Goal: Task Accomplishment & Management: Manage account settings

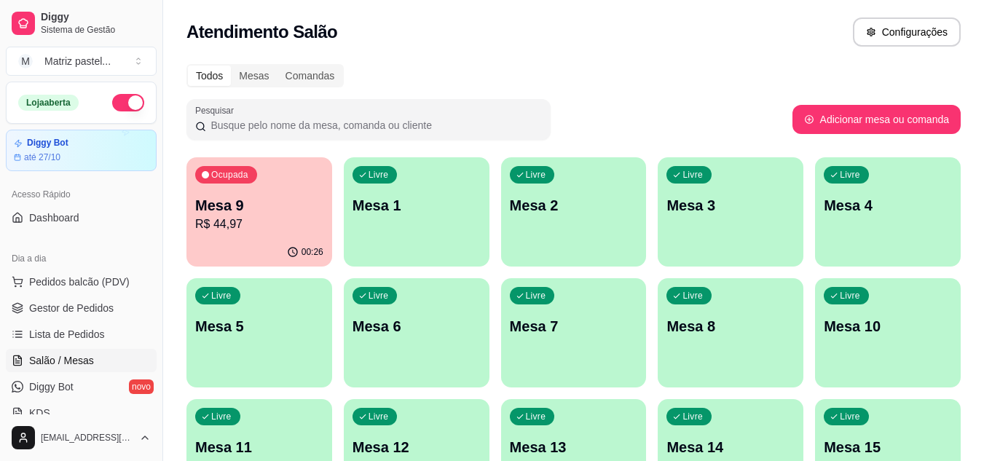
scroll to position [4, 0]
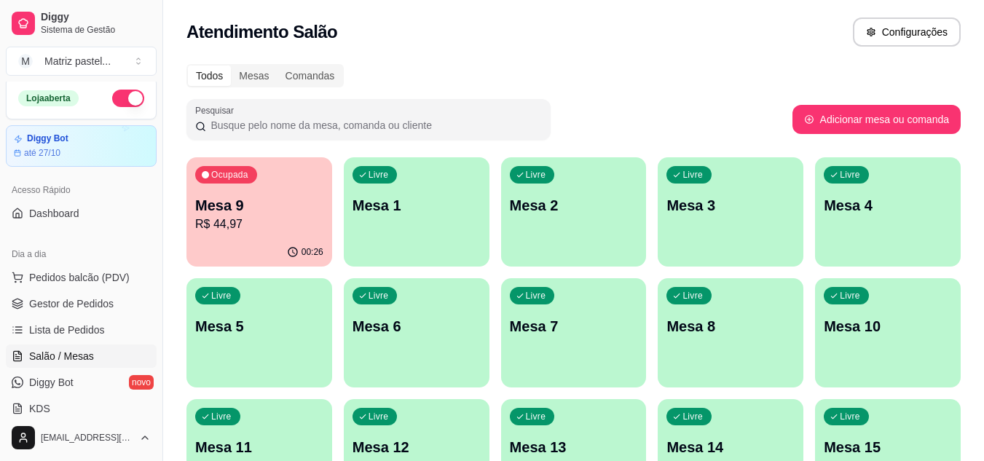
click at [283, 236] on div "Ocupada Mesa 9 R$ 44,97" at bounding box center [260, 197] width 146 height 81
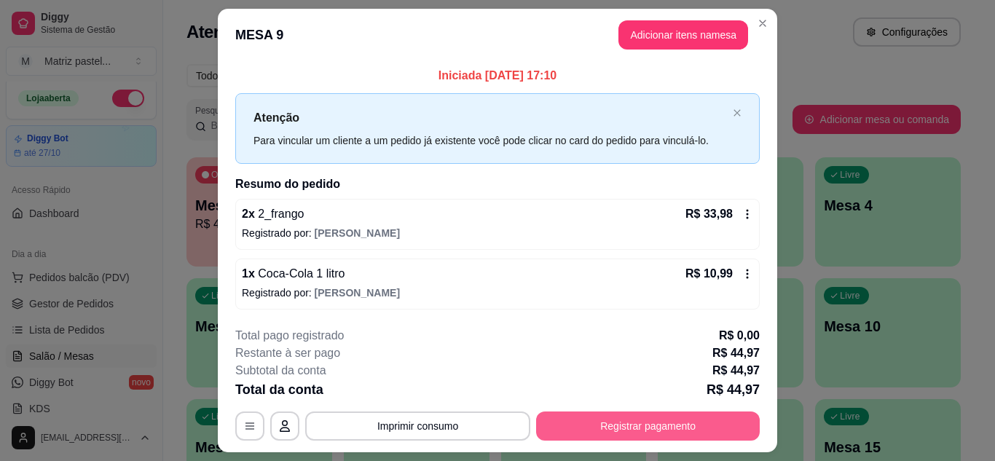
click at [648, 425] on button "Registrar pagamento" at bounding box center [648, 426] width 224 height 29
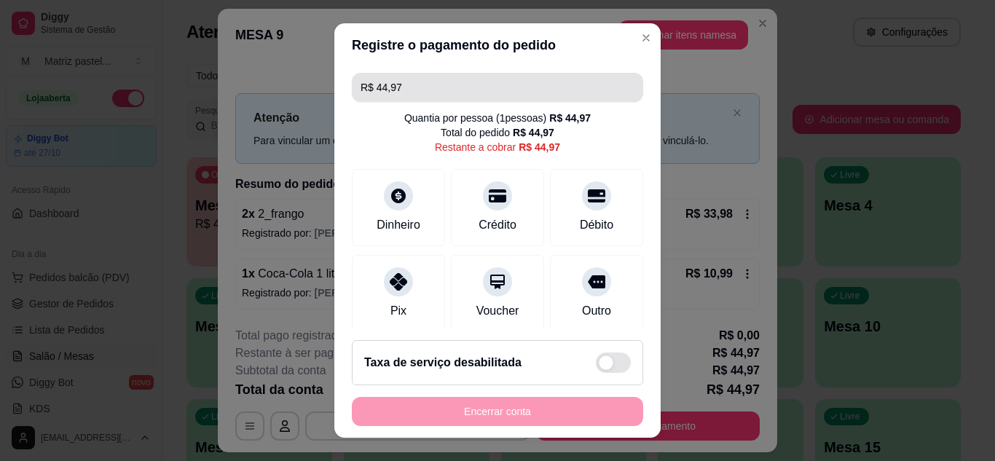
click at [429, 78] on input "R$ 44,97" at bounding box center [498, 87] width 274 height 29
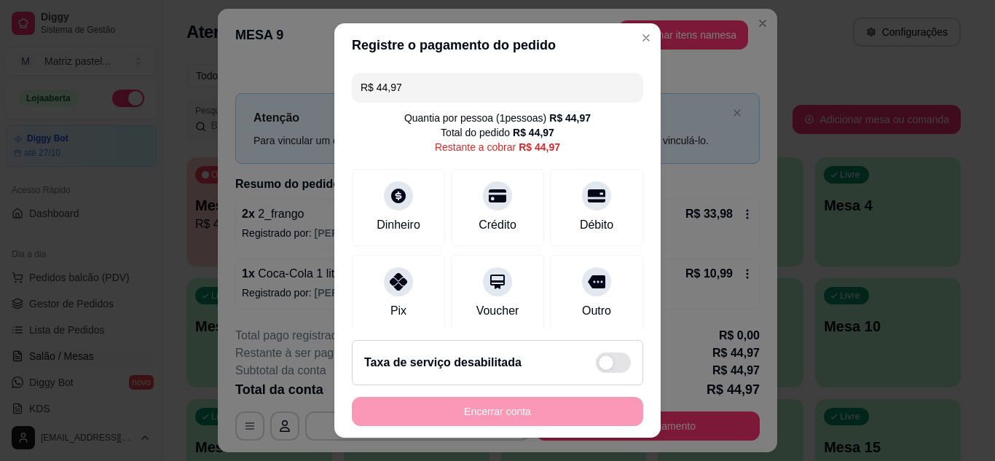
click at [429, 78] on input "R$ 44,97" at bounding box center [498, 87] width 274 height 29
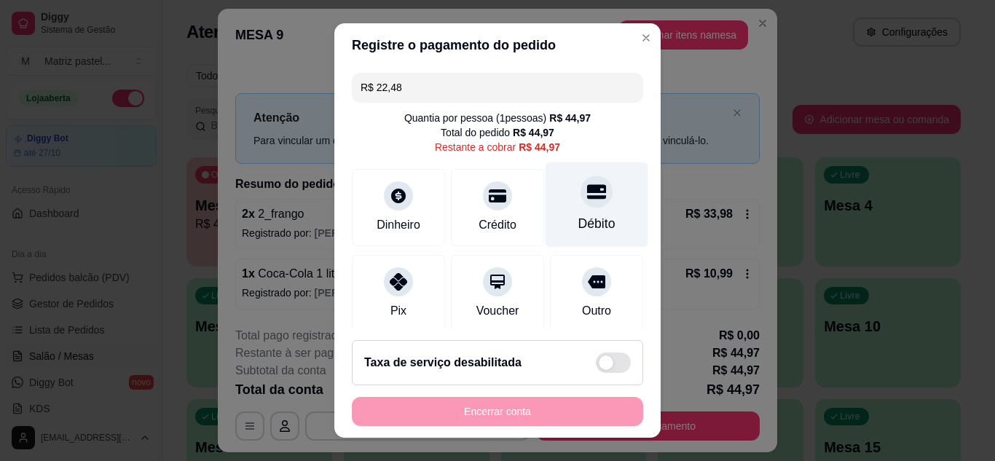
click at [583, 207] on div "Débito" at bounding box center [597, 204] width 103 height 85
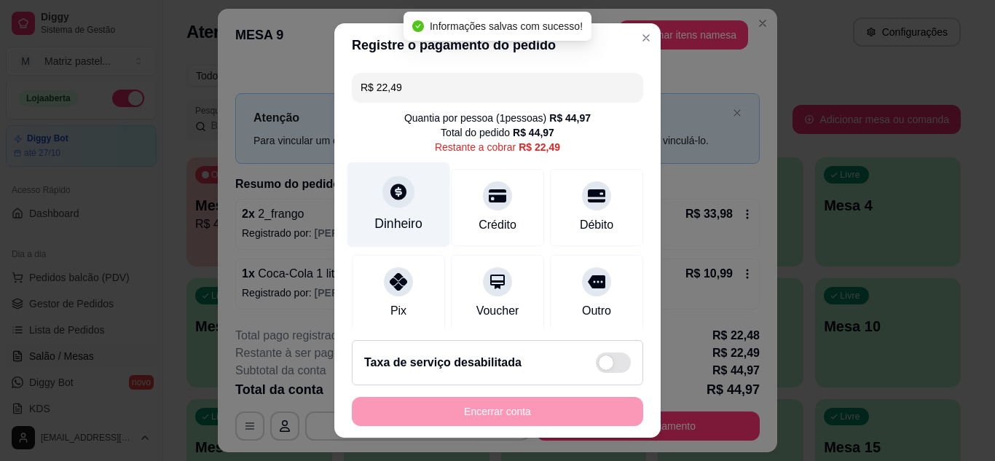
click at [388, 204] on div at bounding box center [399, 192] width 32 height 32
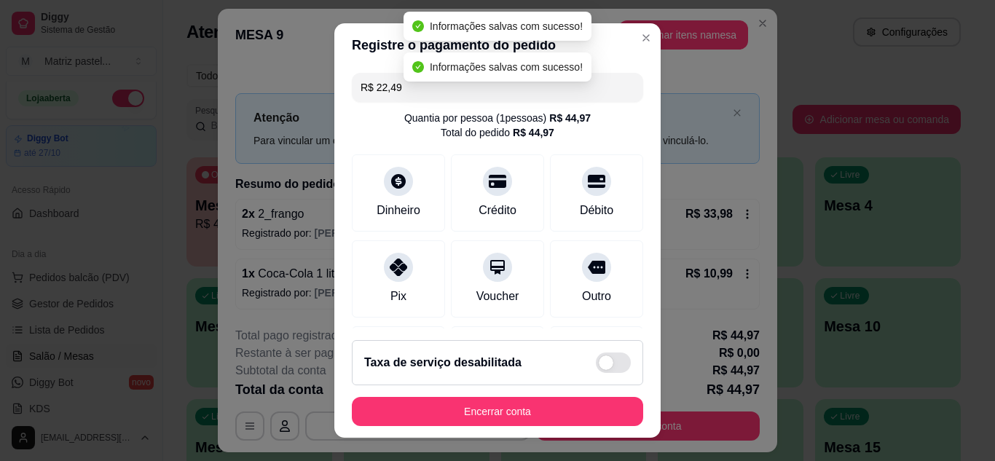
type input "R$ 0,00"
click at [522, 420] on button "Encerrar conta" at bounding box center [497, 411] width 291 height 29
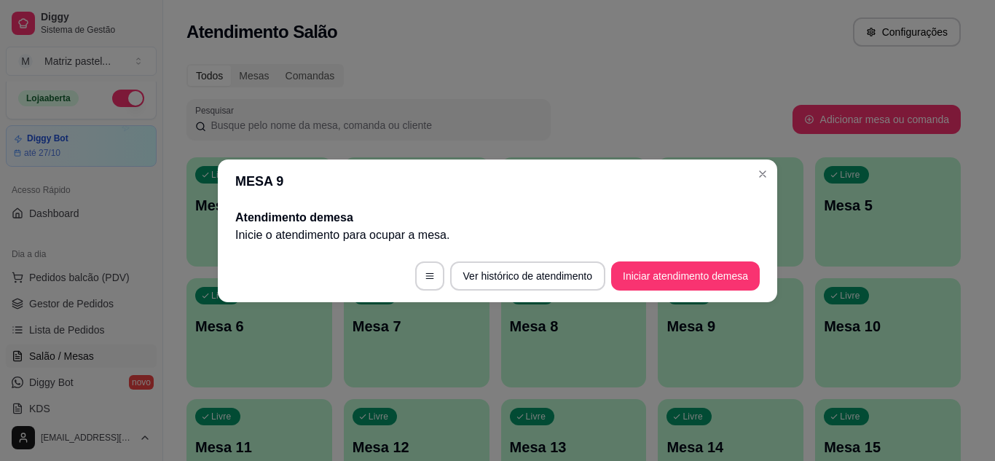
click at [757, 161] on header "MESA 9" at bounding box center [498, 182] width 560 height 44
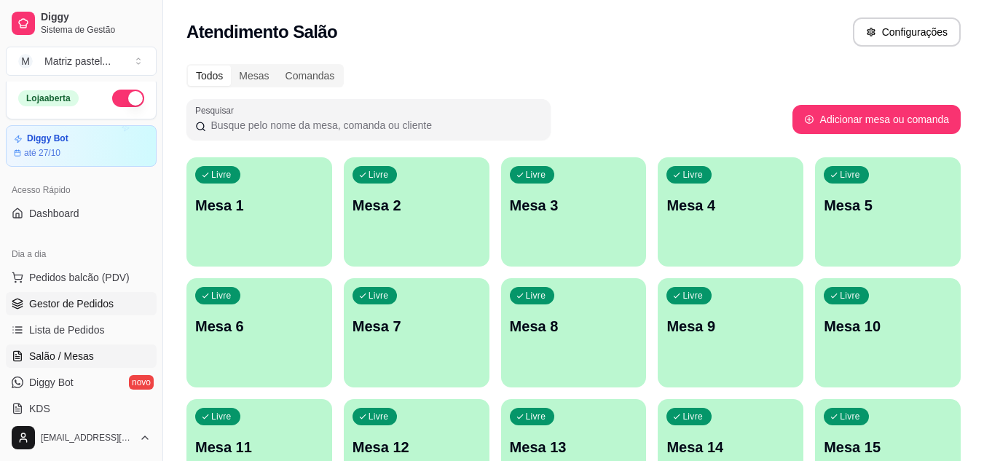
click at [98, 296] on link "Gestor de Pedidos" at bounding box center [81, 303] width 151 height 23
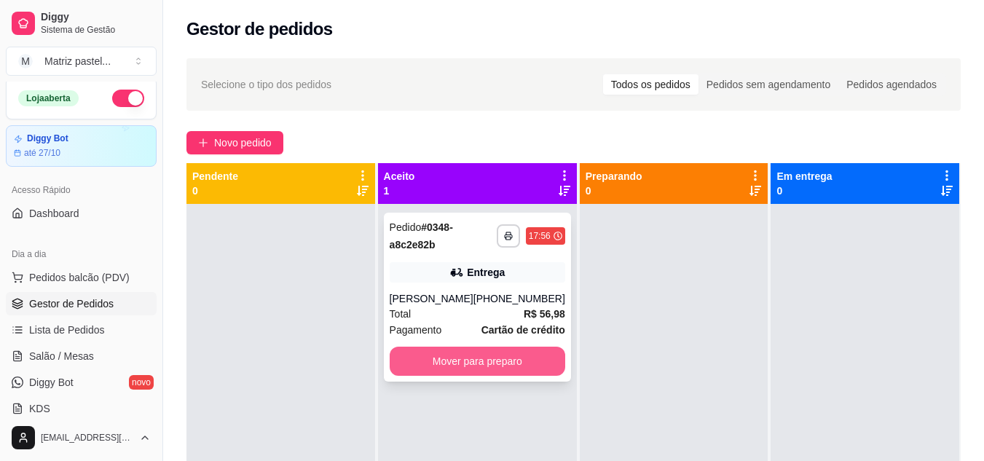
click at [497, 370] on button "Mover para preparo" at bounding box center [478, 361] width 176 height 29
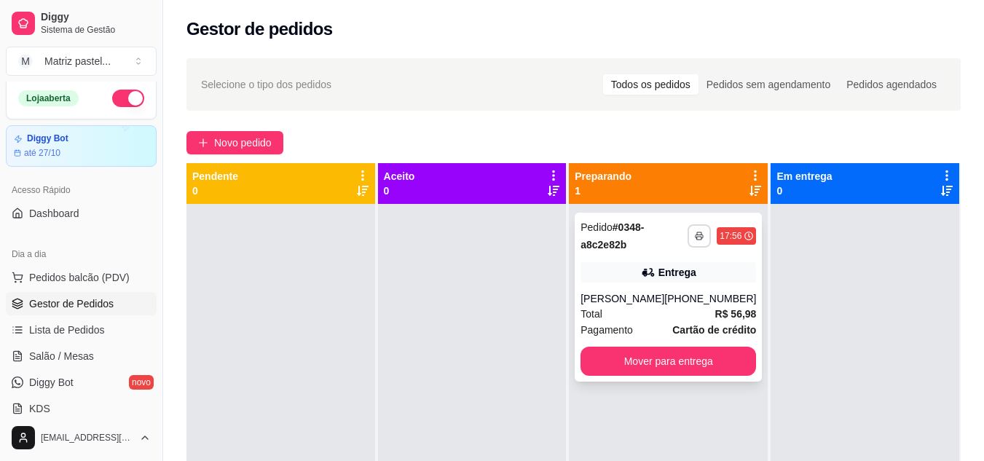
click at [696, 238] on icon "button" at bounding box center [699, 237] width 7 height 4
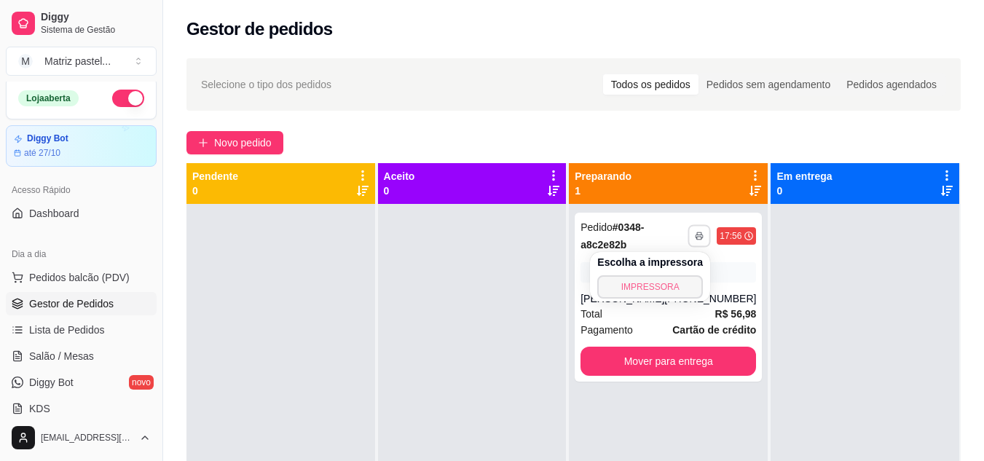
click at [662, 278] on button "IMPRESSORA" at bounding box center [650, 286] width 106 height 23
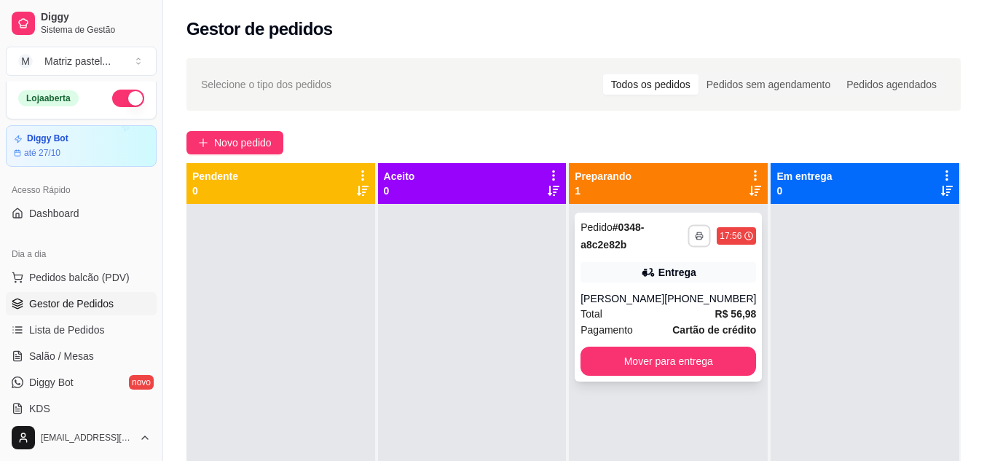
click at [694, 235] on button "button" at bounding box center [700, 235] width 23 height 23
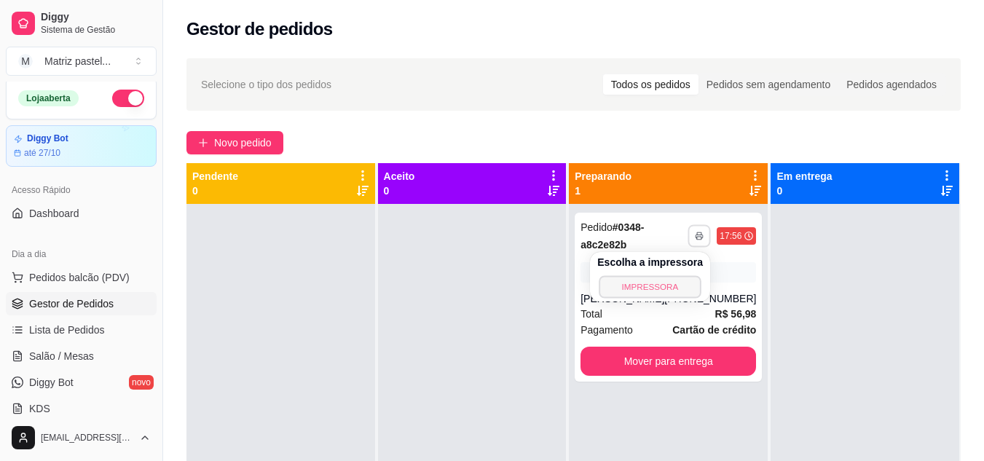
click at [642, 288] on button "IMPRESSORA" at bounding box center [650, 286] width 102 height 23
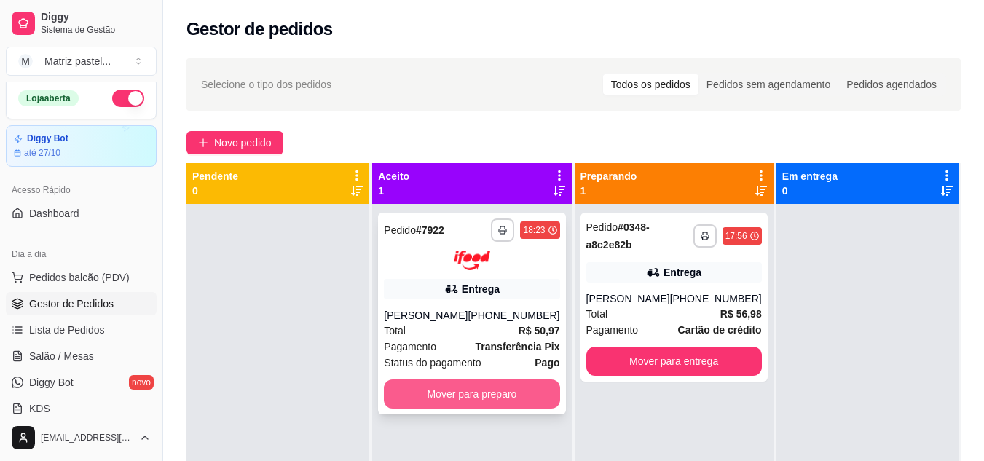
click at [499, 387] on button "Mover para preparo" at bounding box center [472, 394] width 176 height 29
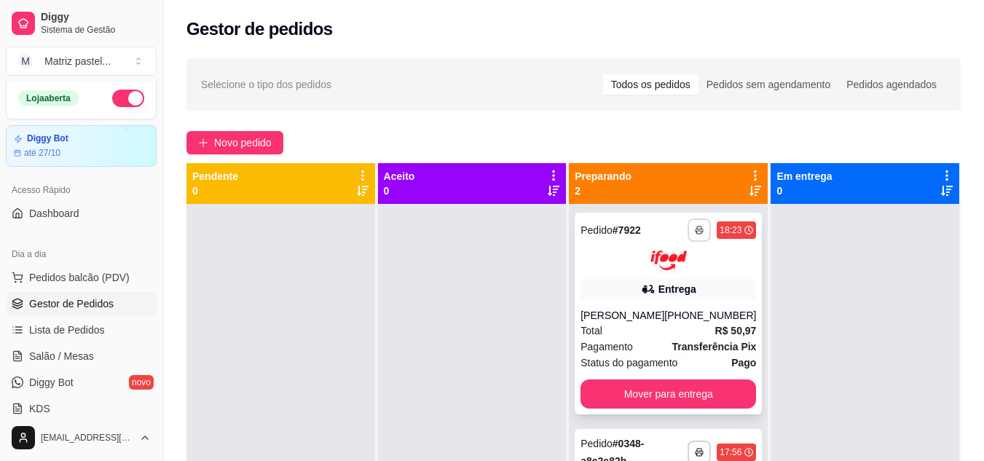
click at [688, 227] on button "button" at bounding box center [699, 230] width 23 height 23
click at [672, 277] on button "IMPRESSORA" at bounding box center [650, 281] width 106 height 23
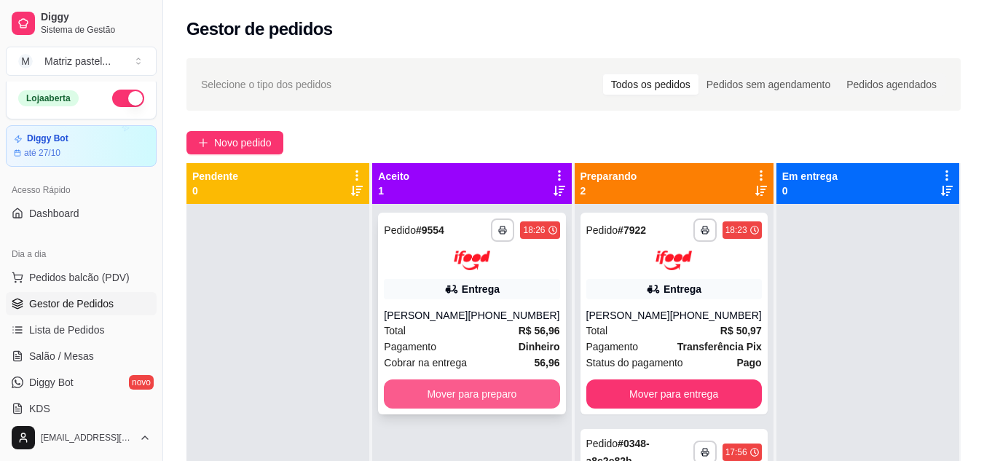
click at [462, 405] on button "Mover para preparo" at bounding box center [472, 394] width 176 height 29
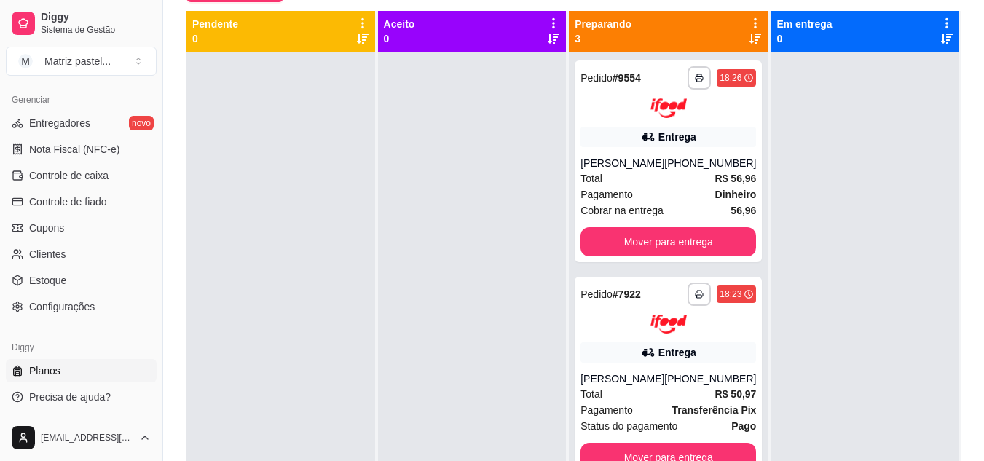
scroll to position [222, 0]
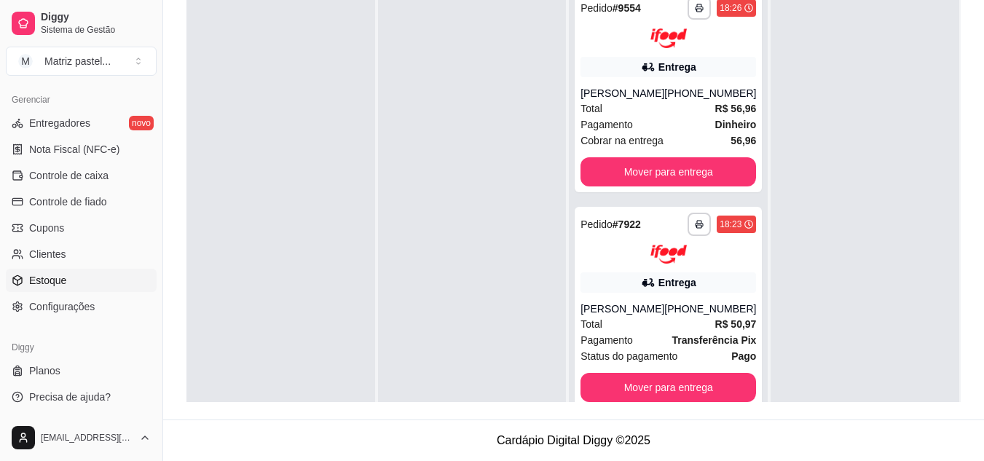
click at [63, 280] on span "Estoque" at bounding box center [47, 280] width 37 height 15
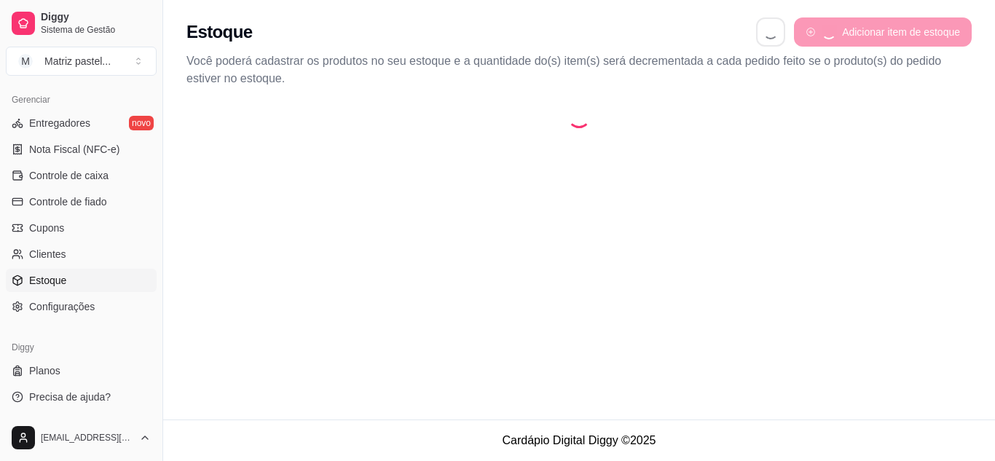
select select "QUANTITY_ORDER"
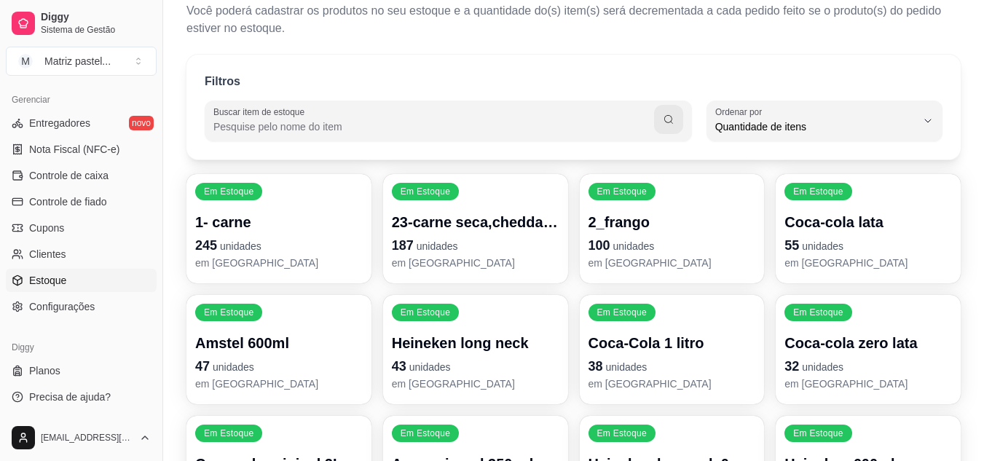
scroll to position [73, 0]
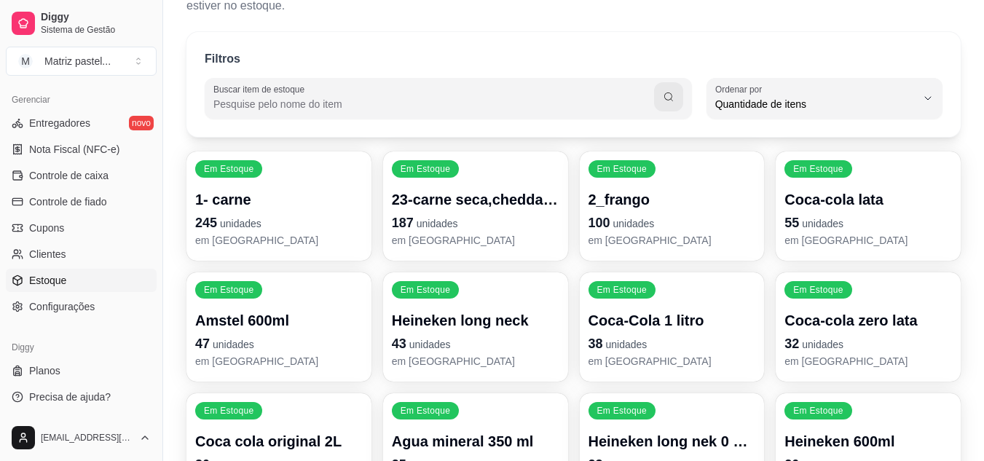
click at [653, 183] on div "Em Estoque 2_frango 100 unidades em estoque" at bounding box center [672, 206] width 185 height 109
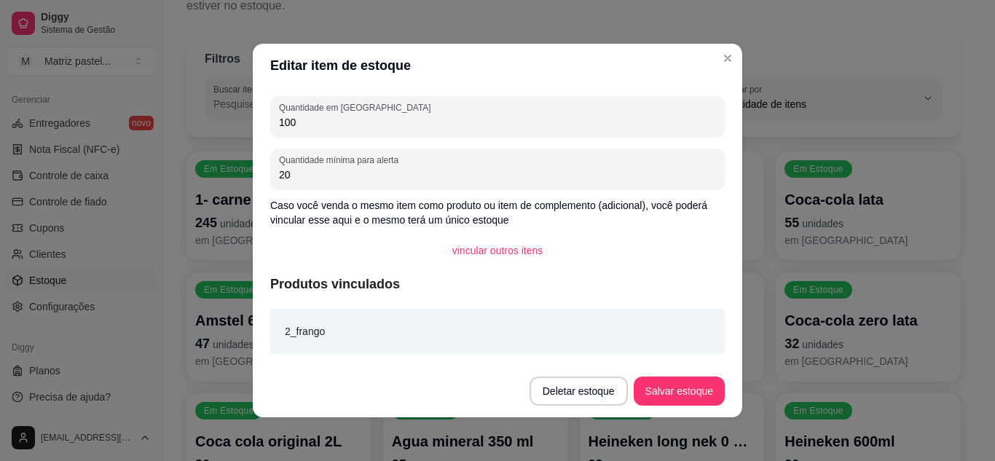
drag, startPoint x: 302, startPoint y: 119, endPoint x: 253, endPoint y: 121, distance: 48.9
click at [253, 121] on div "Quantidade em estoque 100 Quantidade mínima para alerta 20 Caso você venda o me…" at bounding box center [498, 226] width 490 height 278
type input "266"
click at [659, 382] on button "Salvar estoque" at bounding box center [679, 391] width 89 height 28
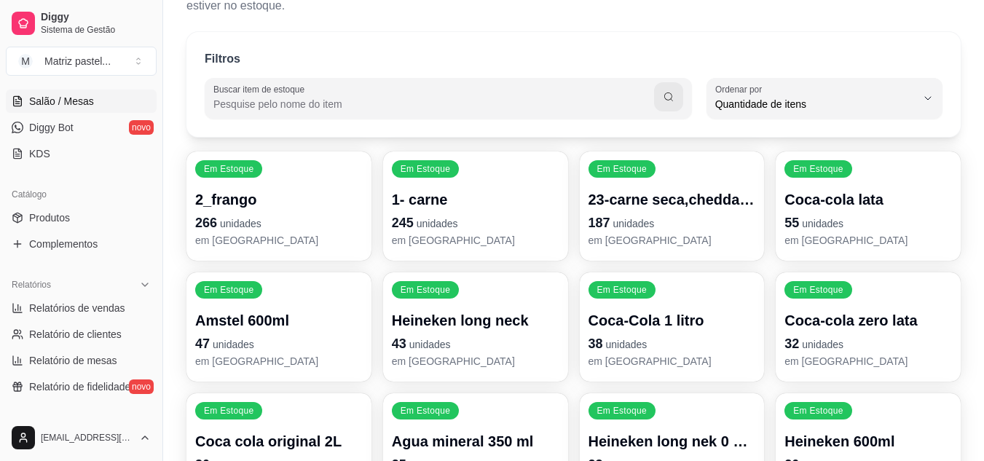
scroll to position [223, 0]
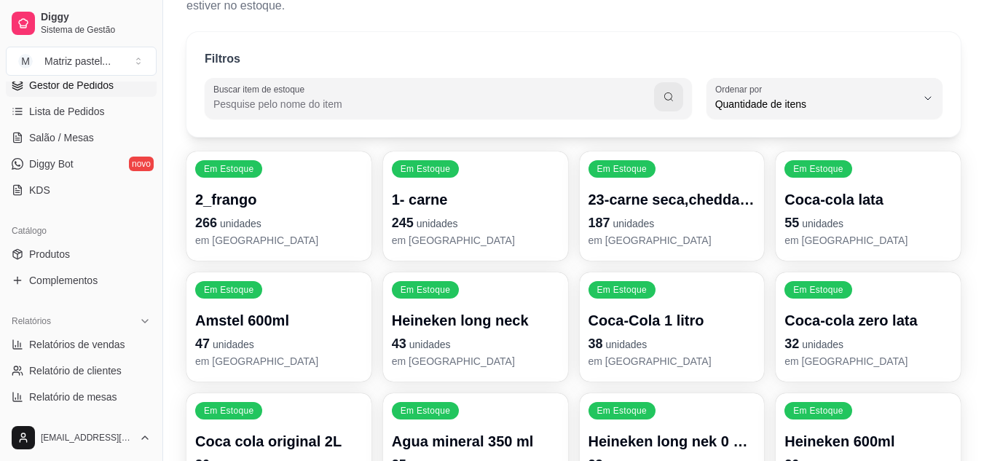
click at [79, 82] on span "Gestor de Pedidos" at bounding box center [71, 85] width 85 height 15
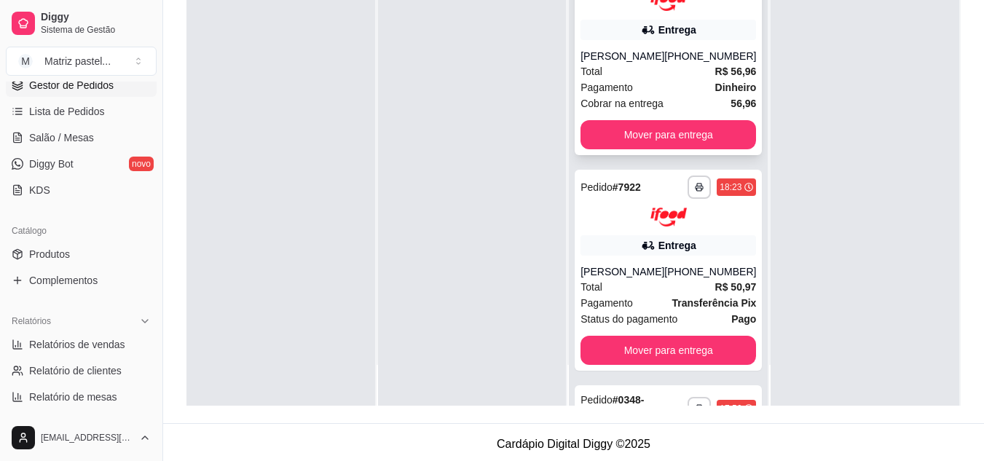
click at [624, 63] on div "[PERSON_NAME]" at bounding box center [623, 56] width 84 height 15
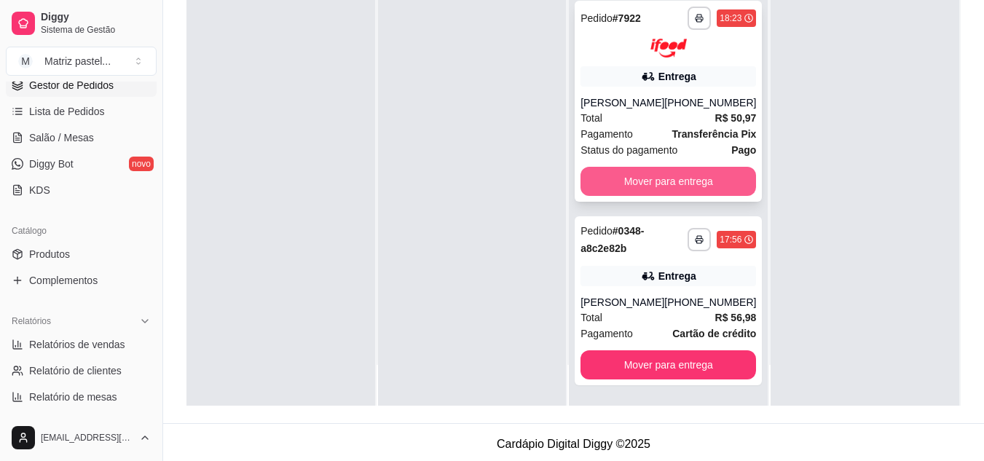
scroll to position [222, 0]
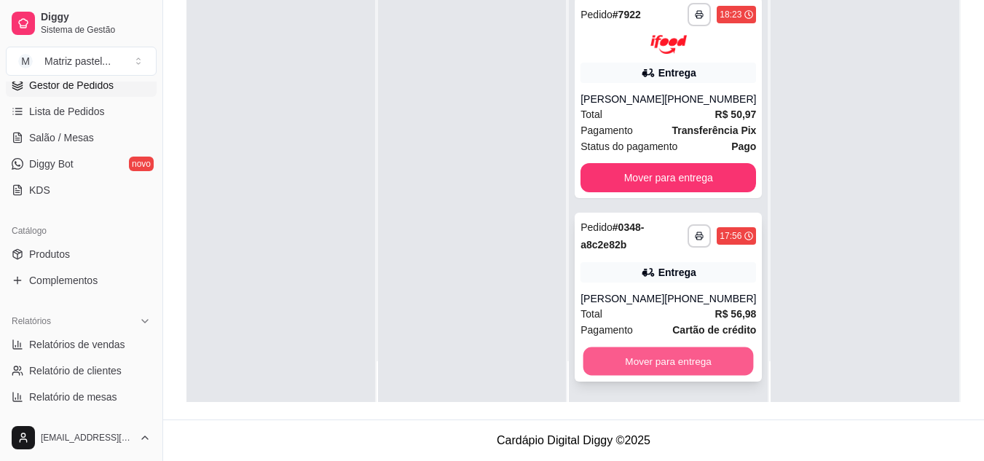
click at [625, 350] on button "Mover para entrega" at bounding box center [669, 362] width 171 height 28
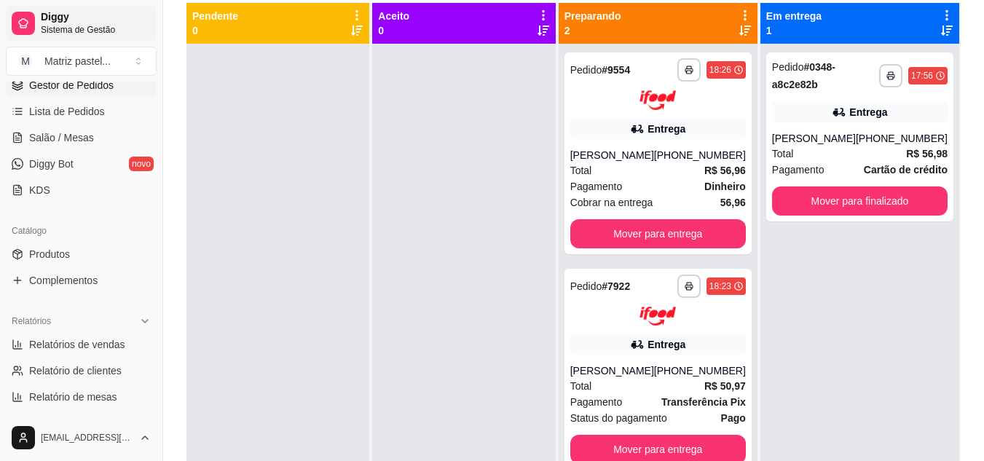
scroll to position [77, 0]
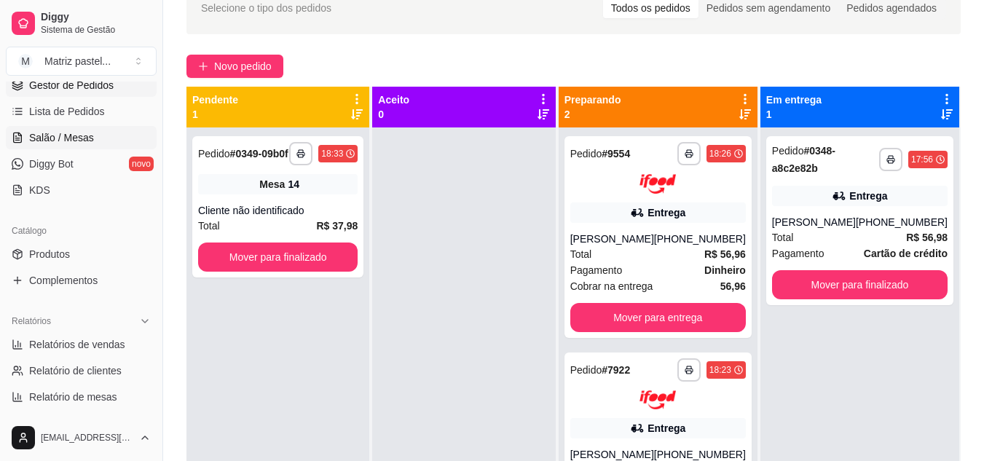
click at [72, 135] on span "Salão / Mesas" at bounding box center [61, 137] width 65 height 15
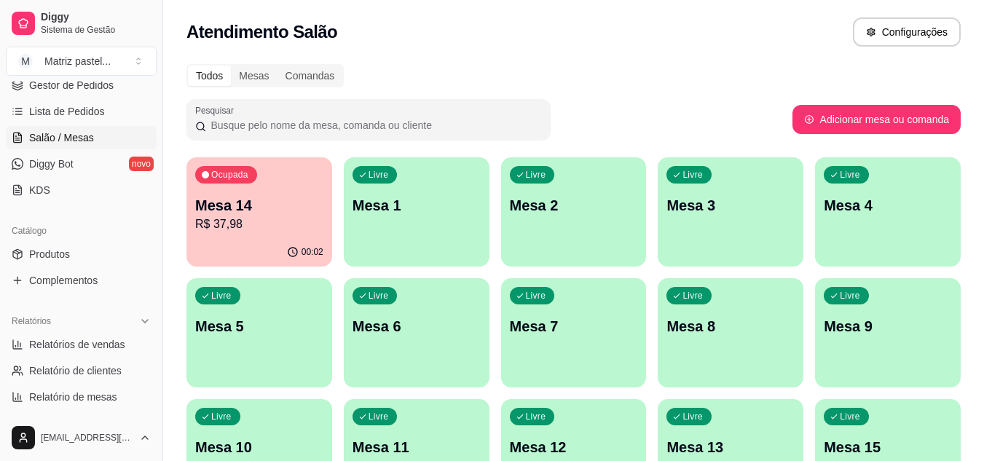
click at [275, 213] on p "Mesa 14" at bounding box center [259, 205] width 128 height 20
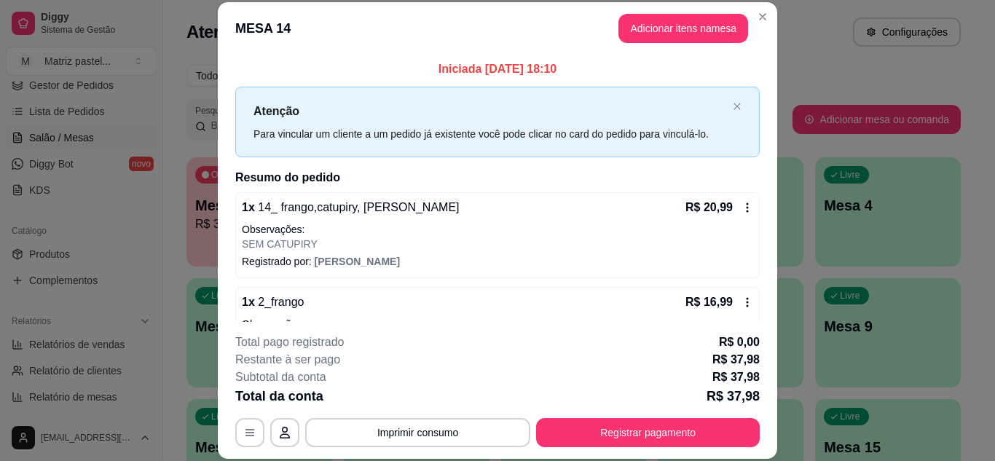
click at [595, 415] on div "**********" at bounding box center [497, 391] width 525 height 114
click at [600, 426] on button "Registrar pagamento" at bounding box center [648, 432] width 224 height 29
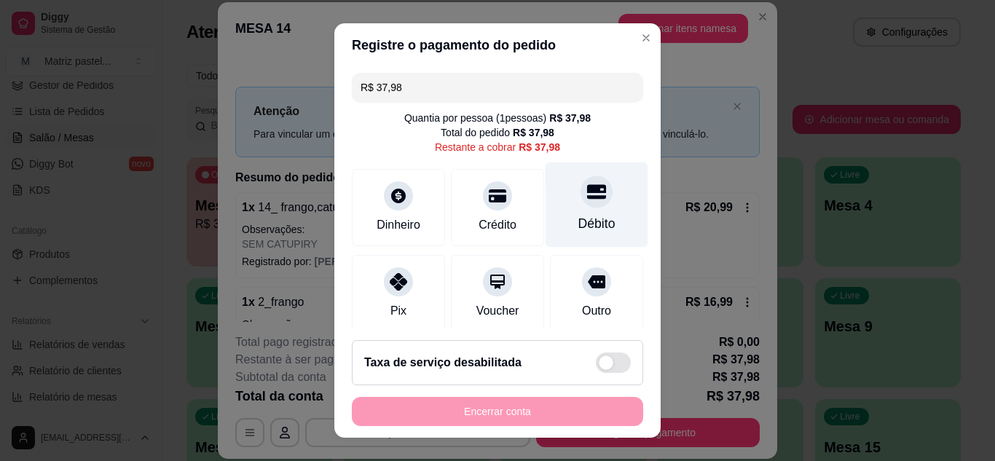
click at [592, 223] on div "Débito" at bounding box center [597, 204] width 103 height 85
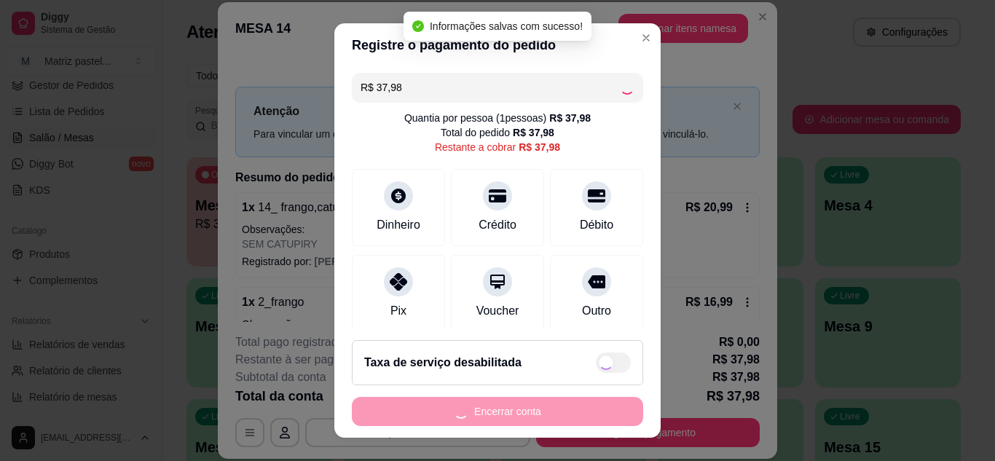
type input "R$ 0,00"
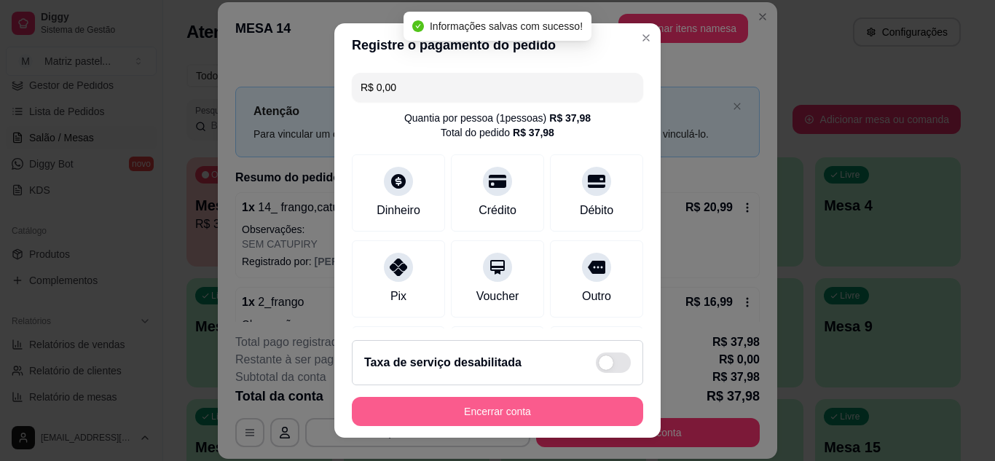
click at [500, 421] on button "Encerrar conta" at bounding box center [497, 411] width 291 height 29
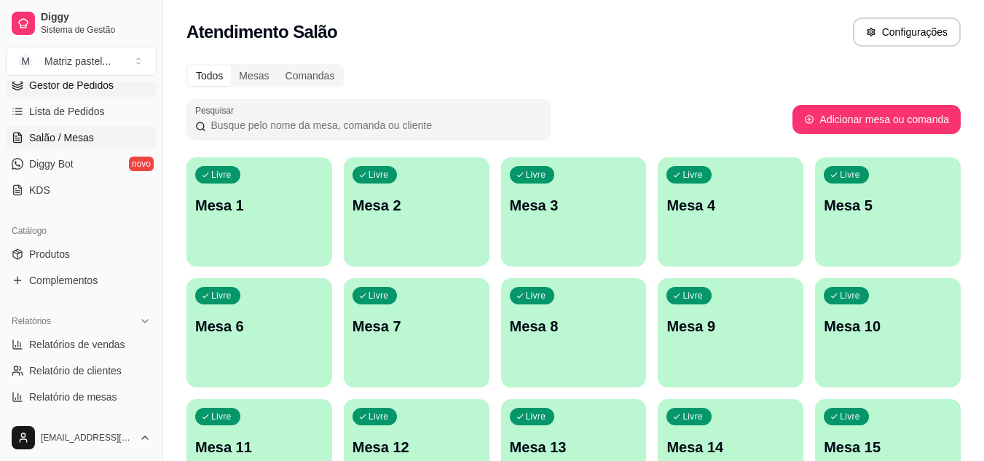
click at [69, 85] on span "Gestor de Pedidos" at bounding box center [71, 85] width 85 height 15
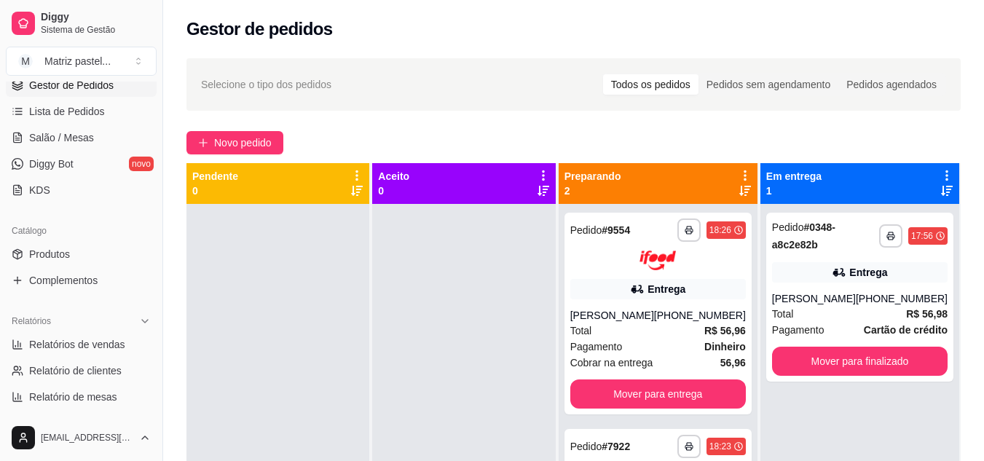
click at [810, 350] on button "Mover para finalizado" at bounding box center [860, 361] width 176 height 29
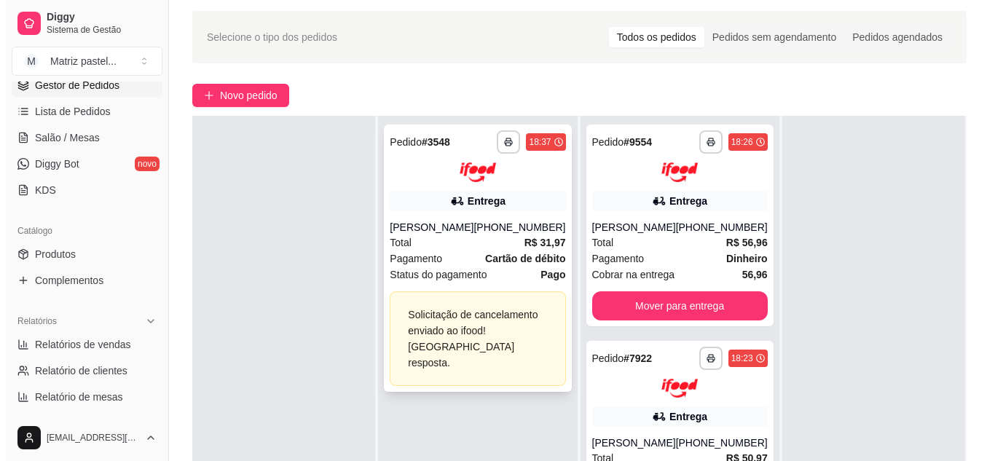
scroll to position [73, 0]
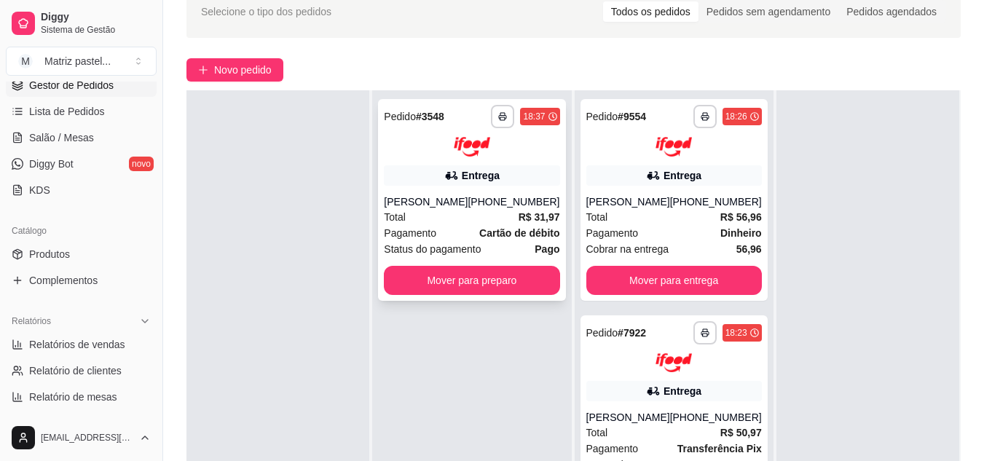
click at [426, 180] on div "Entrega" at bounding box center [472, 175] width 176 height 20
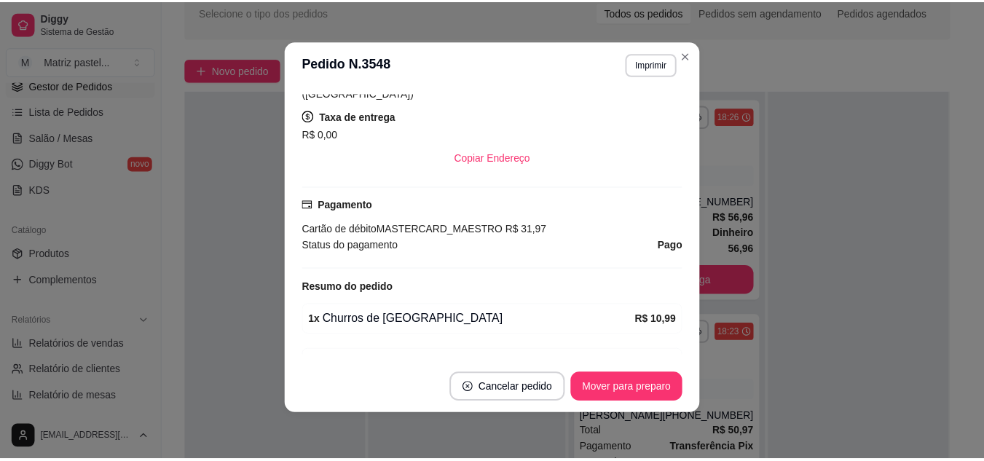
scroll to position [274, 0]
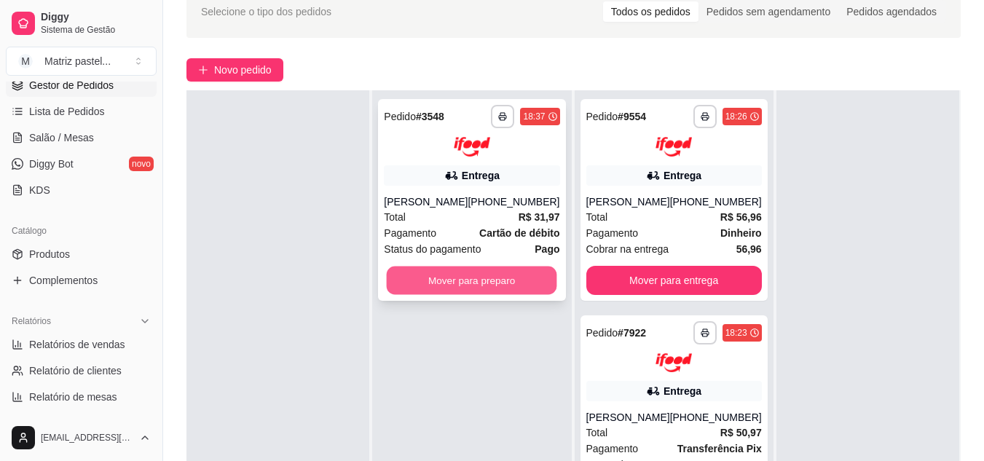
click at [468, 278] on button "Mover para preparo" at bounding box center [472, 280] width 171 height 28
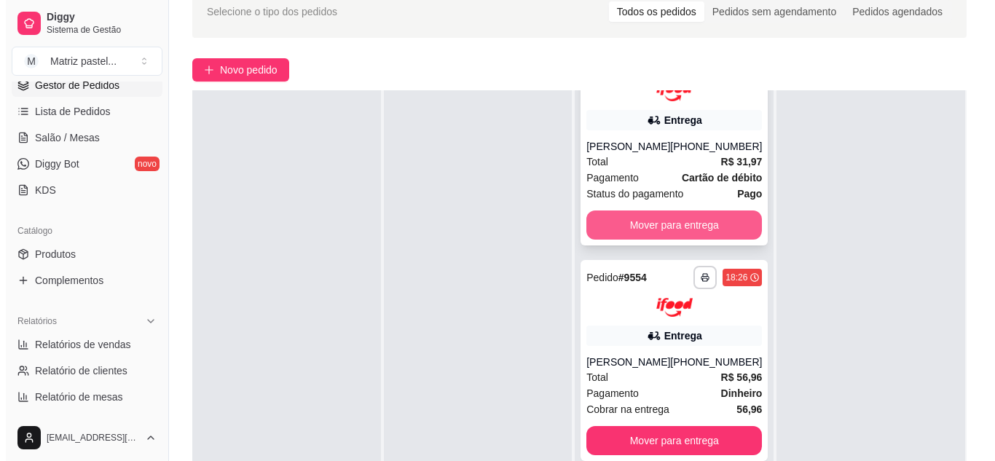
scroll to position [146, 0]
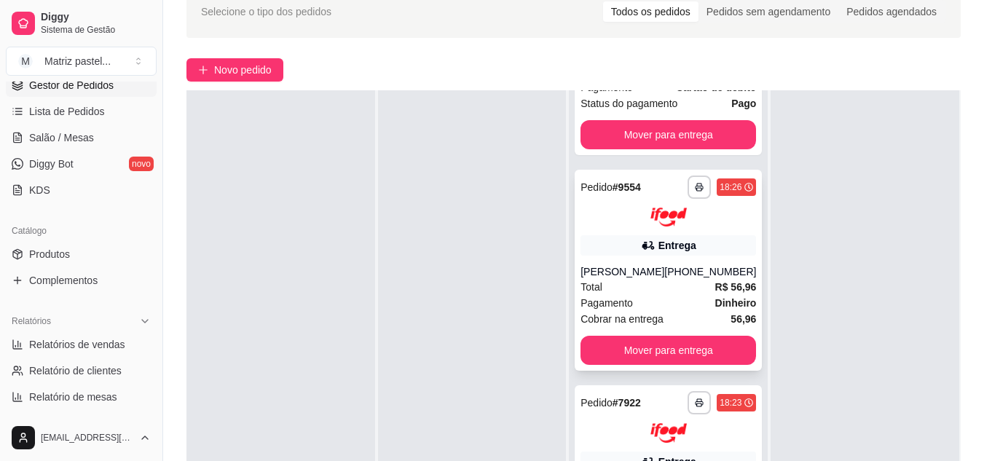
click at [633, 277] on div "**********" at bounding box center [668, 271] width 187 height 202
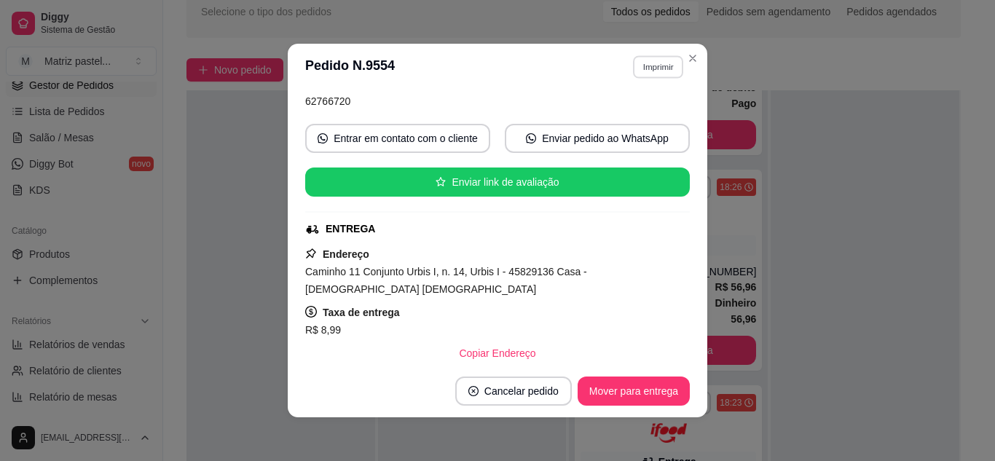
click at [645, 60] on button "Imprimir" at bounding box center [658, 66] width 50 height 23
click at [642, 123] on button "IMPRESSORA" at bounding box center [627, 117] width 106 height 23
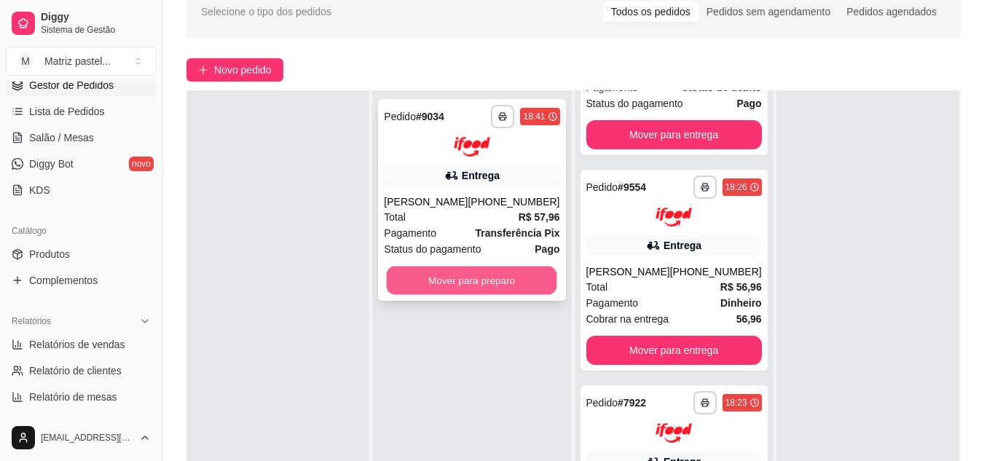
click at [473, 279] on button "Mover para preparo" at bounding box center [472, 280] width 171 height 28
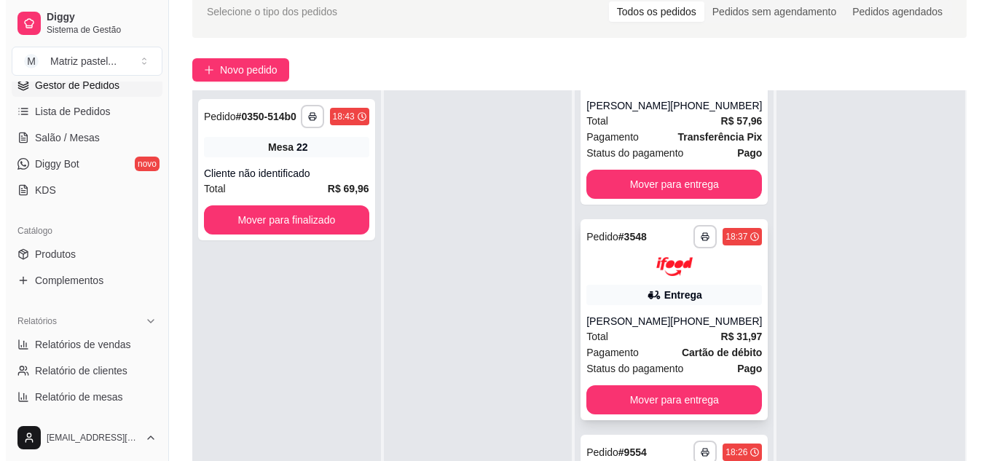
scroll to position [73, 0]
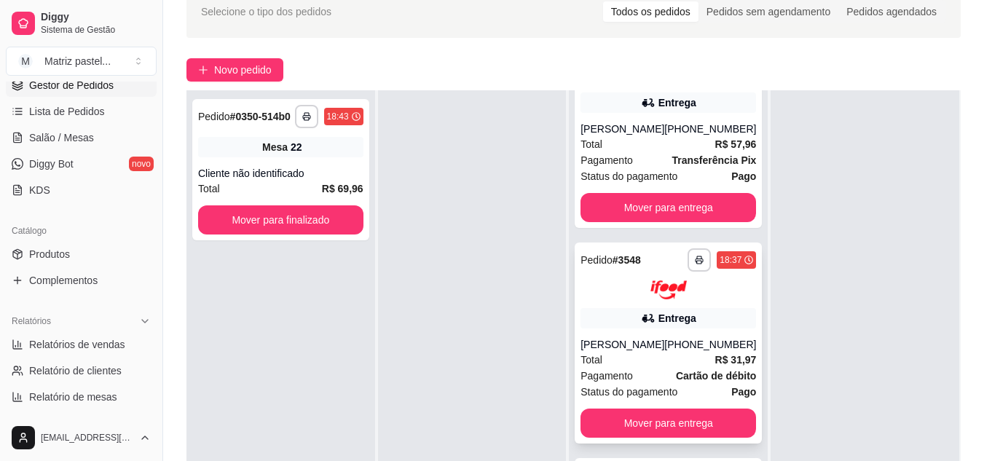
click at [675, 306] on div "**********" at bounding box center [668, 344] width 187 height 202
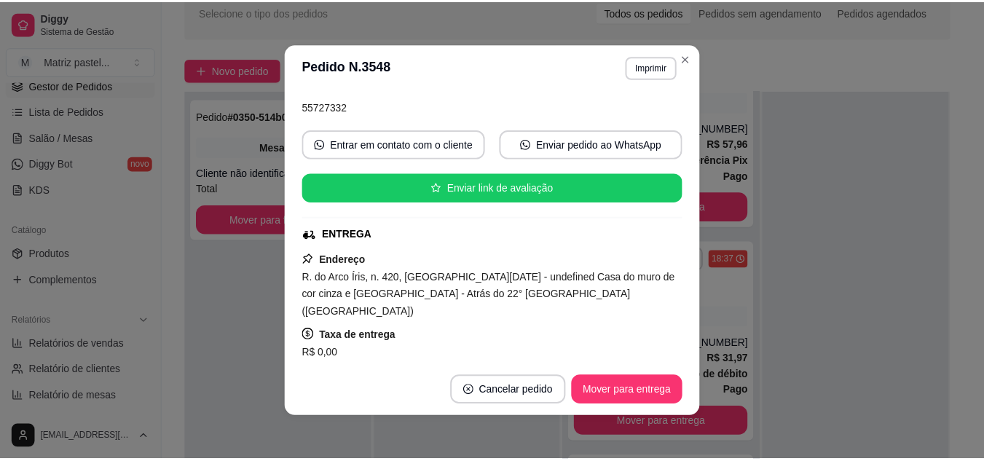
scroll to position [146, 0]
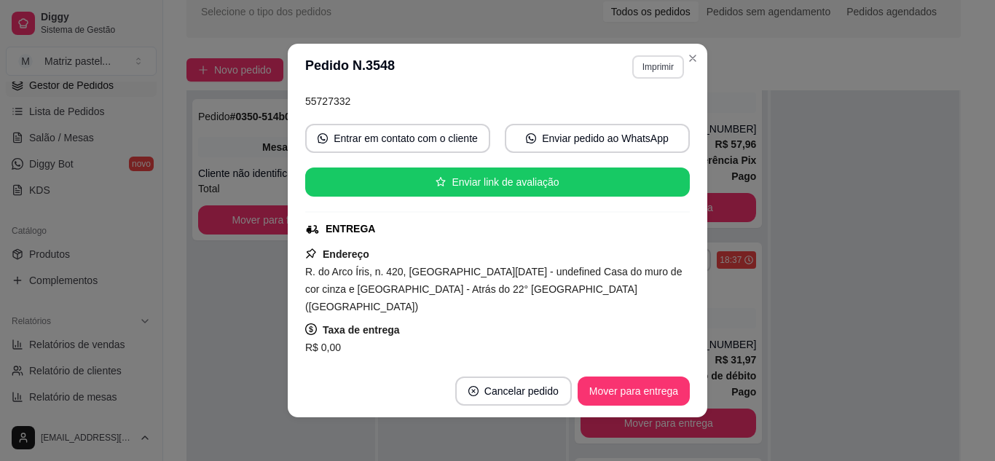
click at [659, 66] on button "Imprimir" at bounding box center [658, 66] width 52 height 23
click at [643, 122] on button "IMPRESSORA" at bounding box center [627, 117] width 106 height 23
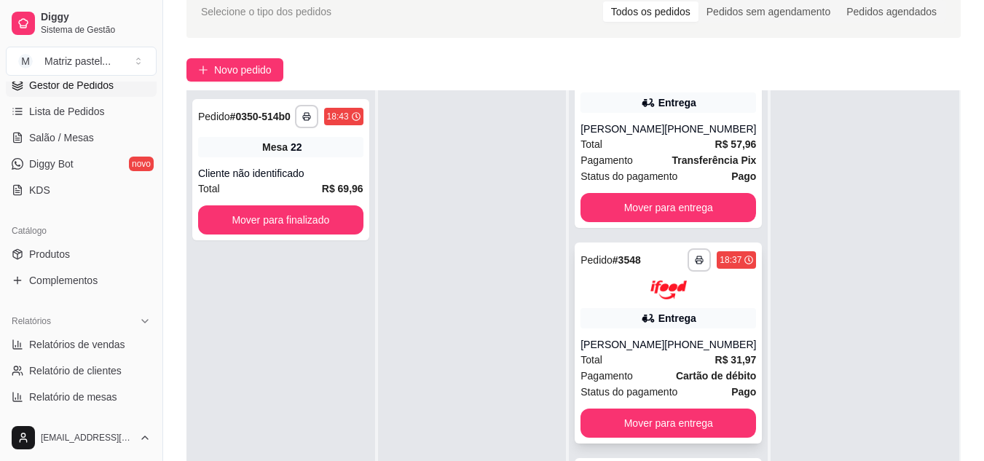
scroll to position [0, 0]
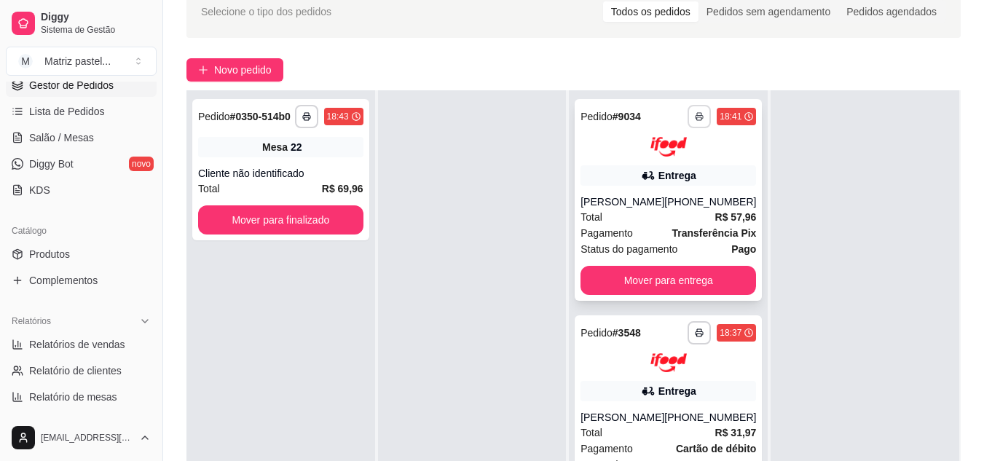
click at [688, 111] on button "button" at bounding box center [699, 116] width 23 height 23
click at [657, 162] on button "IMPRESSORA" at bounding box center [640, 167] width 106 height 23
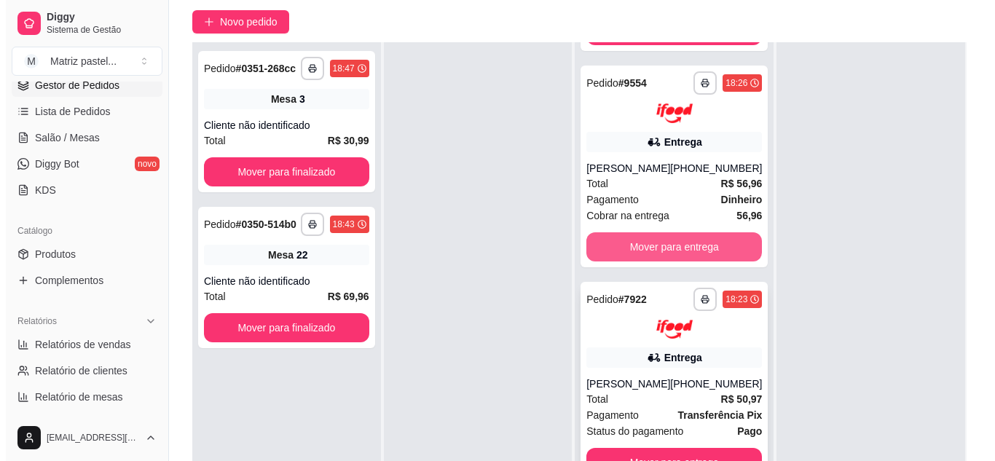
scroll to position [146, 0]
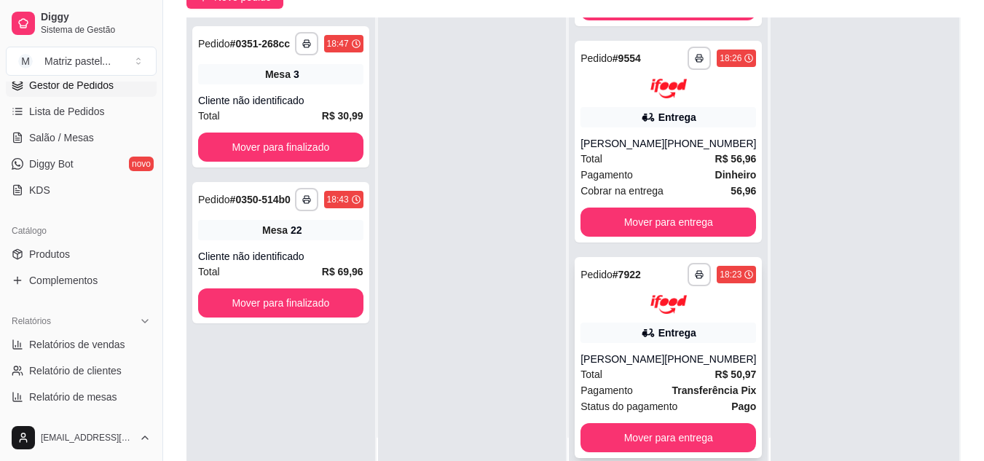
click at [584, 323] on div "Entrega" at bounding box center [669, 333] width 176 height 20
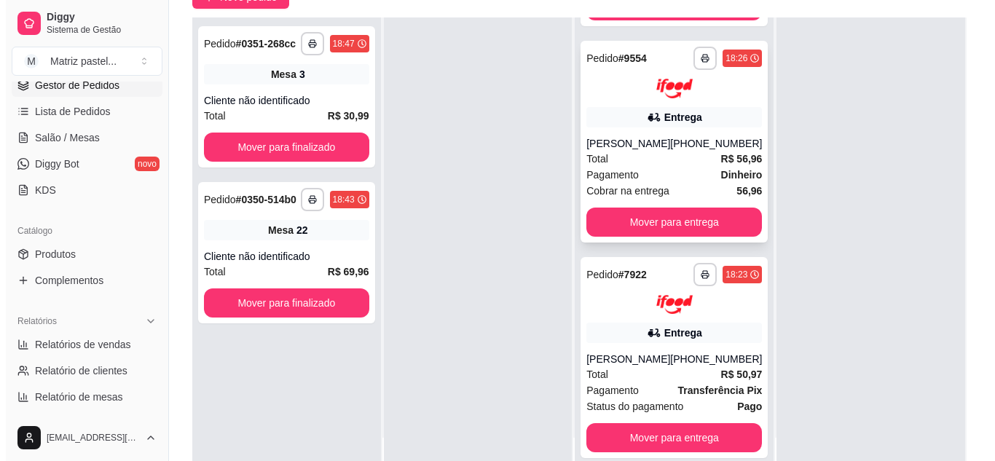
scroll to position [388, 0]
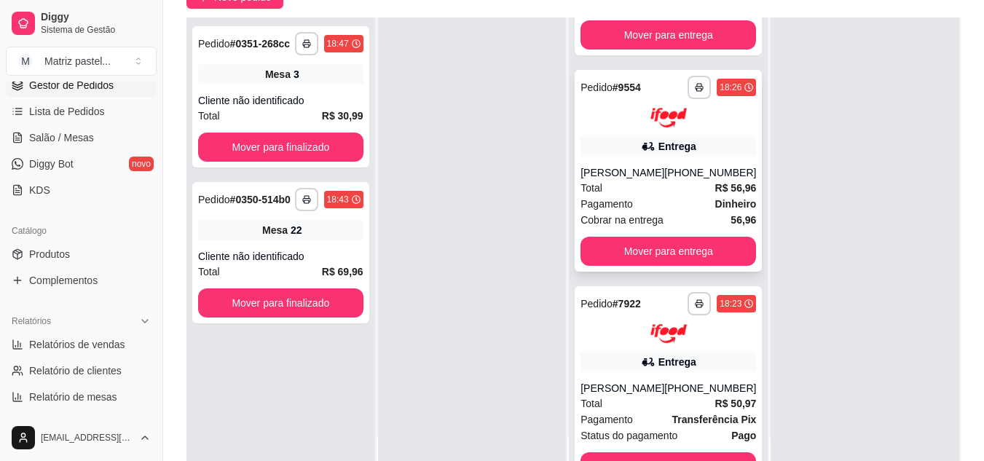
click at [611, 180] on div "[PERSON_NAME]" at bounding box center [623, 172] width 84 height 15
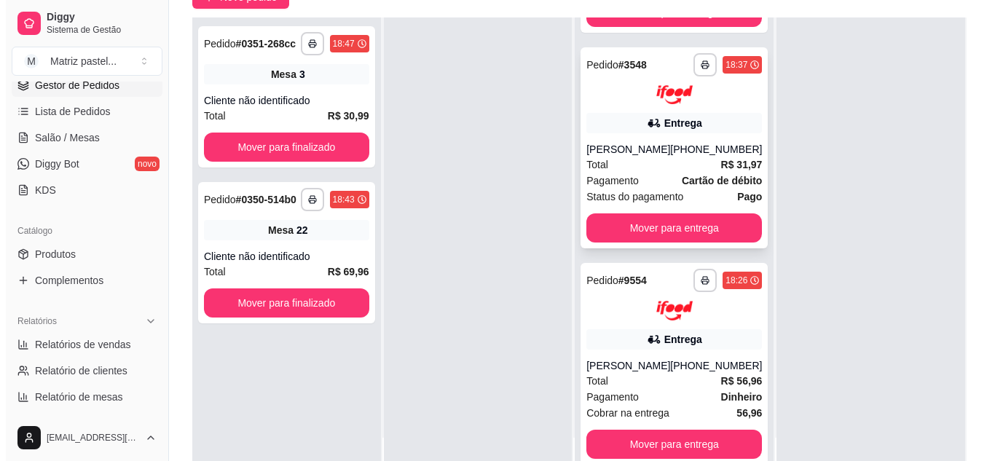
scroll to position [170, 0]
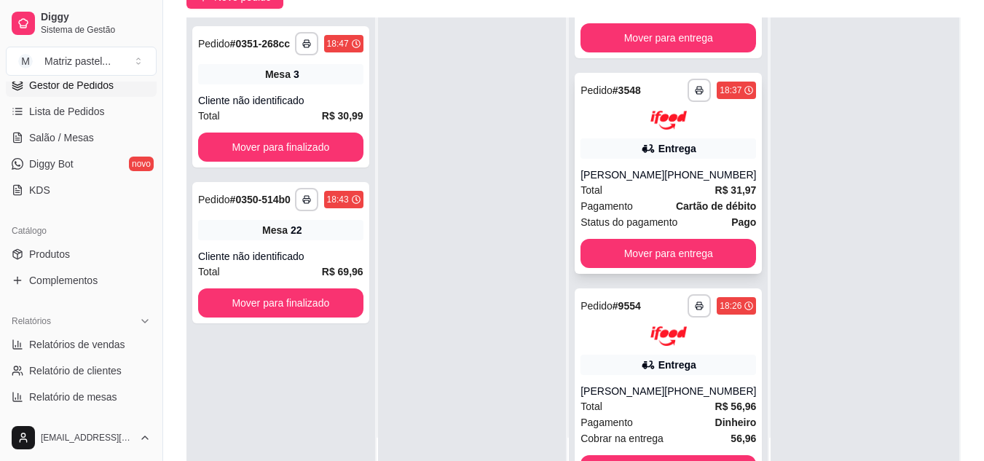
click at [619, 172] on div "[PERSON_NAME]" at bounding box center [623, 175] width 84 height 15
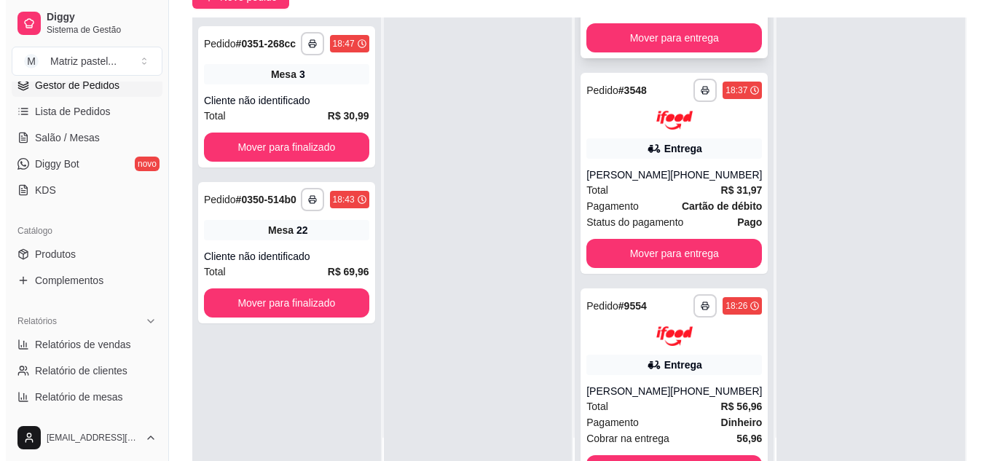
scroll to position [0, 0]
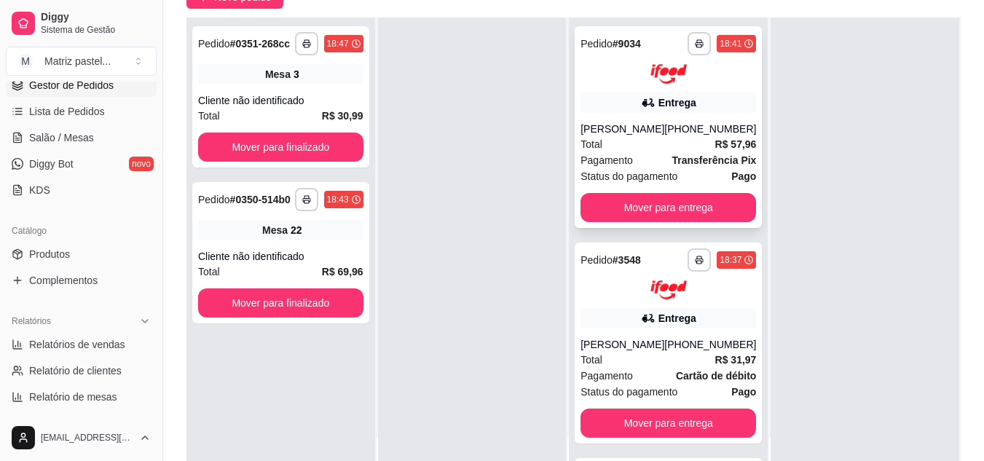
click at [643, 130] on div "[PERSON_NAME]" at bounding box center [623, 129] width 84 height 15
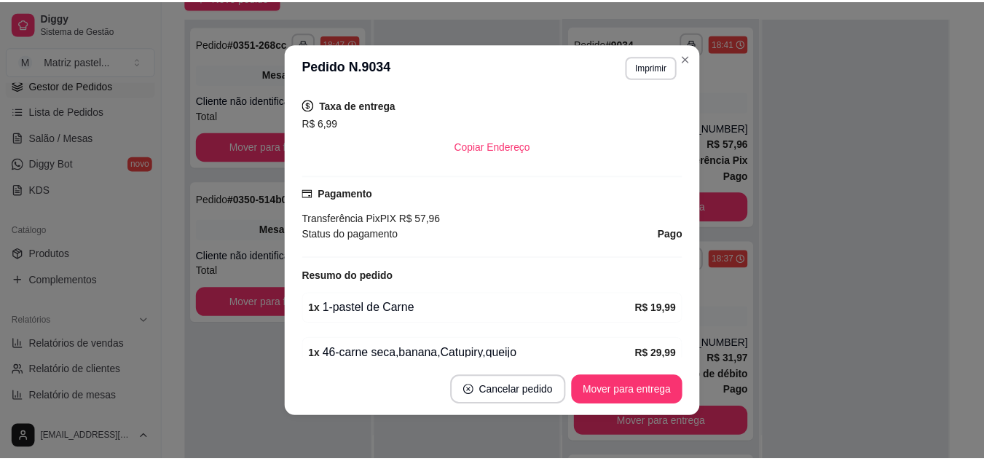
scroll to position [364, 0]
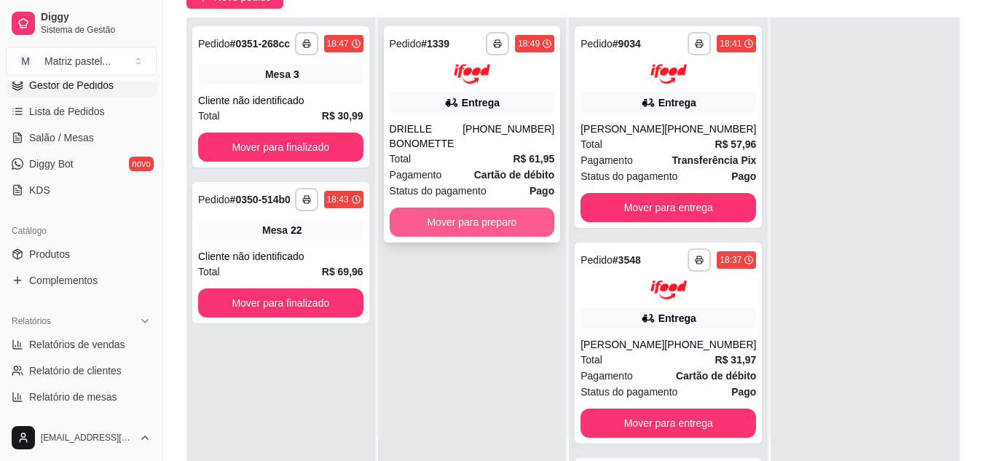
click at [462, 227] on button "Mover para preparo" at bounding box center [472, 222] width 165 height 29
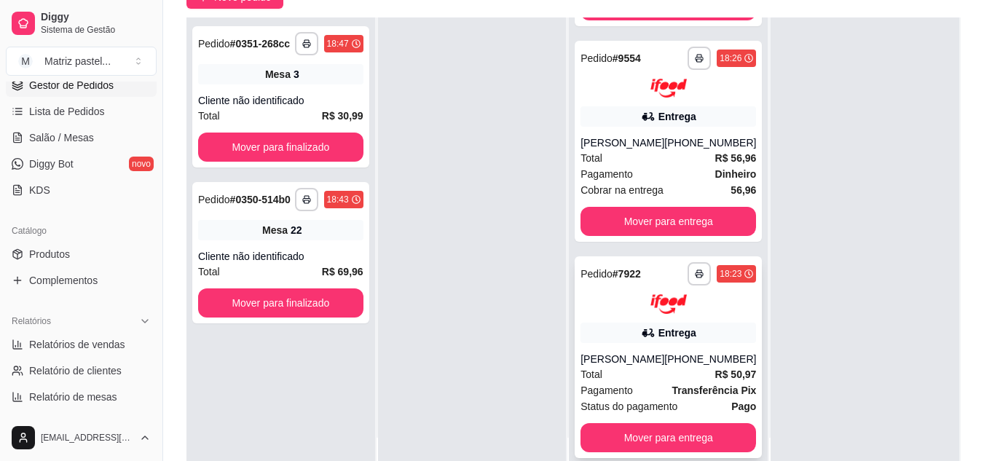
scroll to position [692, 0]
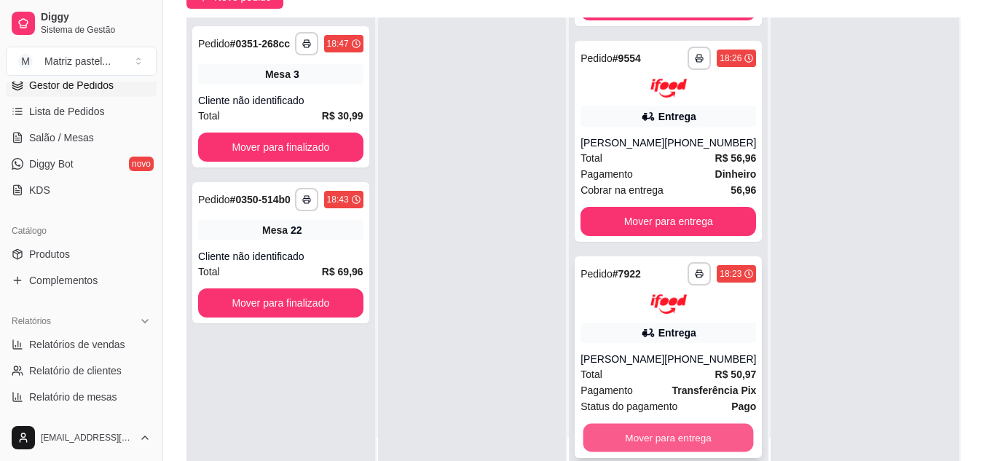
click at [624, 435] on button "Mover para entrega" at bounding box center [669, 438] width 171 height 28
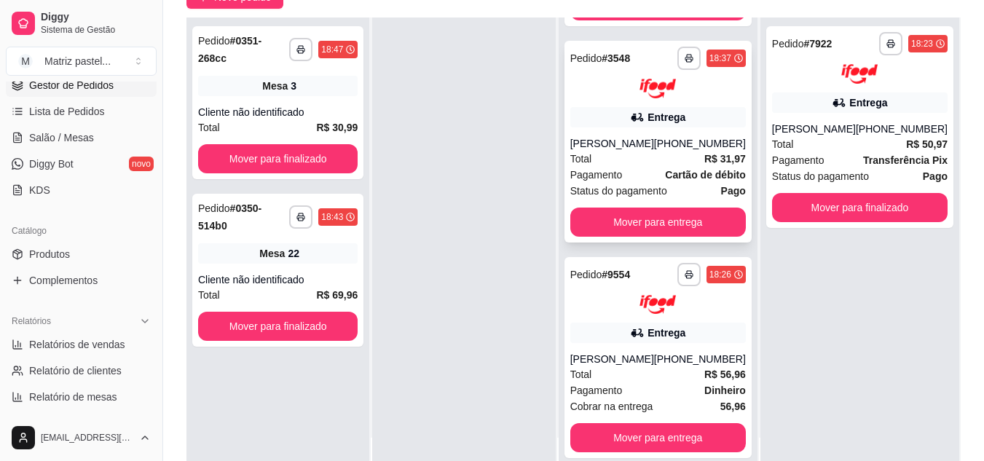
scroll to position [388, 0]
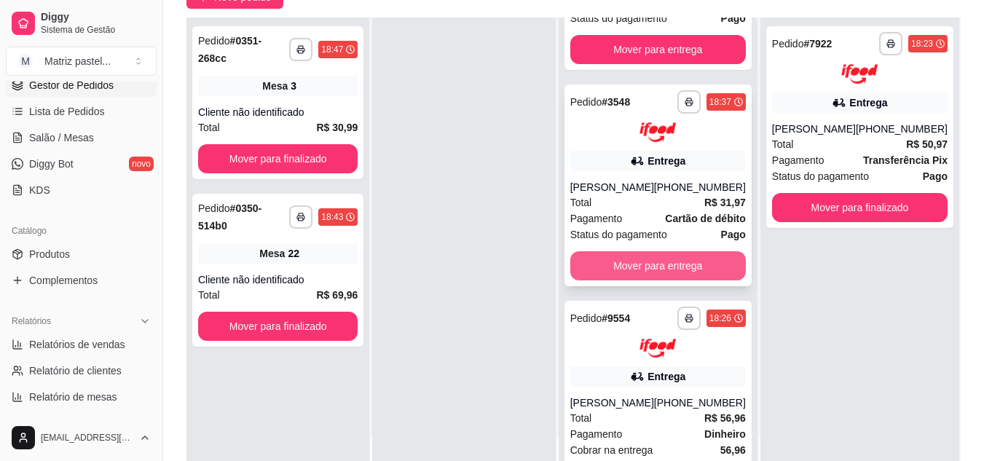
click at [651, 281] on button "Mover para entrega" at bounding box center [659, 265] width 176 height 29
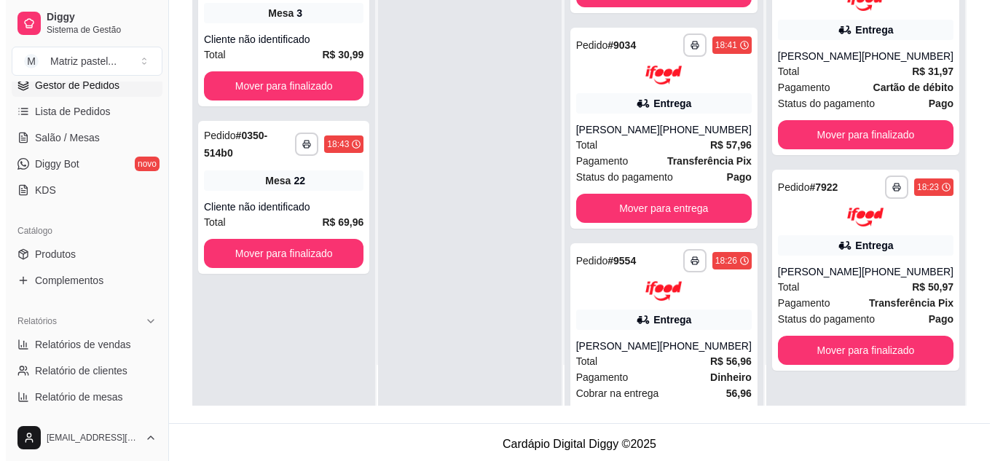
scroll to position [85, 0]
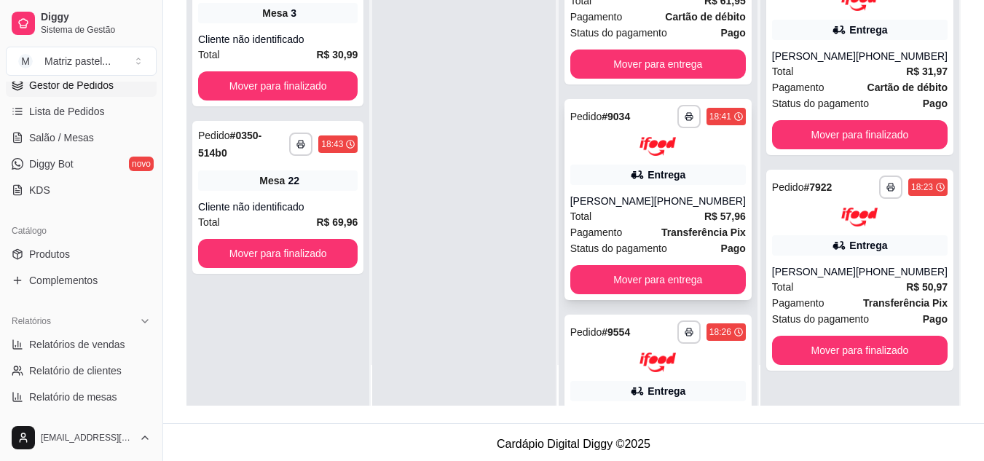
click at [632, 201] on div "[PERSON_NAME]" at bounding box center [613, 201] width 84 height 15
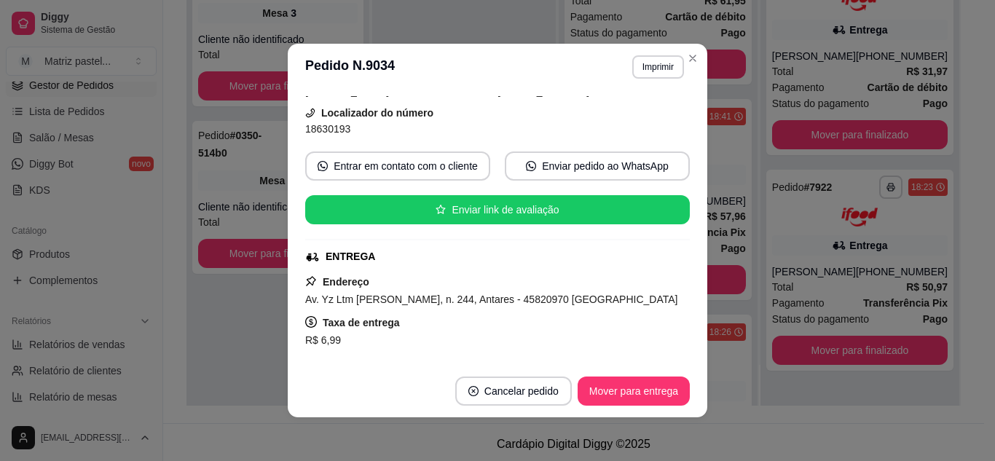
scroll to position [146, 0]
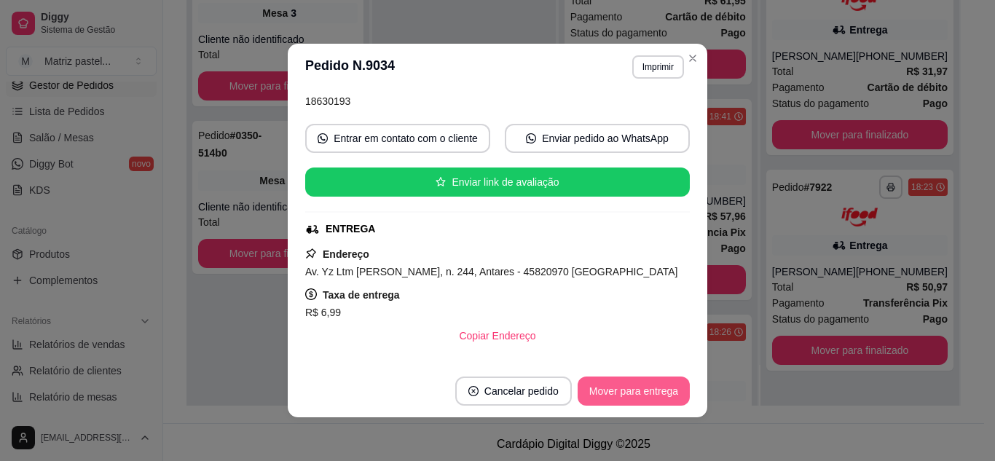
click at [630, 388] on button "Mover para entrega" at bounding box center [634, 391] width 112 height 29
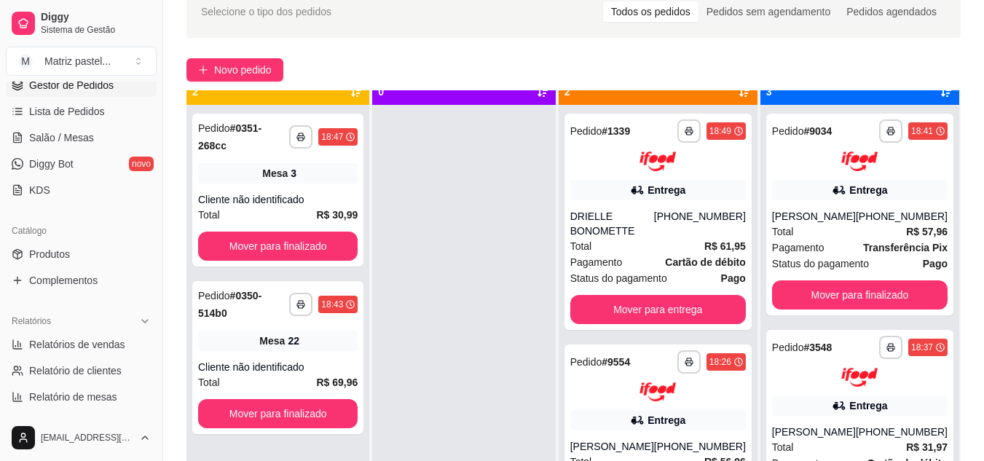
scroll to position [41, 0]
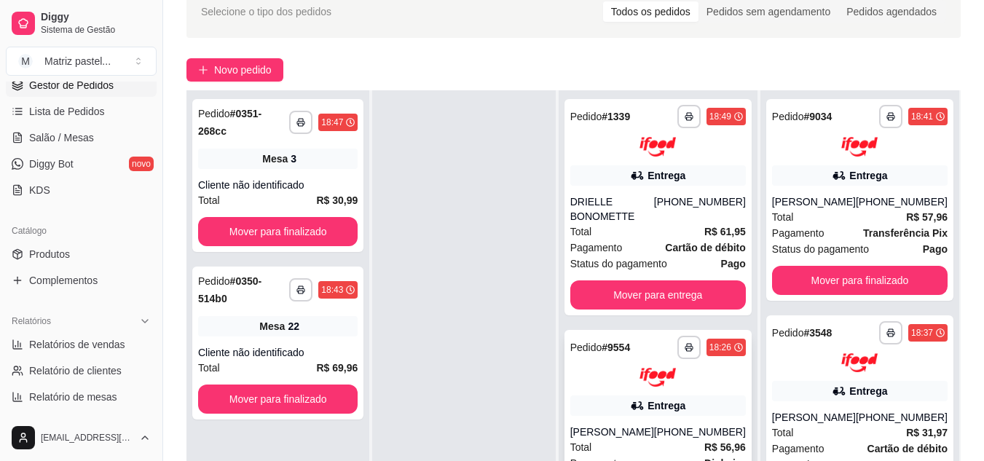
click at [636, 372] on div at bounding box center [659, 378] width 176 height 20
click at [678, 111] on button "button" at bounding box center [689, 116] width 23 height 23
click at [657, 163] on button "IMPRESSORA" at bounding box center [640, 167] width 102 height 23
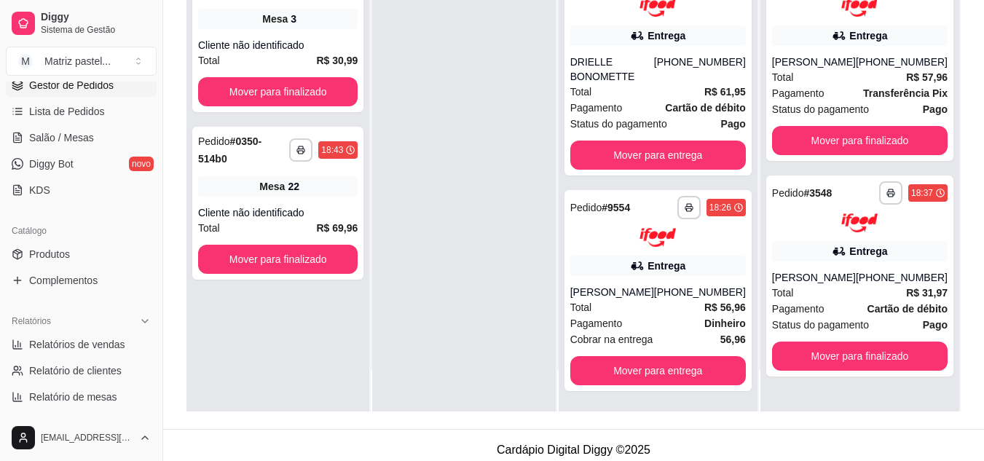
scroll to position [219, 0]
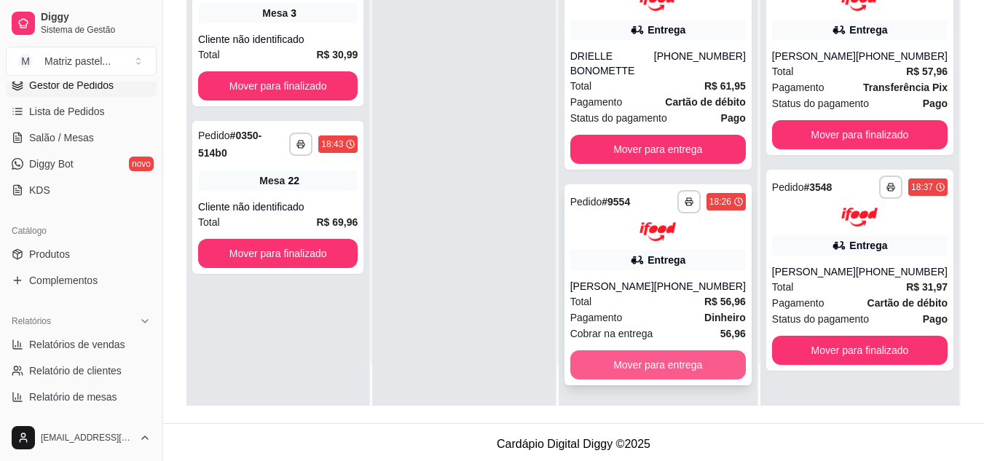
click at [601, 362] on button "Mover para entrega" at bounding box center [659, 364] width 176 height 29
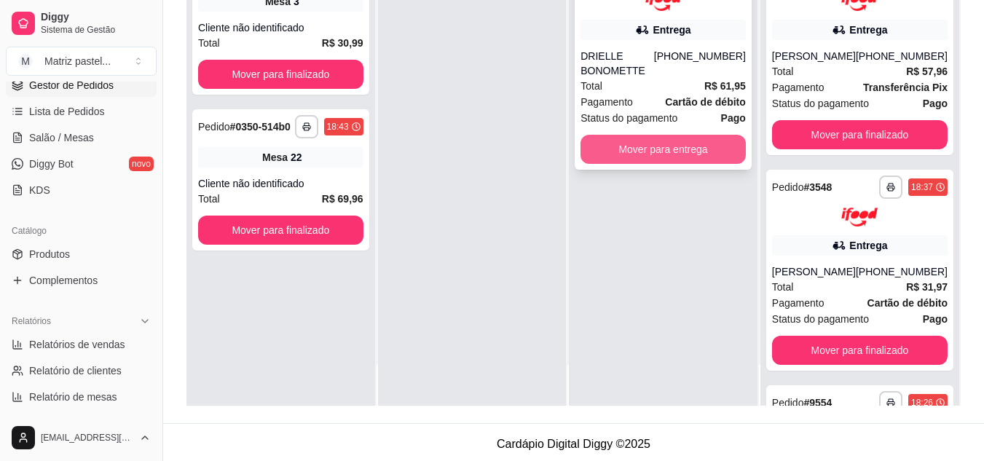
scroll to position [0, 0]
click at [611, 137] on button "Mover para entrega" at bounding box center [664, 149] width 160 height 28
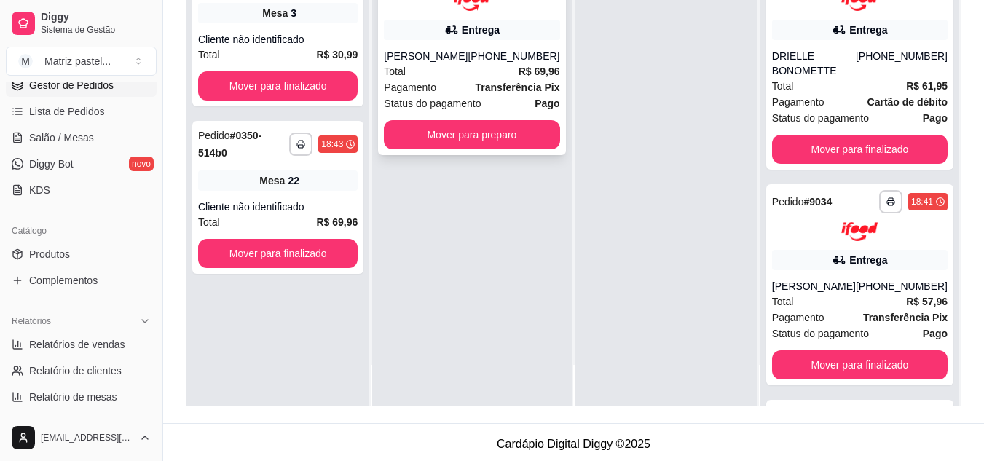
click at [460, 155] on div "**********" at bounding box center [471, 54] width 187 height 202
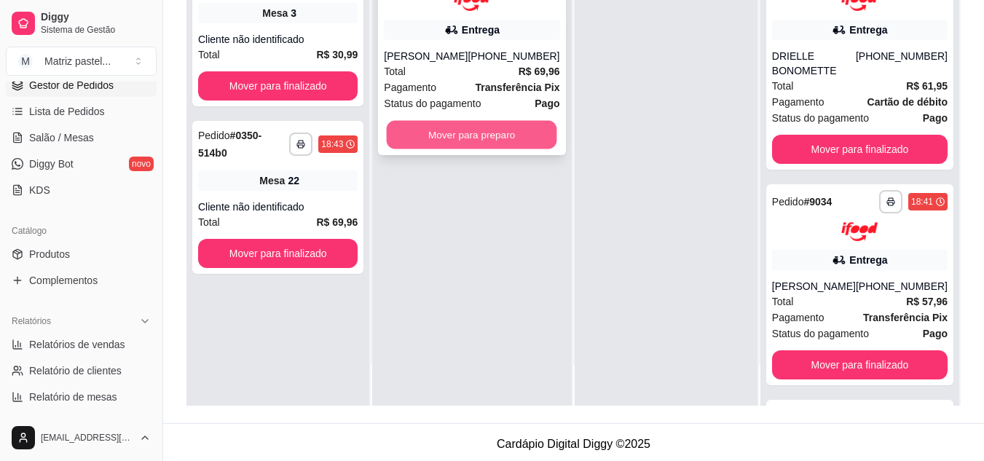
click at [493, 149] on button "Mover para preparo" at bounding box center [472, 134] width 171 height 28
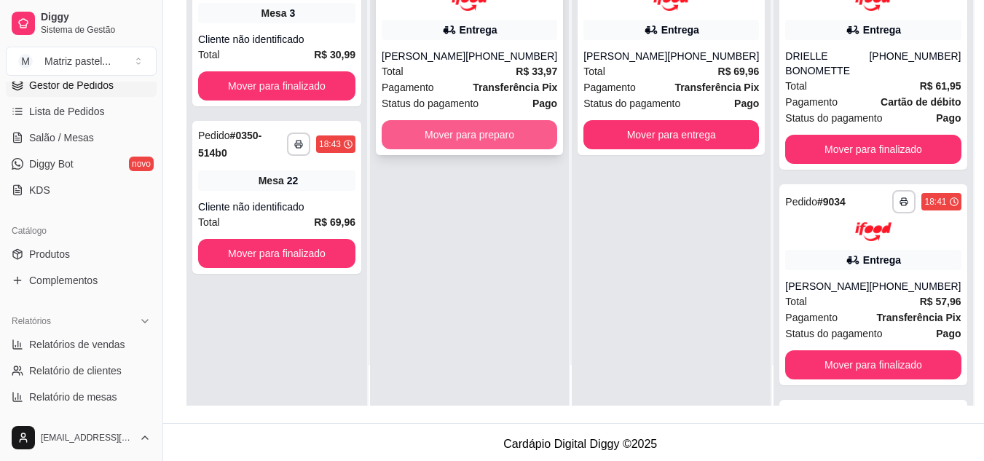
click at [466, 140] on button "Mover para preparo" at bounding box center [470, 134] width 176 height 29
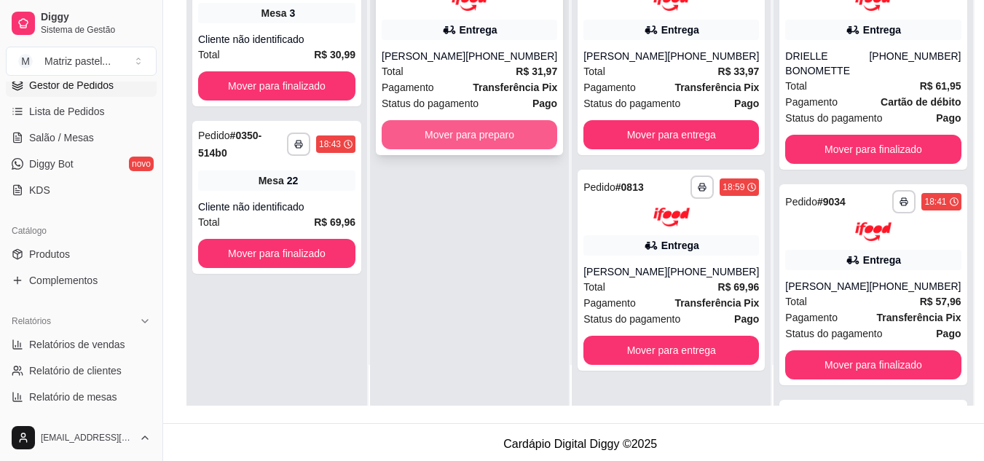
click at [432, 142] on button "Mover para preparo" at bounding box center [470, 134] width 176 height 29
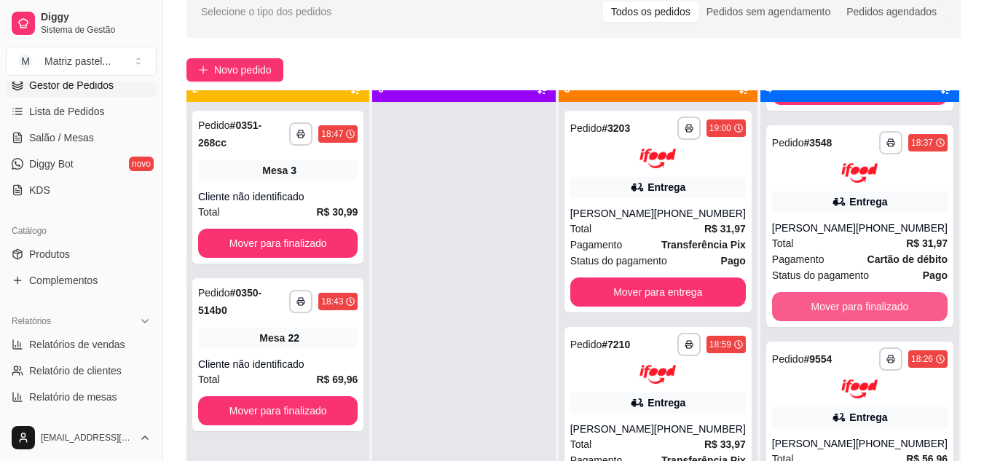
scroll to position [41, 0]
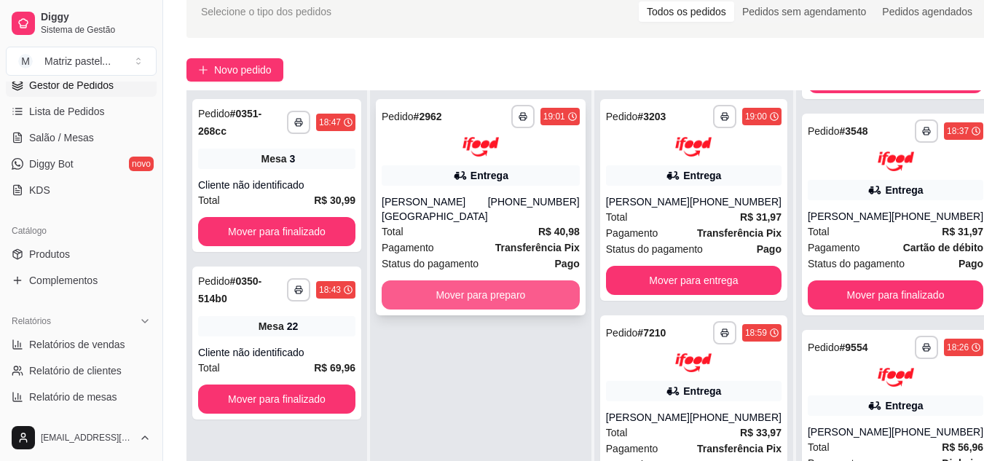
click at [477, 281] on button "Mover para preparo" at bounding box center [481, 295] width 198 height 29
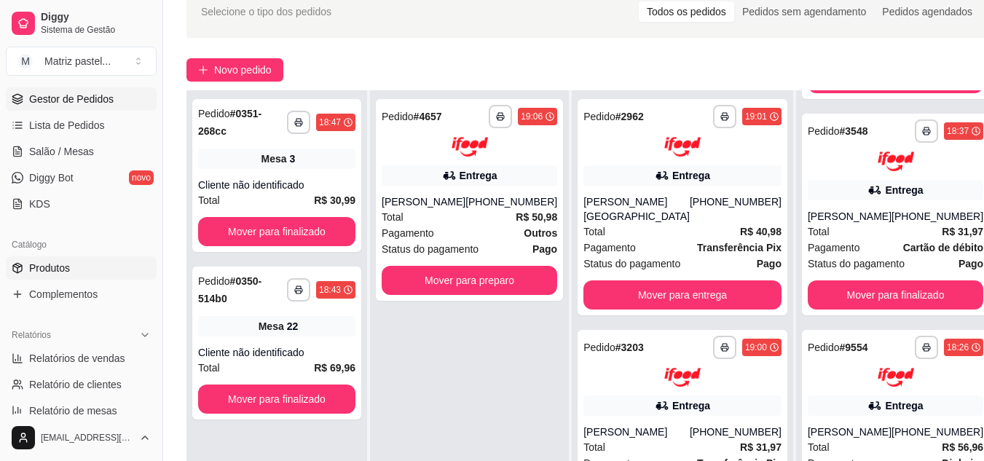
scroll to position [223, 0]
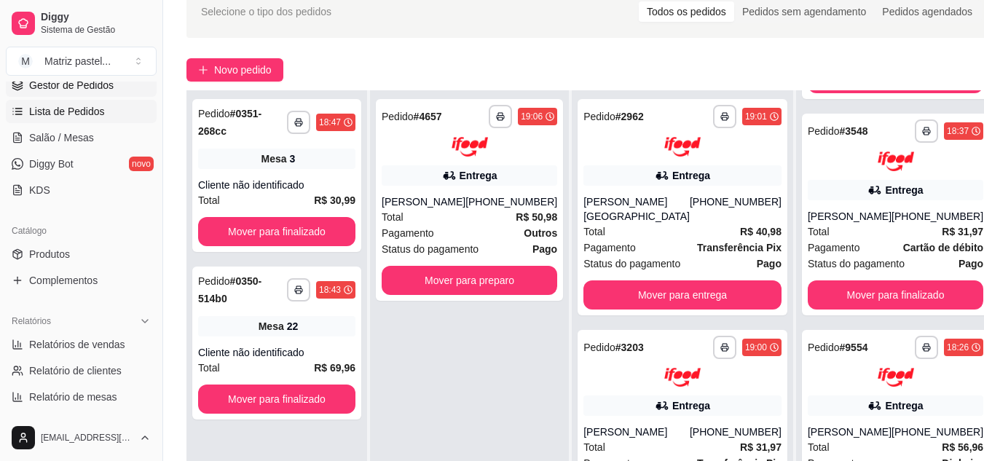
click at [58, 109] on span "Lista de Pedidos" at bounding box center [67, 111] width 76 height 15
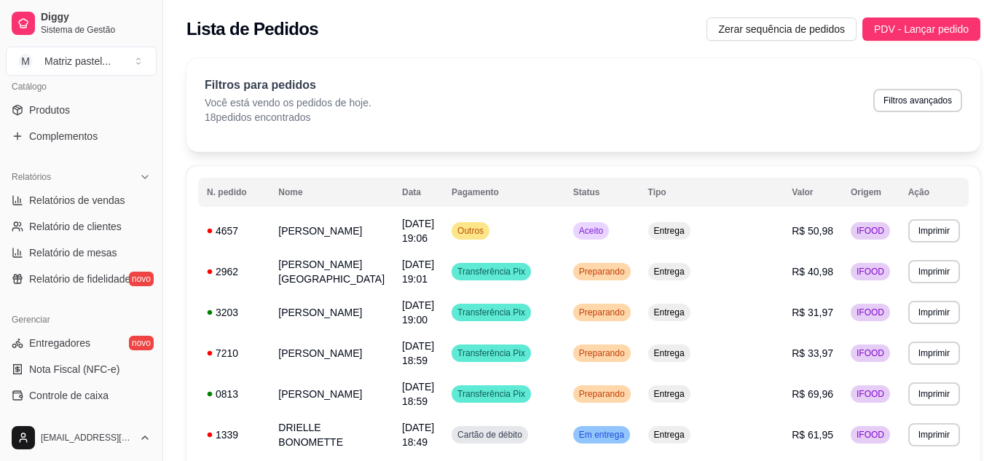
scroll to position [369, 0]
click at [68, 201] on span "Relatórios de vendas" at bounding box center [77, 199] width 96 height 15
select select "ALL"
select select "0"
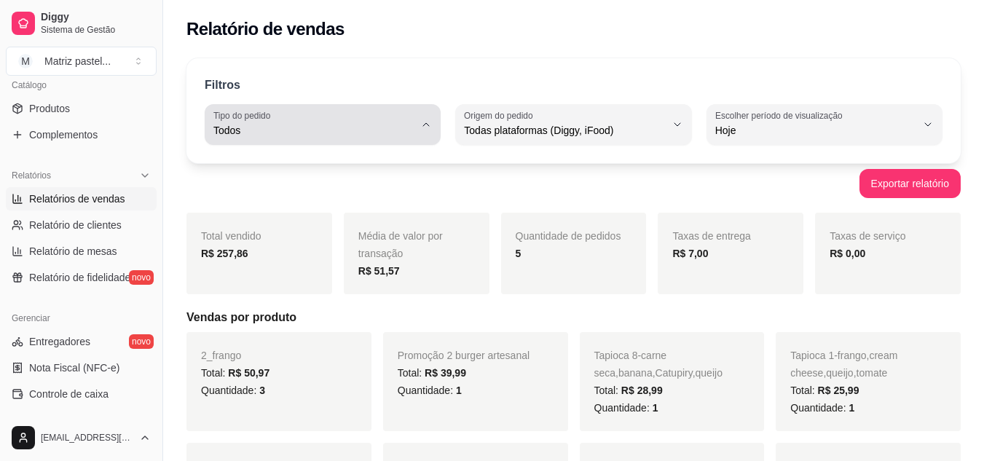
click at [421, 123] on icon "button" at bounding box center [426, 125] width 12 height 12
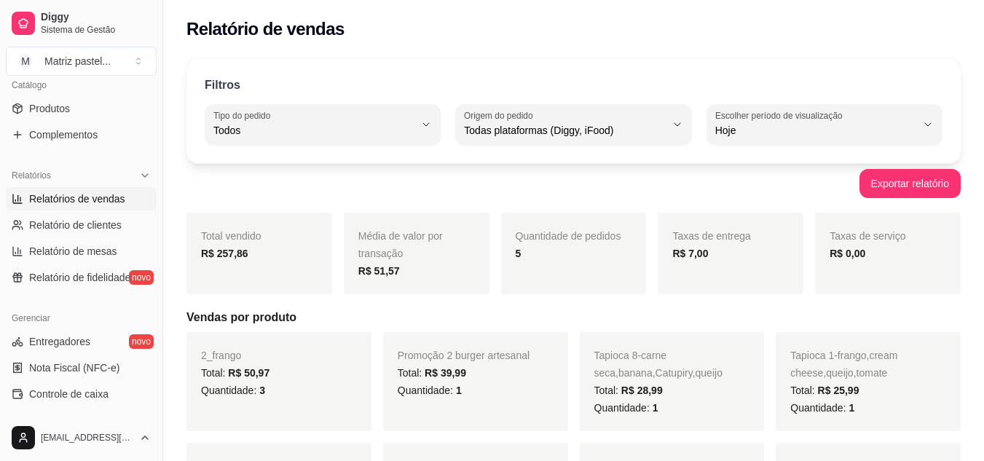
click at [569, 176] on div "Exportar relatório" at bounding box center [574, 183] width 775 height 29
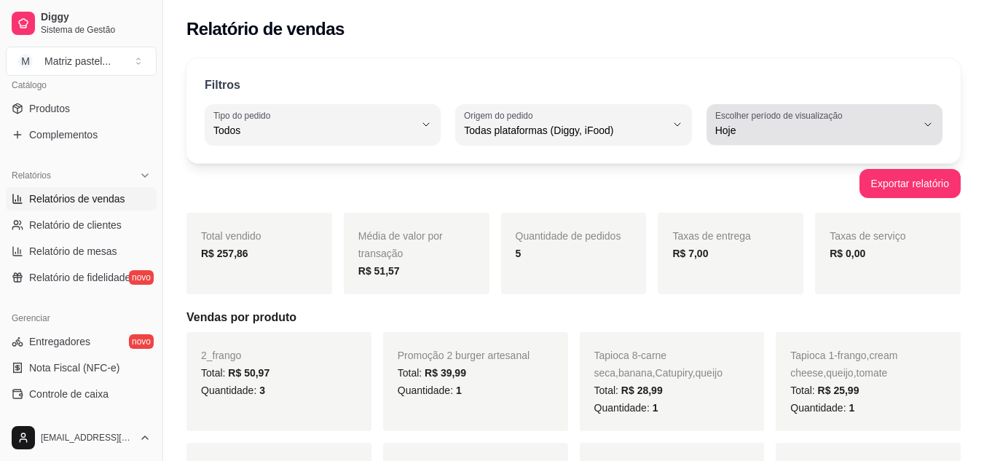
click at [803, 117] on label "Escolher período de visualização" at bounding box center [782, 115] width 132 height 12
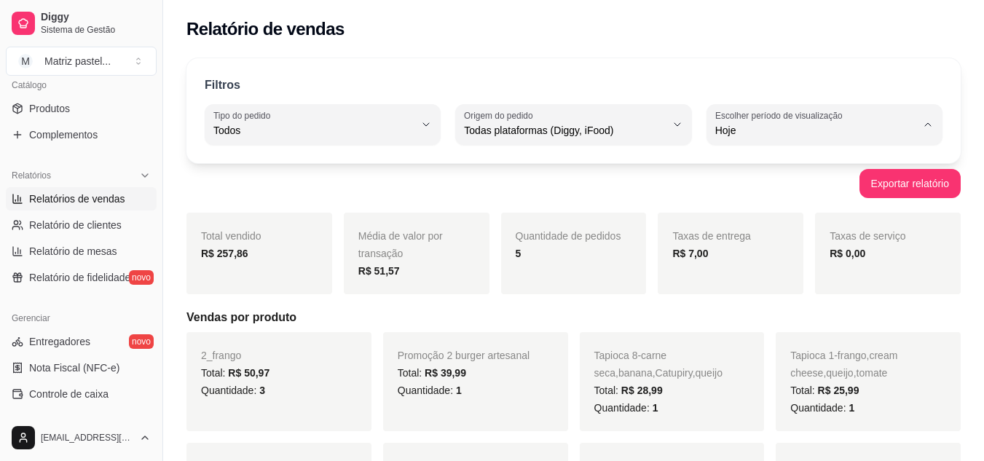
click at [755, 188] on span "Ontem" at bounding box center [817, 189] width 190 height 14
type input "1"
select select "1"
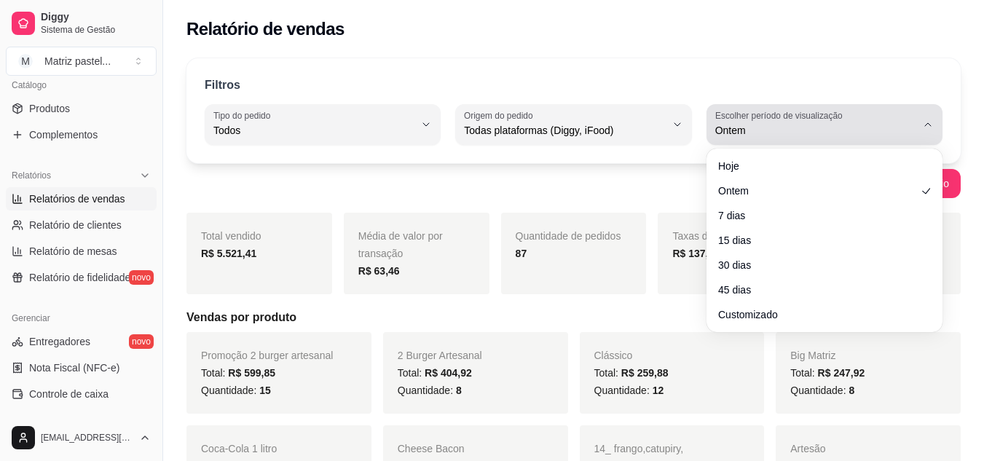
click at [922, 131] on button "Escolher período de visualização Ontem" at bounding box center [825, 124] width 236 height 41
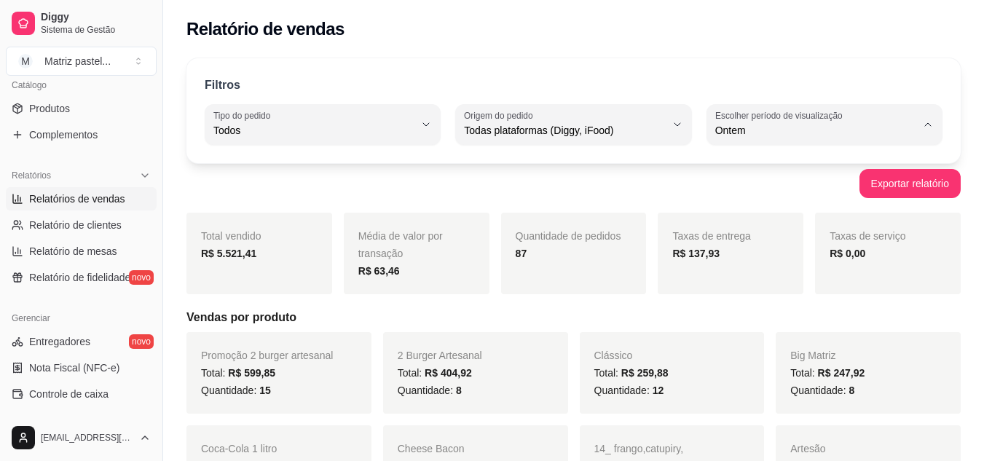
click at [741, 314] on span "Customizado" at bounding box center [817, 308] width 190 height 14
type input "-1"
select select "-1"
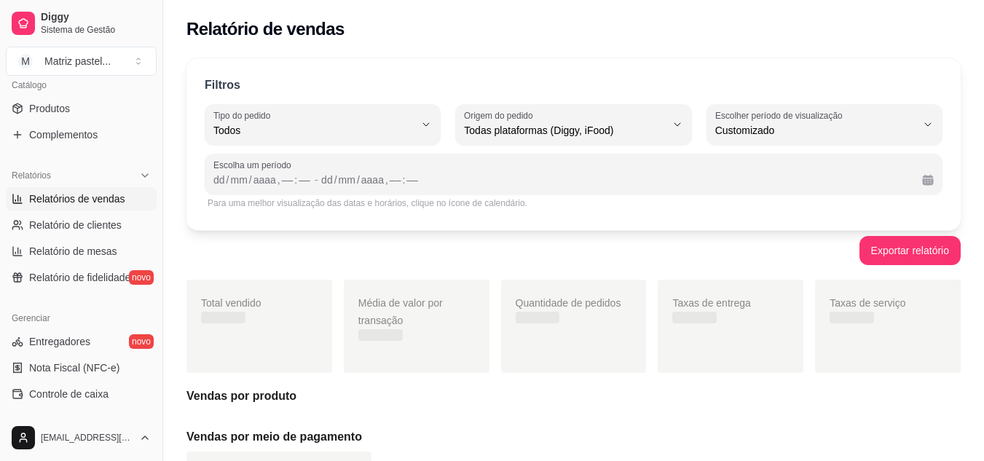
scroll to position [14, 0]
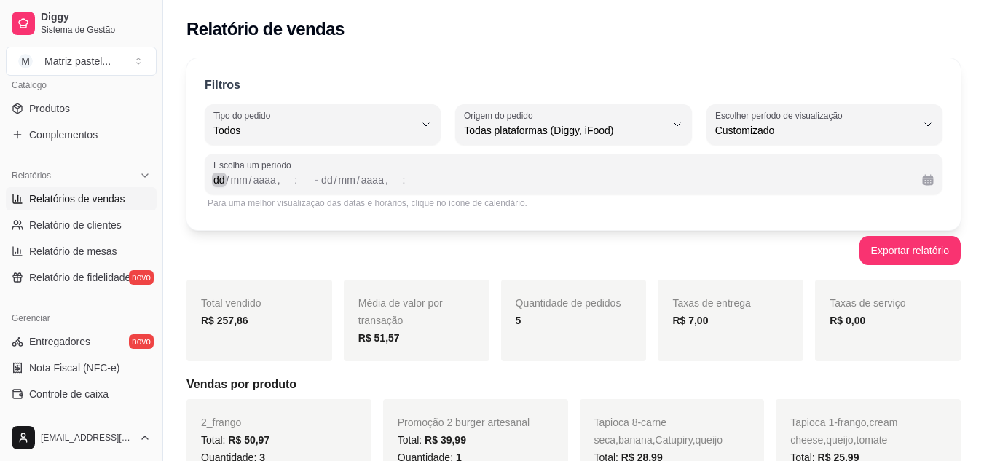
click at [224, 181] on div "dd / mm / aaaa , –– : ––" at bounding box center [262, 179] width 98 height 17
click at [243, 179] on div "mm" at bounding box center [239, 180] width 20 height 15
click at [327, 184] on div "/" at bounding box center [330, 180] width 6 height 15
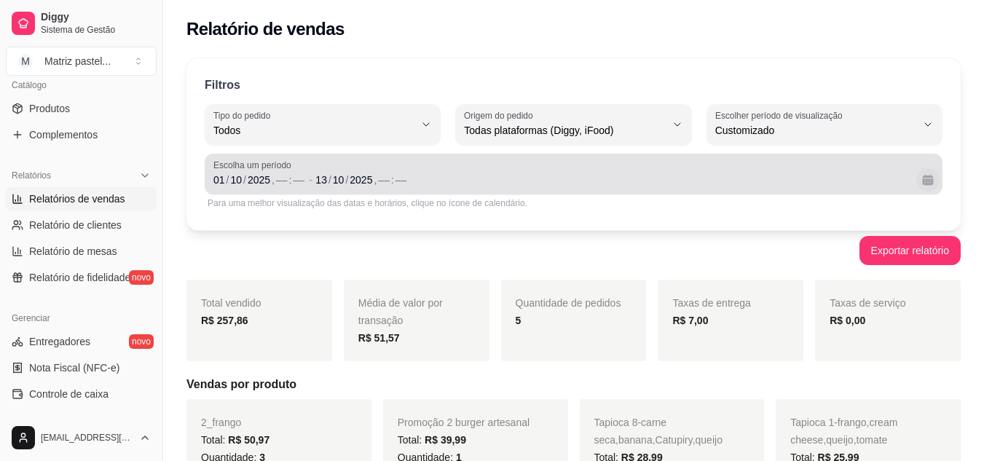
click at [923, 181] on button "Calendário" at bounding box center [928, 179] width 23 height 23
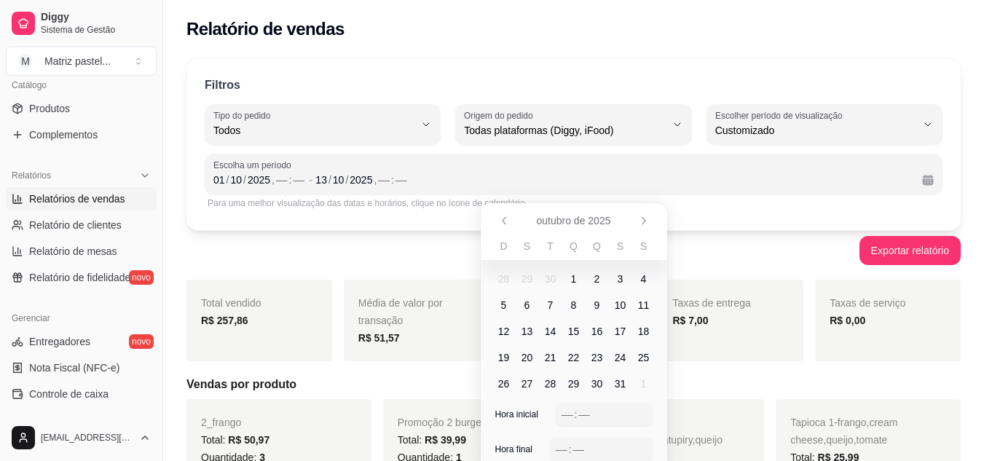
scroll to position [73, 0]
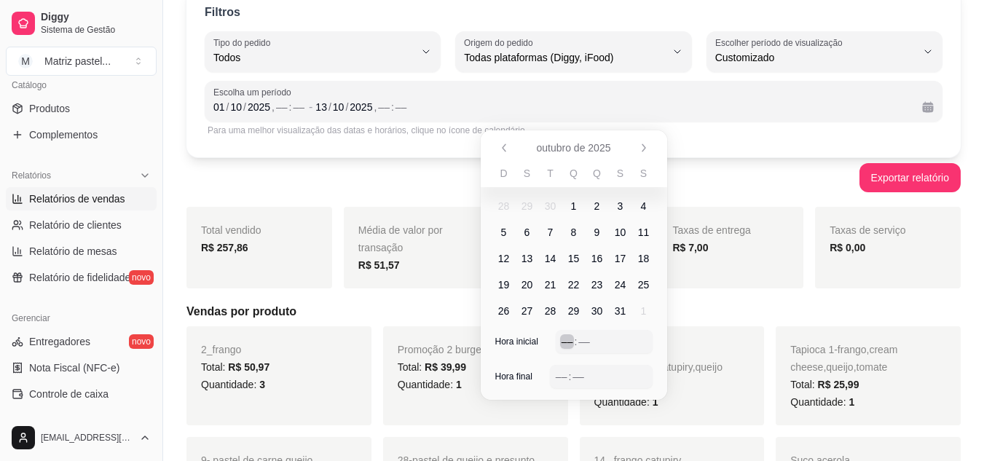
click at [566, 337] on div "––" at bounding box center [567, 341] width 15 height 15
click at [564, 373] on div "––" at bounding box center [561, 376] width 15 height 15
click at [589, 152] on span "outubro de 2025" at bounding box center [574, 148] width 74 height 15
click at [606, 377] on div "23 : 00" at bounding box center [601, 376] width 91 height 17
click at [771, 272] on div "Taxas de entrega R$ 7,00" at bounding box center [731, 248] width 146 height 82
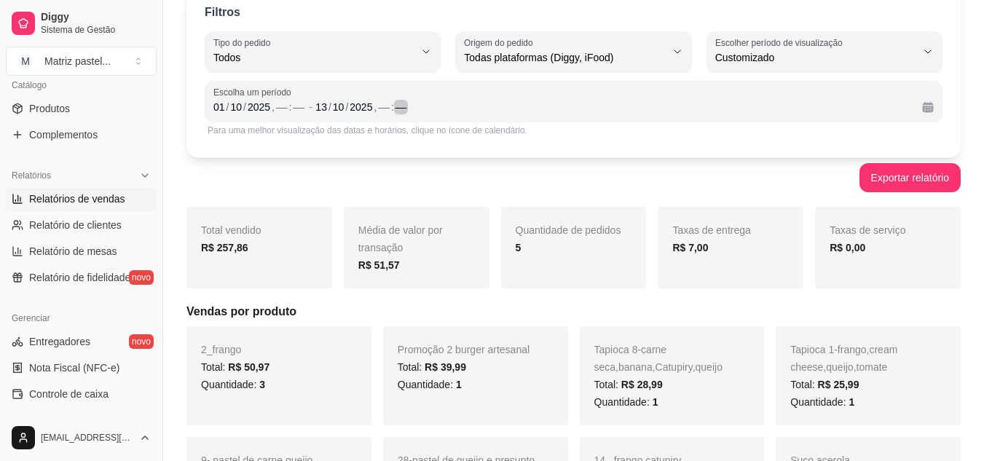
click at [395, 101] on div "––" at bounding box center [401, 107] width 15 height 15
click at [921, 173] on button "Exportar relatório" at bounding box center [910, 177] width 101 height 29
click at [278, 105] on div "––" at bounding box center [282, 107] width 15 height 15
click at [385, 111] on div "––" at bounding box center [384, 107] width 15 height 15
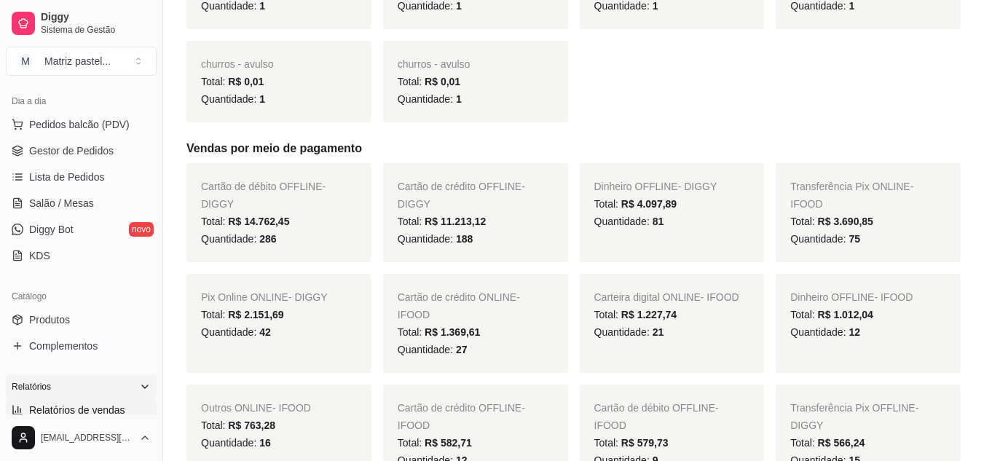
scroll to position [77, 0]
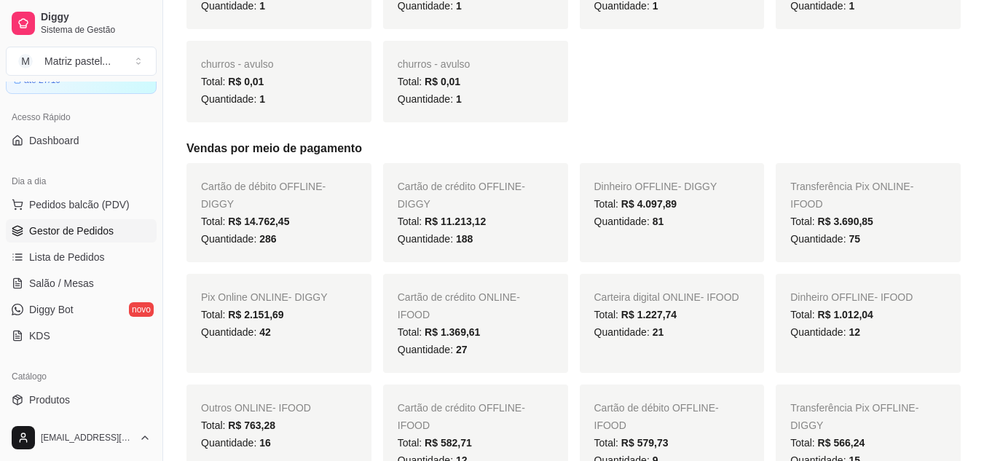
click at [66, 230] on span "Gestor de Pedidos" at bounding box center [71, 231] width 85 height 15
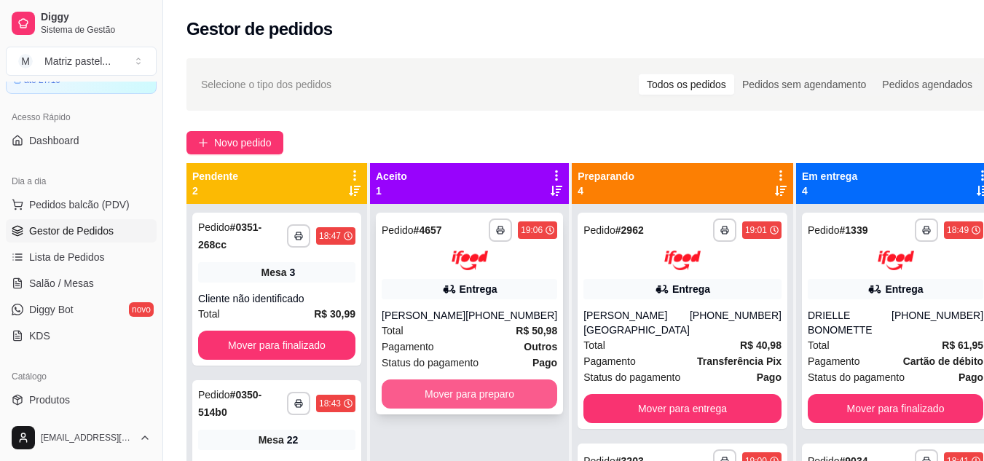
click at [458, 393] on button "Mover para preparo" at bounding box center [470, 394] width 176 height 29
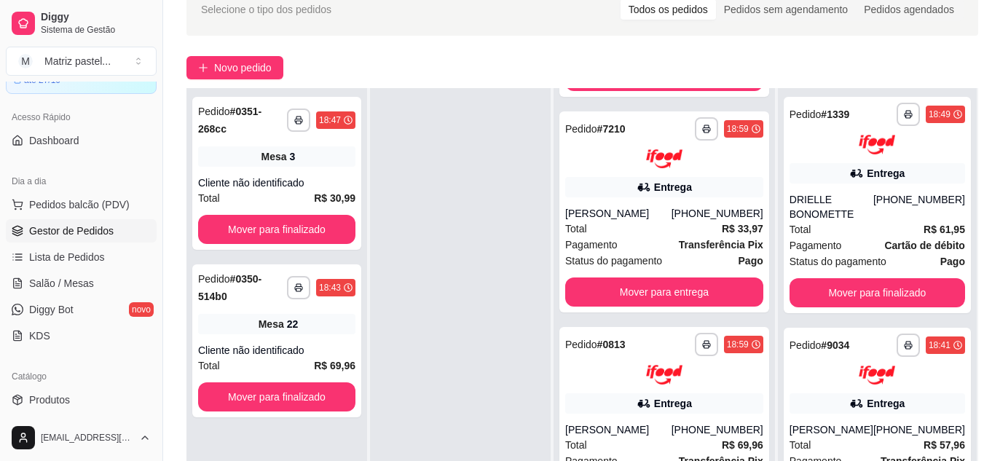
scroll to position [146, 0]
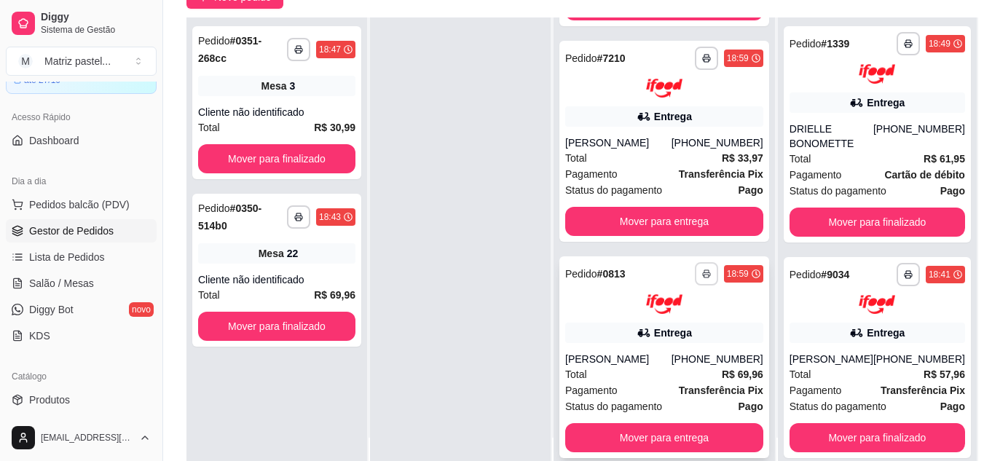
click at [667, 262] on div "**********" at bounding box center [664, 273] width 198 height 23
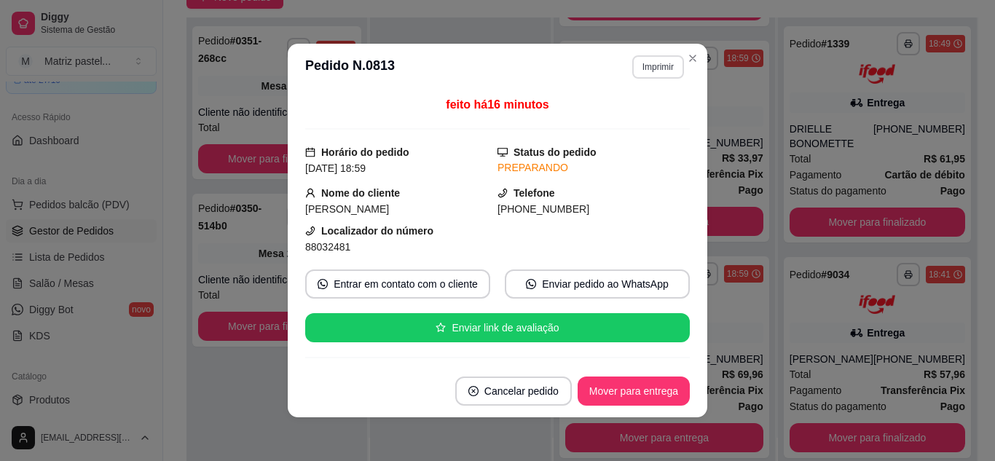
click at [641, 74] on button "Imprimir" at bounding box center [658, 66] width 52 height 23
click at [640, 117] on button "IMPRESSORA" at bounding box center [627, 117] width 106 height 23
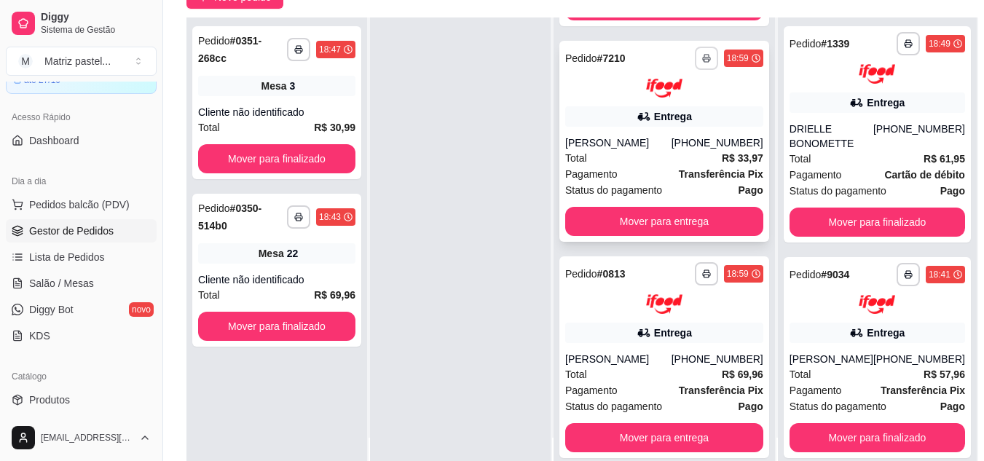
click at [695, 51] on button "button" at bounding box center [706, 58] width 23 height 23
click at [657, 101] on button "IMPRESSORA" at bounding box center [640, 94] width 106 height 23
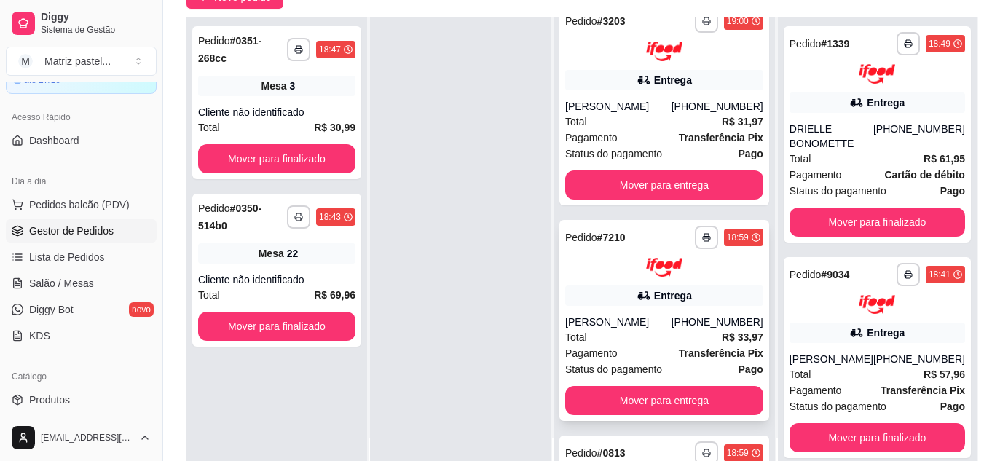
scroll to position [444, 0]
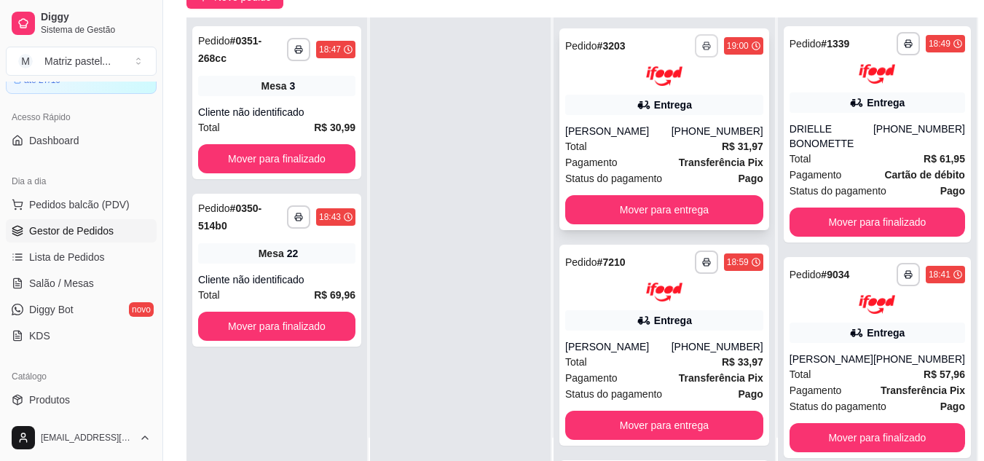
click at [695, 51] on button "button" at bounding box center [706, 45] width 23 height 23
click at [667, 88] on button "IMPRESSORA" at bounding box center [640, 96] width 102 height 23
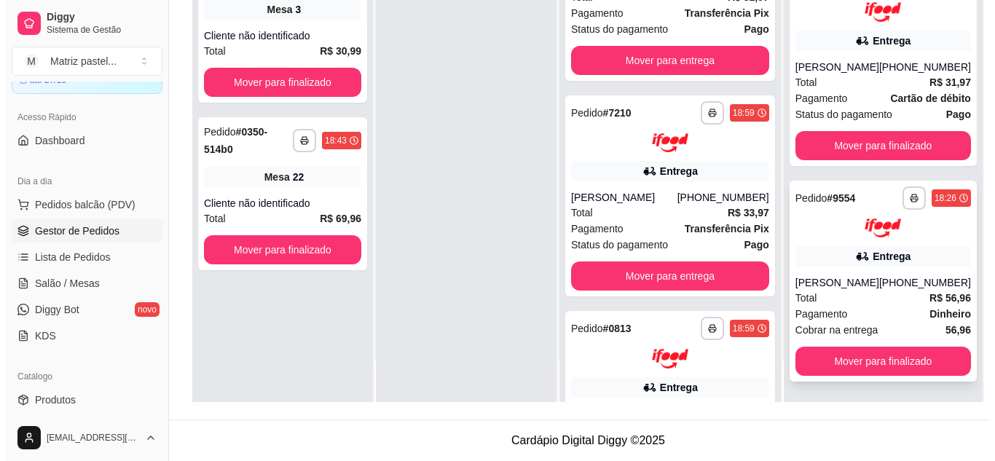
scroll to position [461, 0]
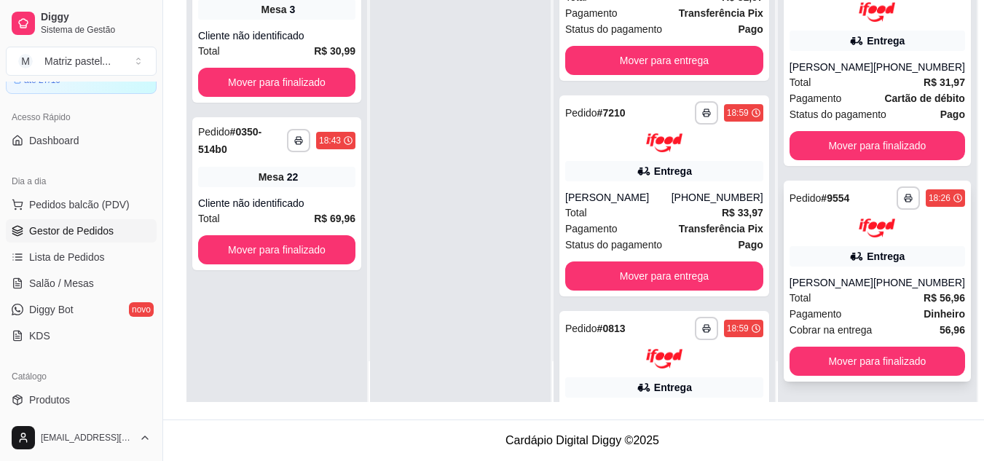
click at [833, 275] on div "[PERSON_NAME]" at bounding box center [832, 282] width 84 height 15
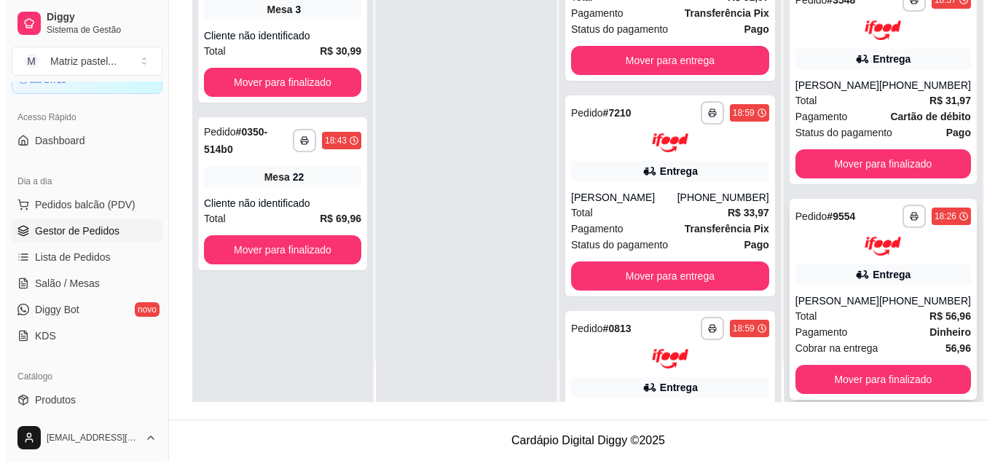
scroll to position [388, 0]
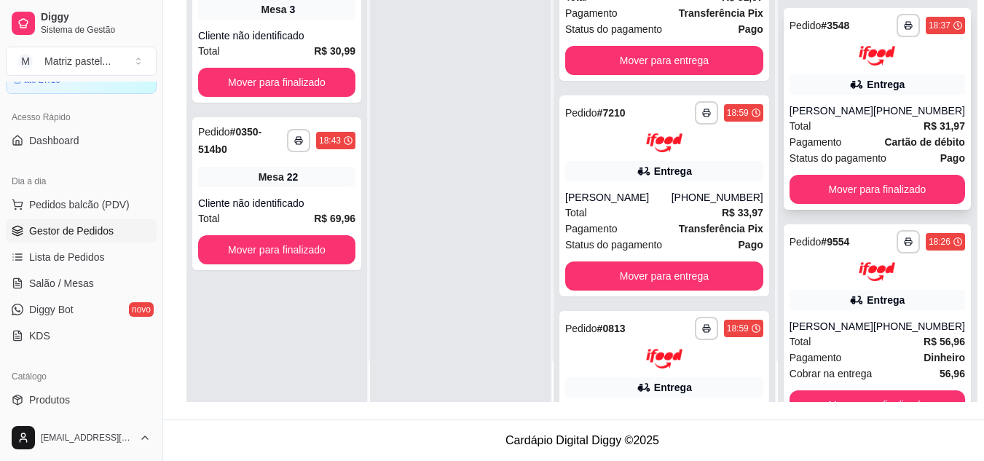
click at [858, 102] on div "**********" at bounding box center [877, 109] width 187 height 202
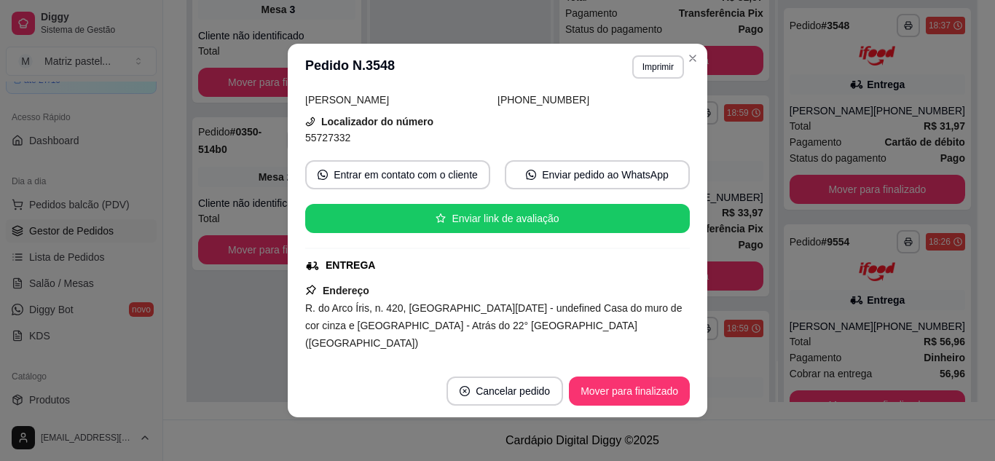
scroll to position [146, 0]
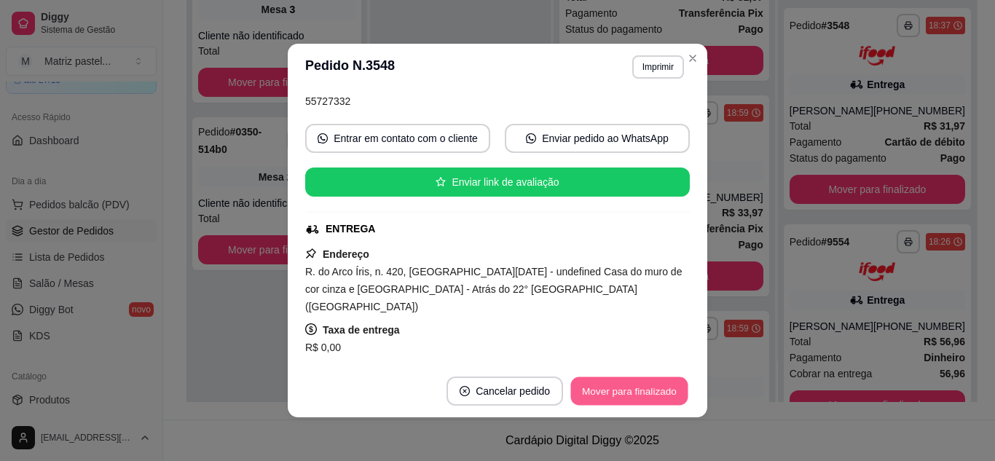
click at [609, 393] on button "Mover para finalizado" at bounding box center [629, 391] width 117 height 28
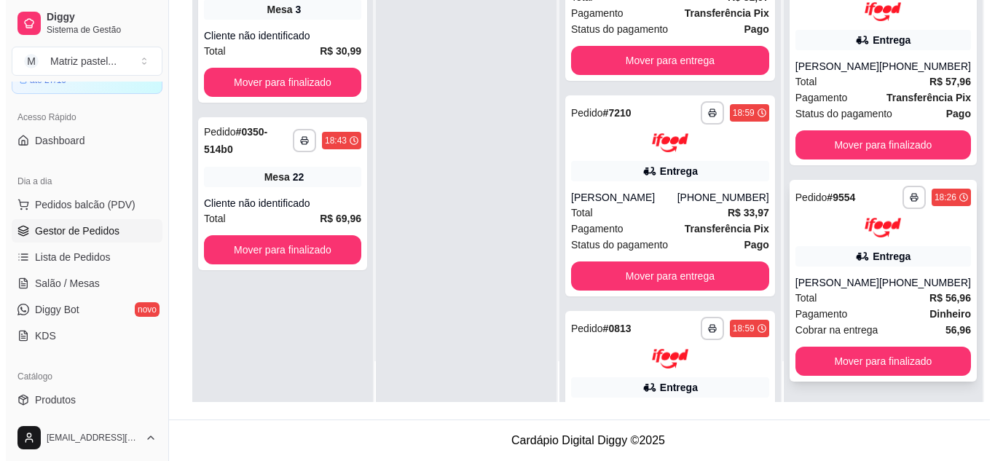
scroll to position [158, 0]
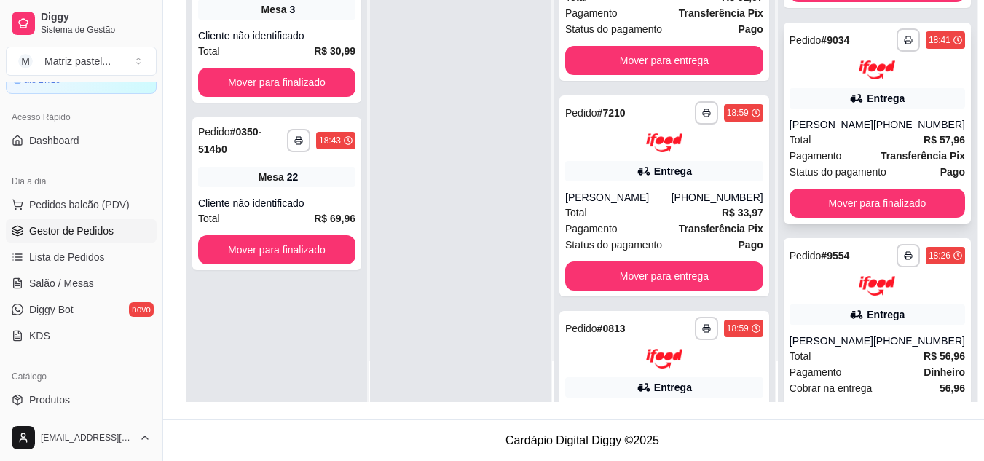
click at [808, 133] on div "Total R$ 57,96" at bounding box center [878, 140] width 176 height 16
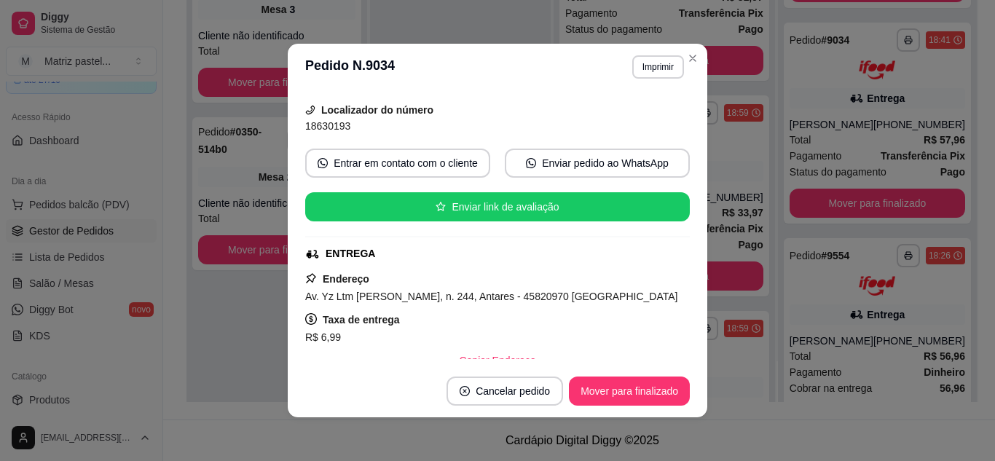
scroll to position [146, 0]
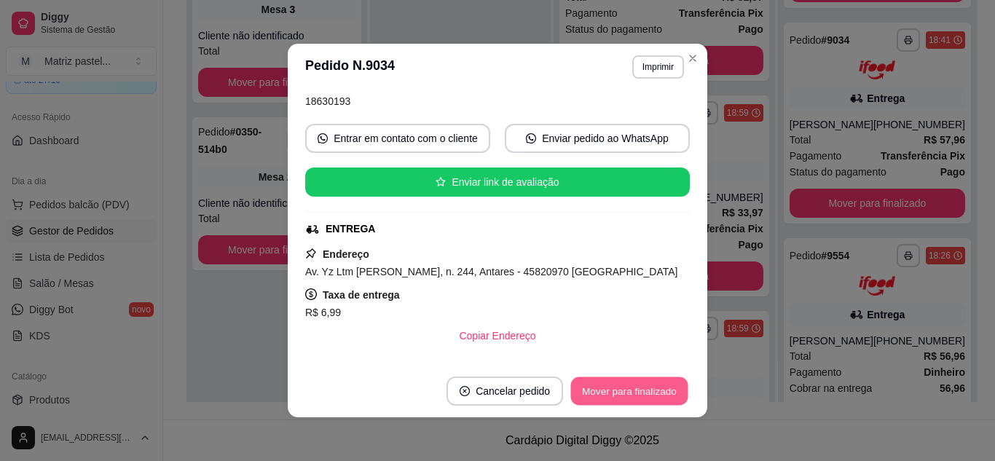
click at [632, 382] on button "Mover para finalizado" at bounding box center [629, 391] width 117 height 28
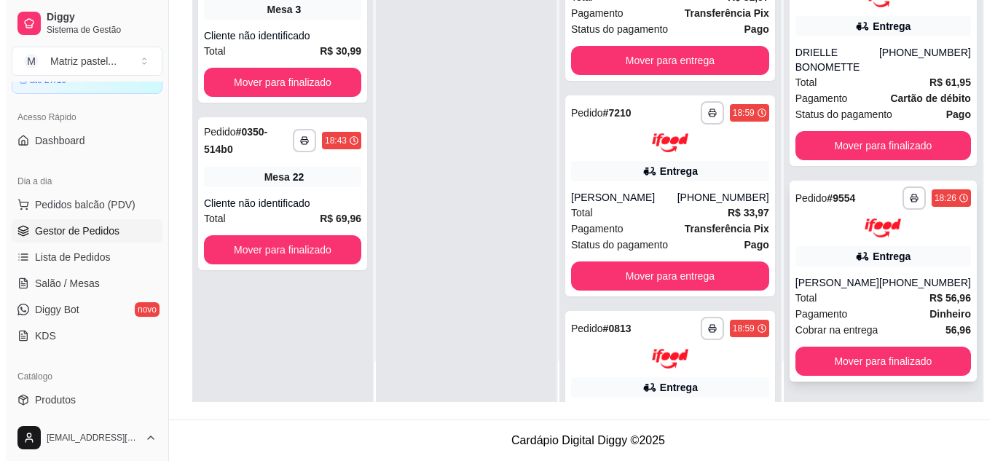
scroll to position [0, 0]
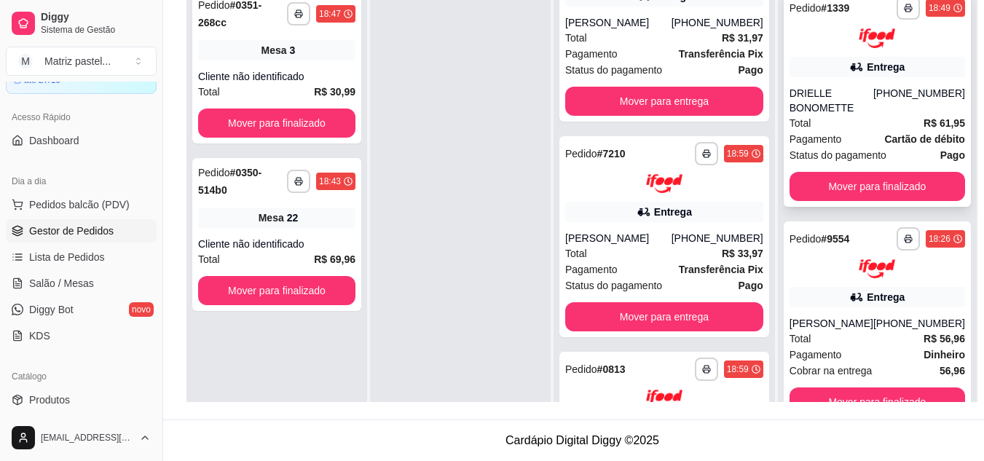
click at [784, 75] on div "**********" at bounding box center [877, 99] width 187 height 216
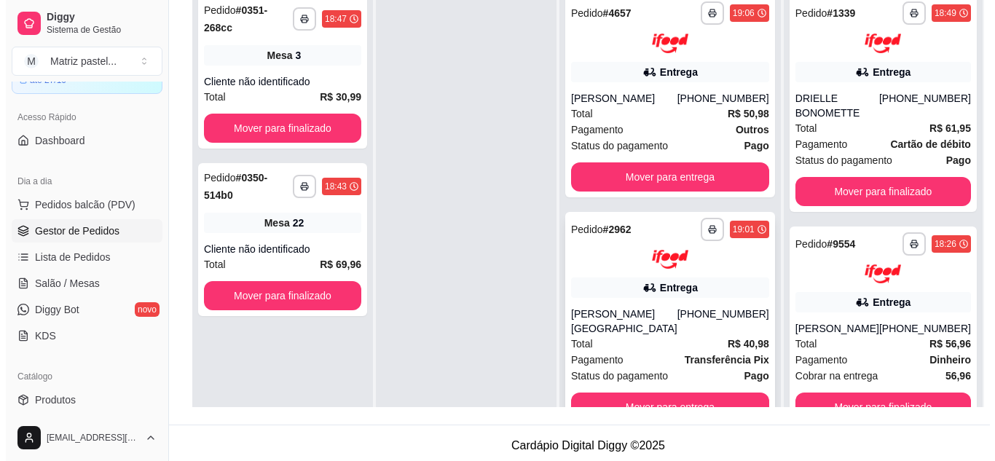
scroll to position [219, 0]
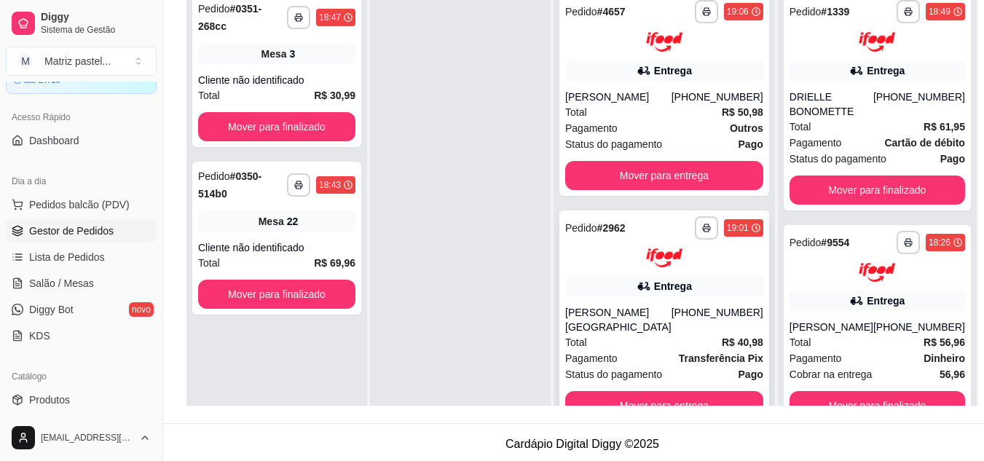
click at [636, 266] on div at bounding box center [664, 258] width 198 height 20
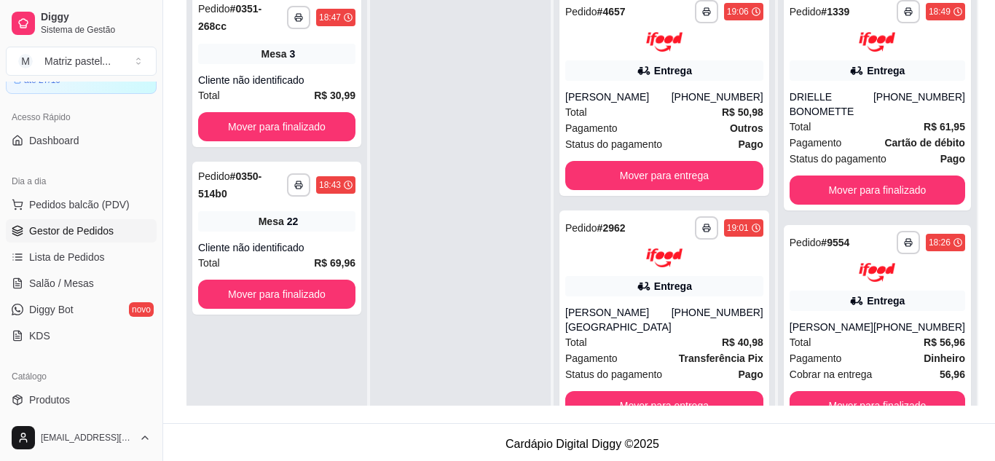
scroll to position [73, 0]
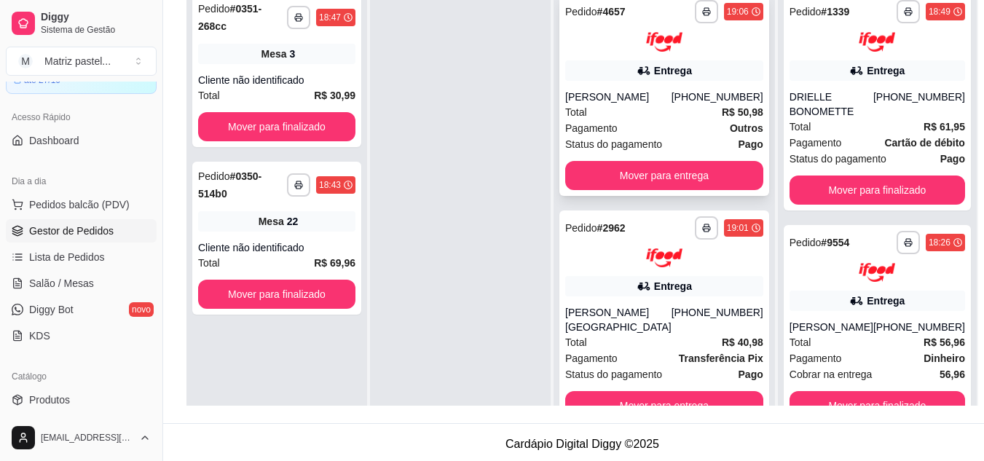
click at [678, 67] on div "Entrega" at bounding box center [673, 70] width 38 height 15
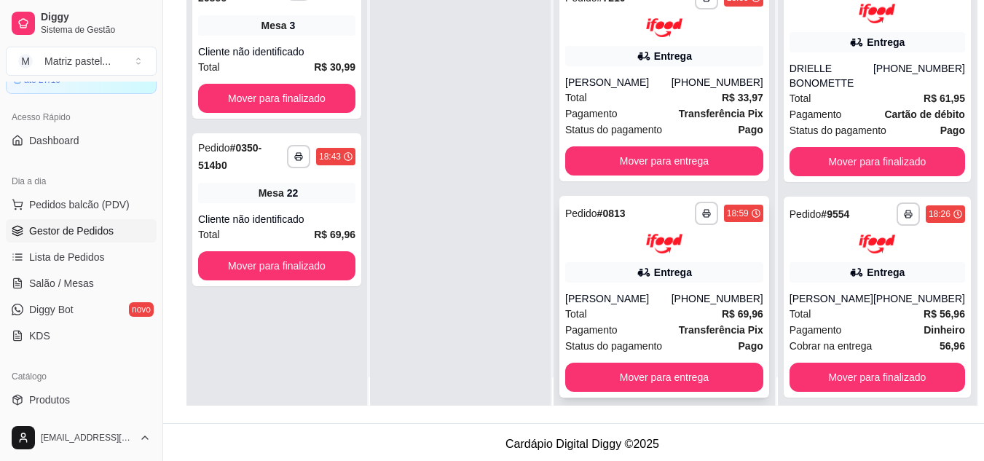
scroll to position [41, 0]
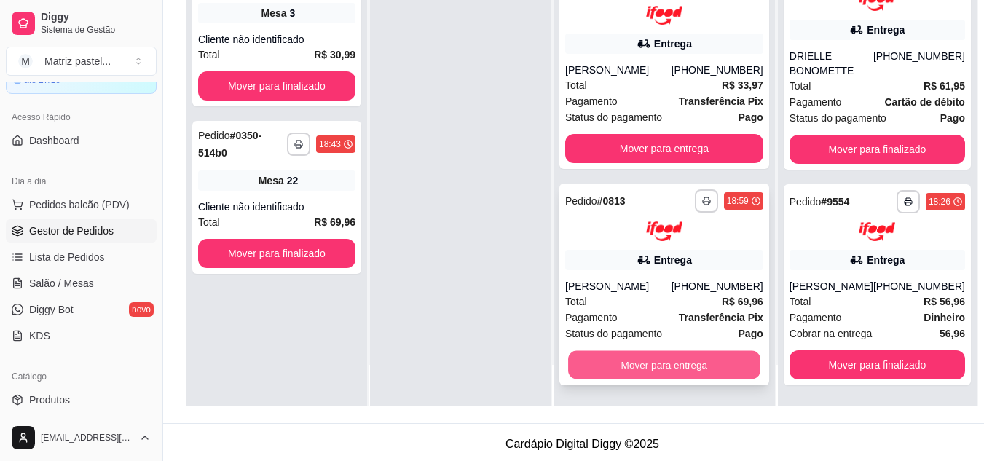
click at [644, 366] on button "Mover para entrega" at bounding box center [664, 365] width 192 height 28
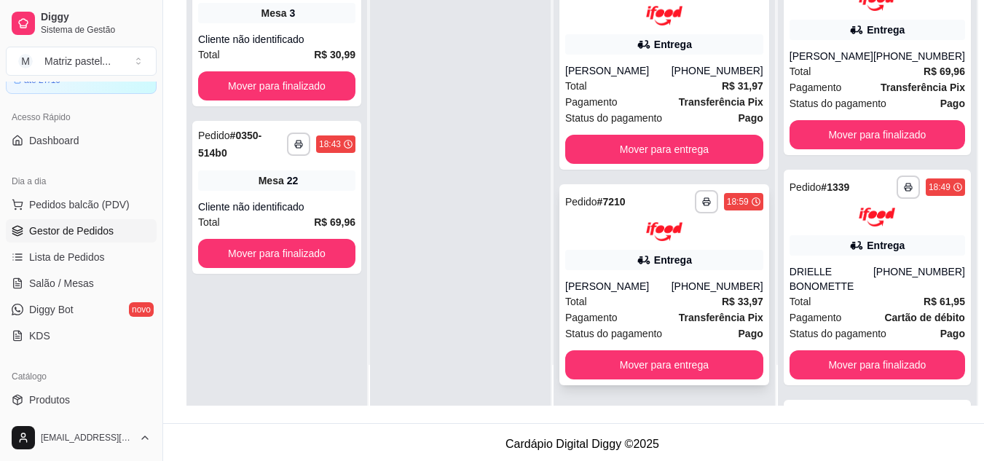
scroll to position [432, 0]
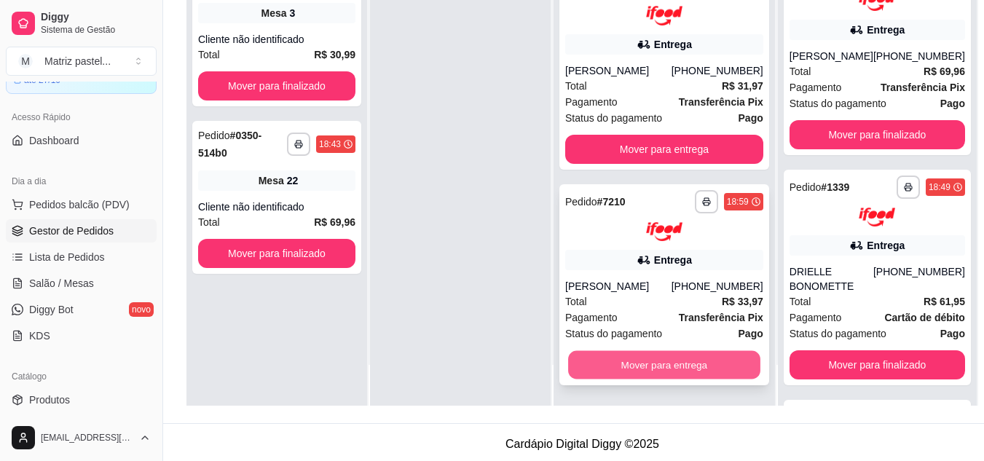
click at [651, 361] on button "Mover para entrega" at bounding box center [664, 365] width 192 height 28
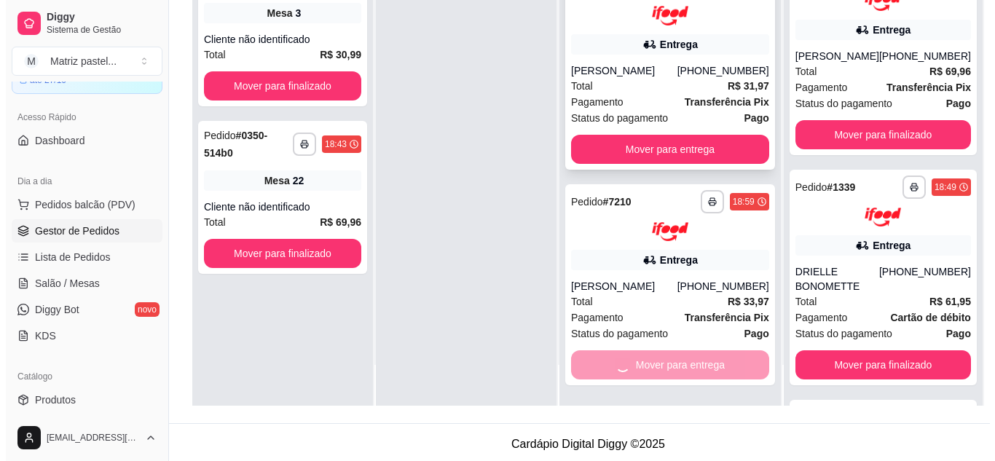
scroll to position [216, 0]
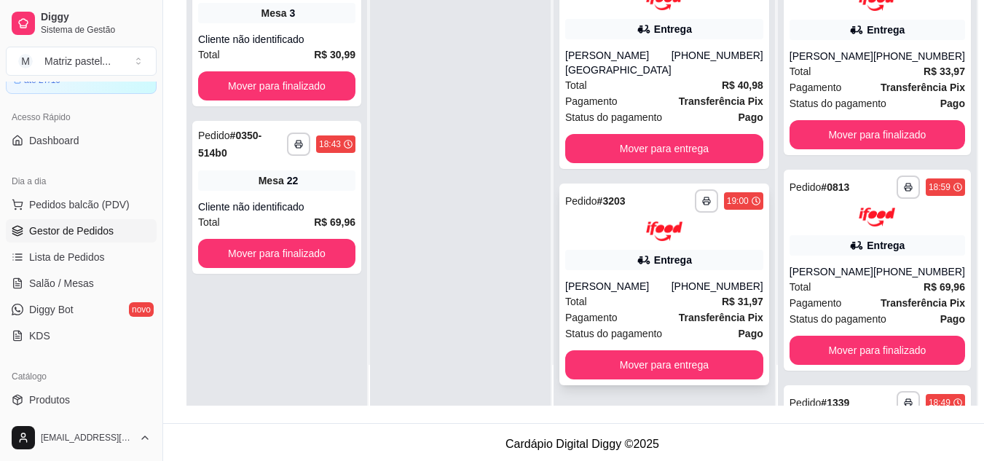
click at [629, 258] on div "Entrega" at bounding box center [664, 260] width 198 height 20
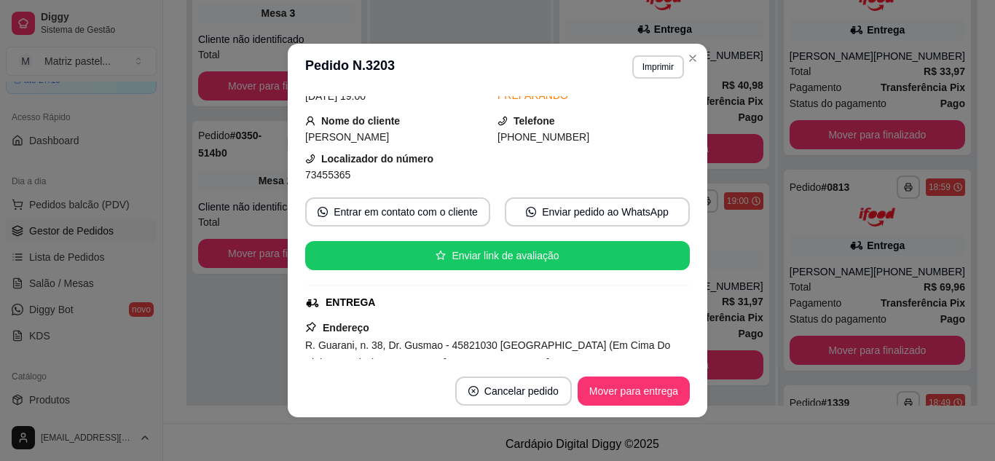
scroll to position [73, 0]
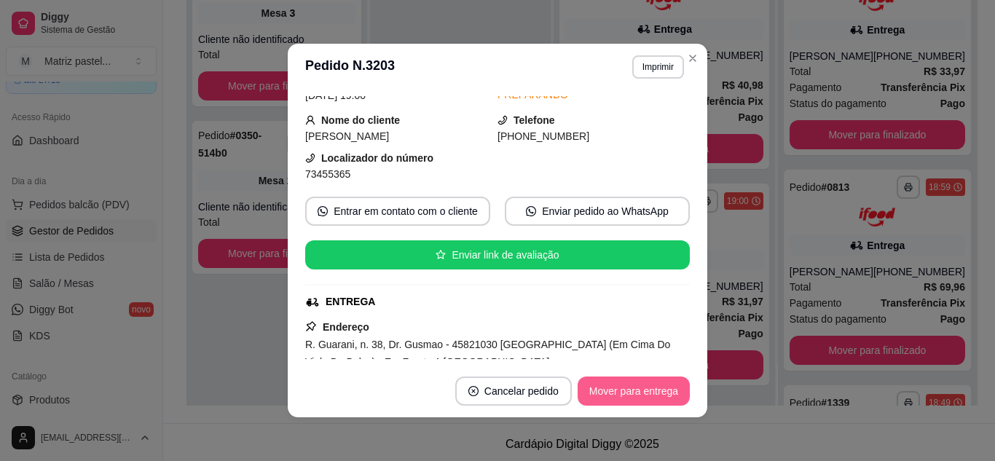
click at [626, 399] on button "Mover para entrega" at bounding box center [634, 391] width 112 height 29
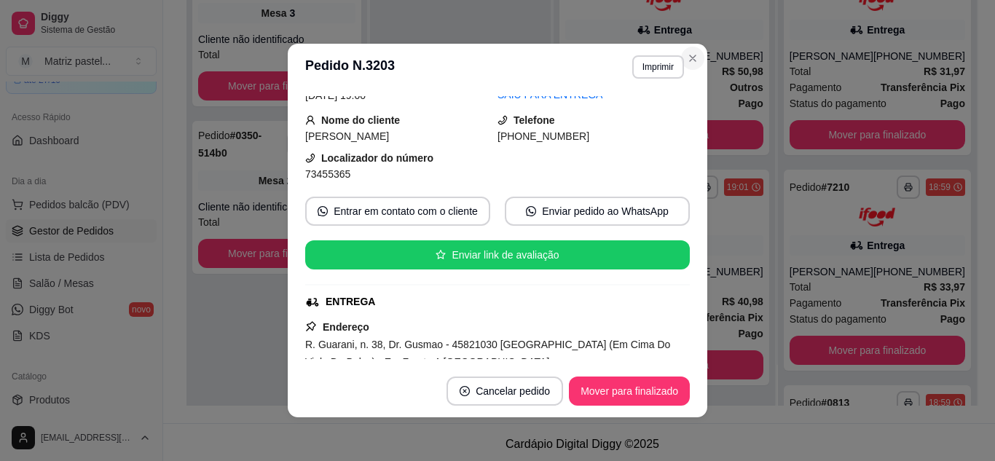
scroll to position [0, 0]
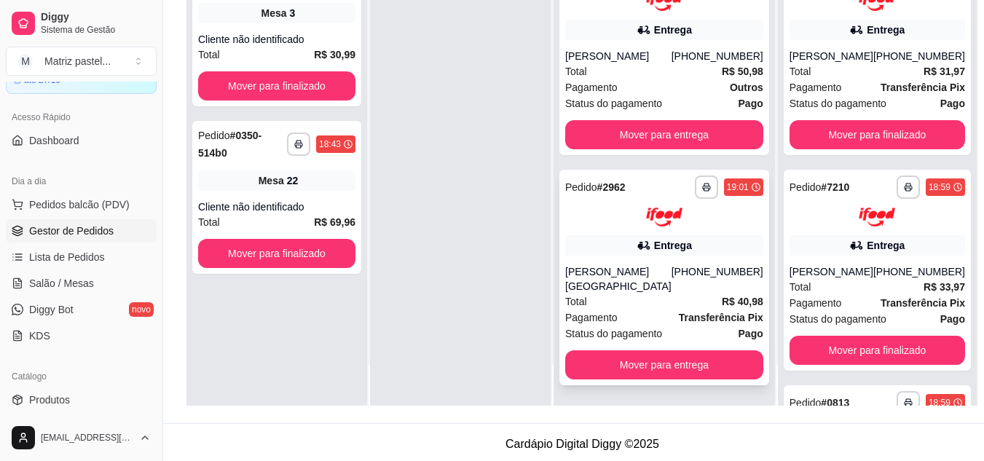
click at [670, 215] on img at bounding box center [664, 218] width 36 height 20
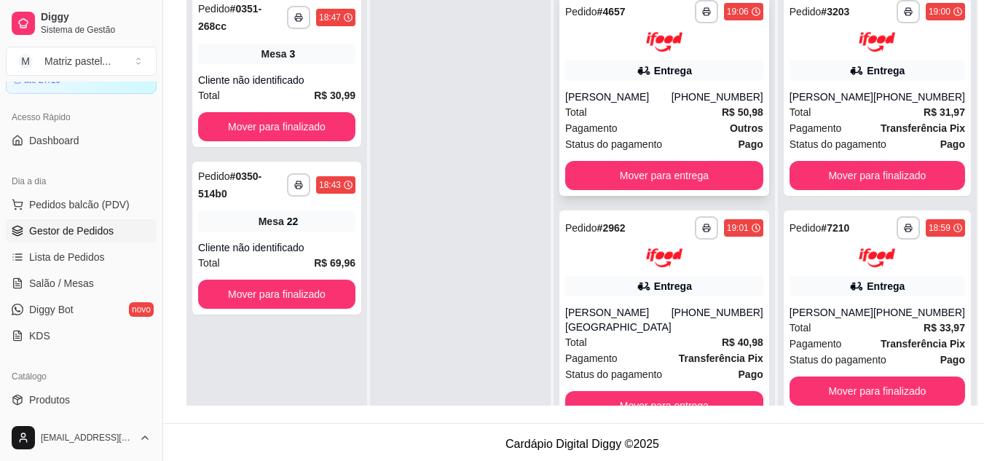
click at [622, 106] on div "Total R$ 50,98" at bounding box center [664, 112] width 198 height 16
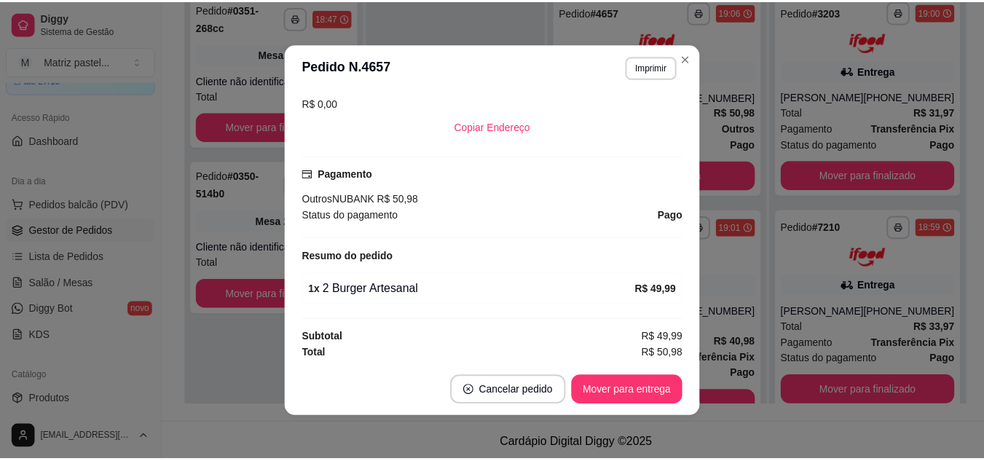
scroll to position [375, 0]
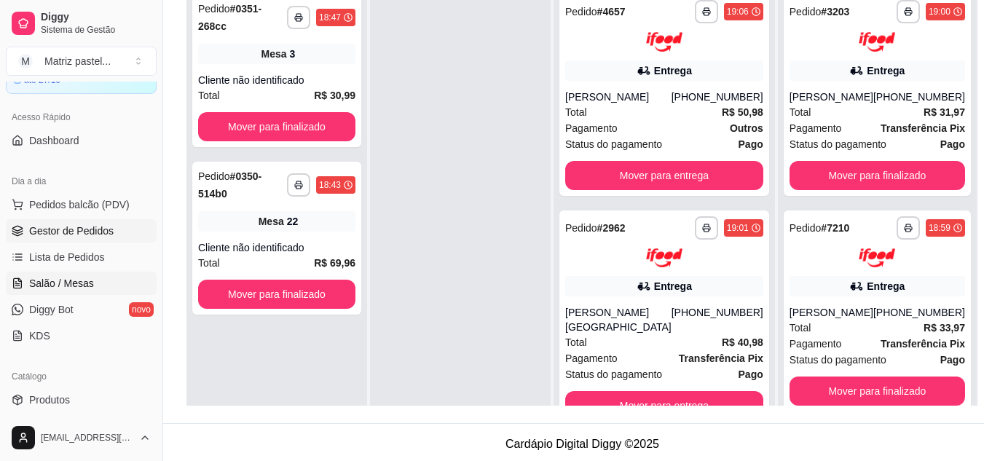
click at [77, 284] on span "Salão / Mesas" at bounding box center [61, 283] width 65 height 15
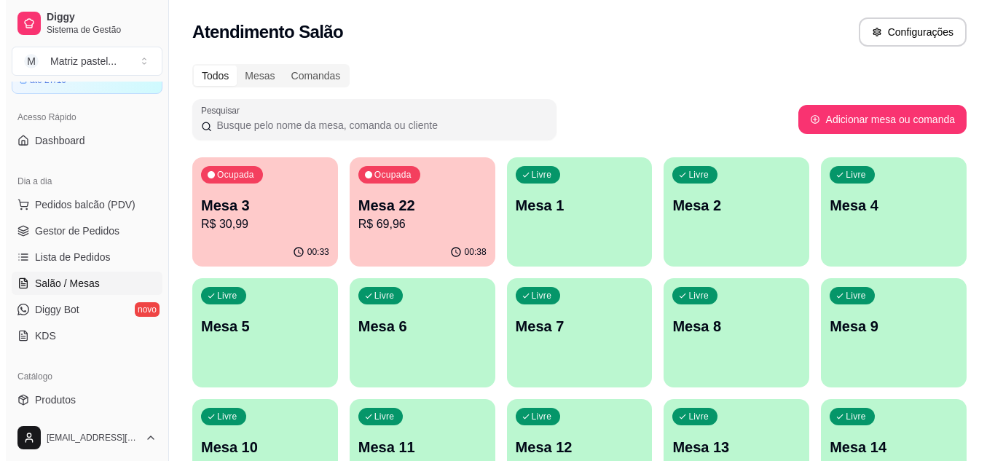
scroll to position [73, 0]
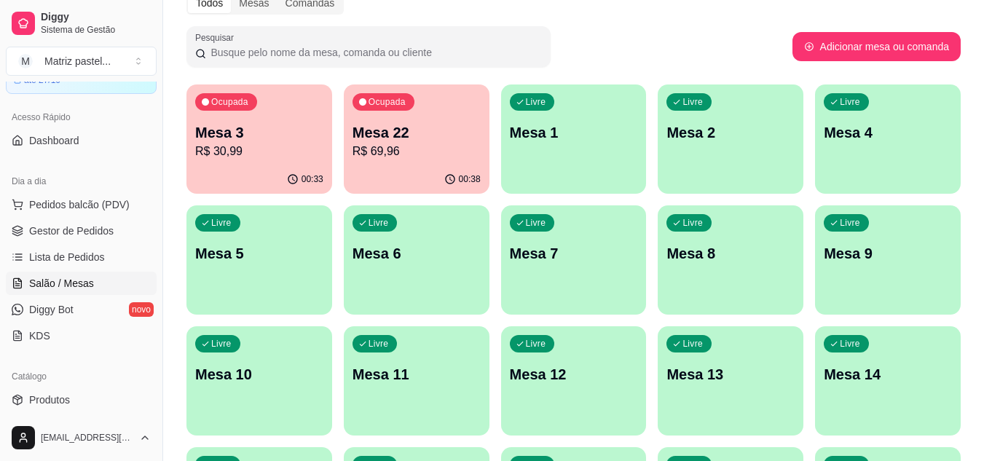
click at [299, 156] on p "R$ 30,99" at bounding box center [259, 151] width 128 height 17
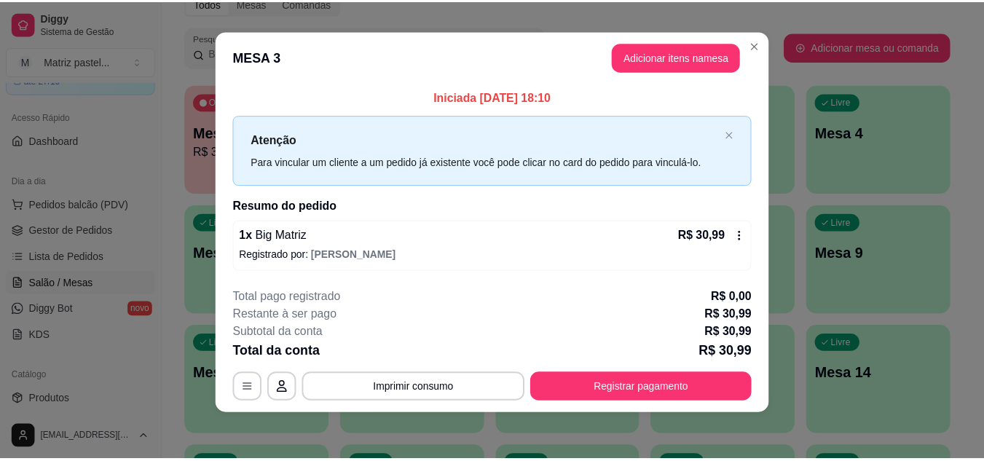
scroll to position [0, 0]
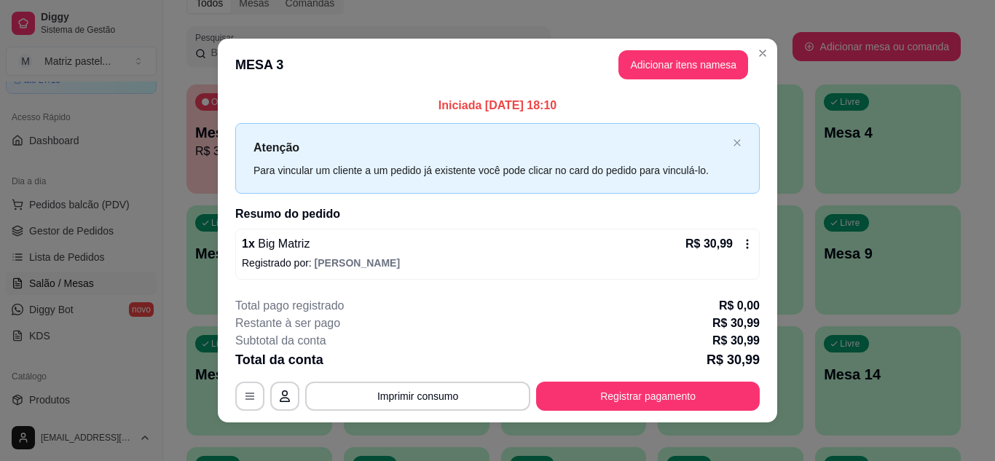
click at [657, 384] on button "Registrar pagamento" at bounding box center [648, 396] width 224 height 29
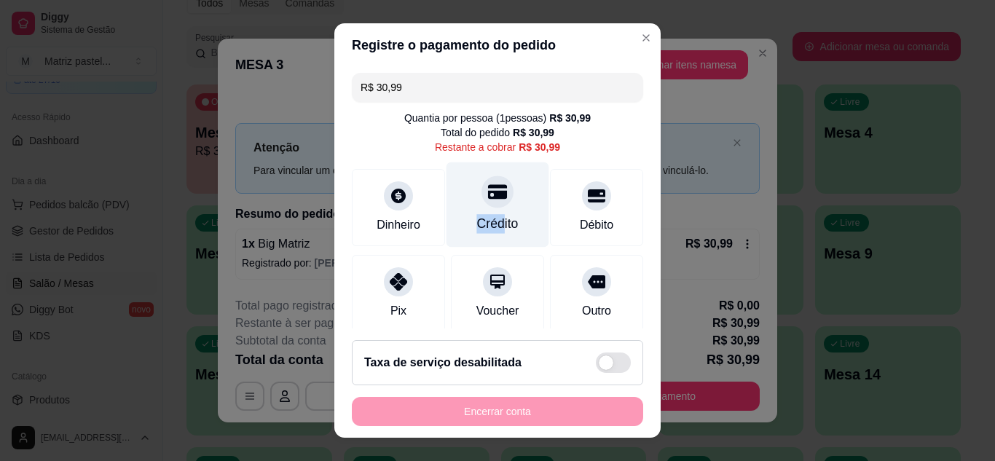
click at [487, 211] on div "Crédito" at bounding box center [498, 204] width 103 height 85
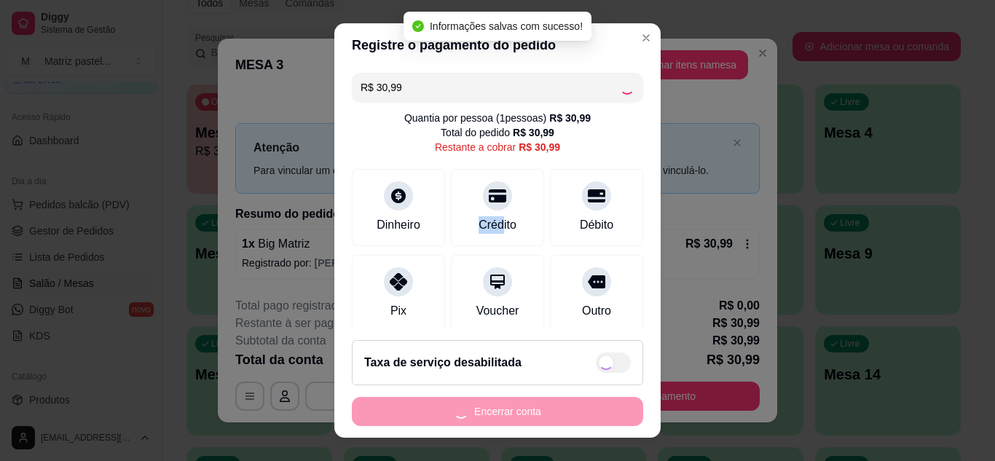
type input "R$ 0,00"
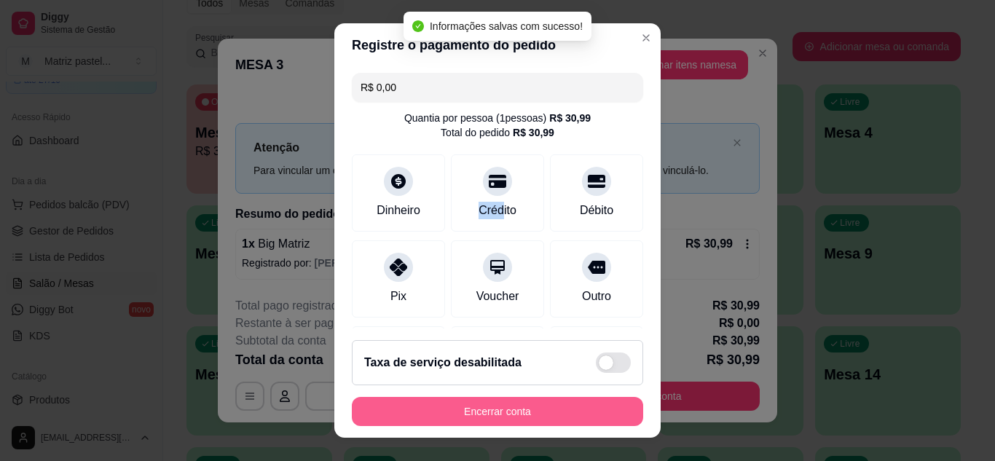
click at [517, 408] on button "Encerrar conta" at bounding box center [497, 411] width 291 height 29
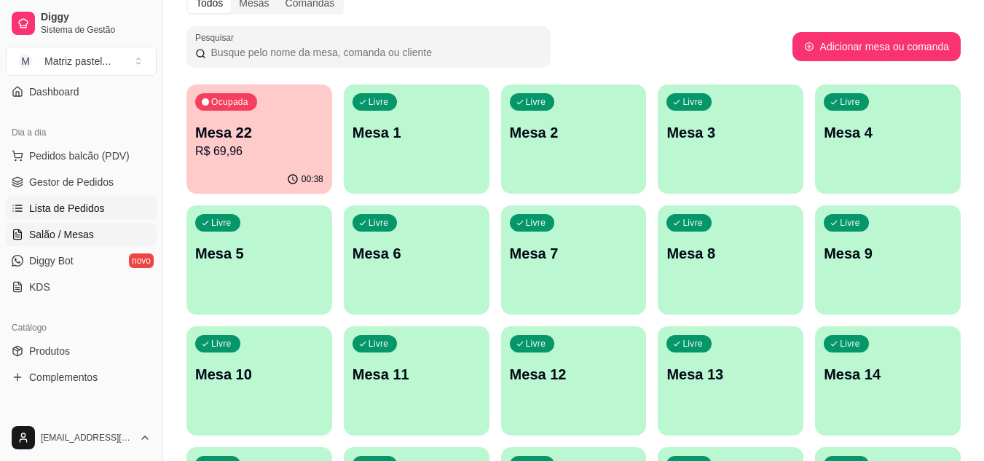
scroll to position [150, 0]
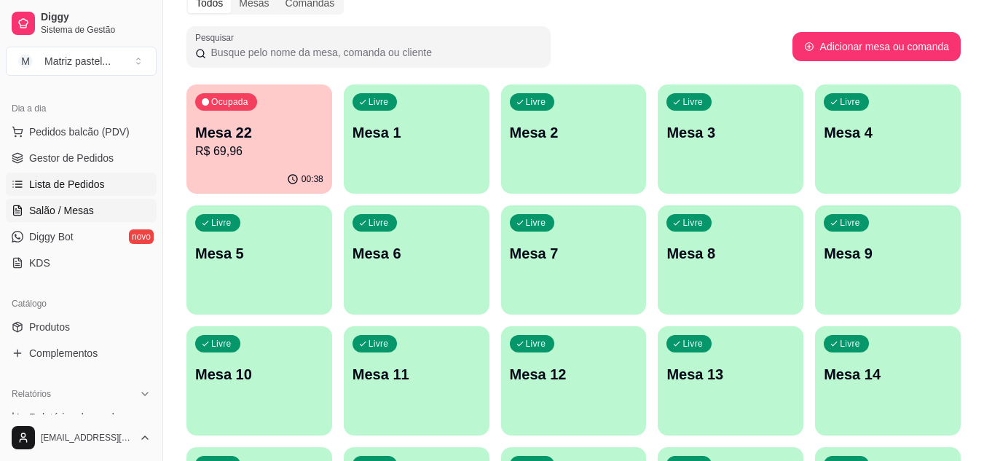
click at [42, 193] on link "Lista de Pedidos" at bounding box center [81, 184] width 151 height 23
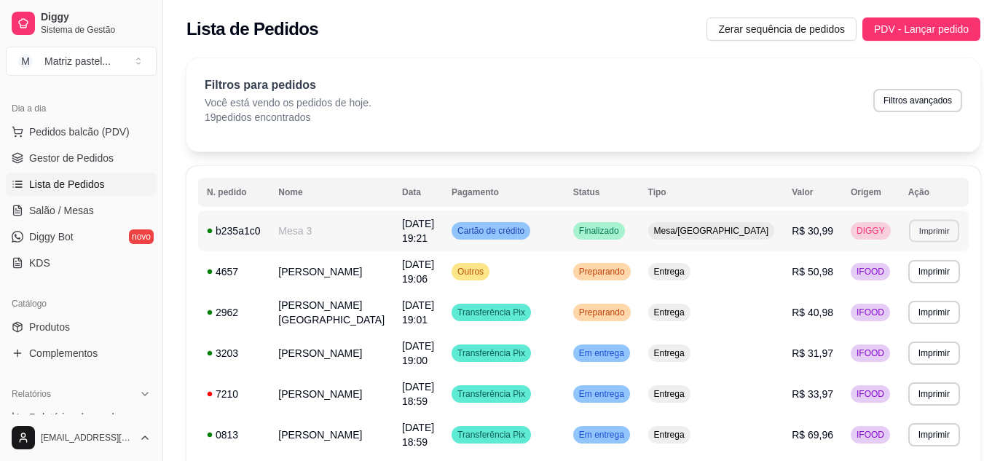
click at [921, 235] on button "Imprimir" at bounding box center [934, 230] width 50 height 23
click at [858, 284] on button "IMPRESSORA" at bounding box center [889, 281] width 102 height 23
click at [88, 219] on link "Salão / Mesas" at bounding box center [81, 210] width 151 height 23
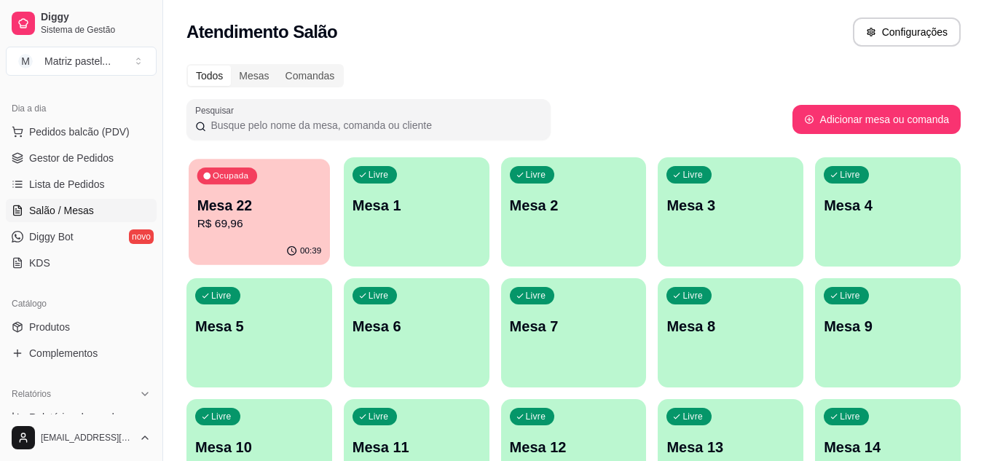
click at [238, 179] on p "Ocupada" at bounding box center [231, 177] width 36 height 12
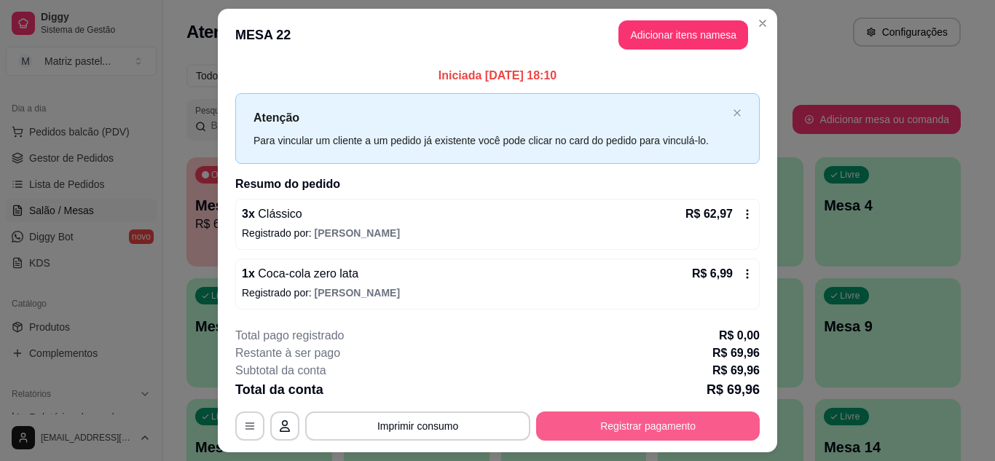
click at [603, 438] on button "Registrar pagamento" at bounding box center [648, 426] width 224 height 29
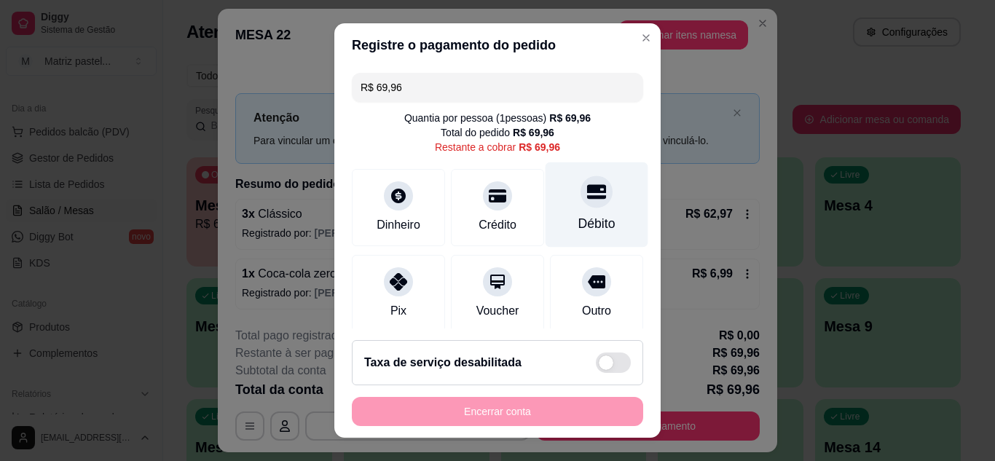
click at [579, 220] on div "Débito" at bounding box center [597, 223] width 37 height 19
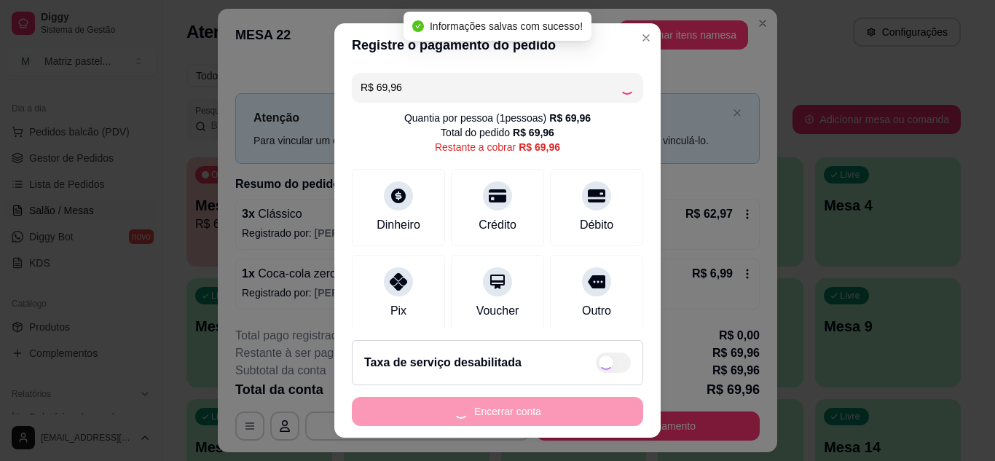
type input "R$ 0,00"
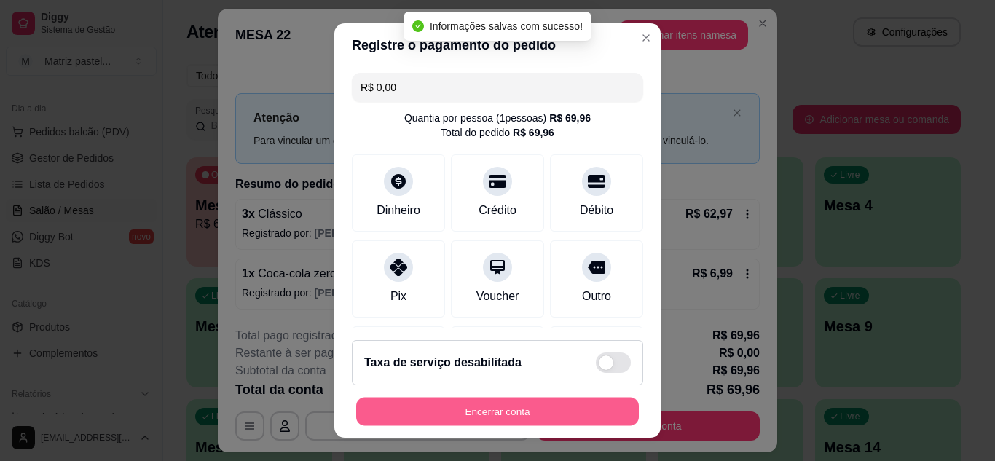
click at [508, 403] on button "Encerrar conta" at bounding box center [497, 412] width 283 height 28
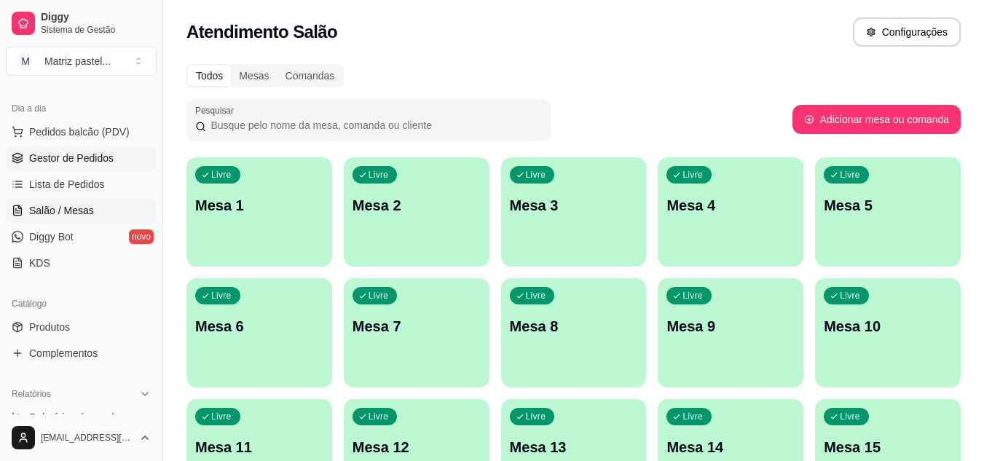
click at [71, 160] on span "Gestor de Pedidos" at bounding box center [71, 158] width 85 height 15
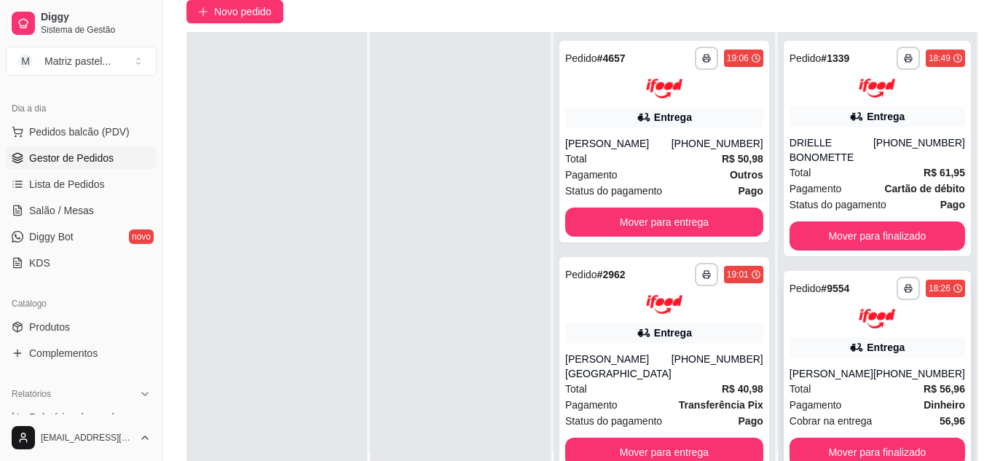
scroll to position [146, 0]
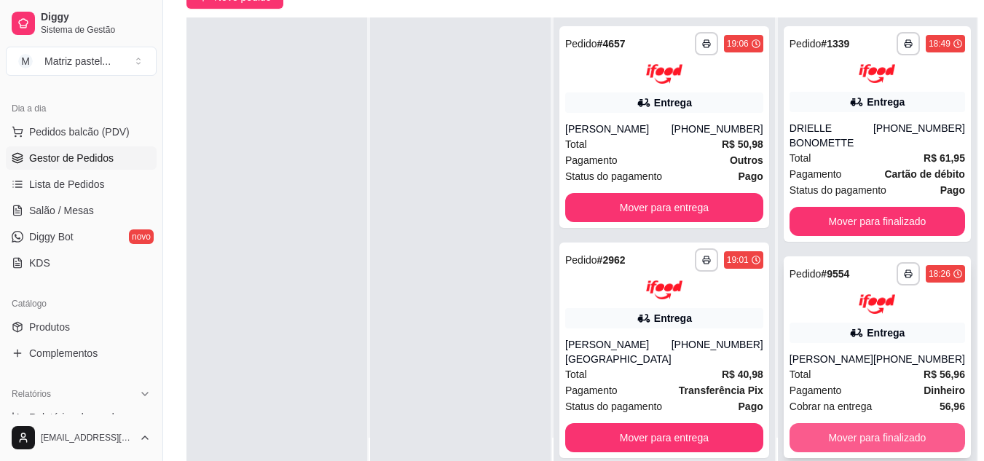
click at [842, 439] on button "Mover para finalizado" at bounding box center [878, 437] width 176 height 29
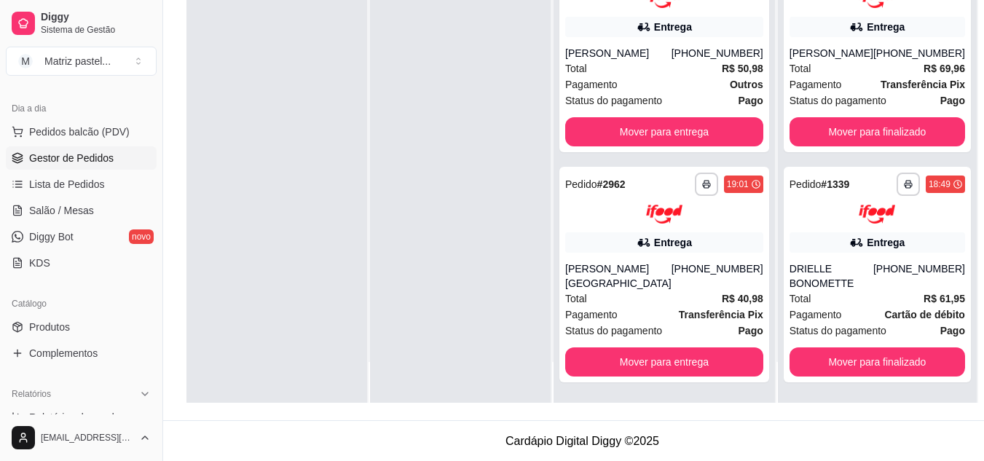
scroll to position [222, 0]
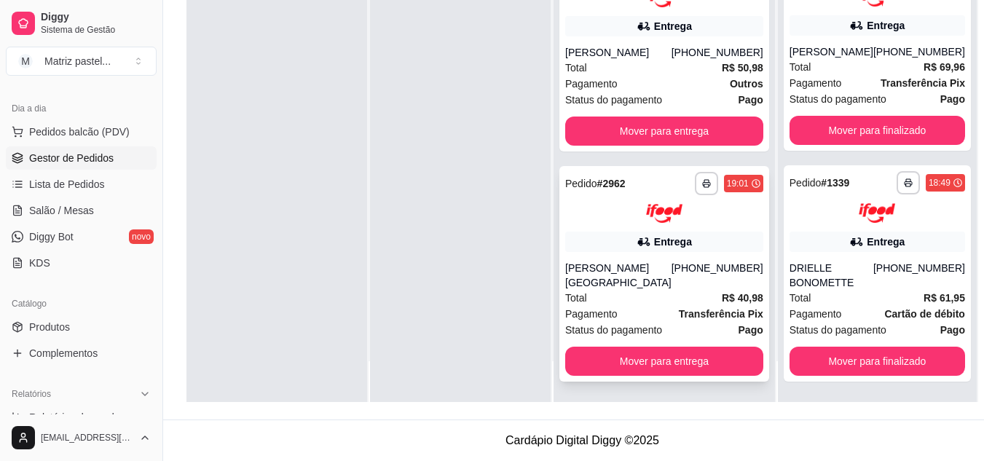
click at [695, 179] on button "button" at bounding box center [706, 183] width 23 height 23
click at [702, 187] on icon "button" at bounding box center [706, 183] width 9 height 9
click at [702, 182] on icon "button" at bounding box center [706, 183] width 9 height 9
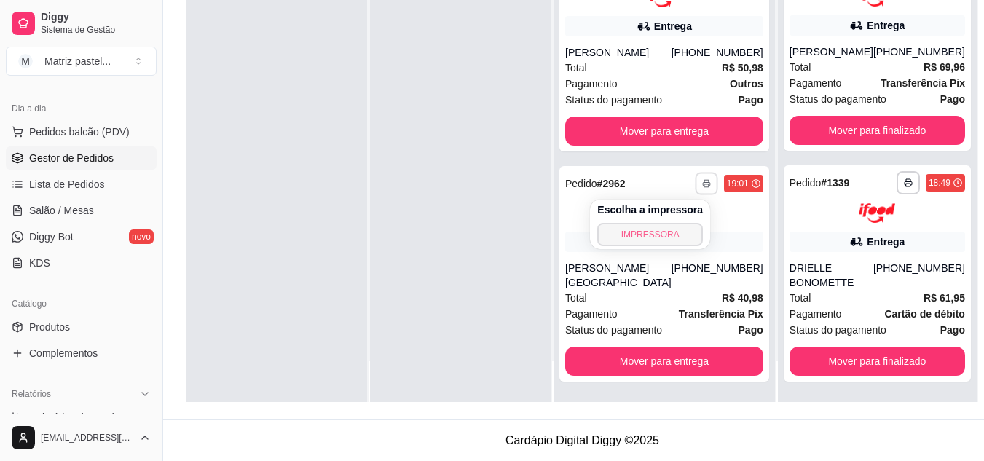
click at [655, 231] on button "IMPRESSORA" at bounding box center [650, 234] width 106 height 23
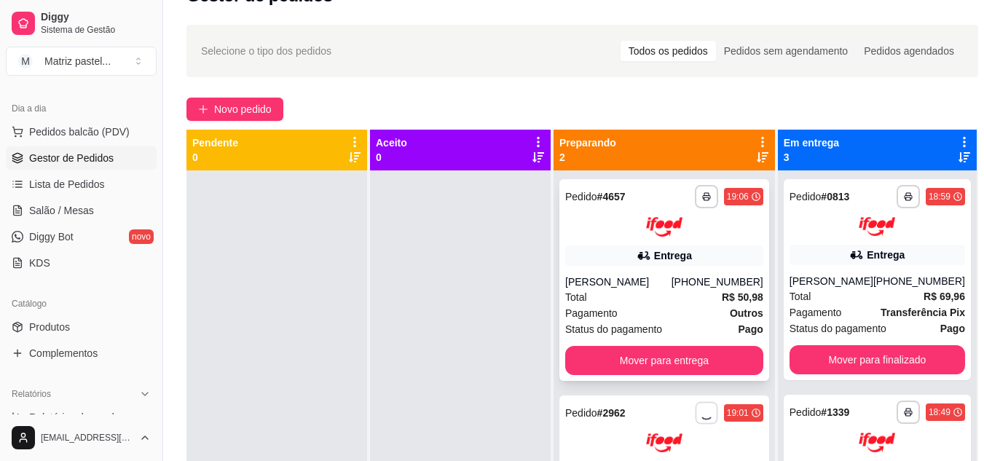
scroll to position [4, 0]
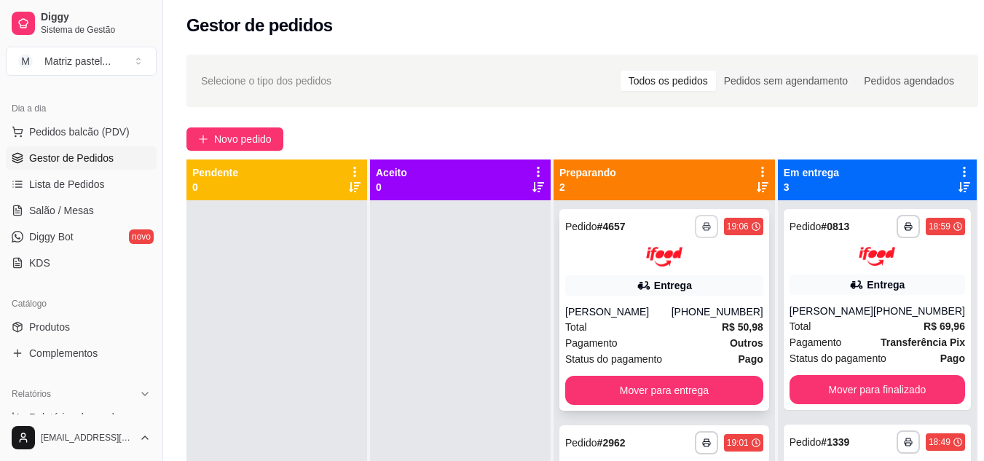
click at [702, 223] on icon "button" at bounding box center [706, 226] width 9 height 9
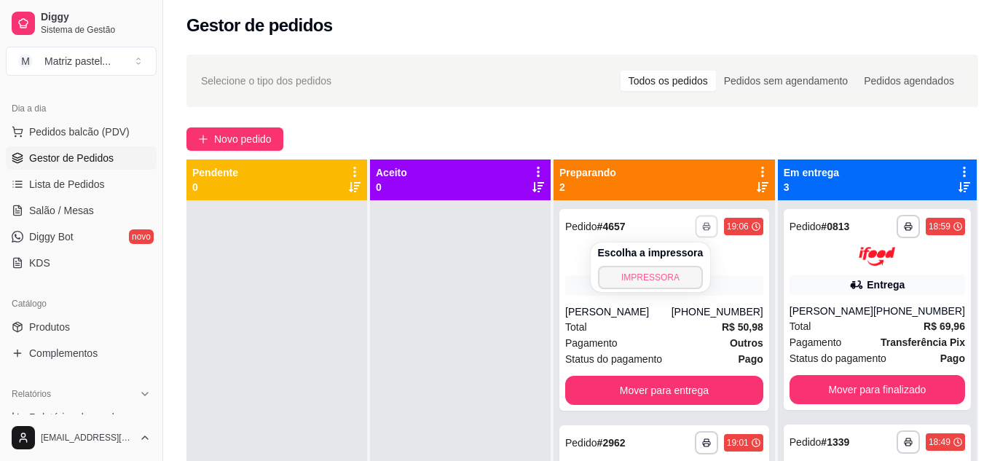
click at [658, 277] on button "IMPRESSORA" at bounding box center [651, 277] width 106 height 23
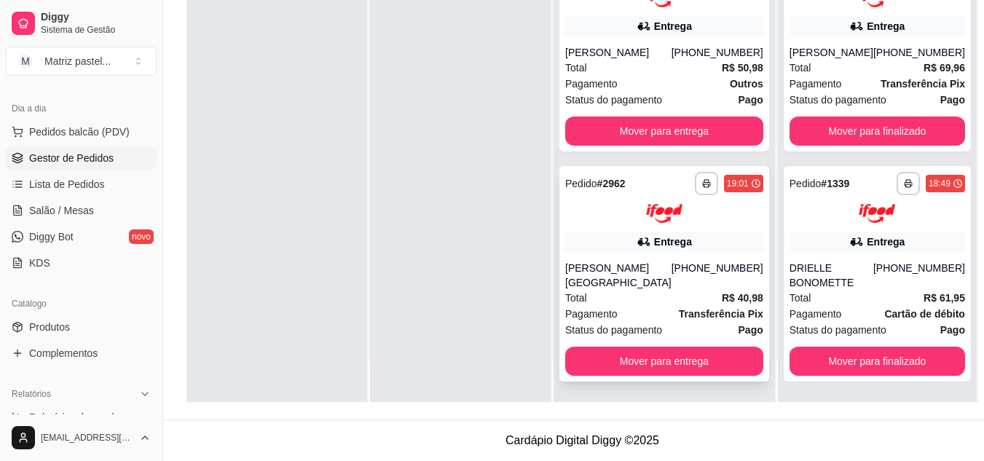
scroll to position [0, 0]
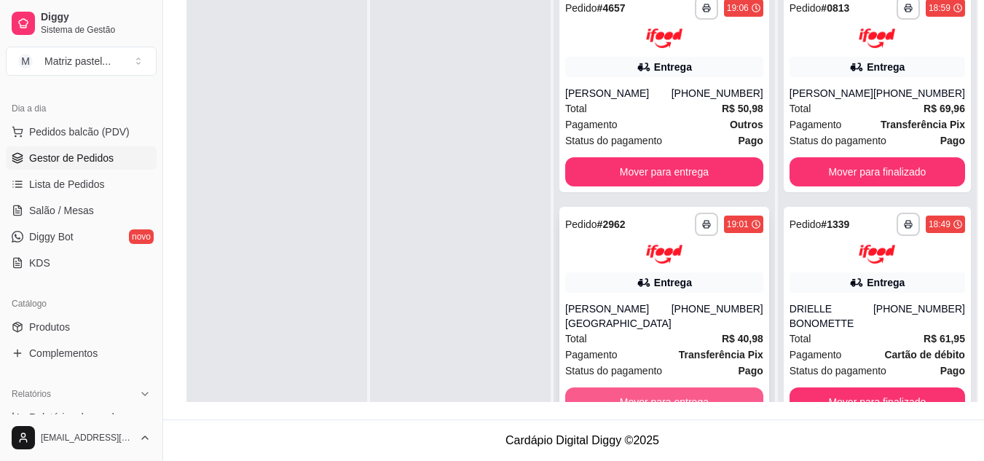
click at [651, 388] on button "Mover para entrega" at bounding box center [664, 402] width 198 height 29
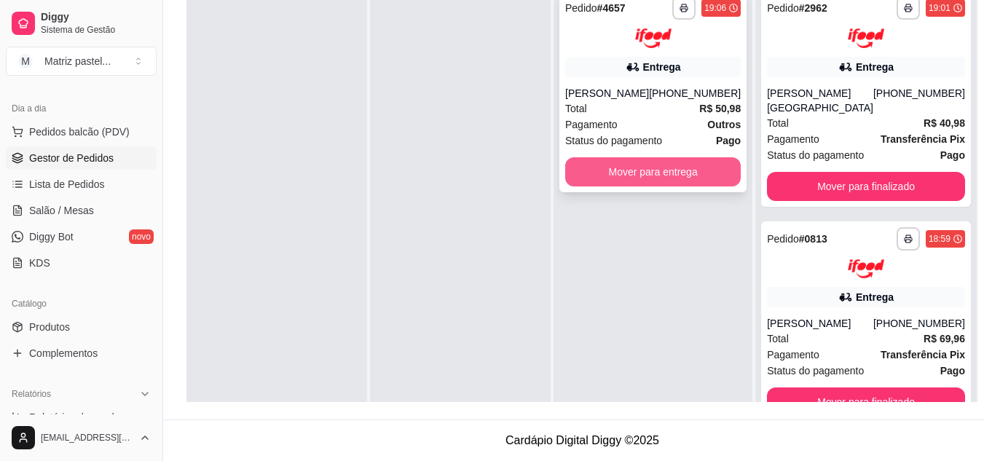
click at [677, 180] on button "Mover para entrega" at bounding box center [653, 171] width 176 height 29
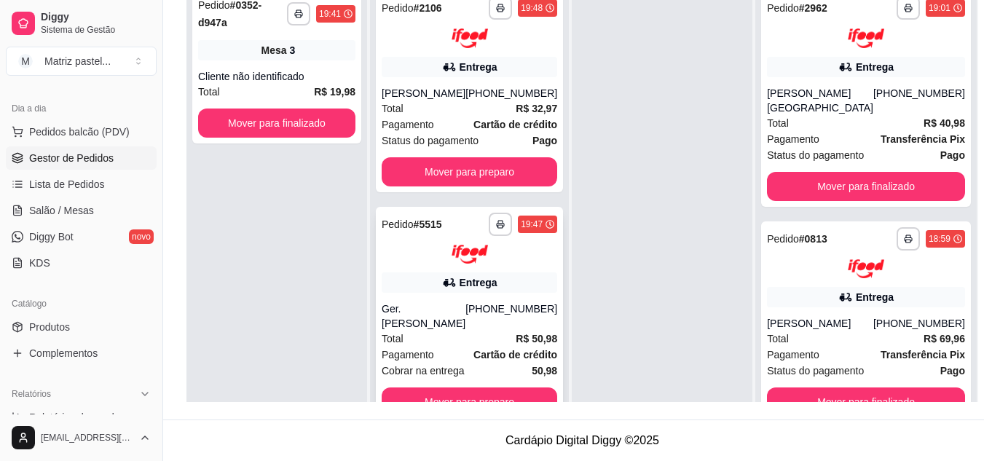
scroll to position [41, 0]
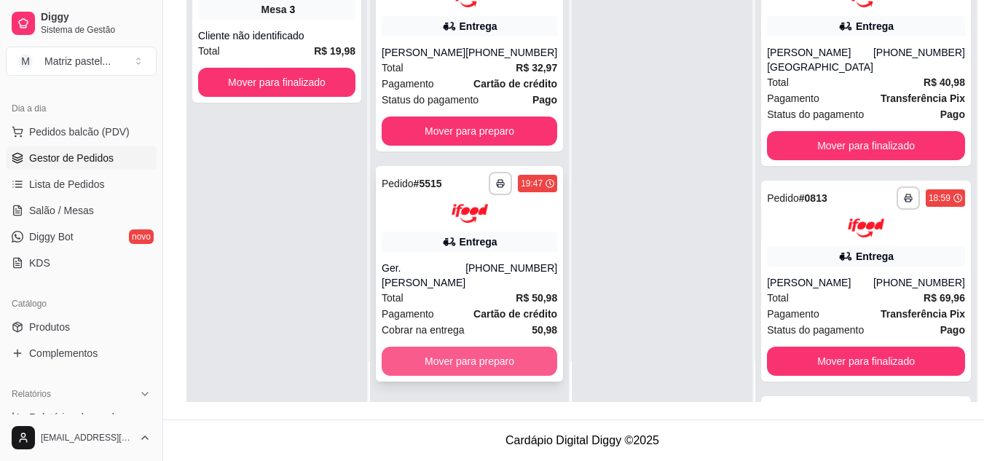
click at [463, 348] on button "Mover para preparo" at bounding box center [470, 361] width 176 height 29
click at [478, 122] on button "Mover para preparo" at bounding box center [470, 131] width 176 height 29
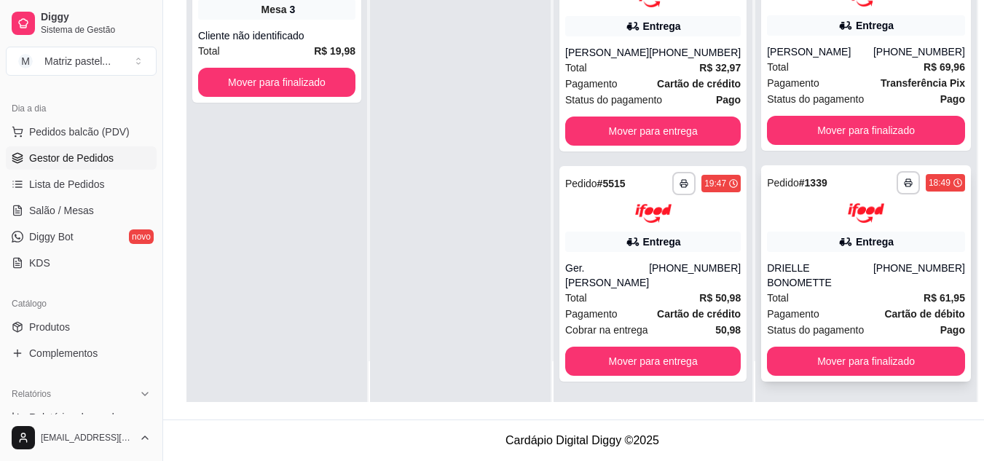
click at [829, 271] on div "DRIELLE BONOMETTE" at bounding box center [820, 275] width 106 height 29
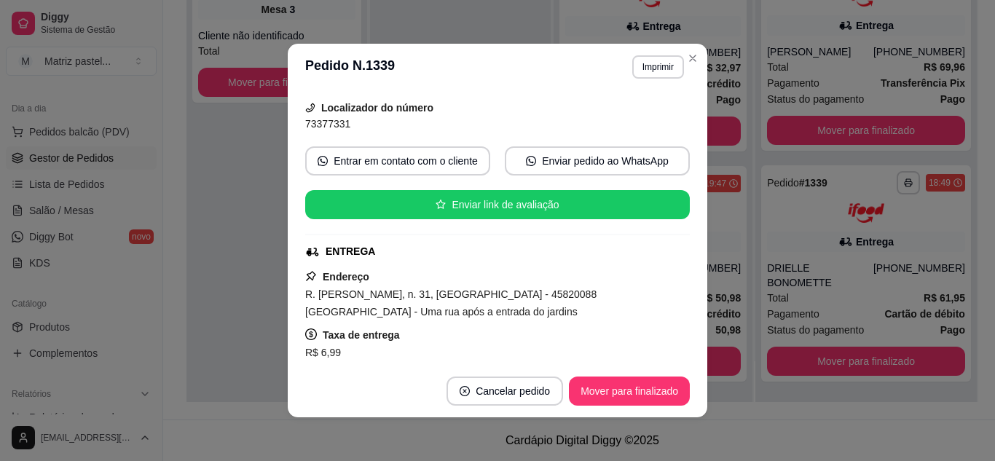
scroll to position [146, 0]
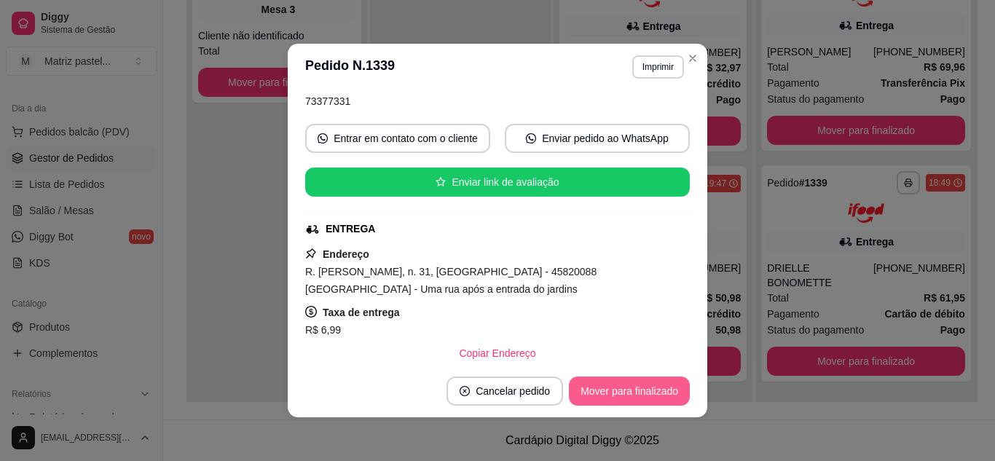
click at [634, 401] on button "Mover para finalizado" at bounding box center [629, 391] width 121 height 29
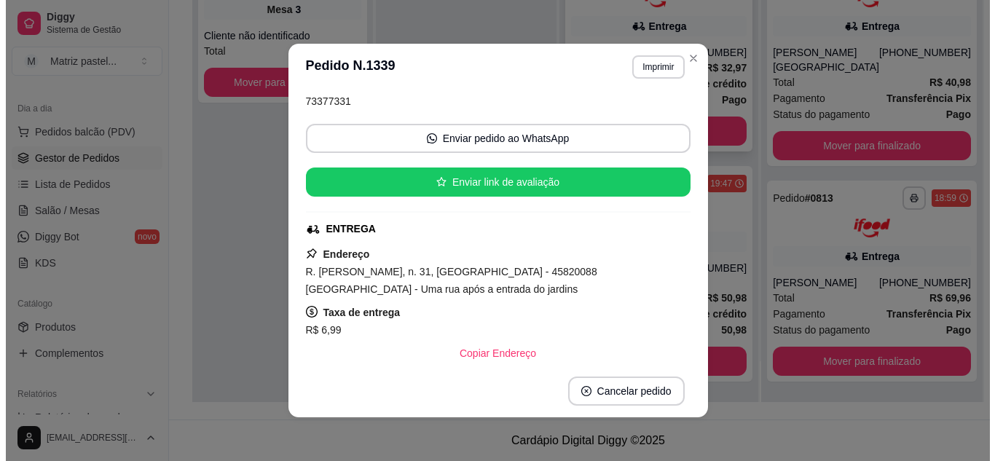
scroll to position [0, 0]
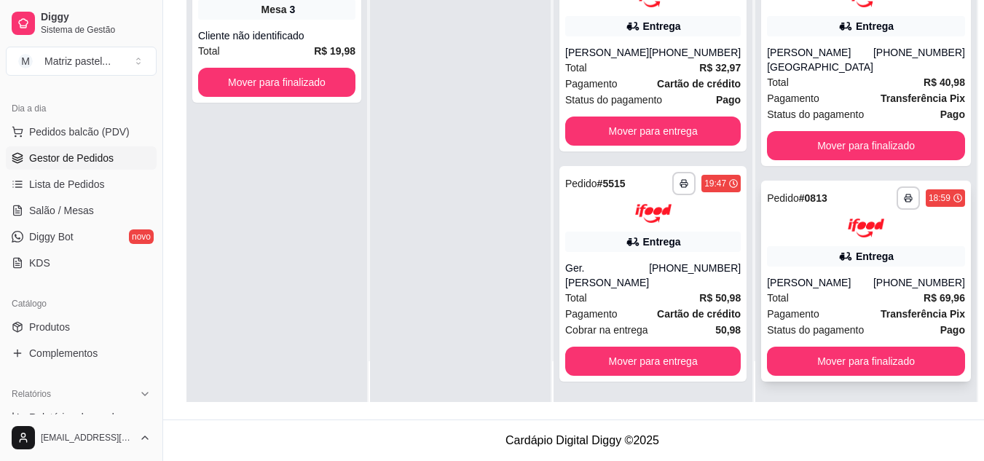
click at [822, 275] on div "[PERSON_NAME]" at bounding box center [820, 282] width 106 height 15
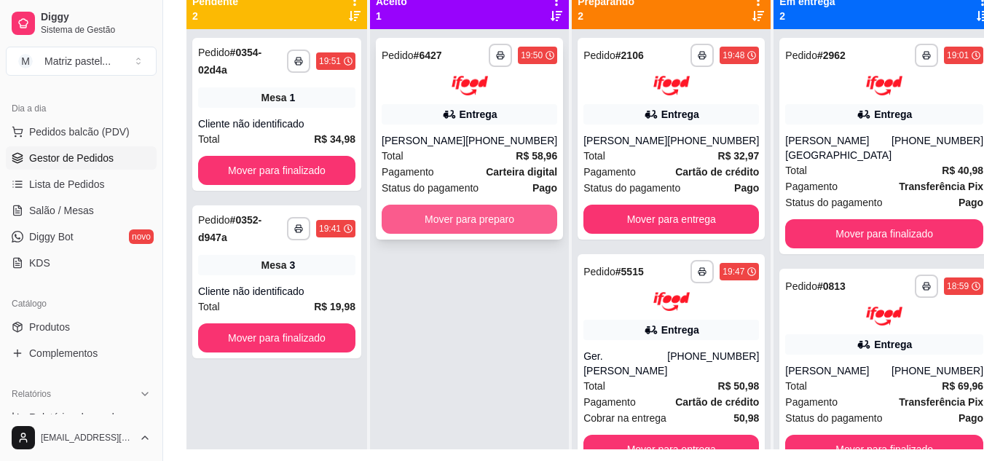
scroll to position [149, 0]
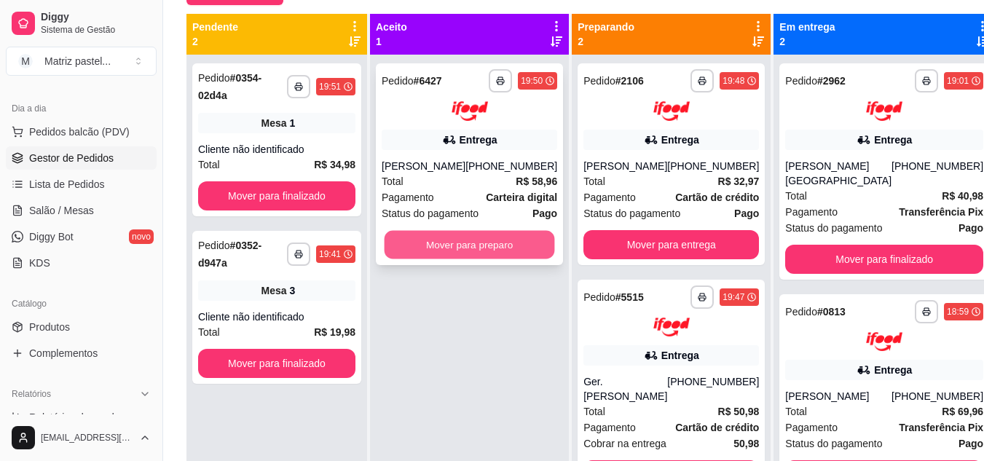
click at [447, 242] on button "Mover para preparo" at bounding box center [470, 244] width 171 height 28
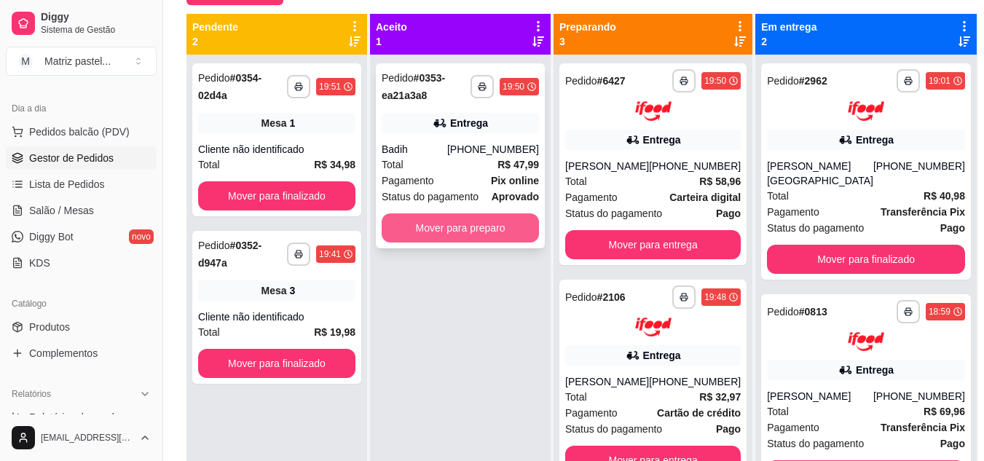
click at [471, 226] on button "Mover para preparo" at bounding box center [460, 227] width 157 height 29
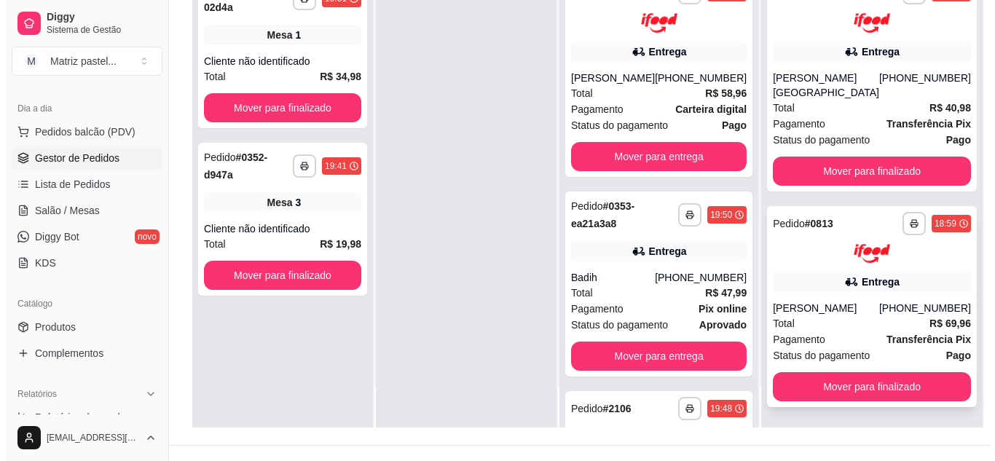
scroll to position [222, 0]
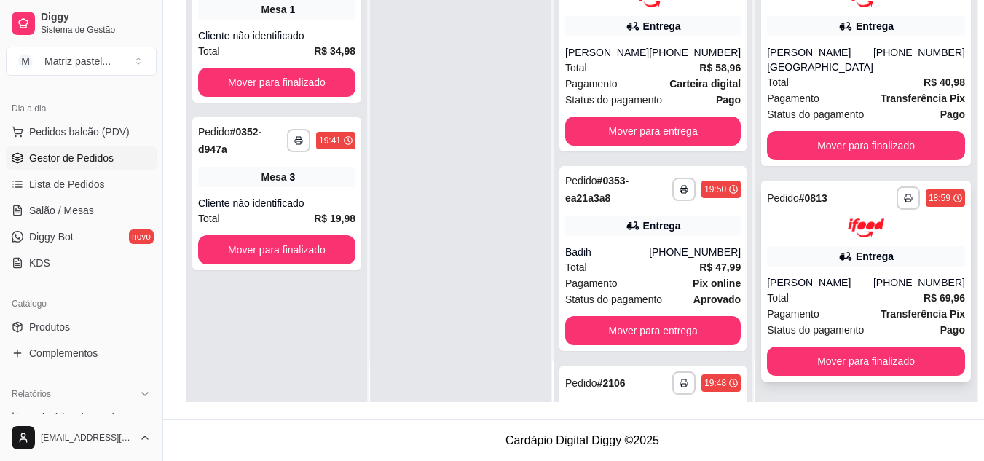
click at [813, 315] on span "Pagamento" at bounding box center [793, 314] width 52 height 16
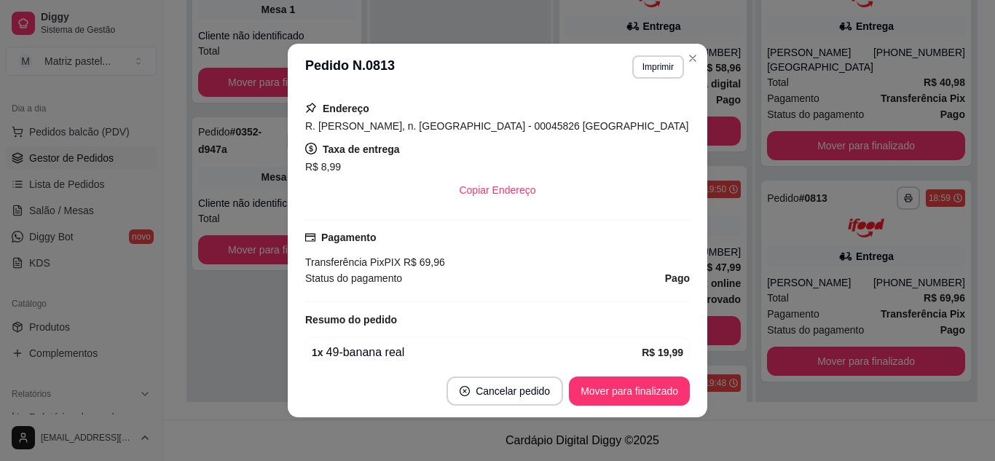
scroll to position [402, 0]
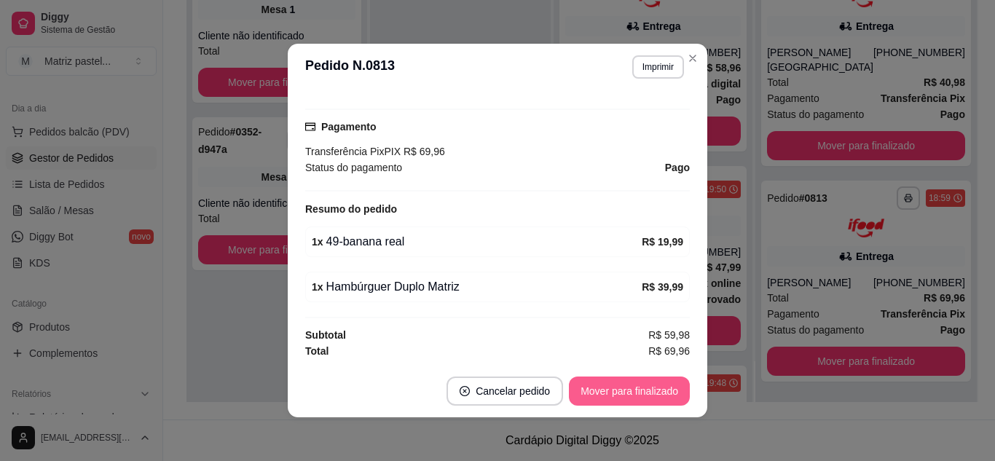
click at [583, 382] on button "Mover para finalizado" at bounding box center [629, 391] width 121 height 29
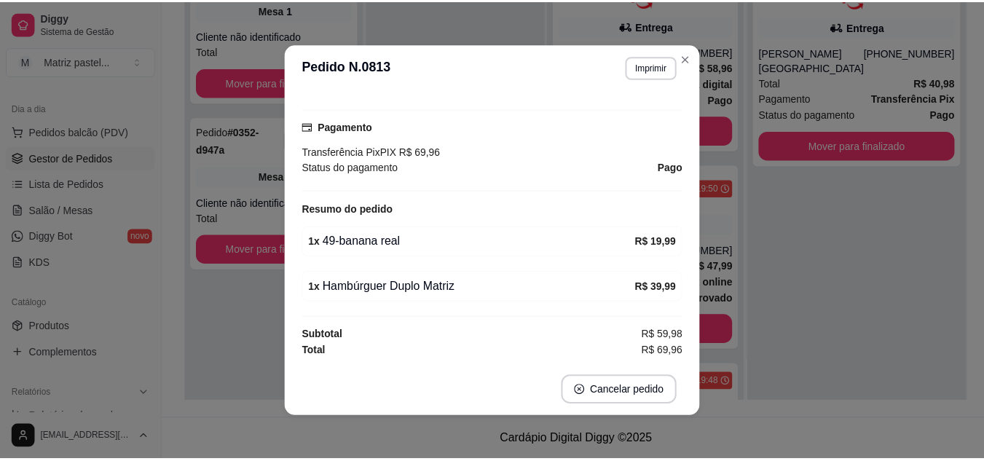
scroll to position [369, 0]
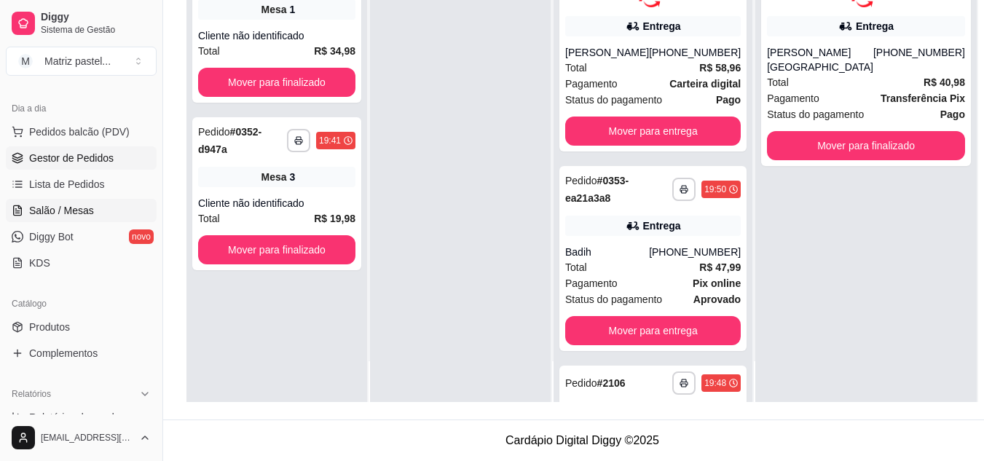
click at [67, 206] on span "Salão / Mesas" at bounding box center [61, 210] width 65 height 15
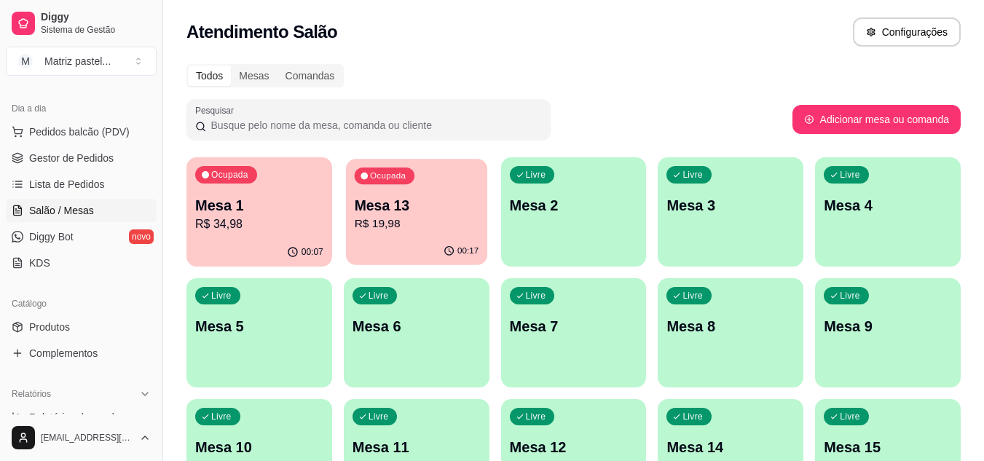
click at [370, 211] on p "Mesa 13" at bounding box center [416, 206] width 125 height 20
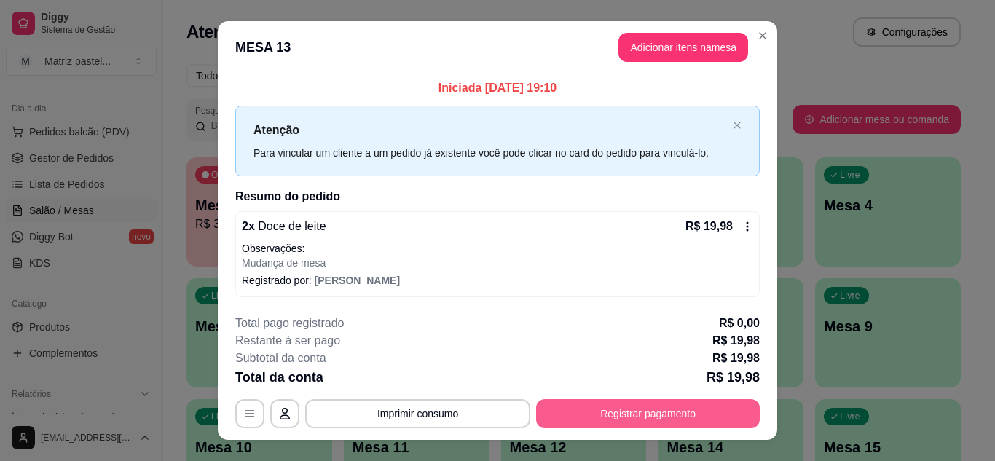
click at [590, 416] on button "Registrar pagamento" at bounding box center [648, 413] width 224 height 29
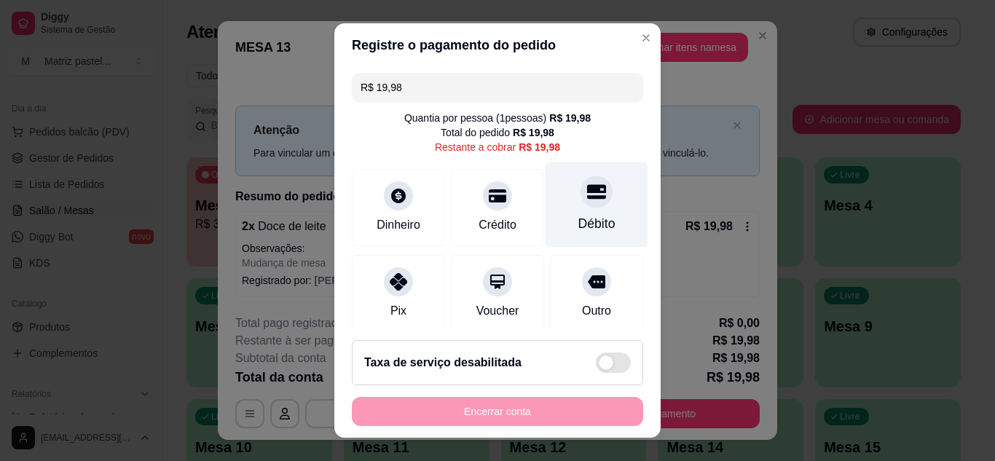
click at [605, 186] on div "Débito" at bounding box center [597, 204] width 103 height 85
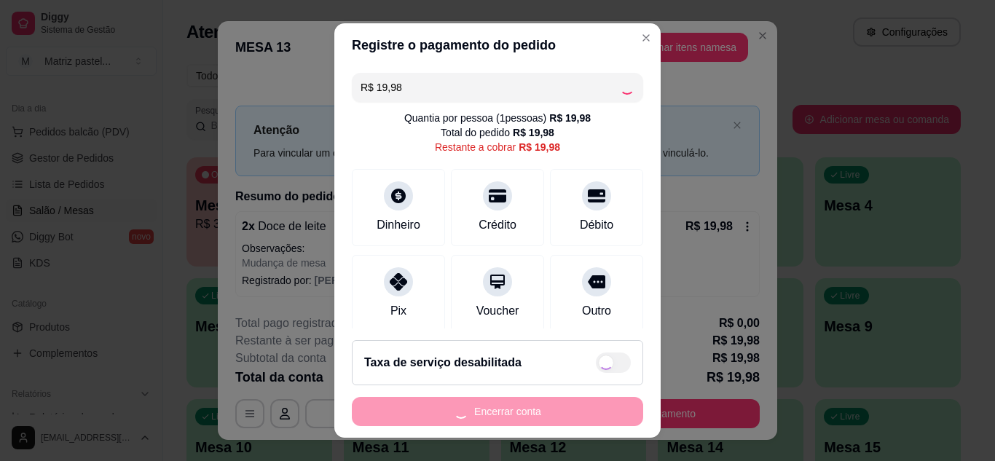
type input "R$ 0,00"
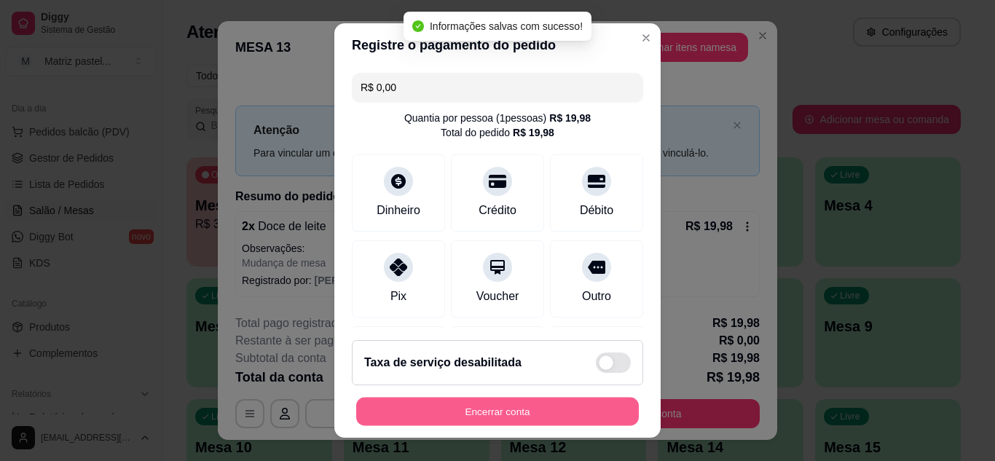
click at [477, 405] on button "Encerrar conta" at bounding box center [497, 412] width 283 height 28
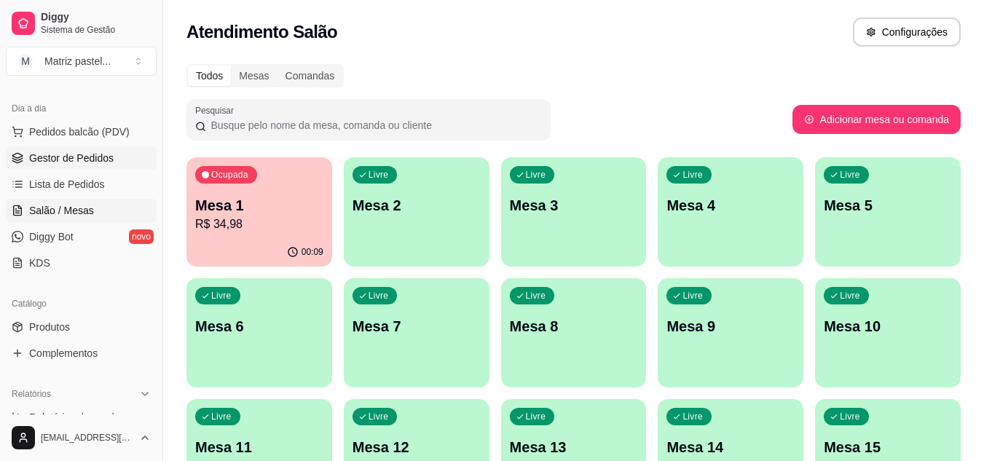
click at [93, 157] on span "Gestor de Pedidos" at bounding box center [71, 158] width 85 height 15
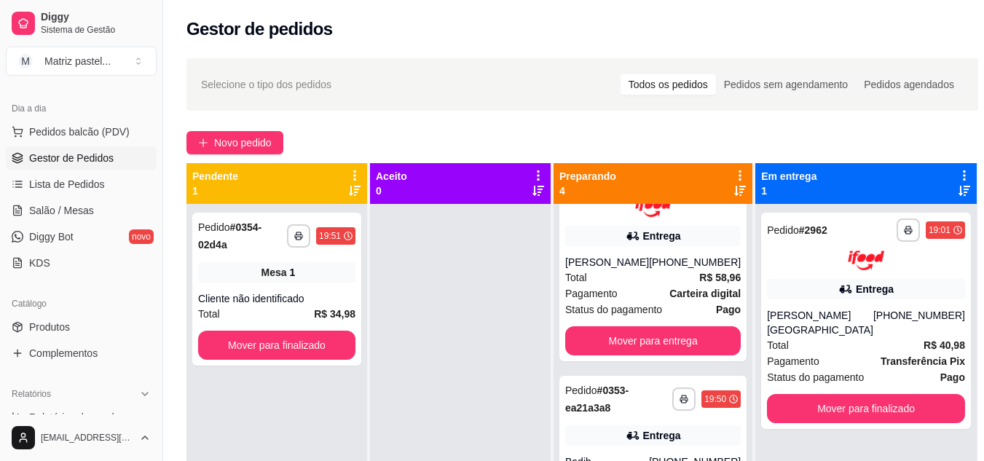
scroll to position [73, 0]
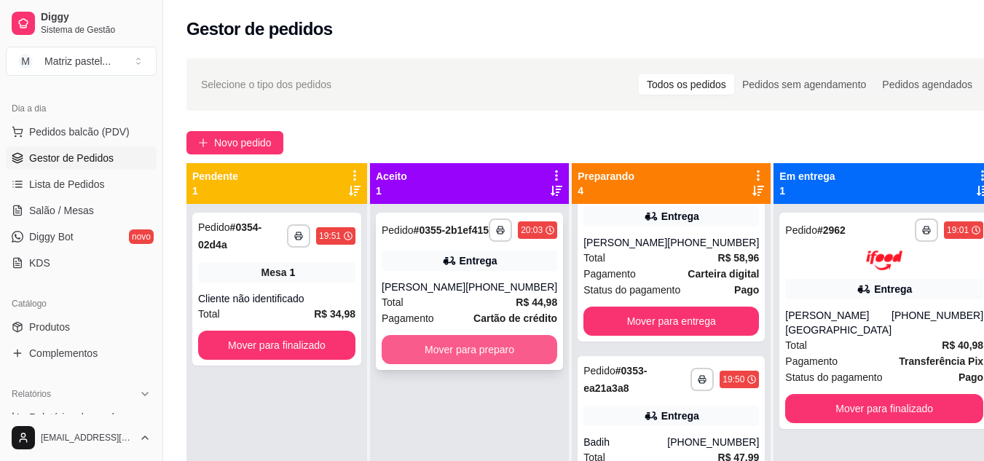
click at [454, 355] on button "Mover para preparo" at bounding box center [470, 349] width 176 height 29
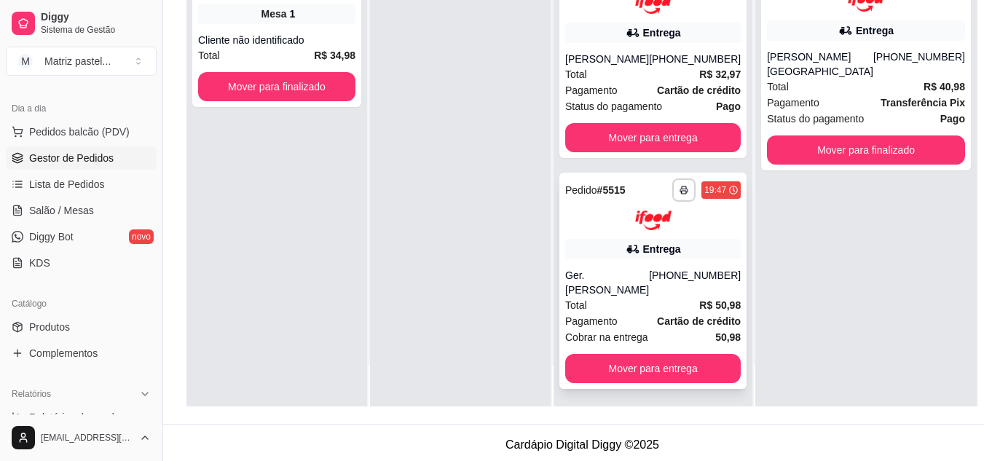
scroll to position [219, 0]
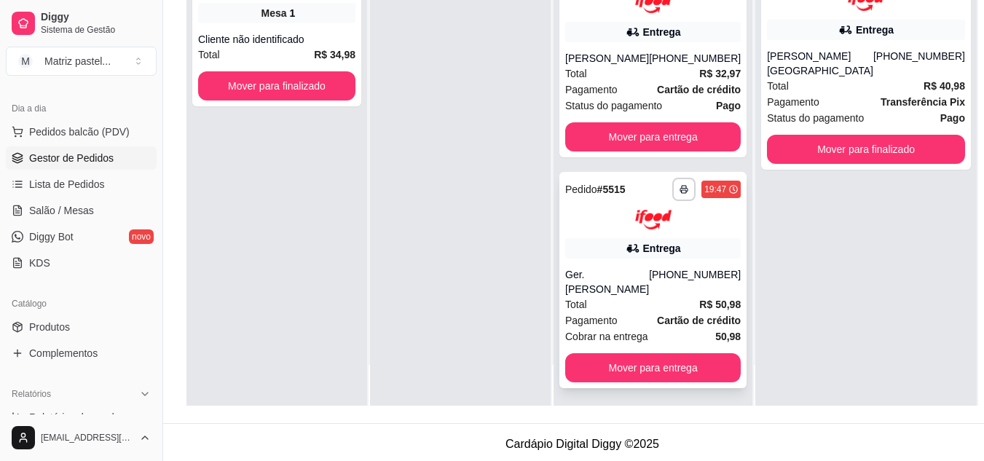
click at [681, 192] on icon "button" at bounding box center [684, 191] width 7 height 4
click at [664, 246] on button "IMPRESSORA" at bounding box center [640, 251] width 102 height 23
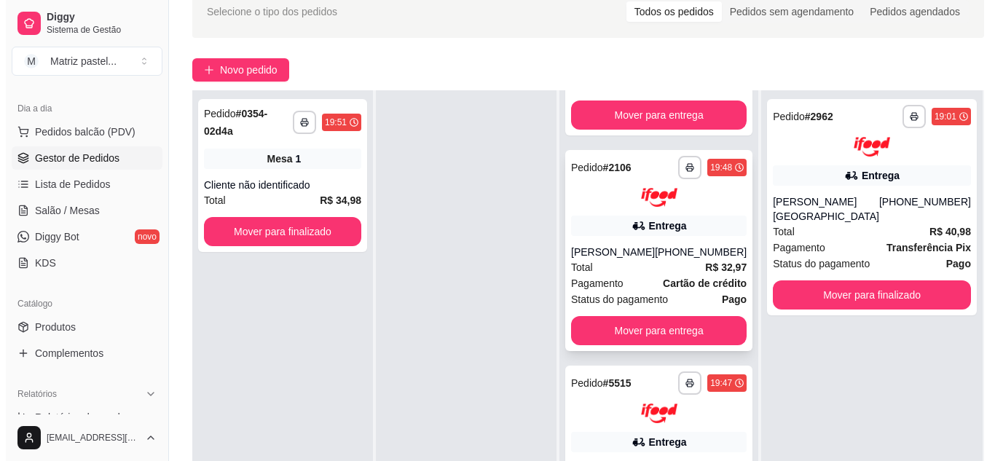
scroll to position [512, 0]
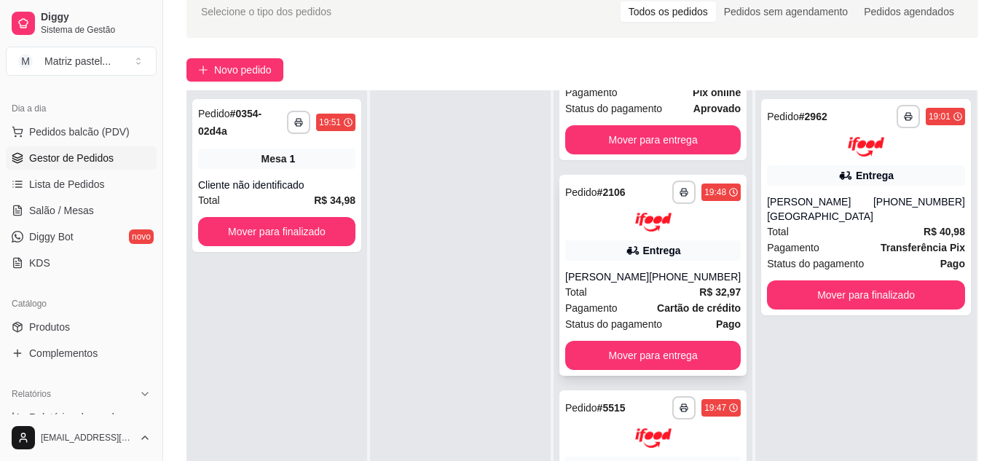
click at [636, 284] on div "[PERSON_NAME]" at bounding box center [607, 277] width 84 height 15
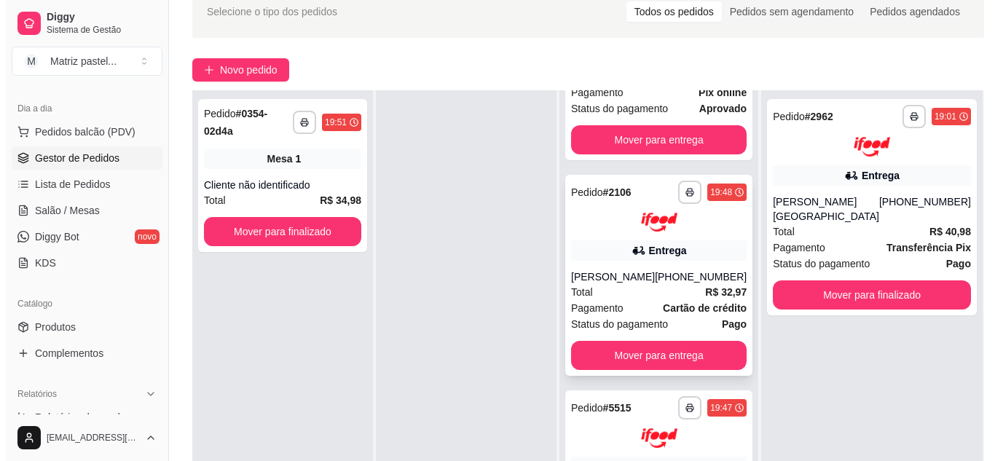
scroll to position [439, 0]
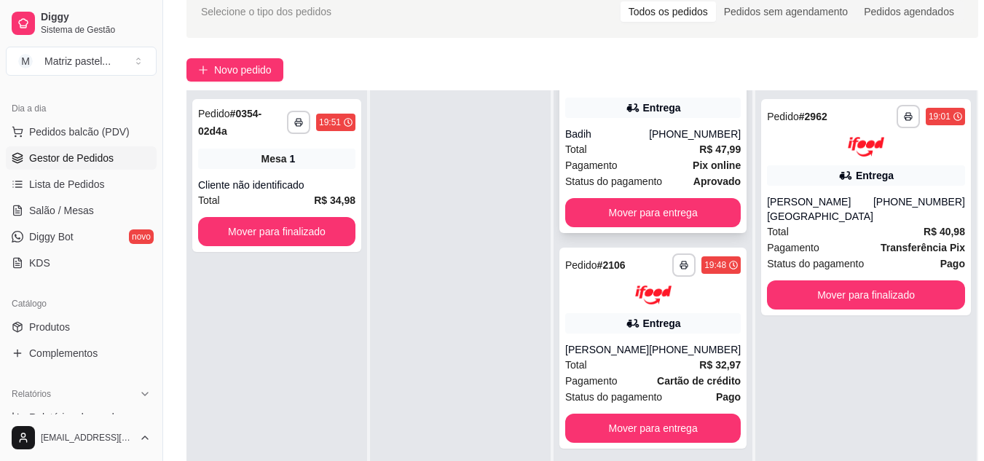
click at [653, 156] on div "Total R$ 47,99" at bounding box center [653, 149] width 176 height 16
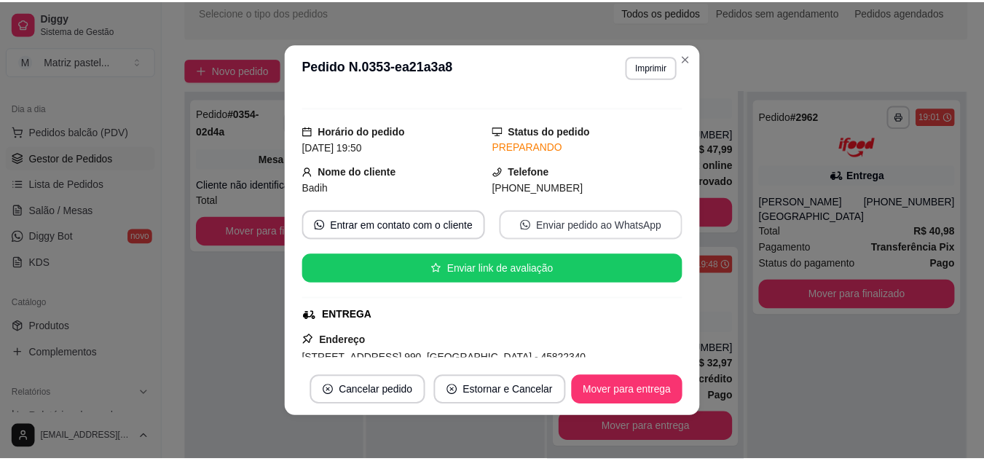
scroll to position [144, 0]
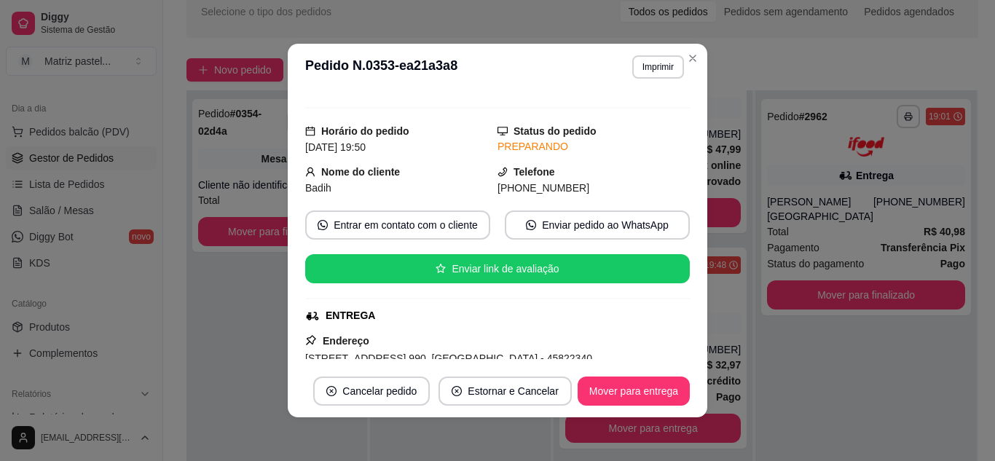
click at [662, 50] on header "**********" at bounding box center [498, 67] width 420 height 47
click at [649, 70] on button "Imprimir" at bounding box center [658, 66] width 52 height 23
click at [650, 112] on button "IMPRESSORA" at bounding box center [627, 117] width 102 height 23
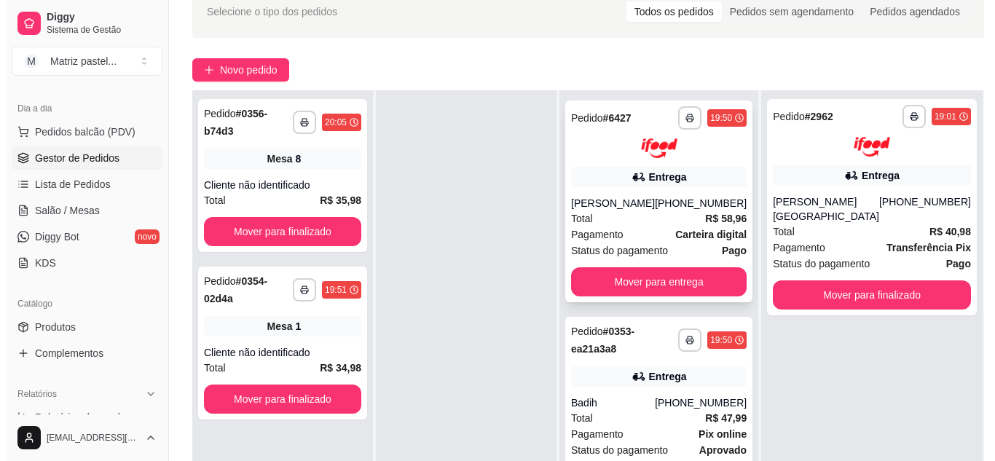
scroll to position [148, 0]
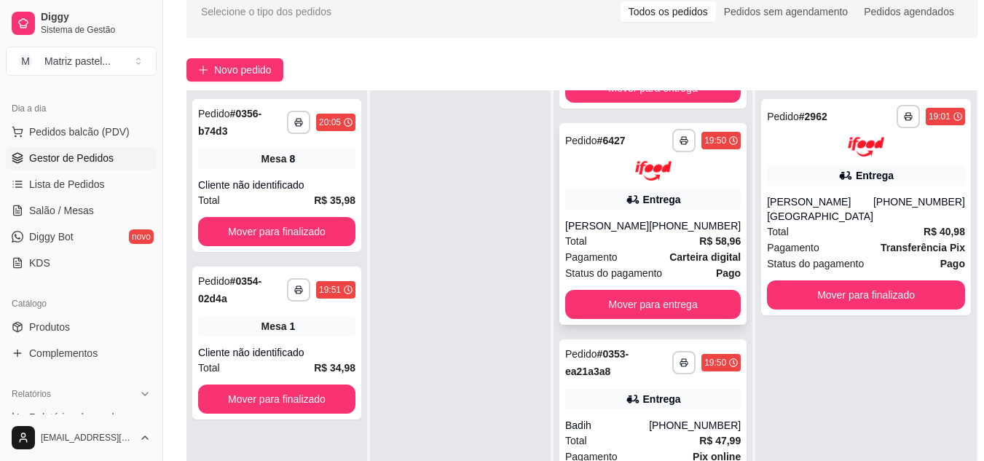
click at [608, 249] on div "Total R$ 58,96" at bounding box center [653, 241] width 176 height 16
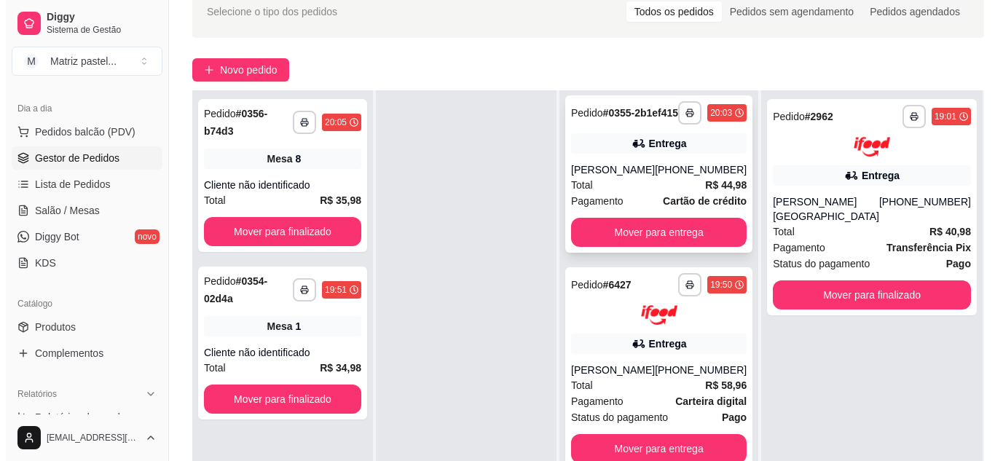
scroll to position [0, 0]
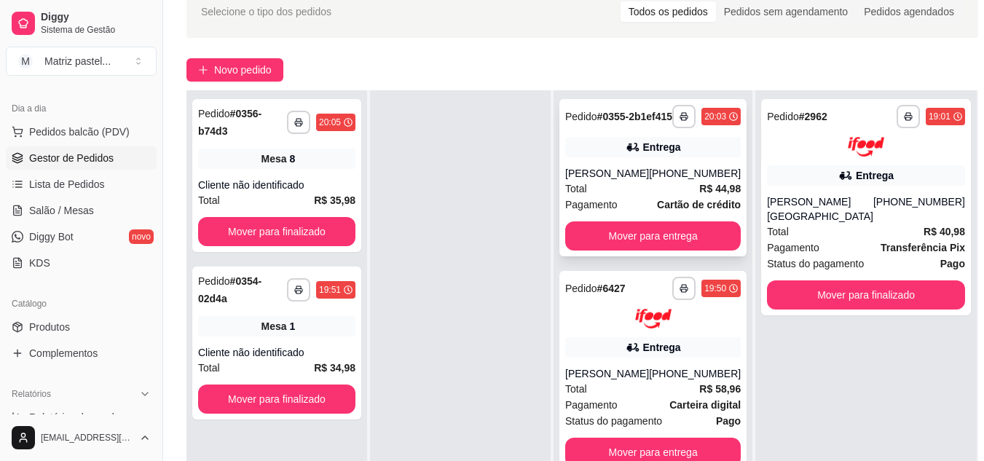
click at [623, 181] on div "[PERSON_NAME]" at bounding box center [607, 173] width 84 height 15
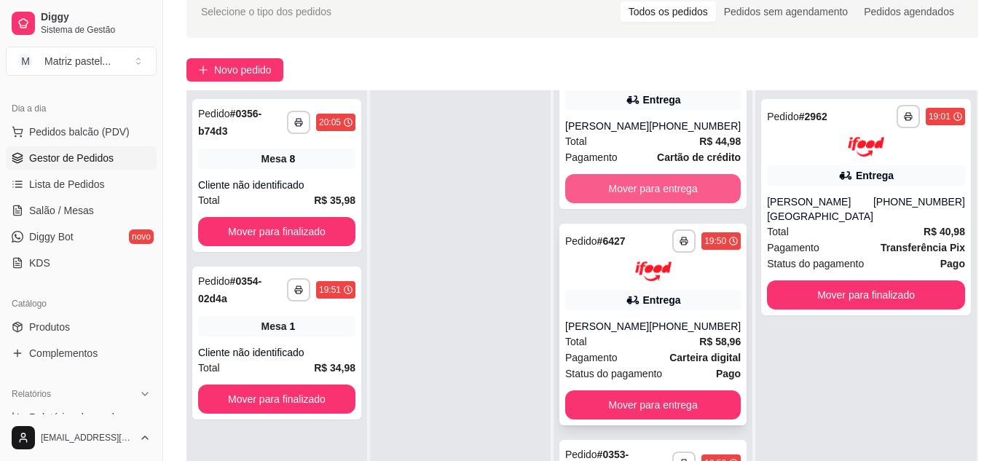
scroll to position [73, 0]
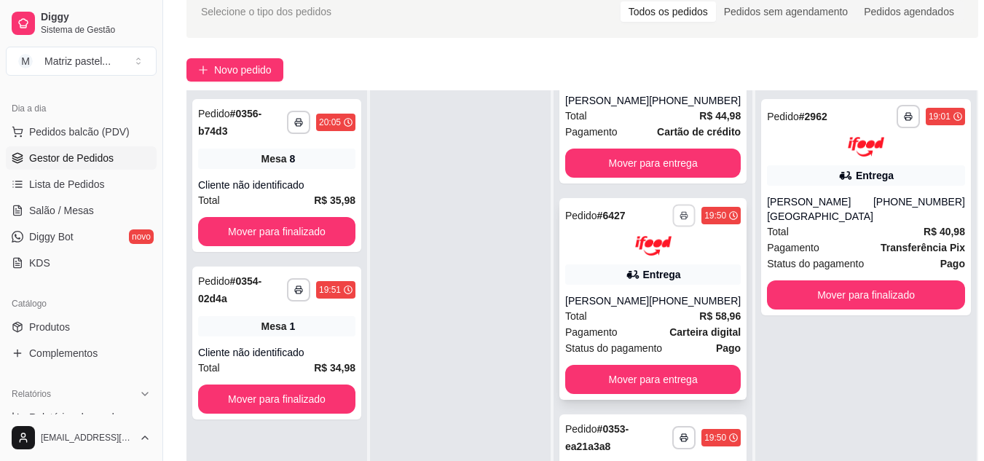
click at [678, 227] on button "button" at bounding box center [684, 215] width 23 height 23
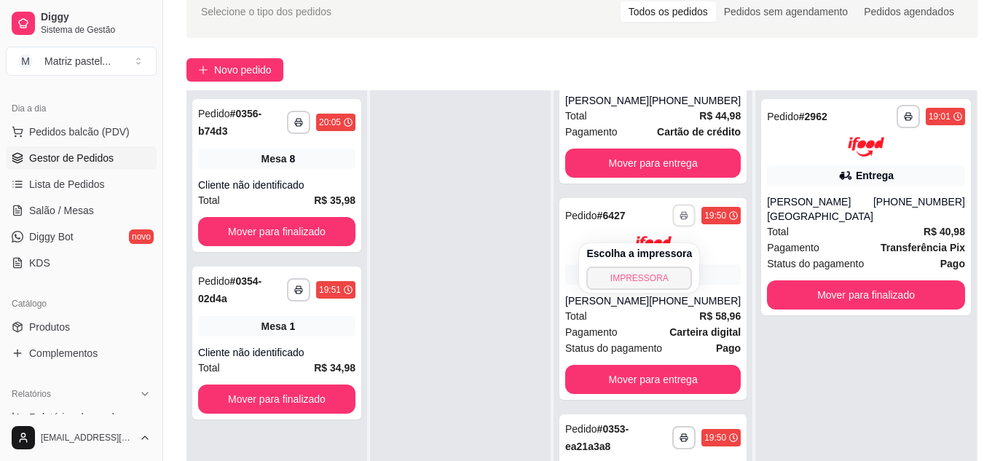
click at [650, 276] on button "IMPRESSORA" at bounding box center [640, 278] width 106 height 23
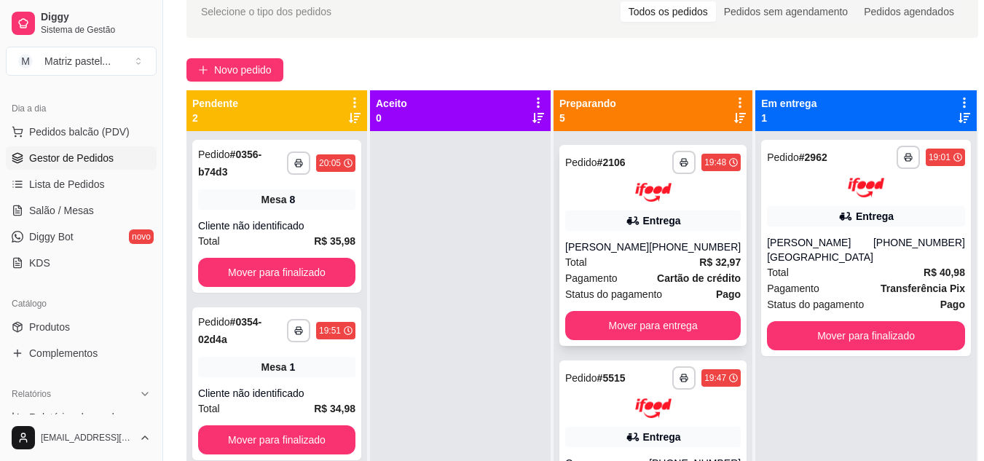
scroll to position [585, 0]
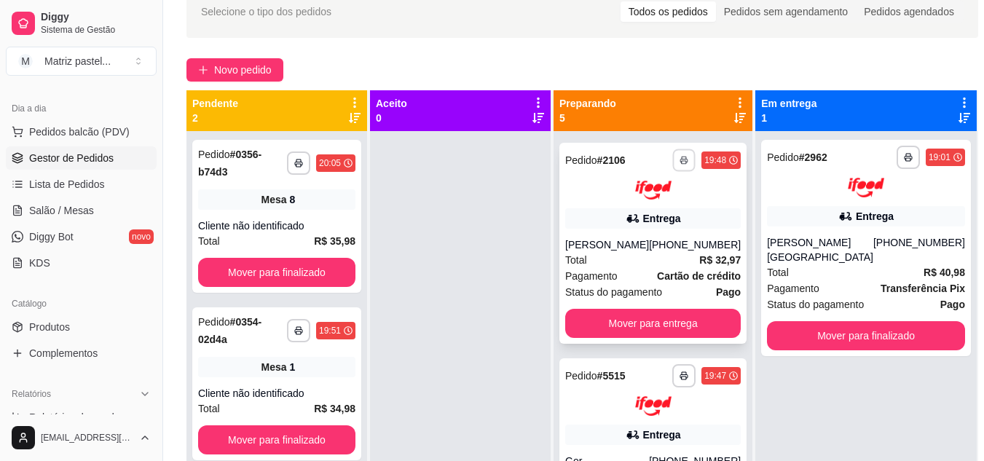
click at [680, 165] on icon "button" at bounding box center [684, 160] width 9 height 9
click at [645, 227] on button "IMPRESSORA" at bounding box center [640, 222] width 106 height 23
click at [96, 203] on link "Salão / Mesas" at bounding box center [81, 210] width 151 height 23
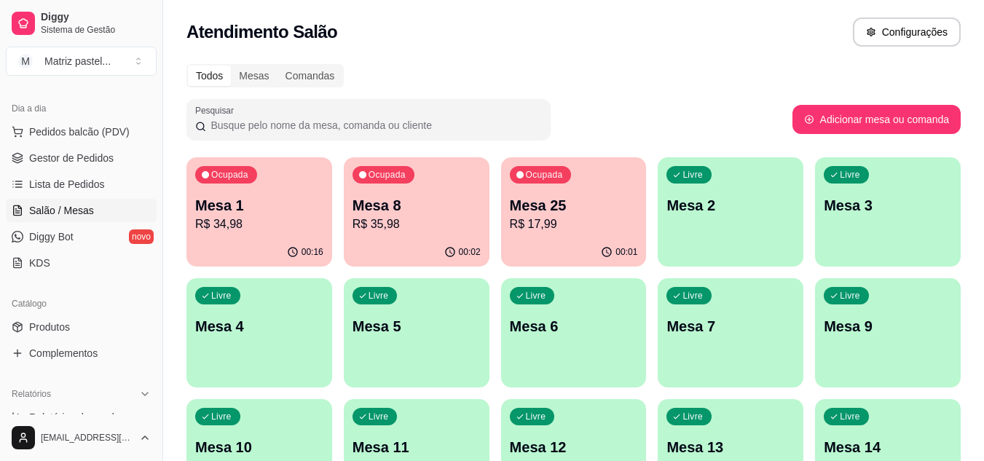
click at [588, 212] on p "Mesa 25" at bounding box center [574, 205] width 128 height 20
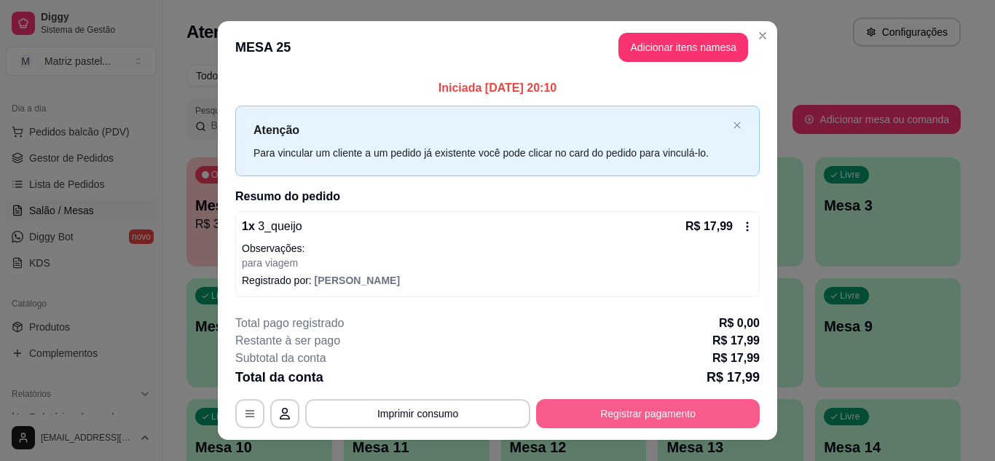
click at [618, 404] on button "Registrar pagamento" at bounding box center [648, 413] width 224 height 29
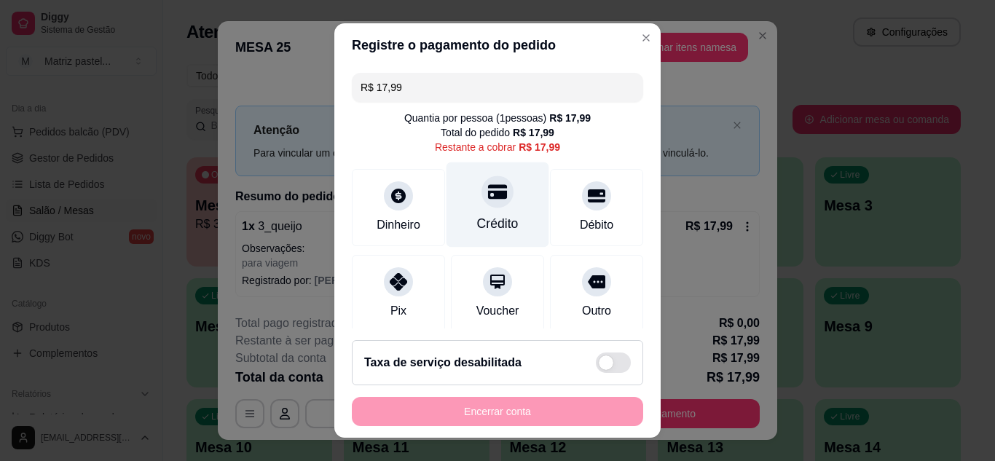
click at [477, 219] on div "Crédito" at bounding box center [498, 223] width 42 height 19
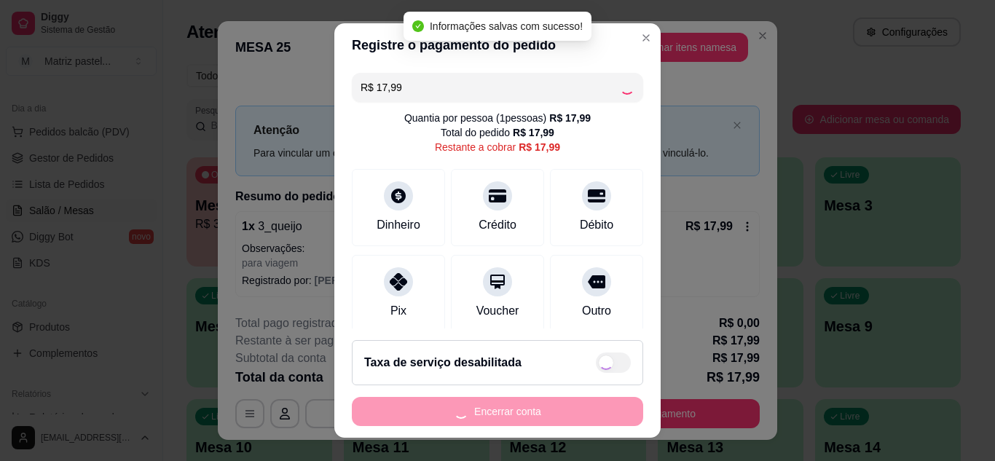
type input "R$ 0,00"
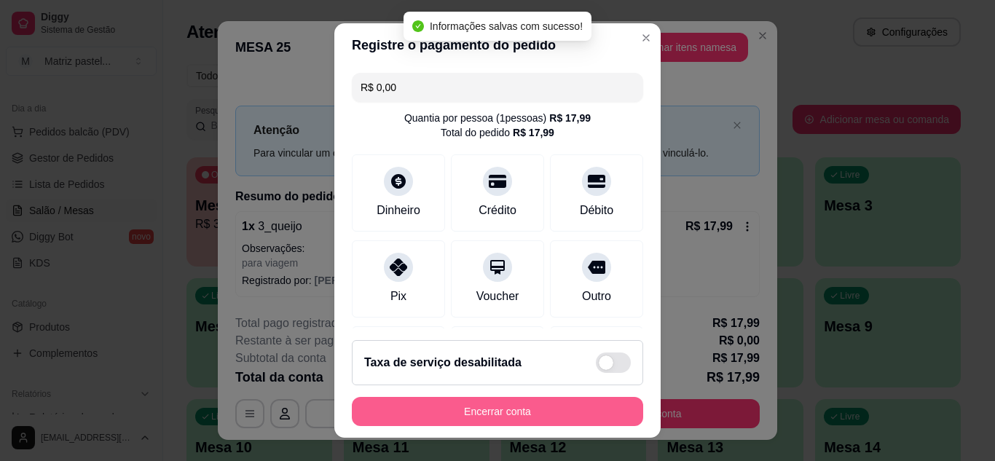
click at [474, 415] on button "Encerrar conta" at bounding box center [497, 411] width 291 height 29
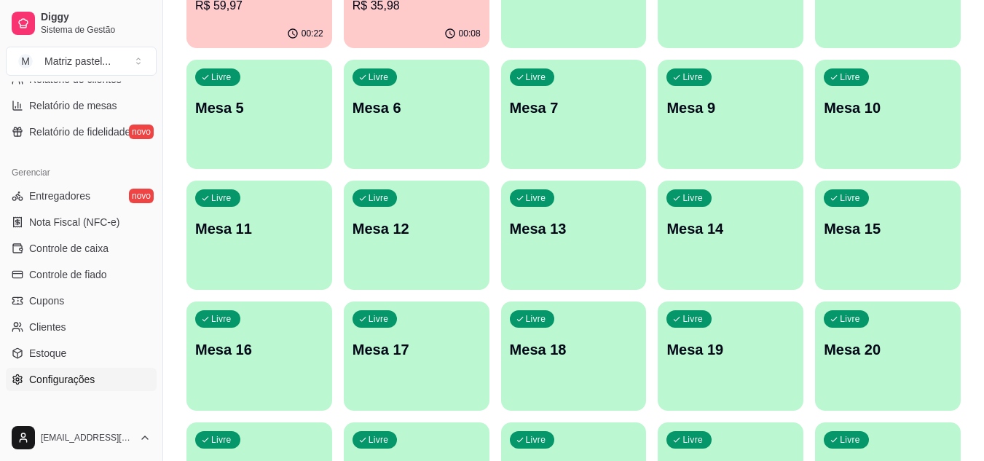
scroll to position [587, 0]
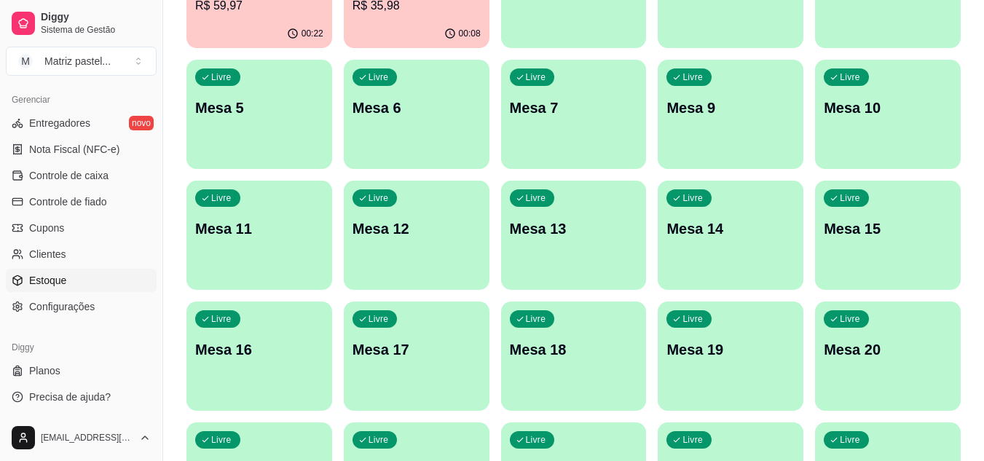
click at [55, 273] on link "Estoque" at bounding box center [81, 280] width 151 height 23
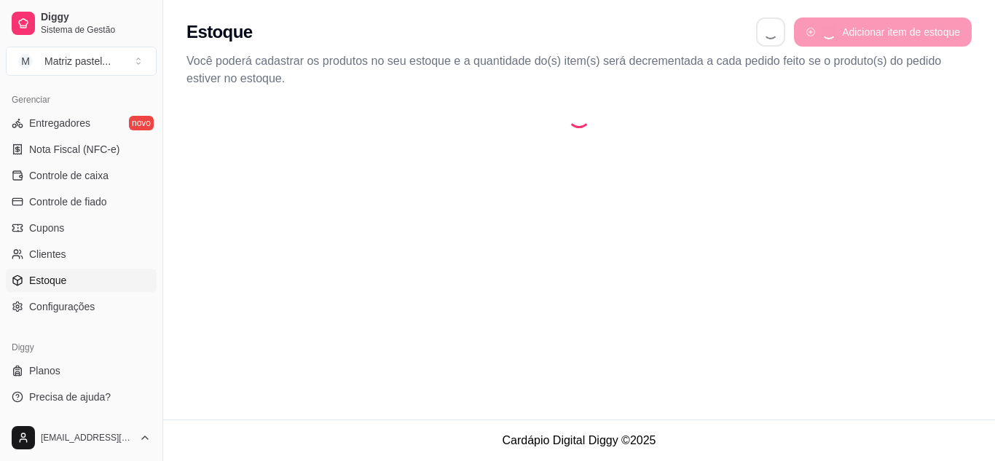
select select "QUANTITY_ORDER"
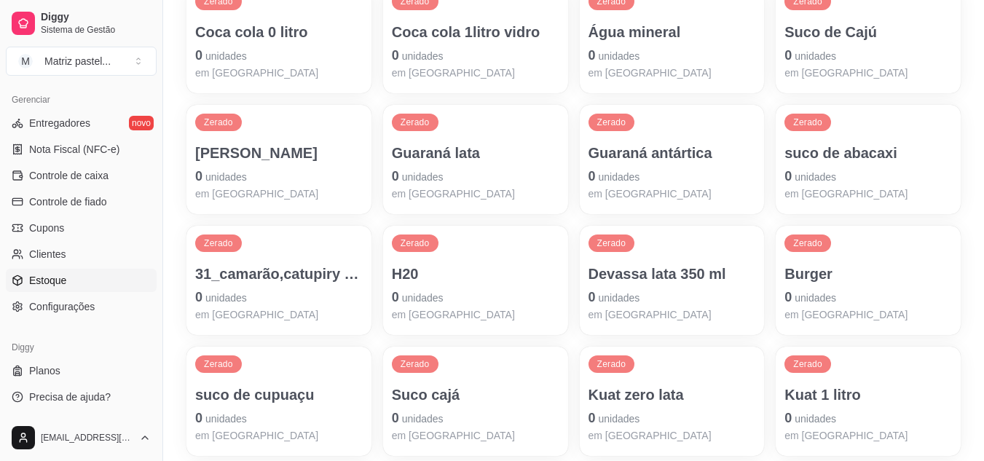
scroll to position [1093, 0]
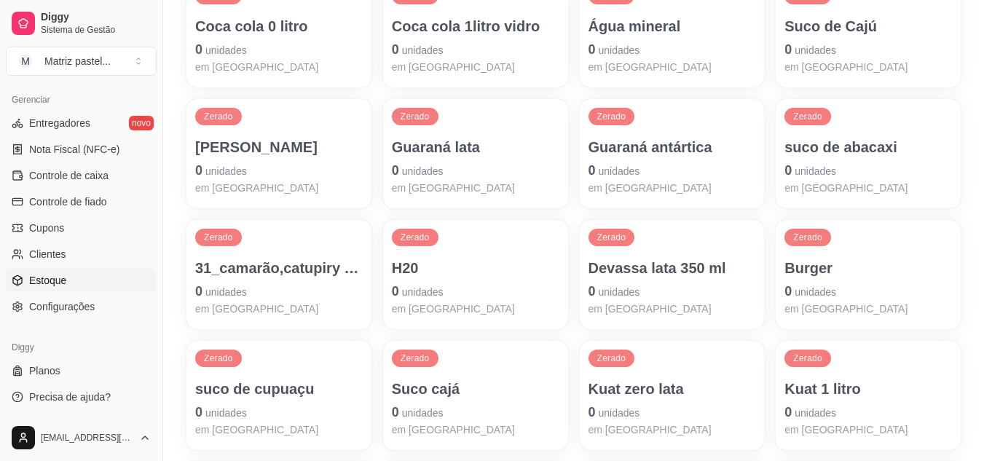
click at [781, 261] on div "Zerado Burger 0 unidades em estoque" at bounding box center [868, 274] width 185 height 109
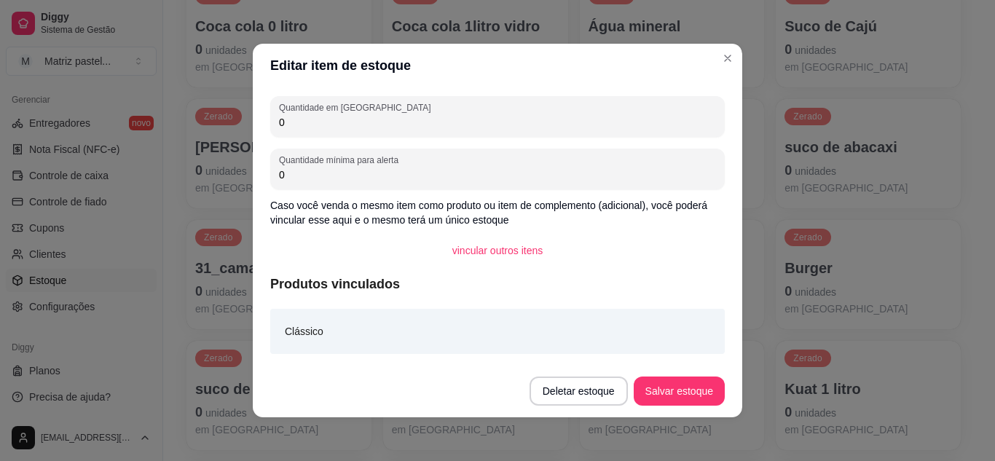
drag, startPoint x: 431, startPoint y: 119, endPoint x: 213, endPoint y: 106, distance: 218.3
click at [213, 106] on div "Editar item de estoque Quantidade em estoque 0 Quantidade mínima para alerta 0 …" at bounding box center [497, 230] width 995 height 461
type input "80"
click at [675, 385] on button "Salvar estoque" at bounding box center [679, 391] width 89 height 28
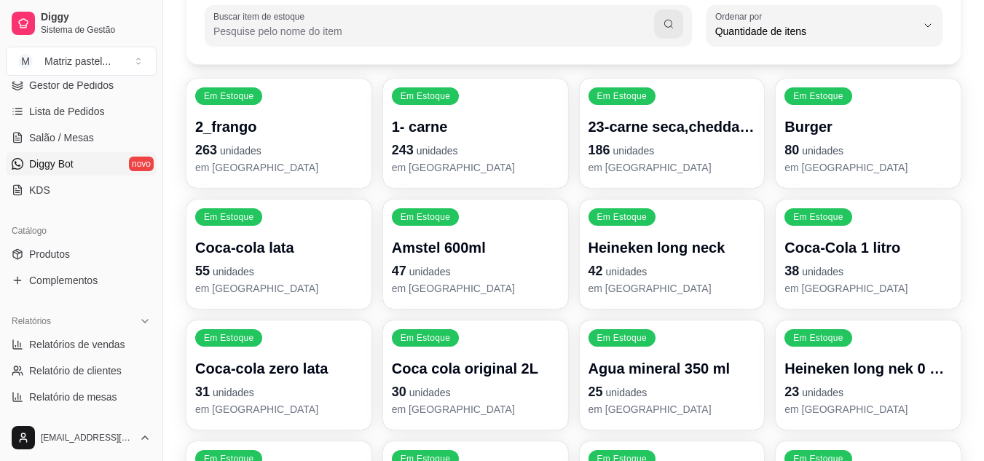
scroll to position [150, 0]
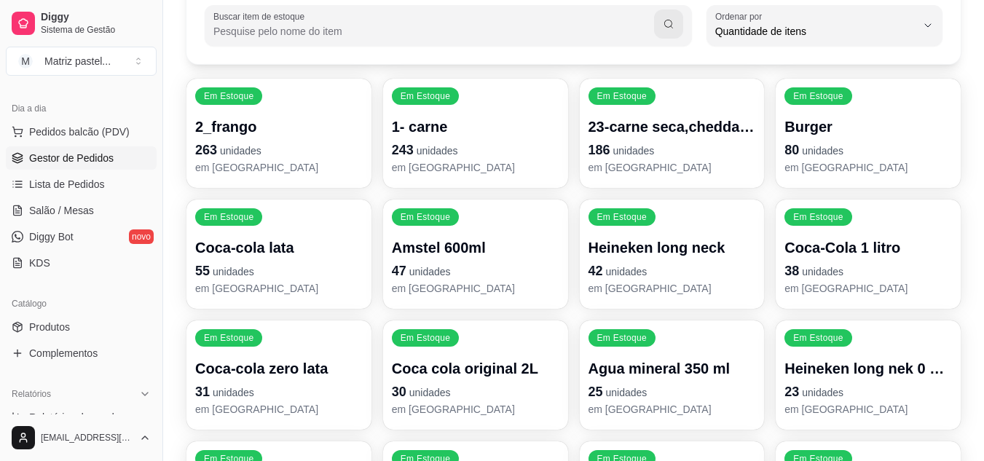
click at [66, 162] on span "Gestor de Pedidos" at bounding box center [71, 158] width 85 height 15
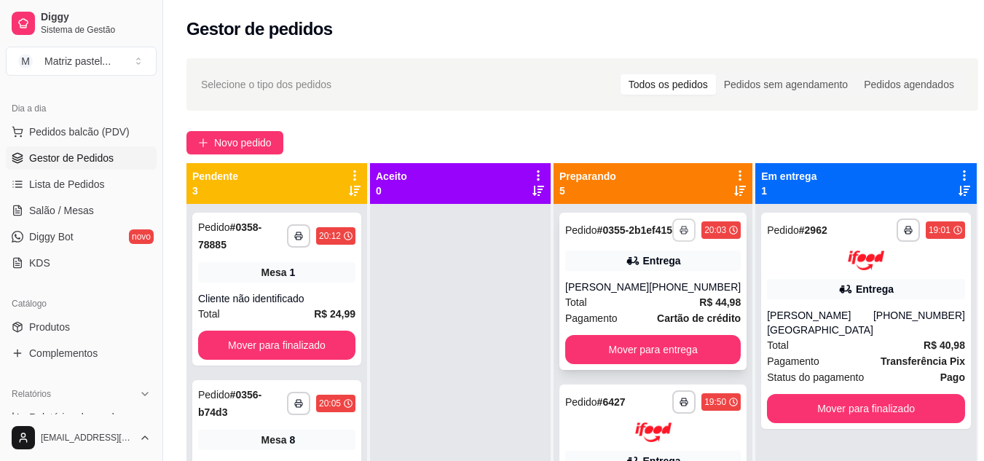
click at [677, 240] on button "button" at bounding box center [684, 230] width 23 height 23
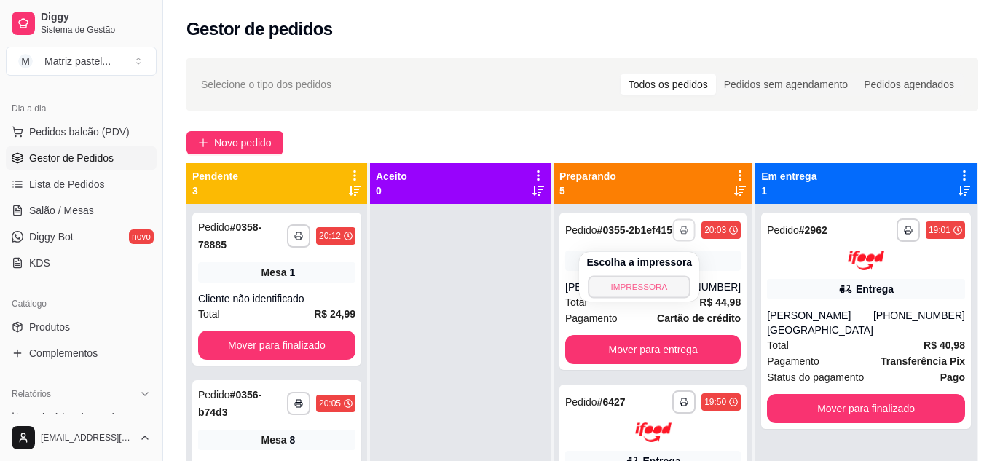
click at [624, 293] on button "IMPRESSORA" at bounding box center [640, 286] width 102 height 23
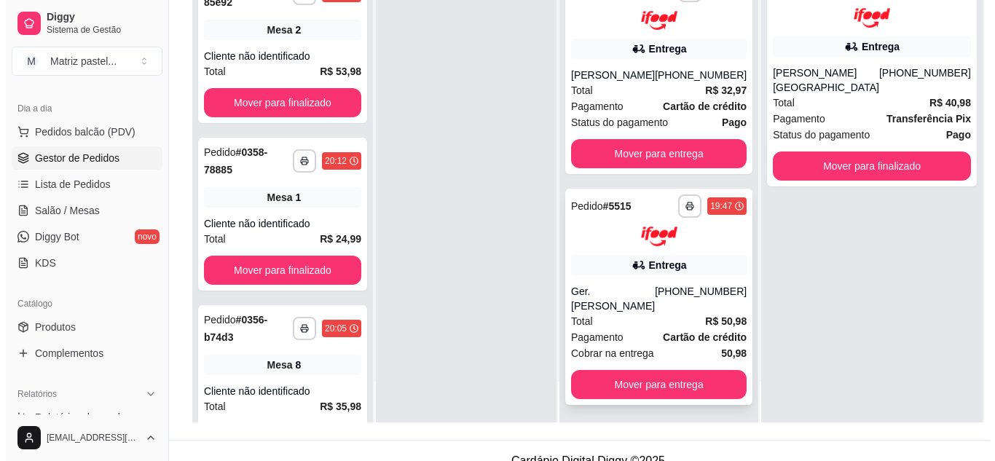
scroll to position [219, 0]
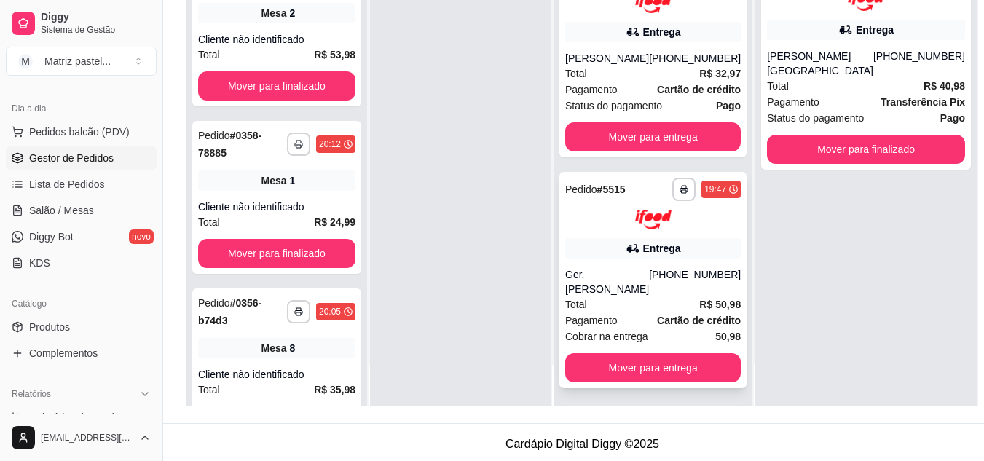
click at [613, 298] on div "Total R$ 50,98" at bounding box center [653, 305] width 176 height 16
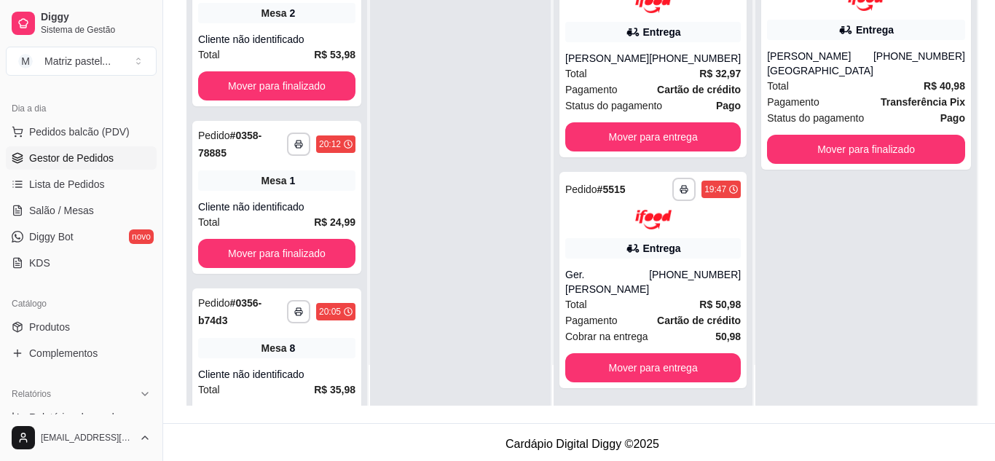
scroll to position [73, 0]
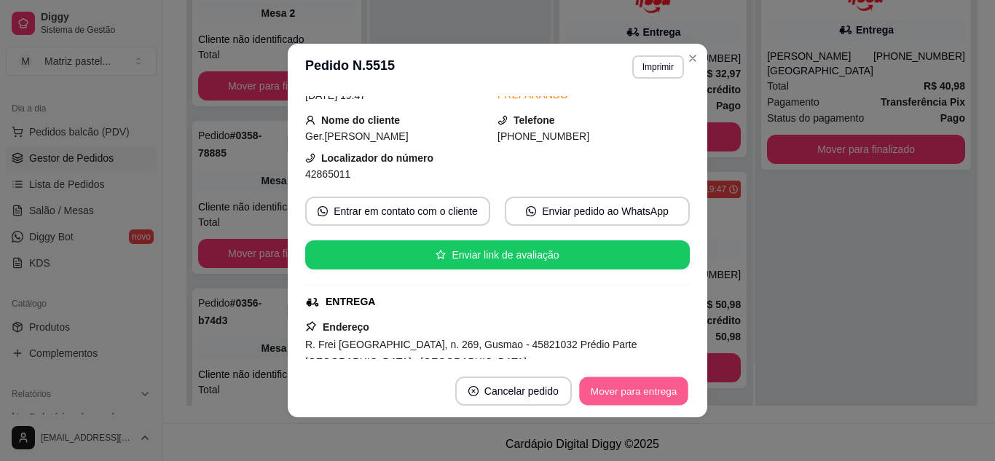
click at [599, 387] on button "Mover para entrega" at bounding box center [633, 391] width 109 height 28
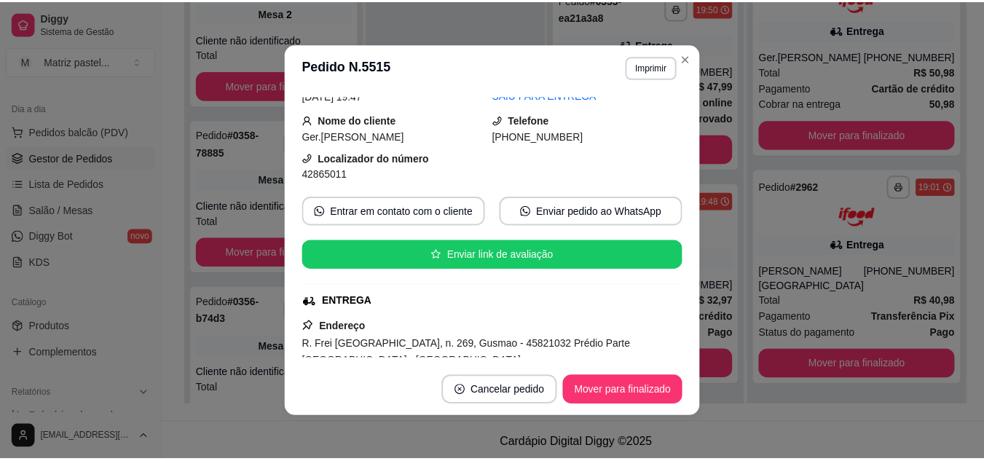
scroll to position [369, 0]
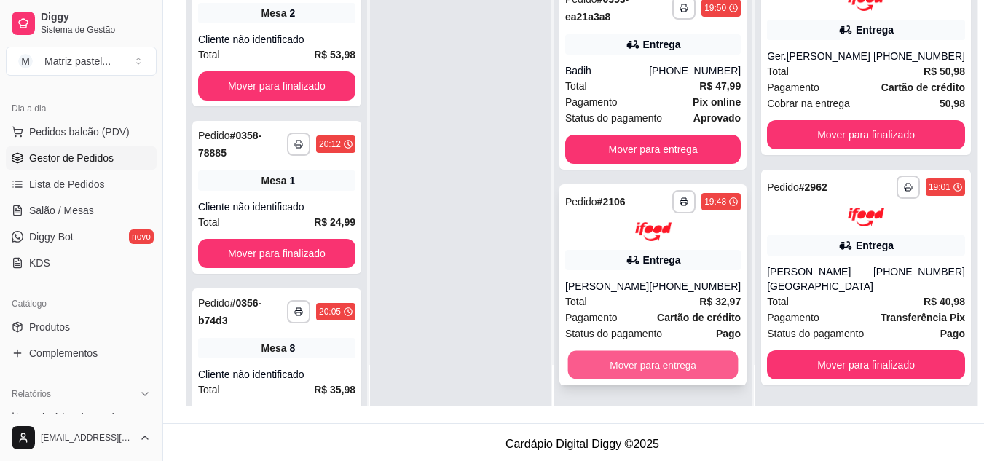
click at [629, 361] on button "Mover para entrega" at bounding box center [653, 365] width 171 height 28
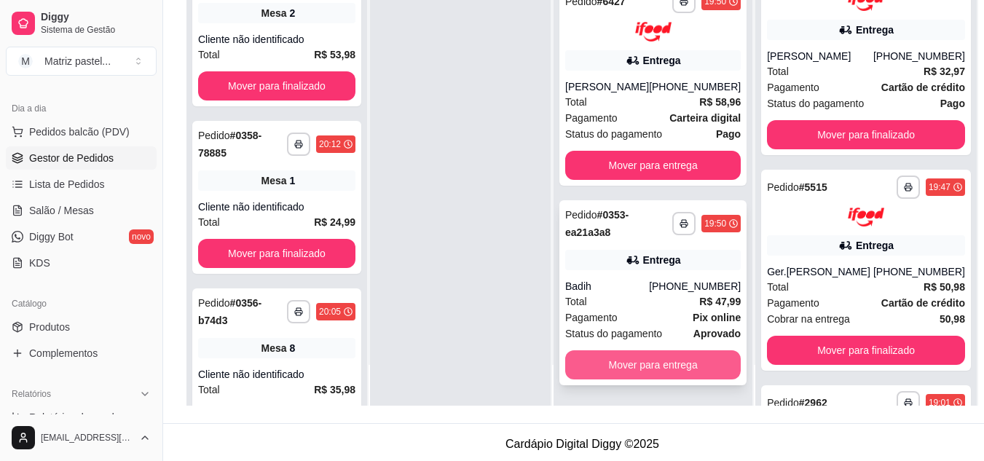
click at [621, 364] on button "Mover para entrega" at bounding box center [653, 364] width 176 height 29
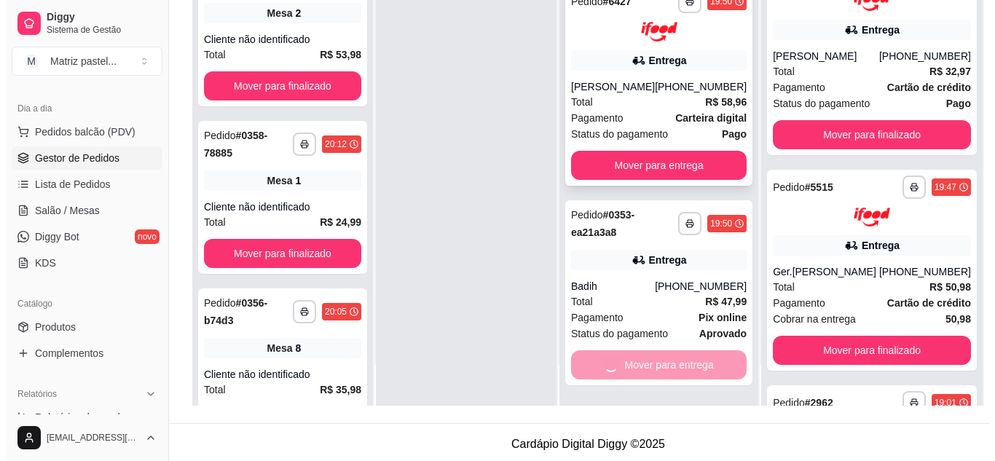
scroll to position [0, 0]
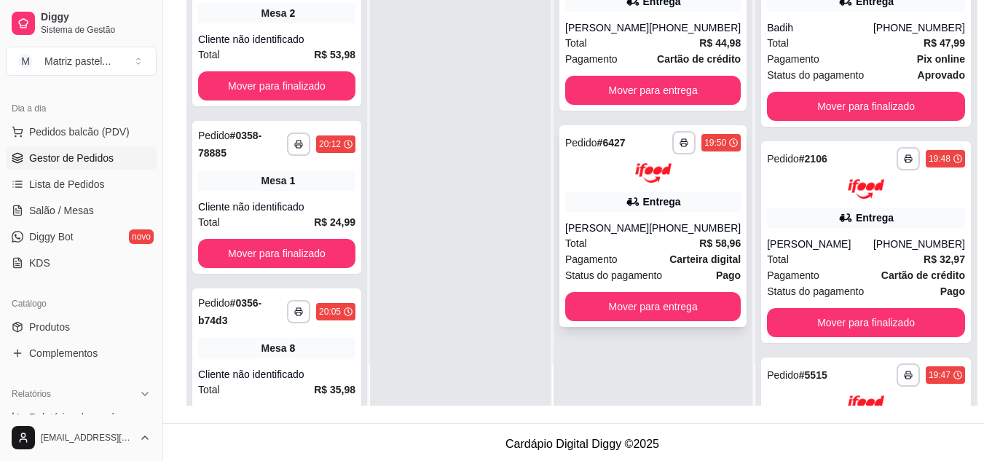
click at [622, 251] on div "Total R$ 58,96" at bounding box center [653, 243] width 176 height 16
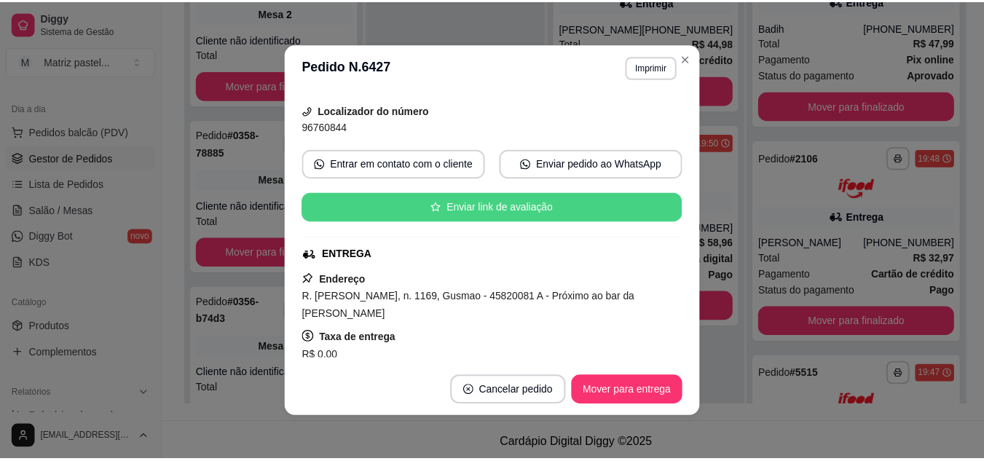
scroll to position [146, 0]
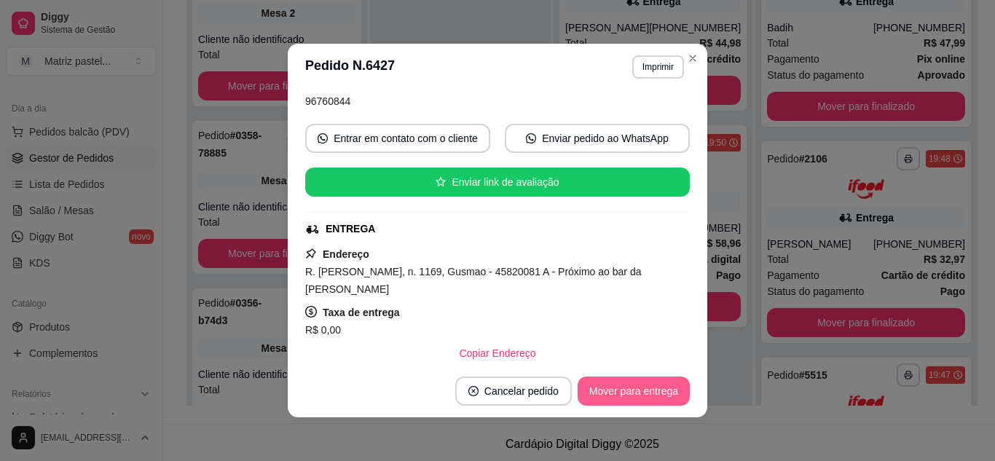
click at [627, 393] on button "Mover para entrega" at bounding box center [634, 391] width 112 height 29
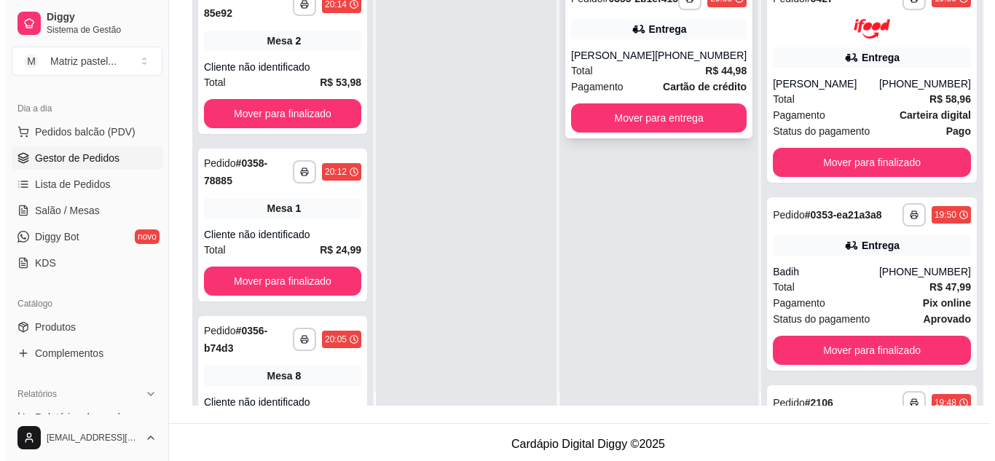
scroll to position [0, 0]
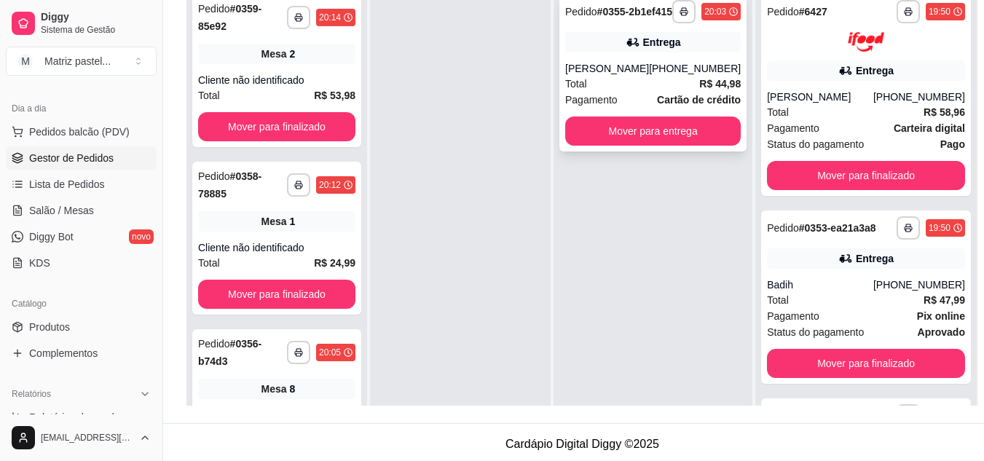
click at [656, 65] on div "**********" at bounding box center [653, 72] width 187 height 157
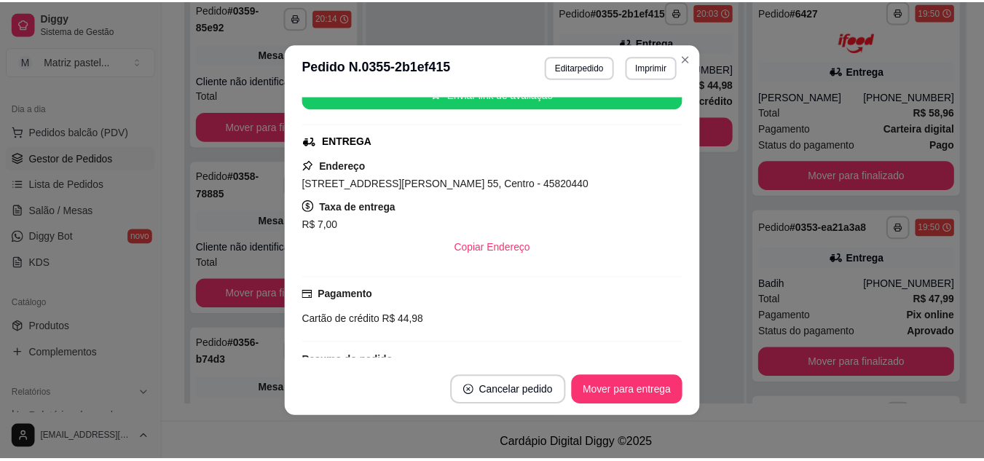
scroll to position [290, 0]
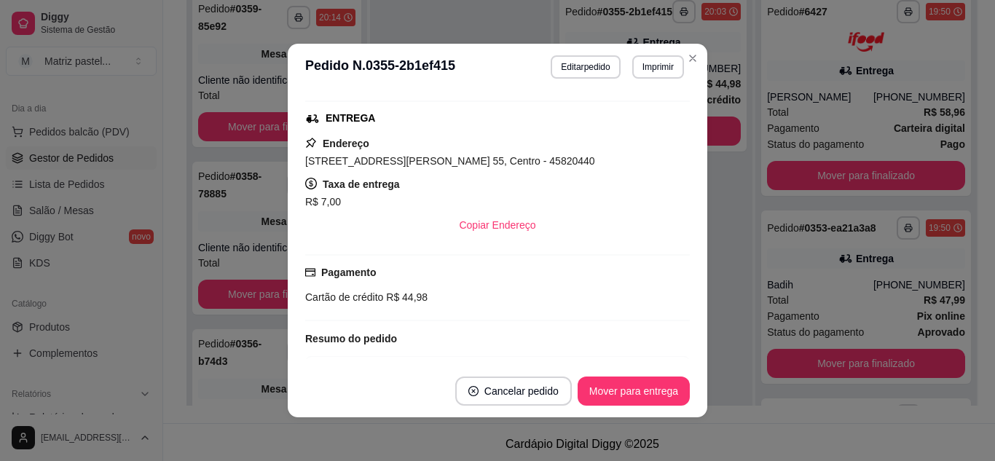
click at [587, 386] on button "Mover para entrega" at bounding box center [634, 391] width 112 height 29
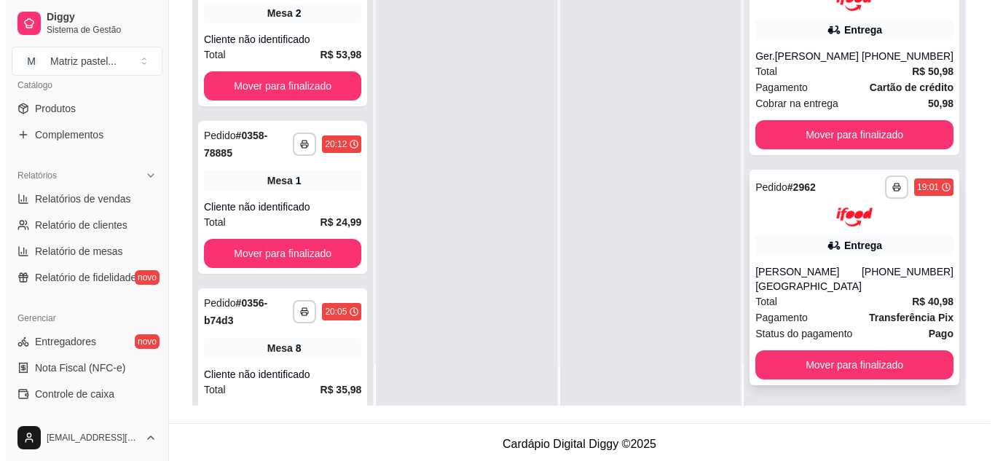
scroll to position [815, 0]
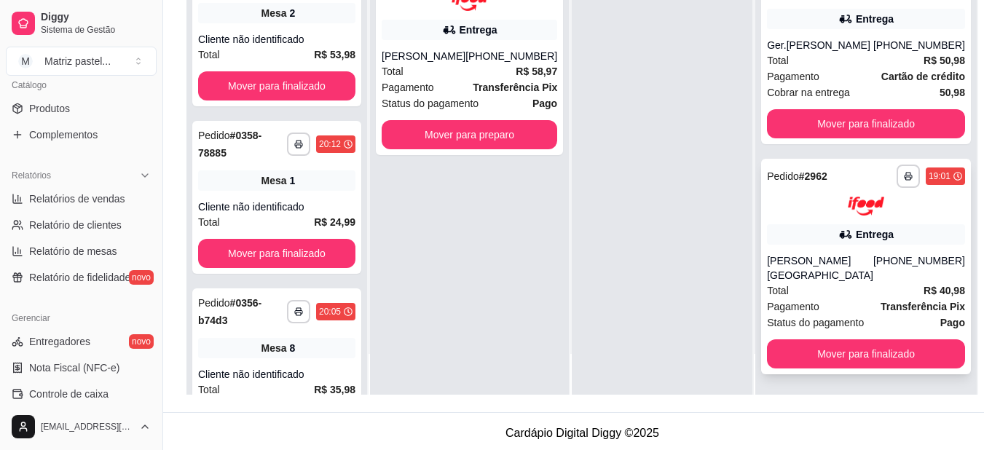
click at [804, 245] on div "Entrega" at bounding box center [866, 234] width 198 height 20
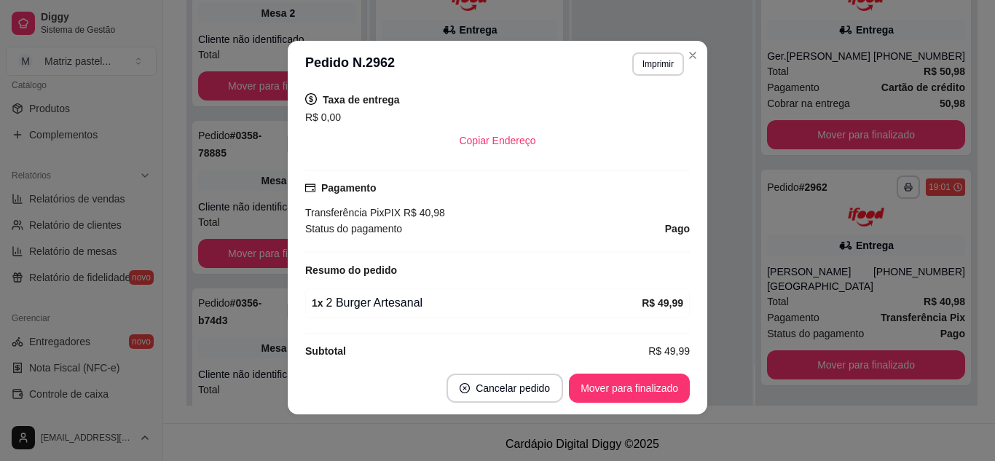
scroll to position [364, 0]
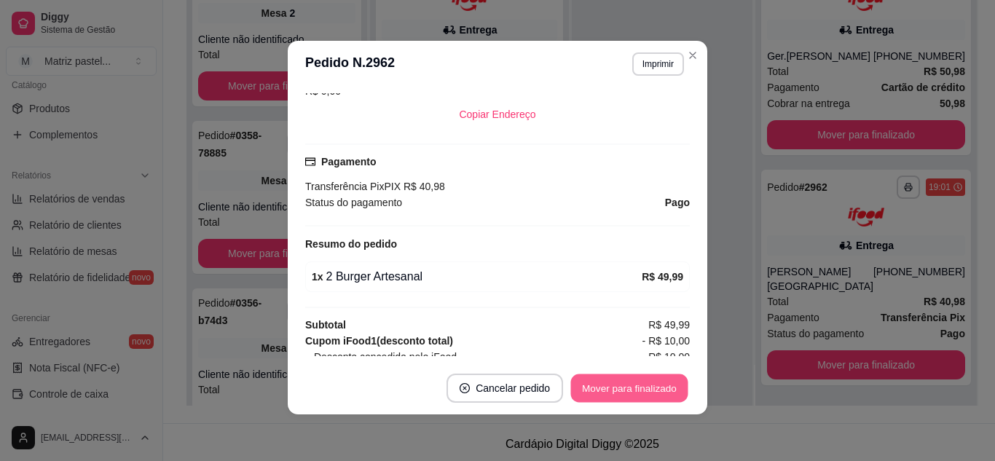
click at [608, 393] on button "Mover para finalizado" at bounding box center [629, 389] width 117 height 28
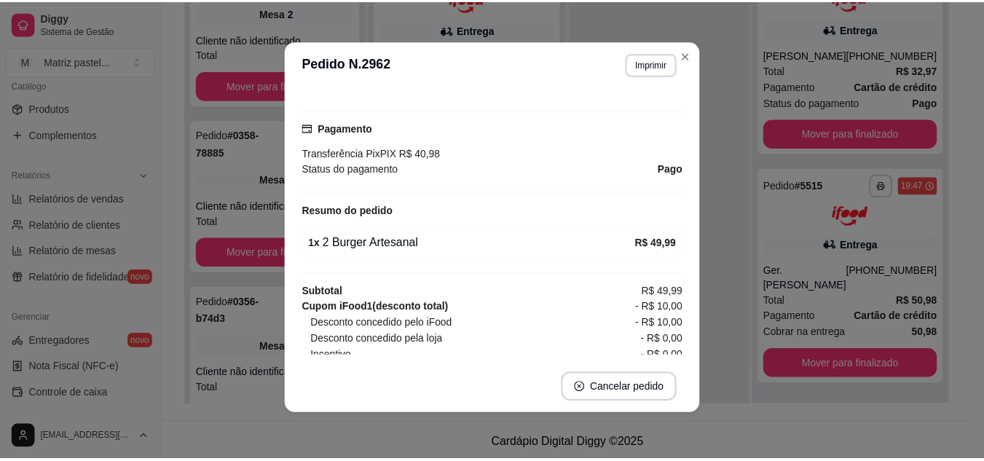
scroll to position [331, 0]
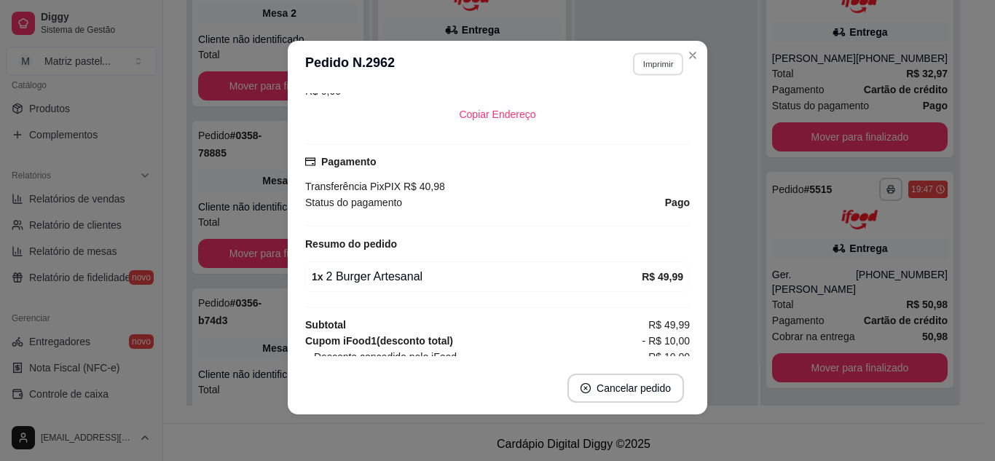
click at [678, 63] on button "Imprimir" at bounding box center [658, 63] width 50 height 23
click at [687, 60] on icon "Close" at bounding box center [693, 56] width 12 height 12
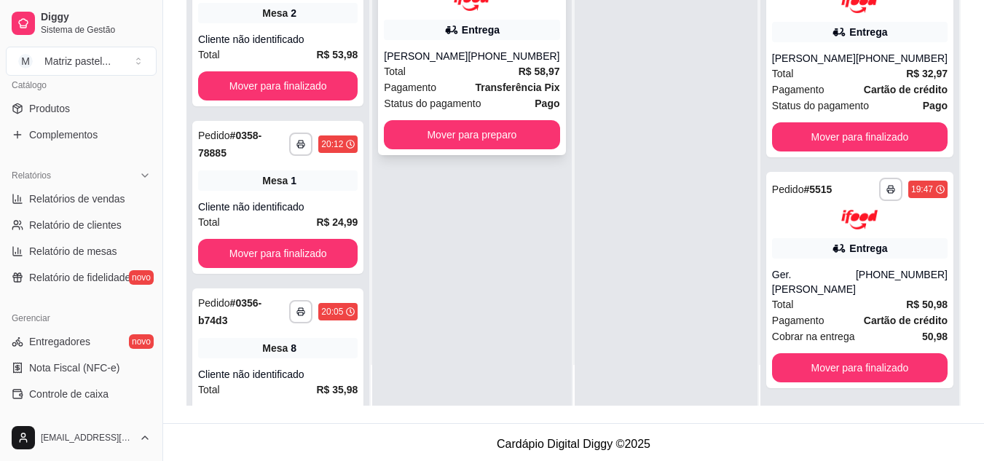
click at [508, 125] on button "Mover para preparo" at bounding box center [472, 134] width 176 height 29
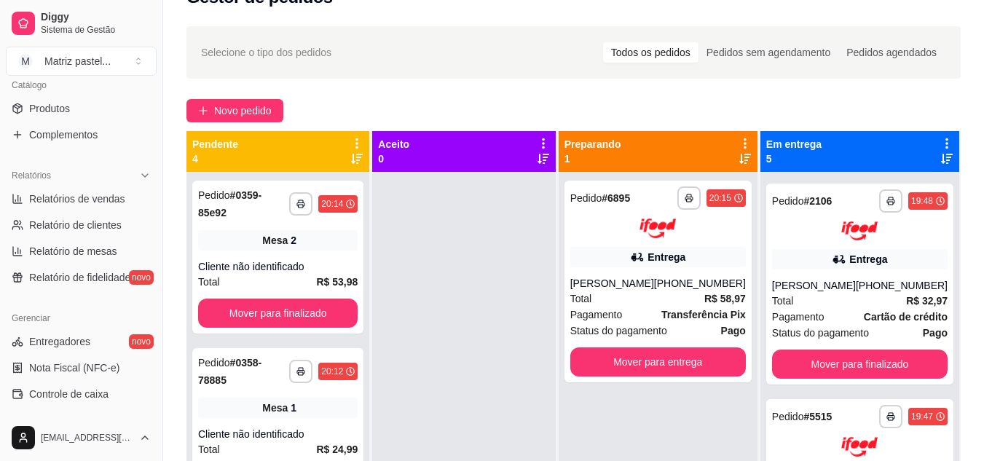
scroll to position [0, 0]
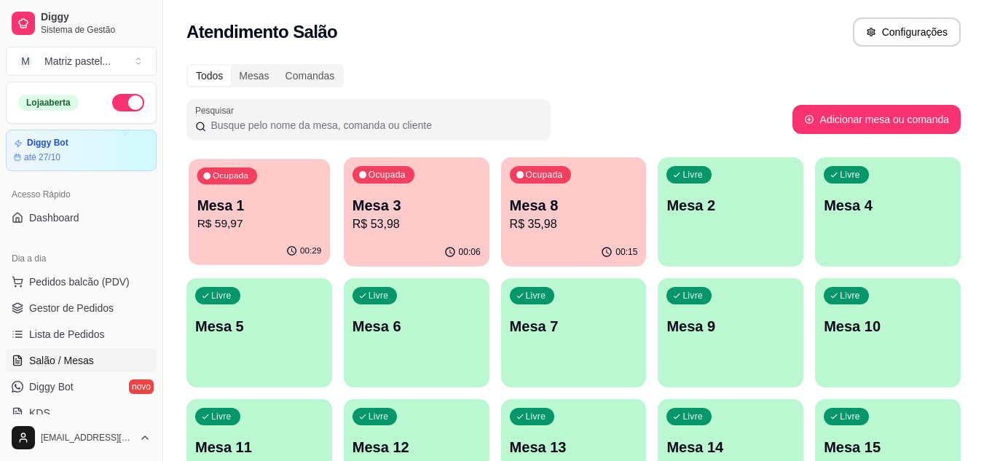
click at [262, 238] on div "00:29" at bounding box center [259, 252] width 141 height 28
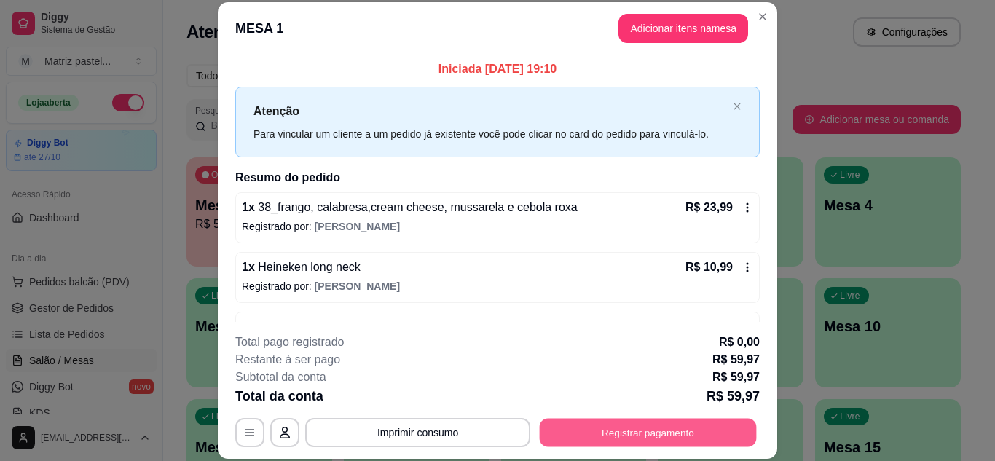
click at [554, 442] on button "Registrar pagamento" at bounding box center [648, 432] width 217 height 28
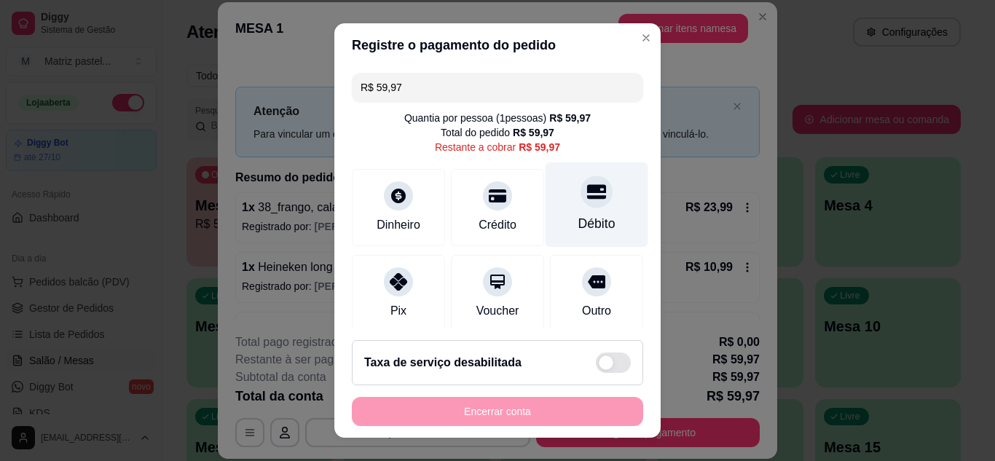
click at [557, 201] on div "Débito" at bounding box center [597, 204] width 103 height 85
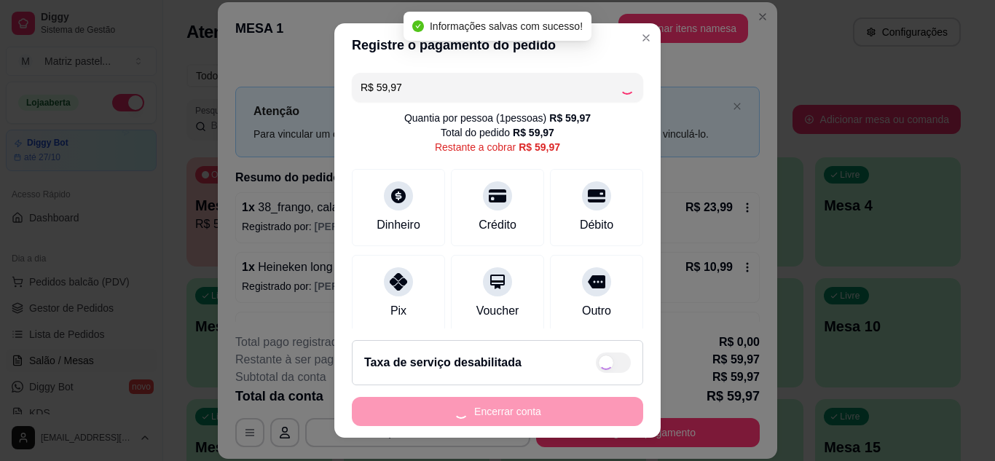
type input "R$ 0,00"
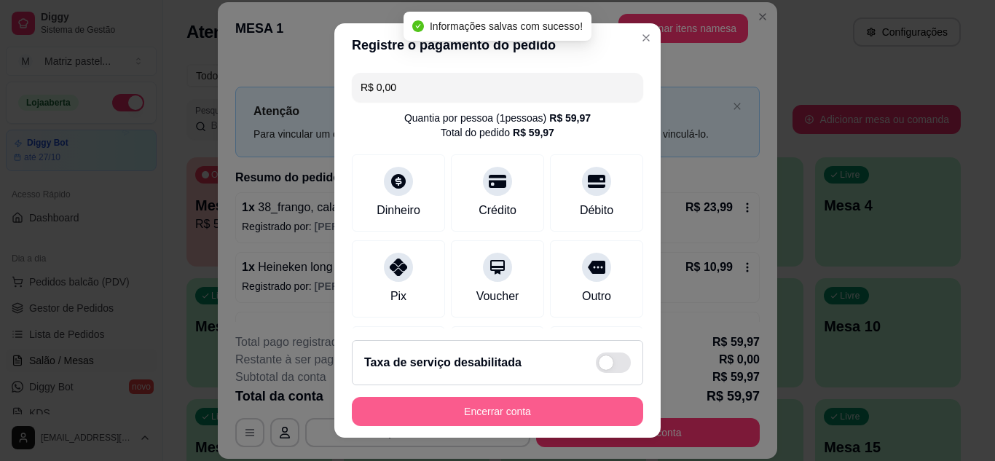
click at [543, 421] on button "Encerrar conta" at bounding box center [497, 411] width 291 height 29
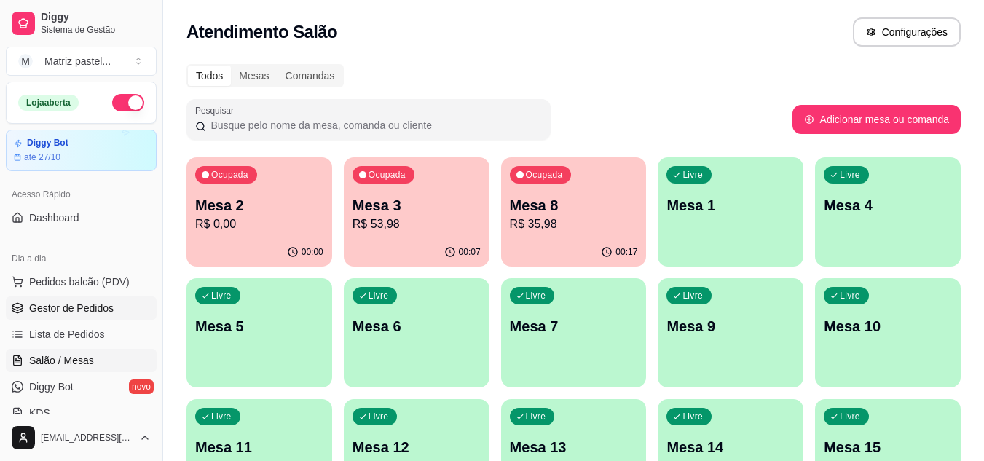
click at [101, 315] on span "Gestor de Pedidos" at bounding box center [71, 308] width 85 height 15
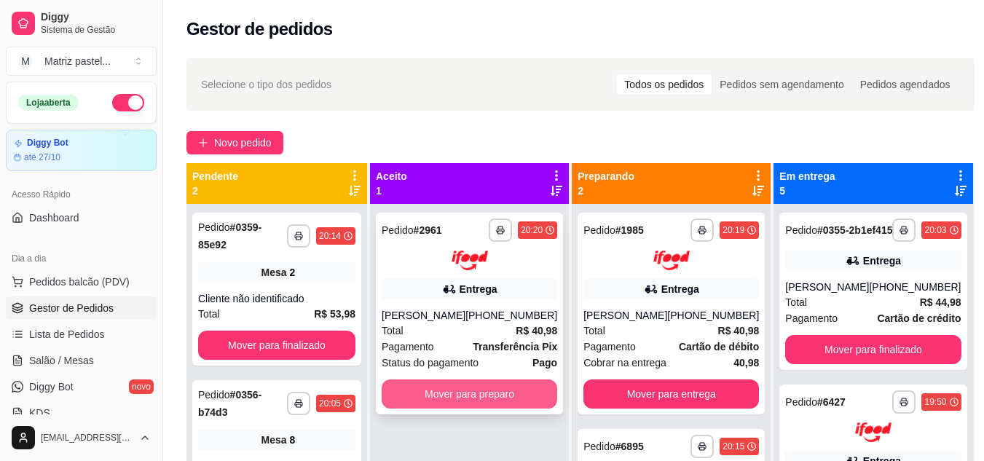
click at [456, 388] on button "Mover para preparo" at bounding box center [470, 394] width 176 height 29
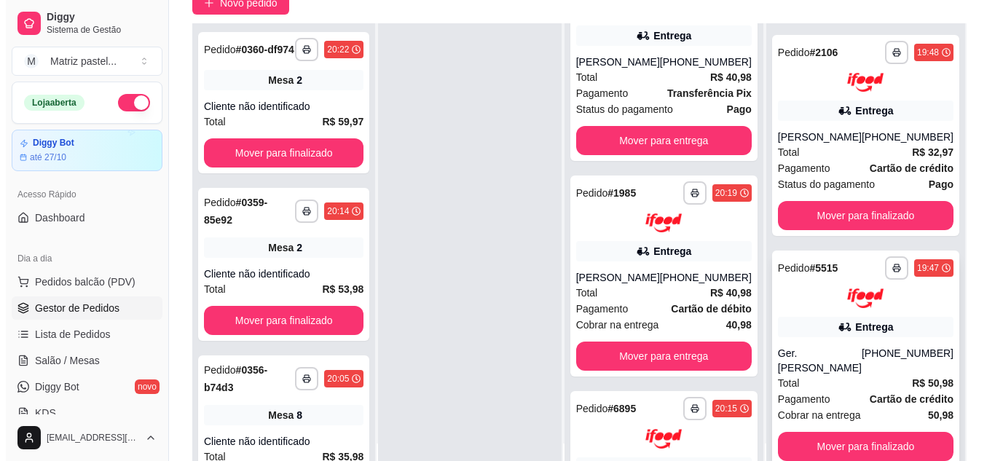
scroll to position [222, 0]
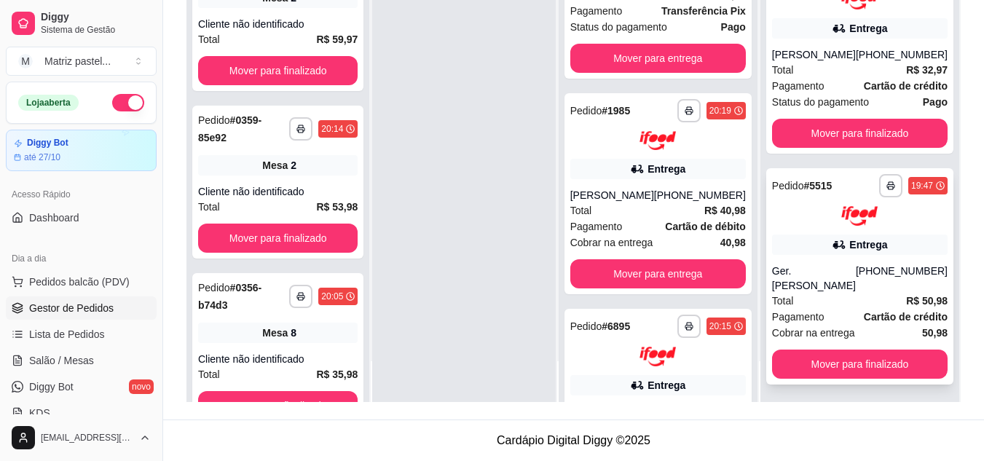
click at [787, 288] on div "Ger.[PERSON_NAME]" at bounding box center [814, 278] width 84 height 29
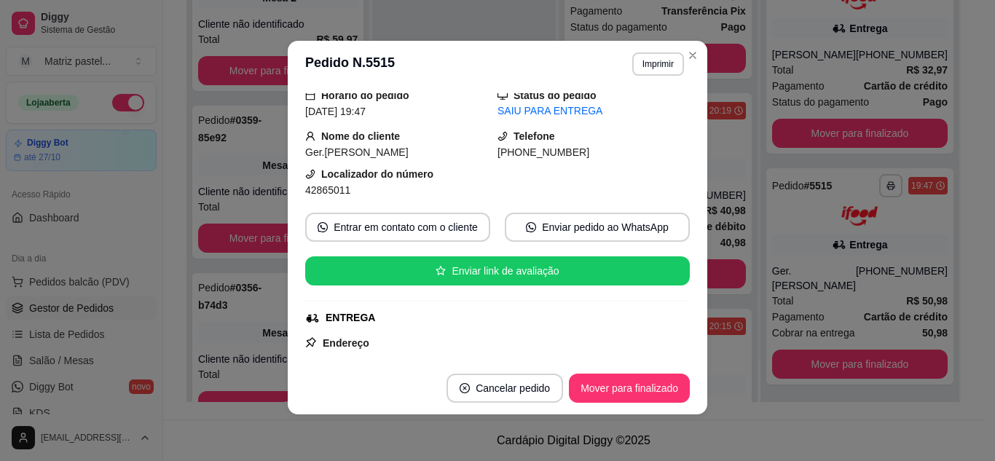
scroll to position [146, 0]
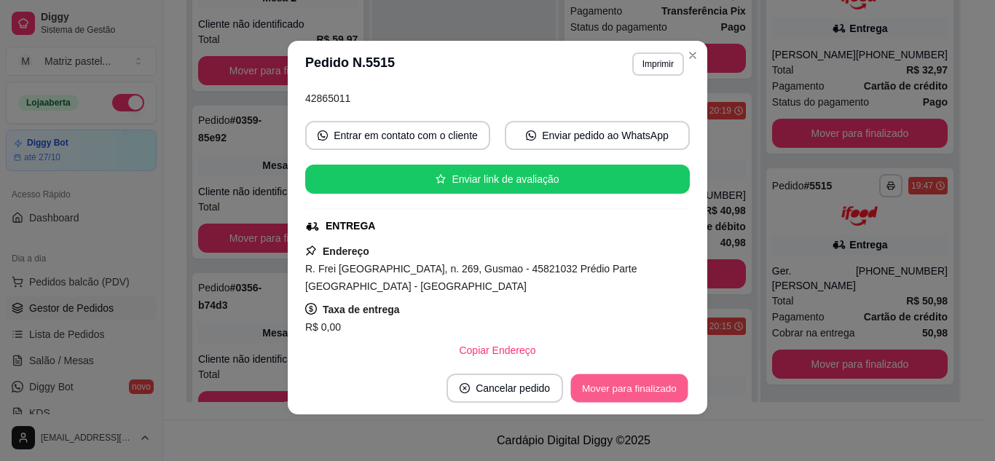
click at [632, 380] on button "Mover para finalizado" at bounding box center [629, 389] width 117 height 28
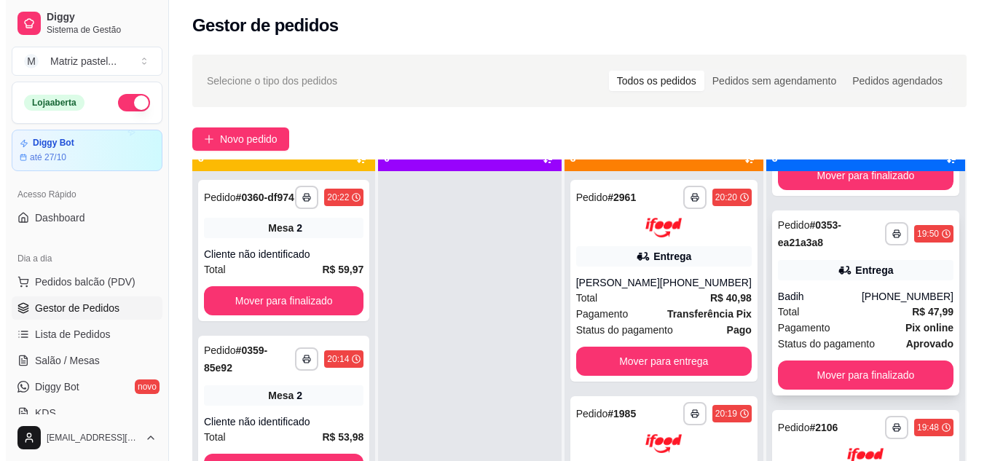
scroll to position [41, 0]
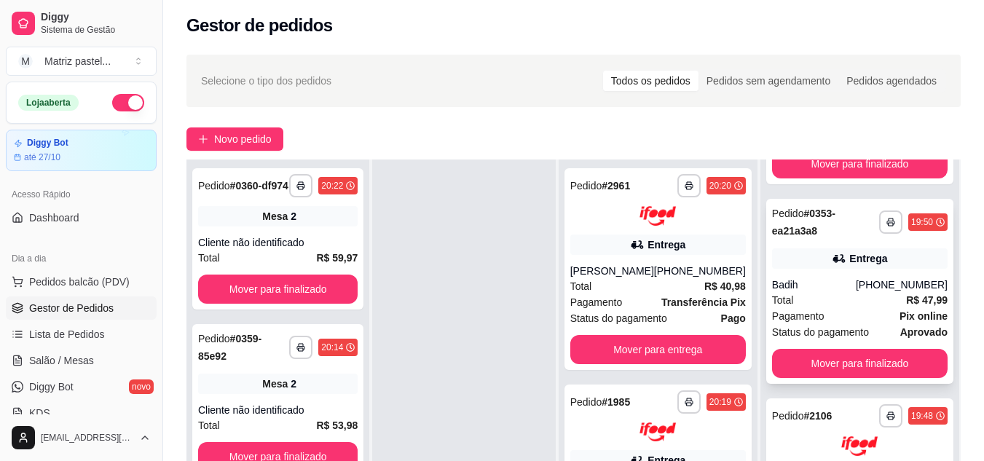
click at [830, 275] on div "**********" at bounding box center [860, 291] width 187 height 185
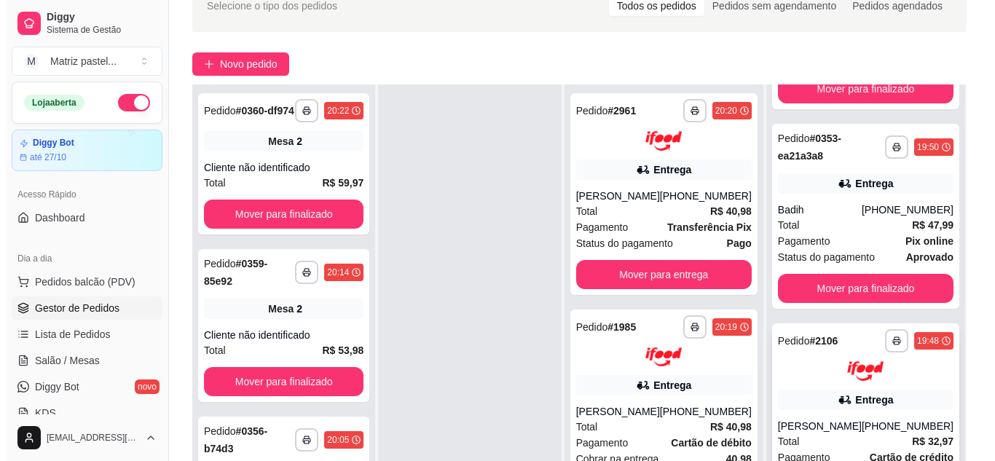
scroll to position [149, 0]
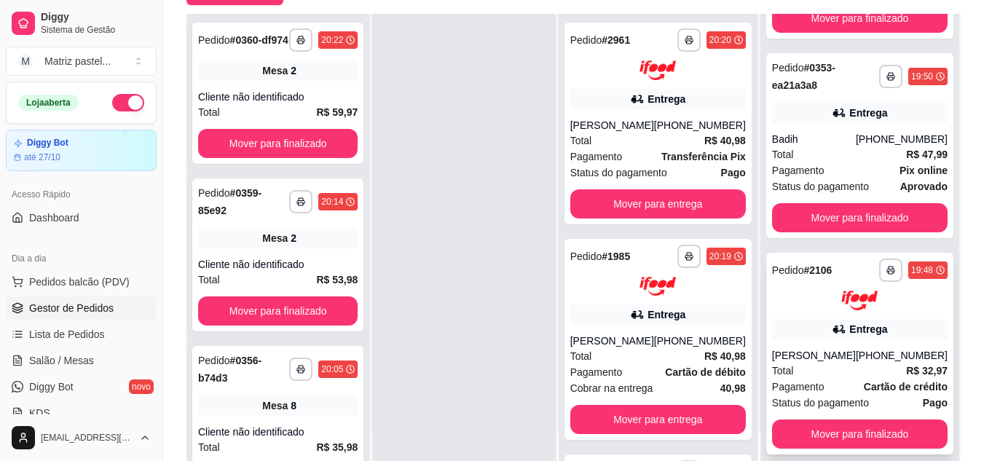
click at [824, 340] on div "**********" at bounding box center [860, 354] width 187 height 202
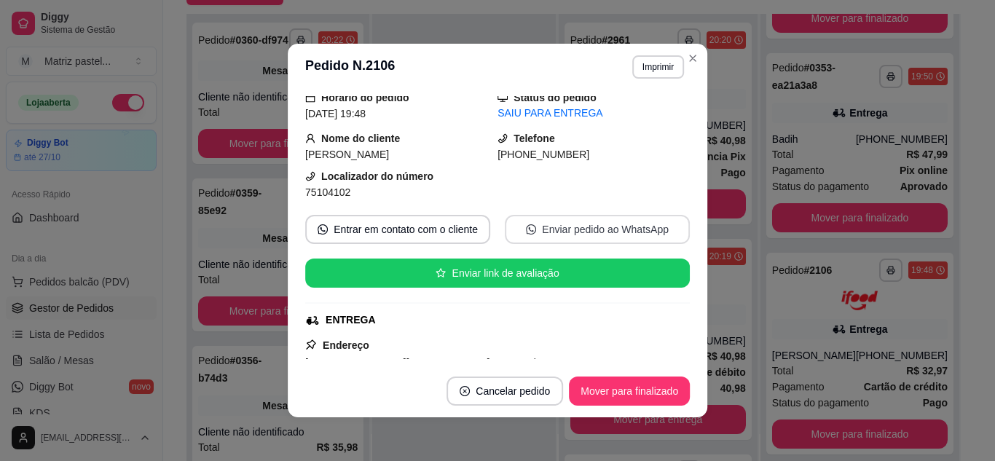
scroll to position [73, 0]
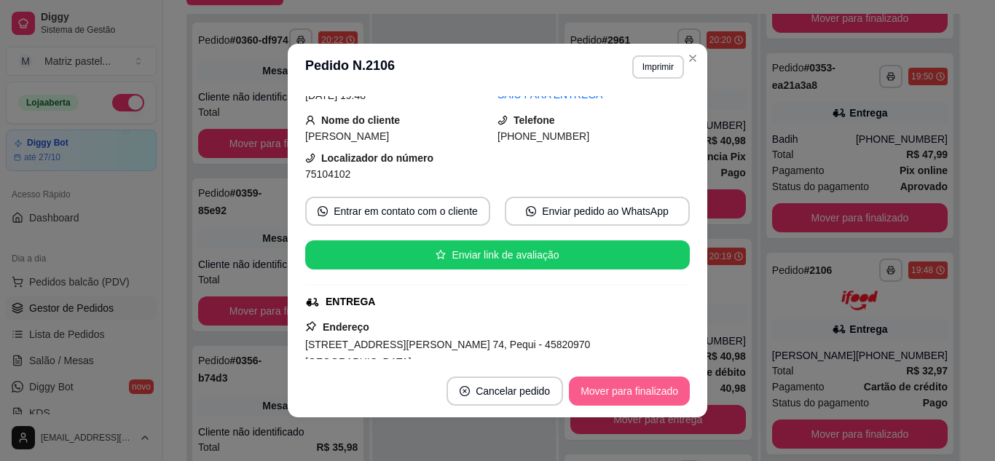
click at [614, 401] on button "Mover para finalizado" at bounding box center [629, 391] width 121 height 29
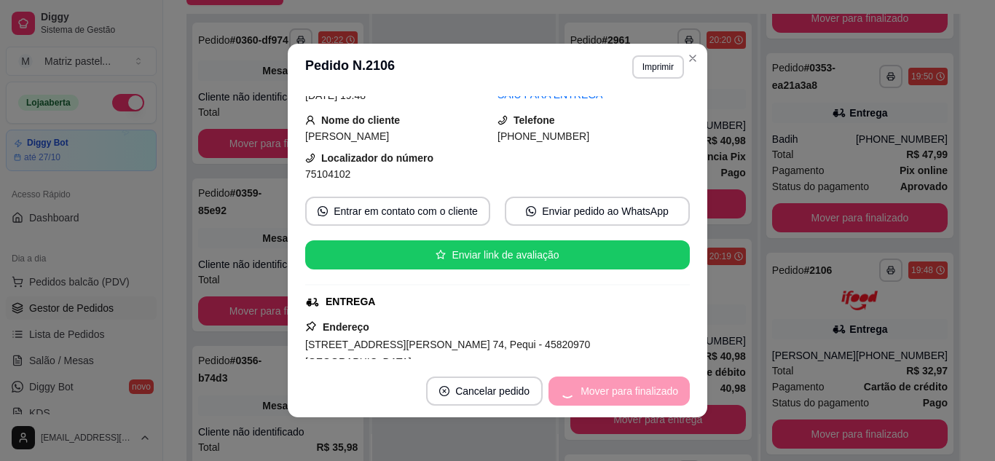
scroll to position [39, 0]
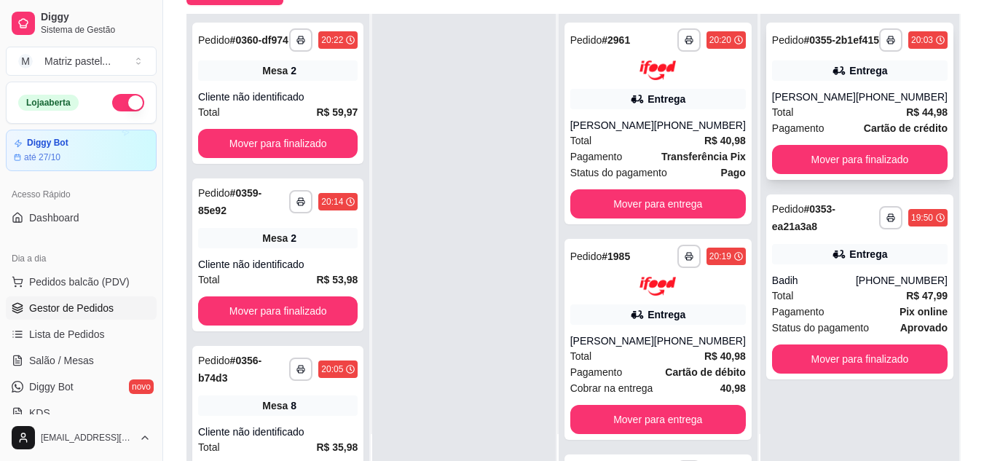
click at [856, 102] on div "[PERSON_NAME]" at bounding box center [814, 97] width 84 height 15
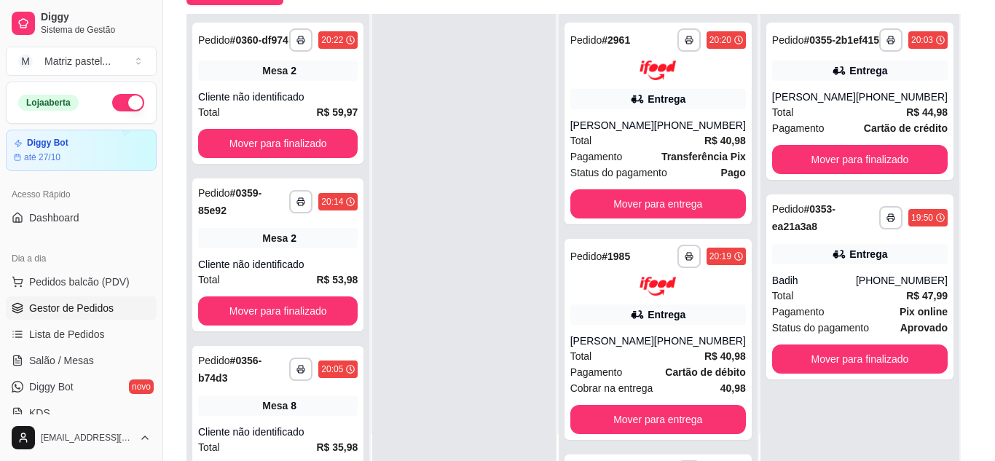
scroll to position [146, 0]
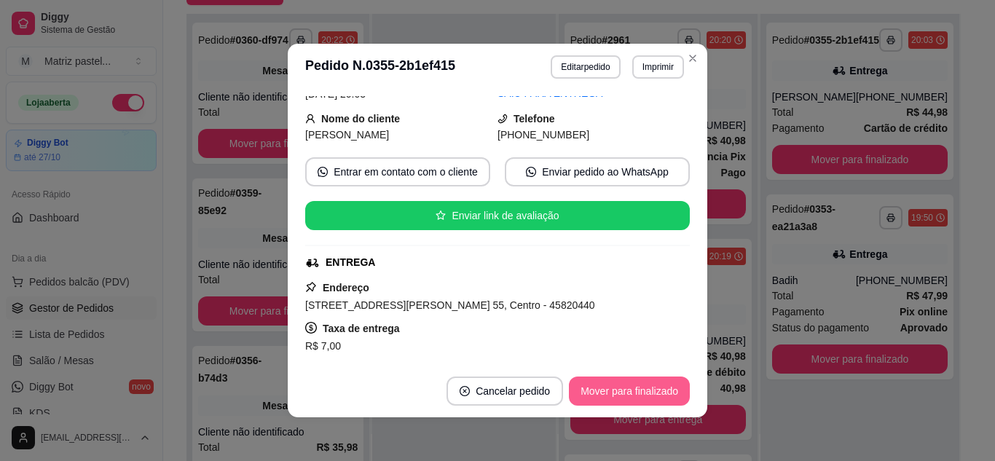
click at [602, 396] on button "Mover para finalizado" at bounding box center [629, 391] width 121 height 29
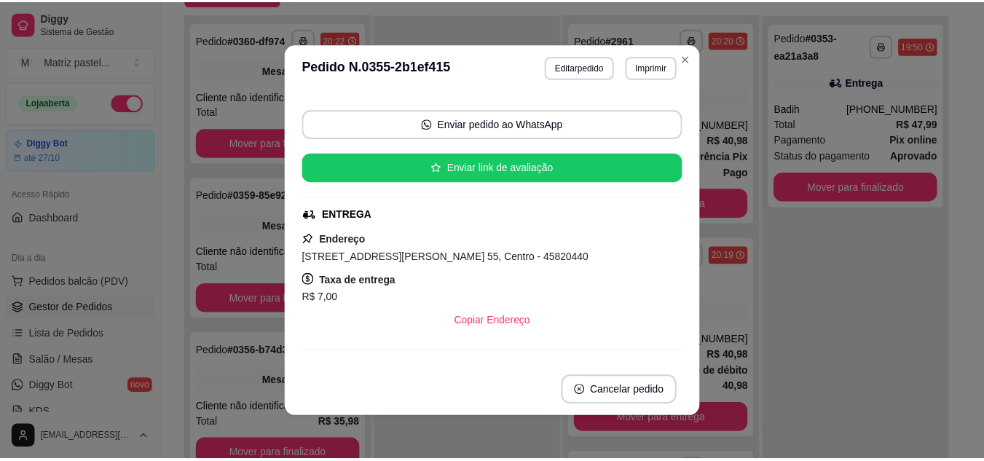
scroll to position [98, 0]
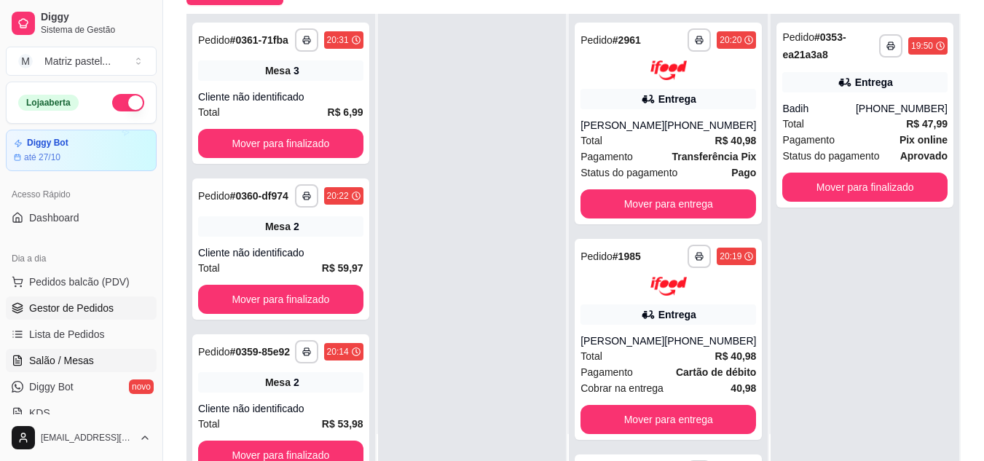
click at [63, 356] on span "Salão / Mesas" at bounding box center [61, 360] width 65 height 15
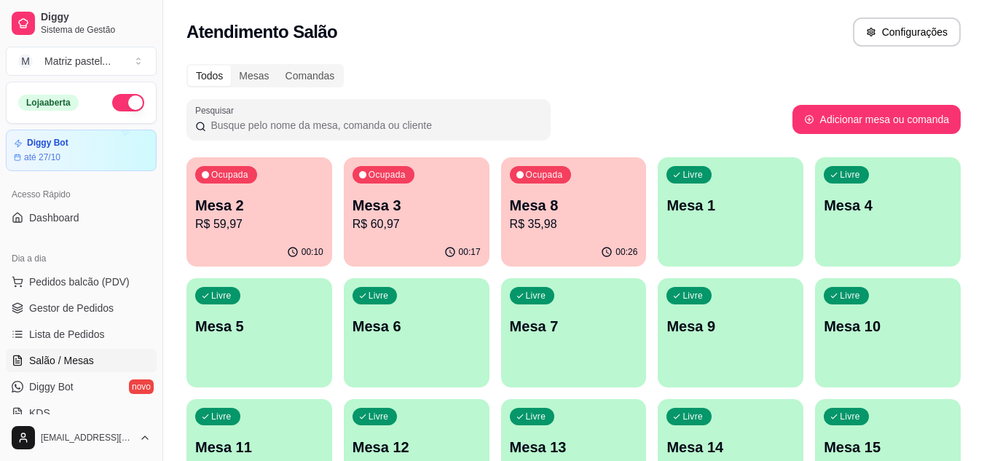
click at [582, 234] on div "Ocupada Mesa 8 R$ 35,98" at bounding box center [574, 197] width 146 height 81
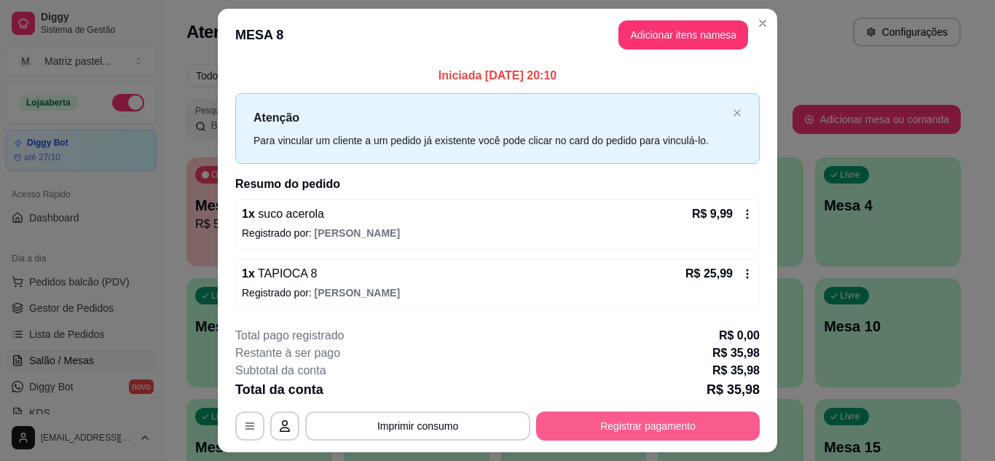
click at [612, 415] on button "Registrar pagamento" at bounding box center [648, 426] width 224 height 29
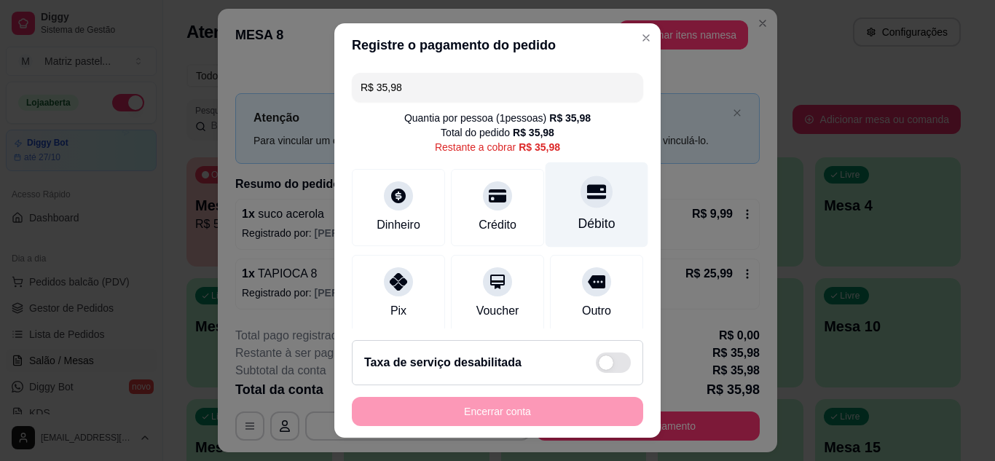
click at [579, 218] on div "Débito" at bounding box center [597, 223] width 37 height 19
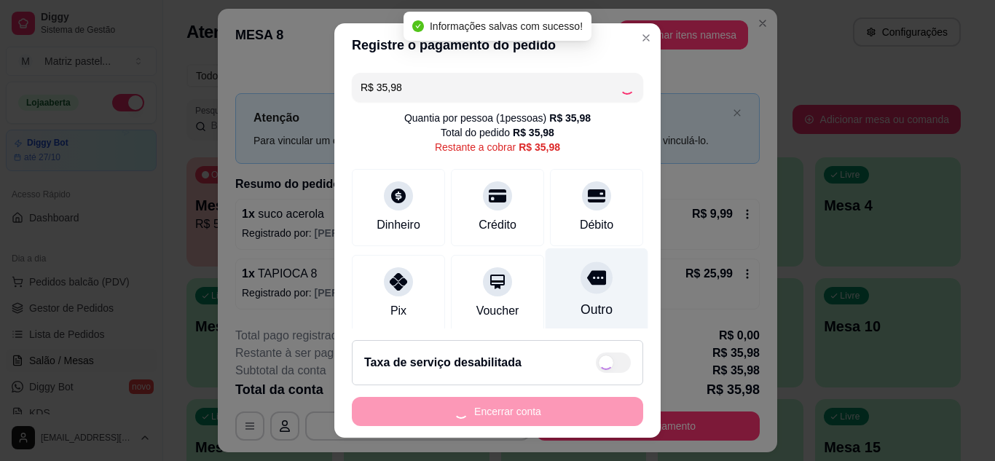
type input "R$ 0,00"
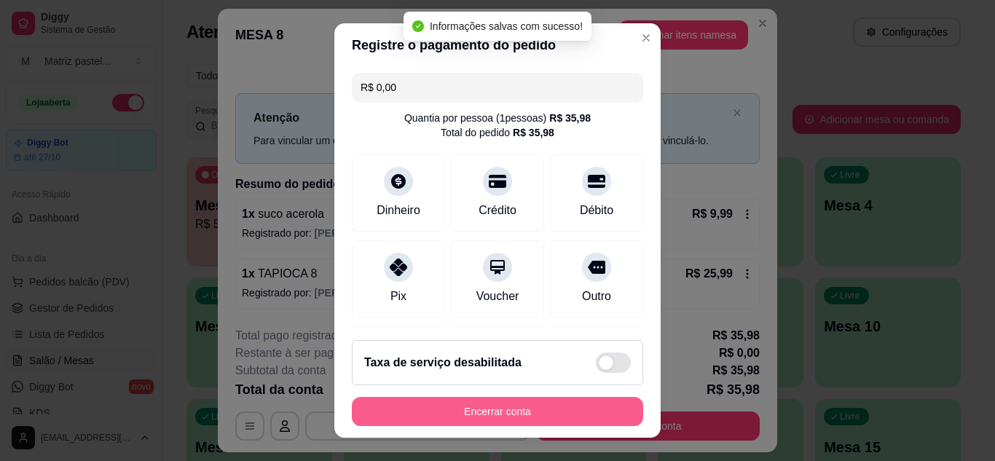
click at [521, 404] on button "Encerrar conta" at bounding box center [497, 411] width 291 height 29
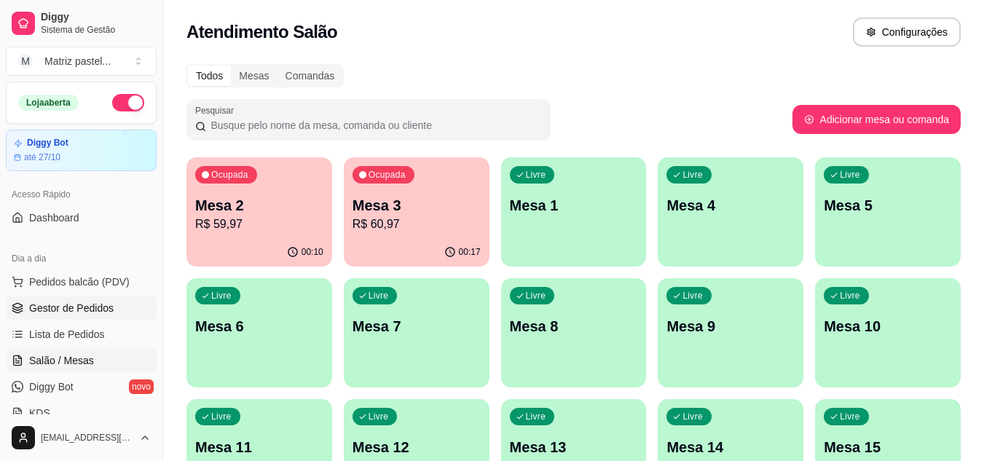
click at [82, 319] on link "Gestor de Pedidos" at bounding box center [81, 308] width 151 height 23
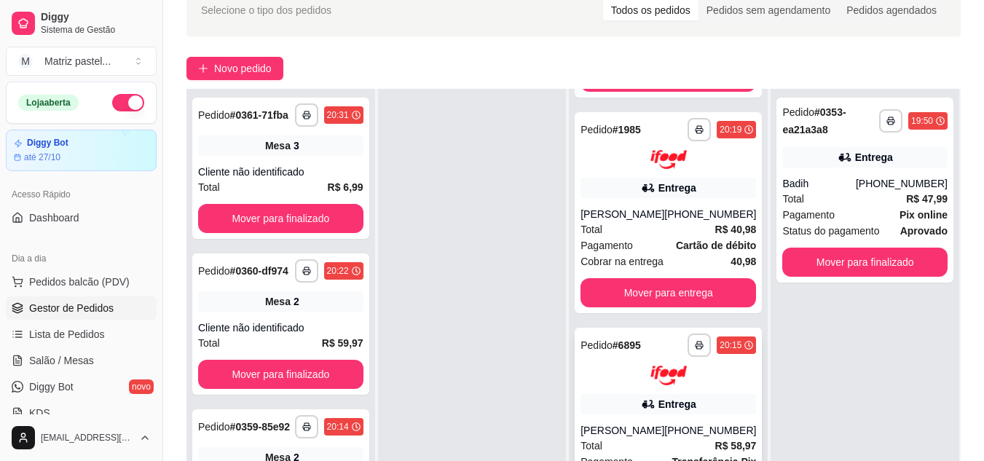
scroll to position [146, 0]
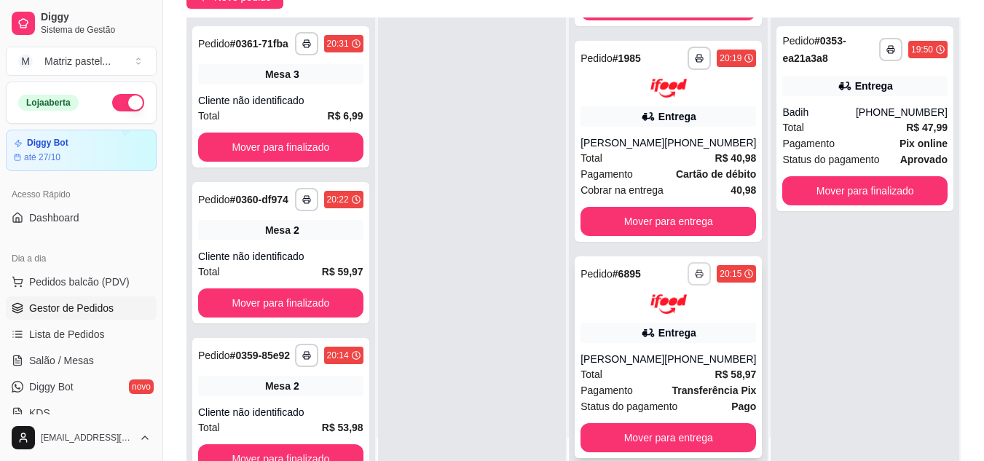
click at [696, 273] on icon "button" at bounding box center [699, 275] width 7 height 4
click at [653, 302] on button "IMPRESSORA" at bounding box center [640, 310] width 102 height 23
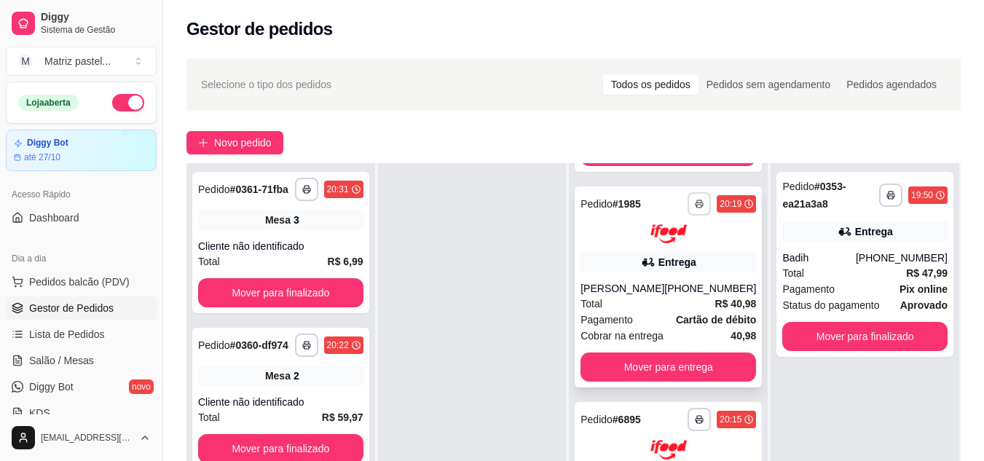
click at [688, 192] on button "button" at bounding box center [699, 203] width 23 height 23
click at [653, 234] on button "IMPRESSORA" at bounding box center [640, 225] width 102 height 23
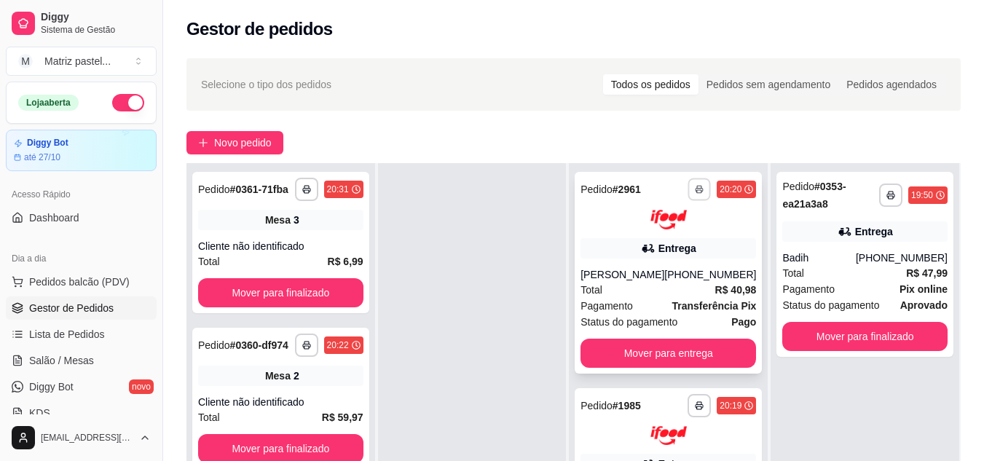
click at [697, 189] on icon "button" at bounding box center [700, 190] width 7 height 3
click at [651, 235] on button "IMPRESSORA" at bounding box center [639, 240] width 102 height 23
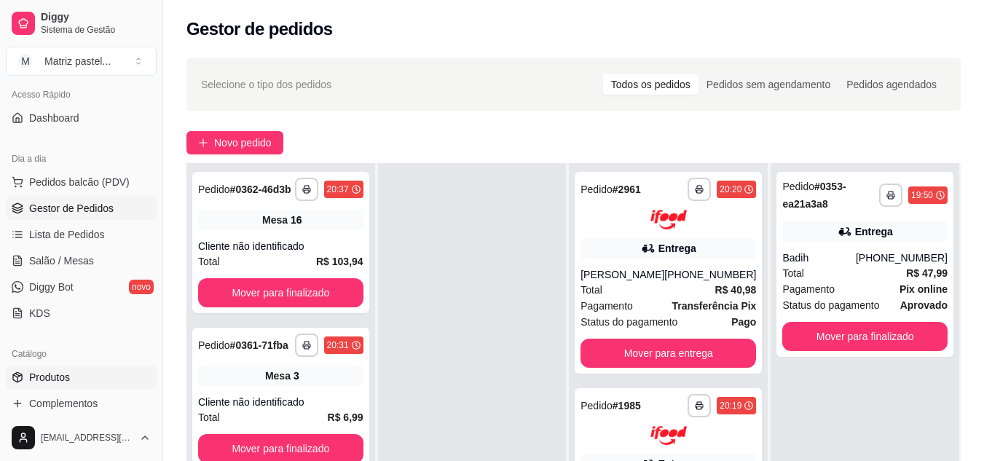
scroll to position [146, 0]
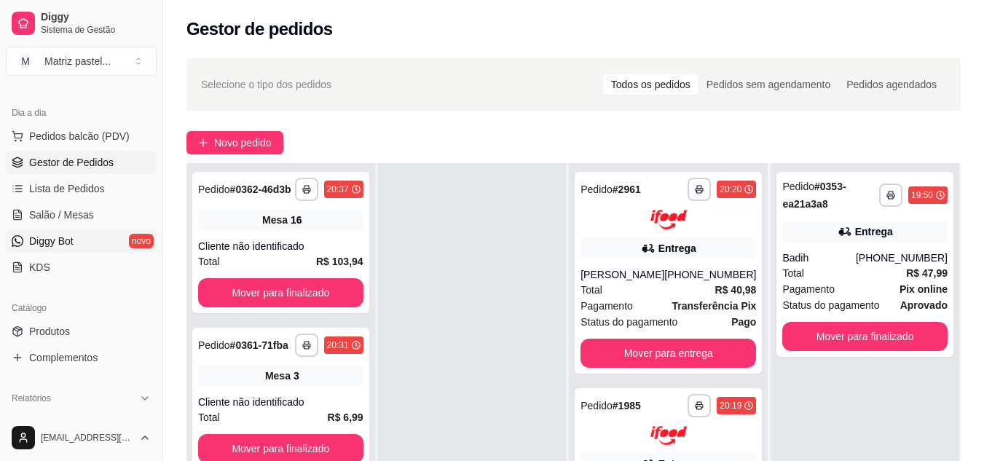
click at [99, 237] on link "Diggy Bot novo" at bounding box center [81, 241] width 151 height 23
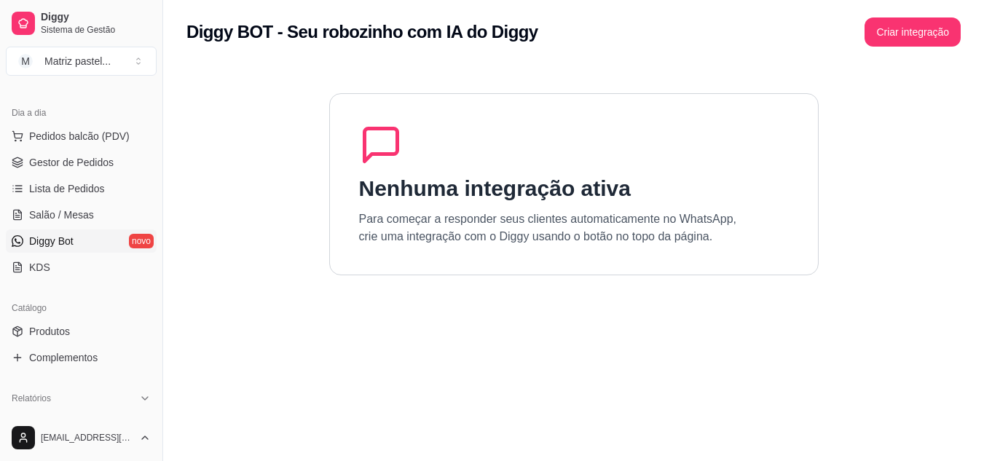
click at [499, 197] on h1 "Nenhuma integração ativa" at bounding box center [495, 189] width 272 height 26
click at [642, 279] on section "Nenhuma integração ativa Para começar a responder seus clientes automaticamente…" at bounding box center [574, 294] width 775 height 461
click at [938, 34] on button "Criar integração" at bounding box center [913, 31] width 96 height 29
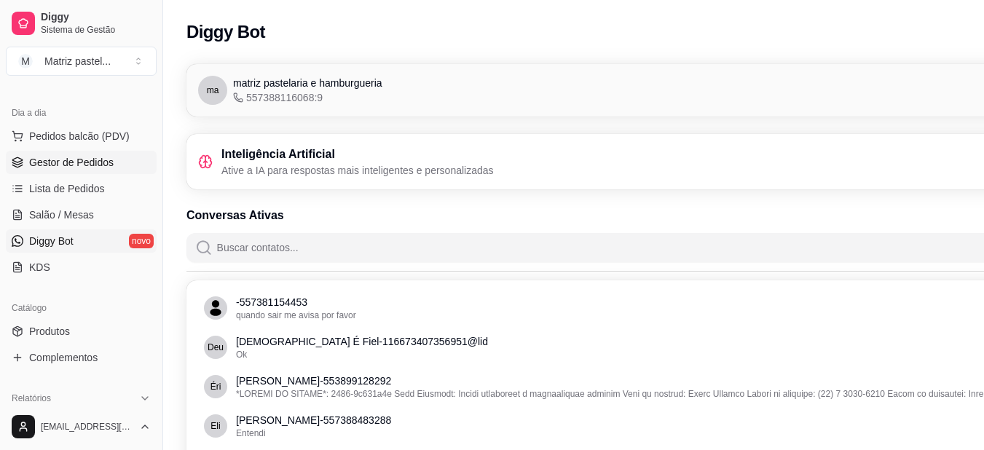
click at [47, 165] on span "Gestor de Pedidos" at bounding box center [71, 162] width 85 height 15
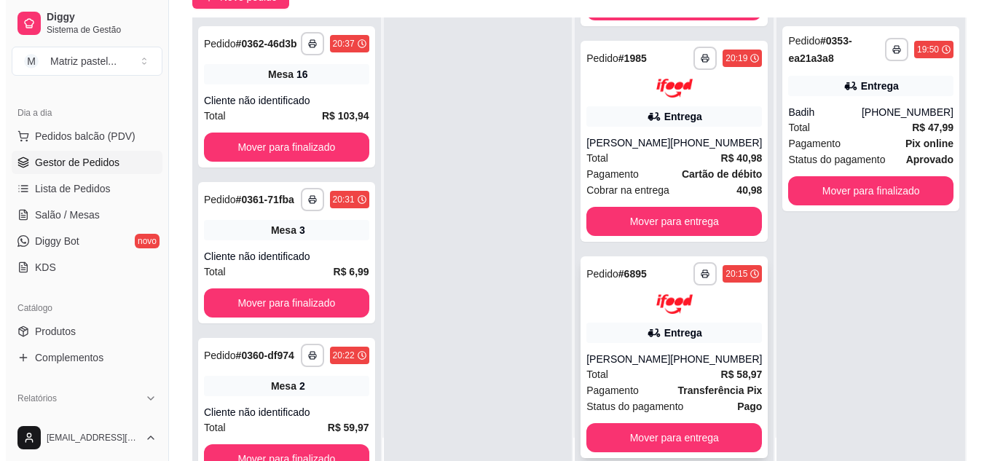
scroll to position [231, 0]
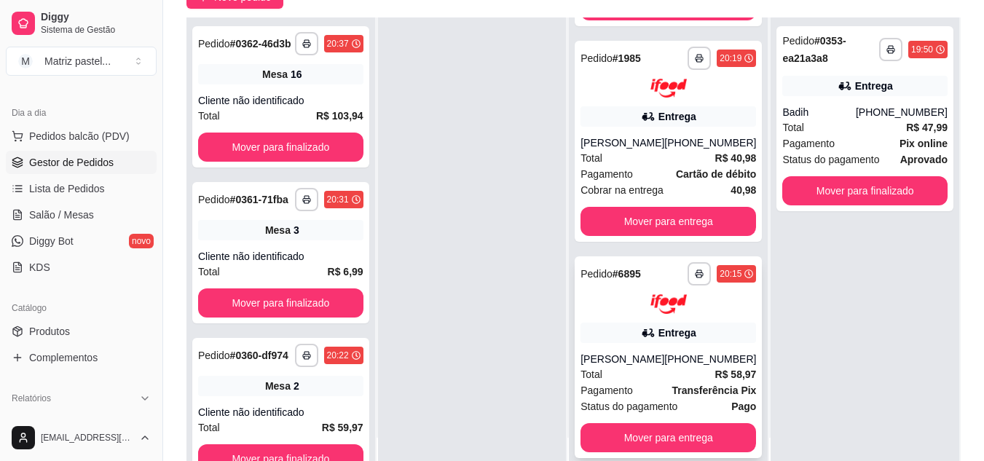
click at [654, 352] on div "[PERSON_NAME]" at bounding box center [623, 359] width 84 height 15
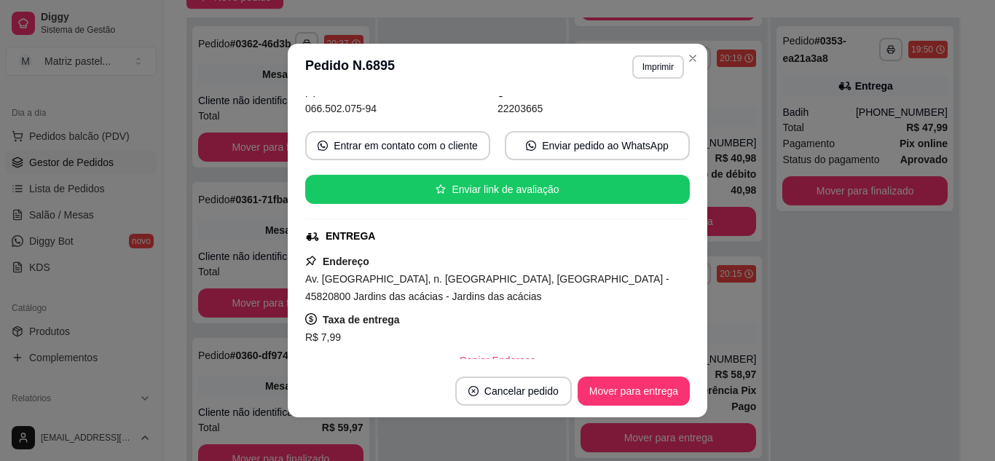
scroll to position [146, 0]
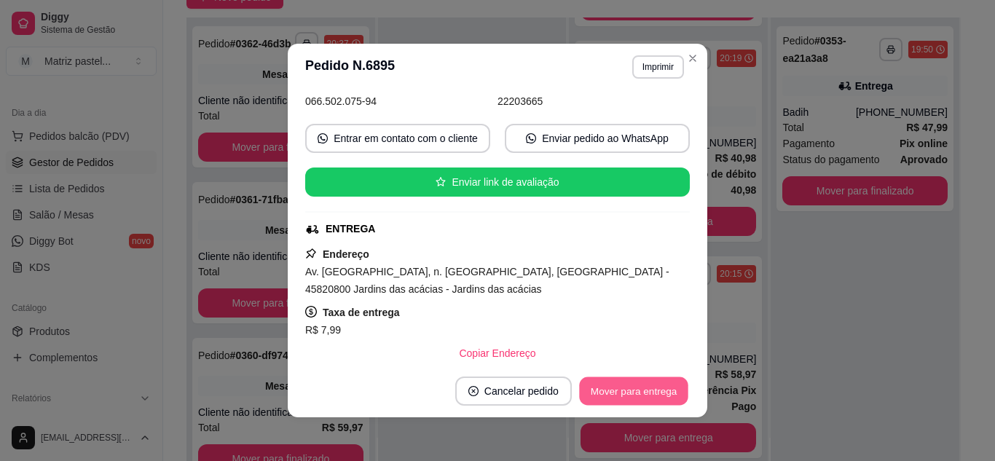
click at [622, 385] on button "Mover para entrega" at bounding box center [633, 391] width 109 height 28
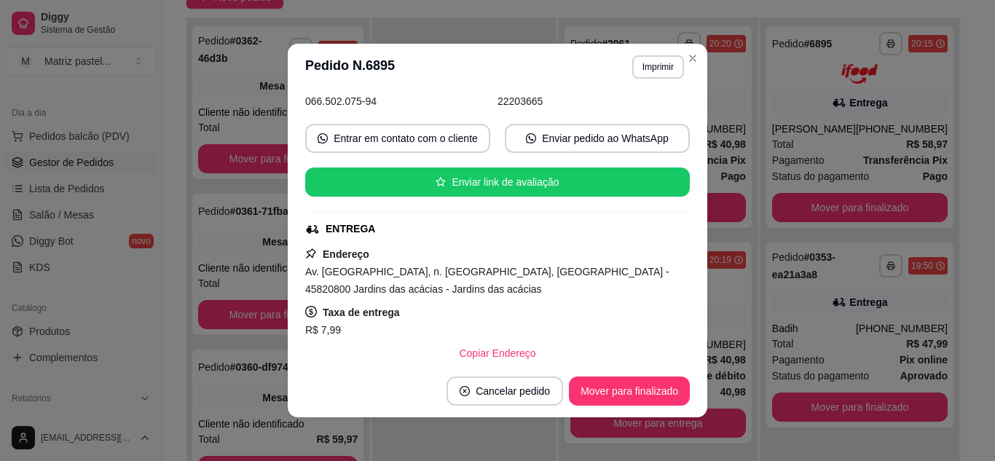
scroll to position [0, 0]
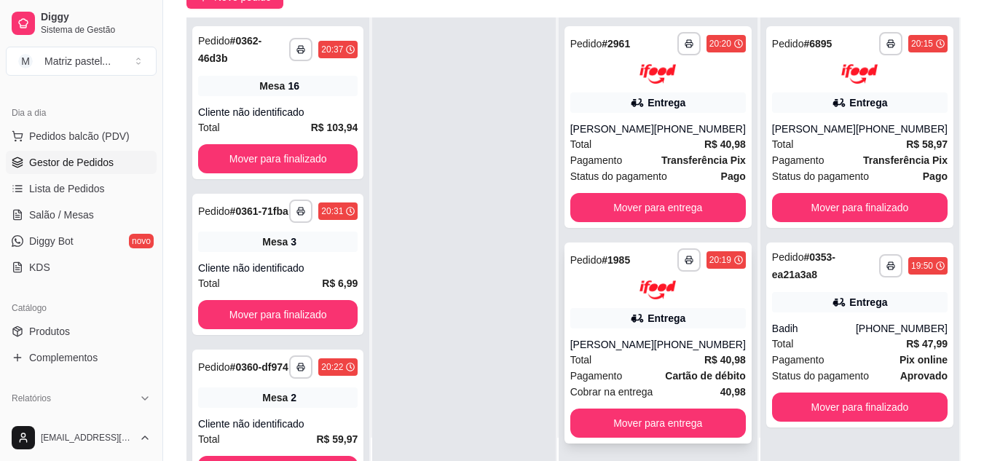
click at [629, 345] on div "[PERSON_NAME]" at bounding box center [613, 344] width 84 height 15
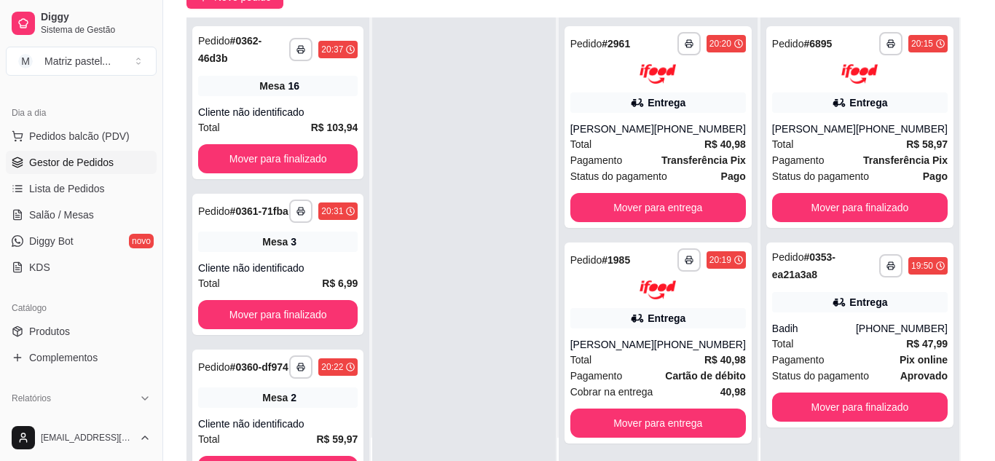
scroll to position [73, 0]
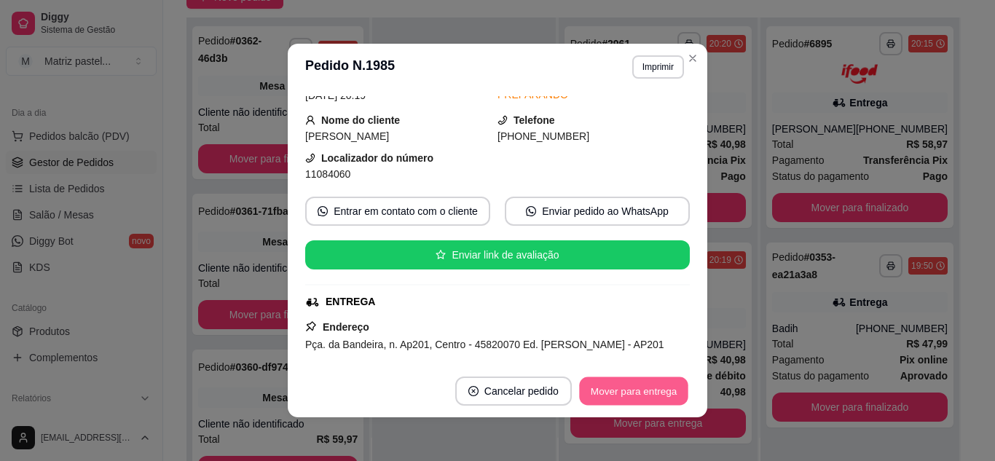
click at [627, 381] on button "Mover para entrega" at bounding box center [633, 391] width 109 height 28
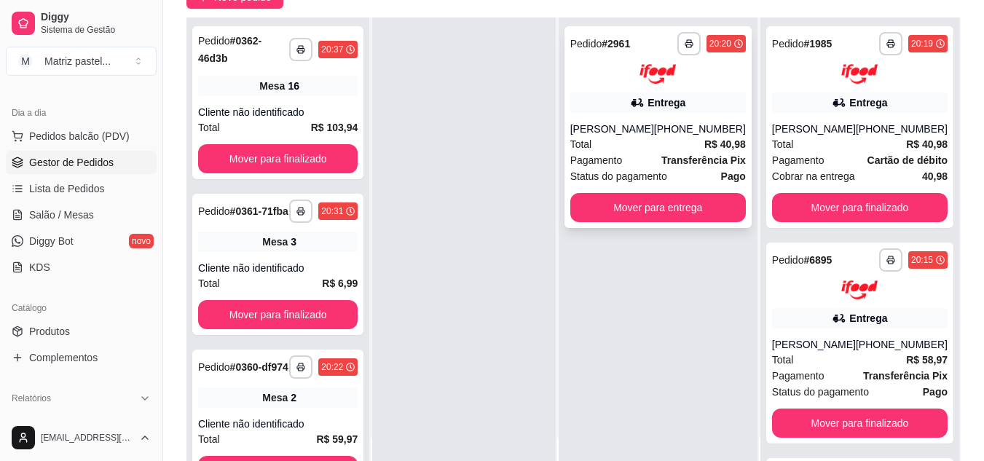
click at [677, 126] on div "[PHONE_NUMBER]" at bounding box center [700, 129] width 92 height 15
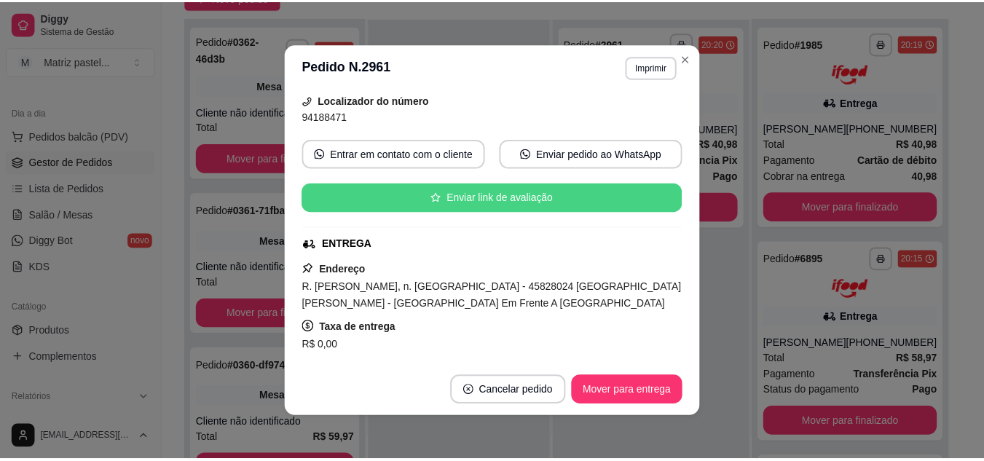
scroll to position [146, 0]
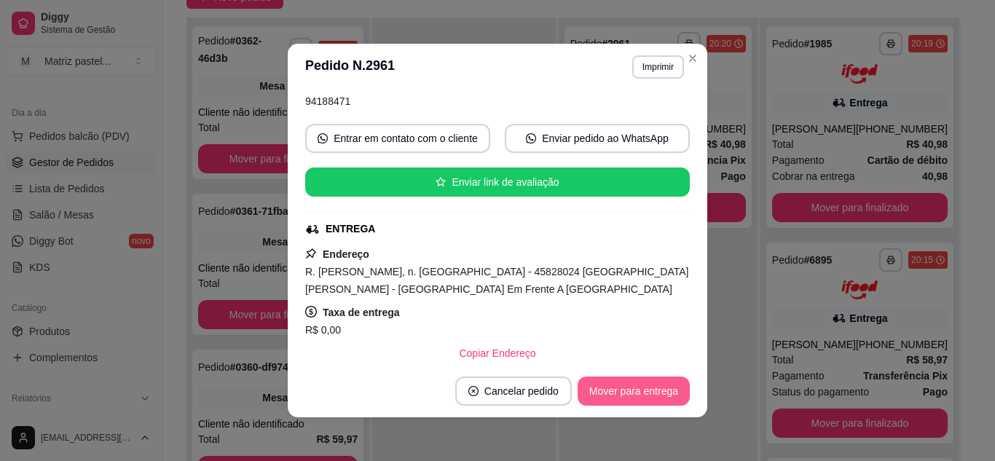
click at [620, 380] on button "Mover para entrega" at bounding box center [634, 391] width 112 height 29
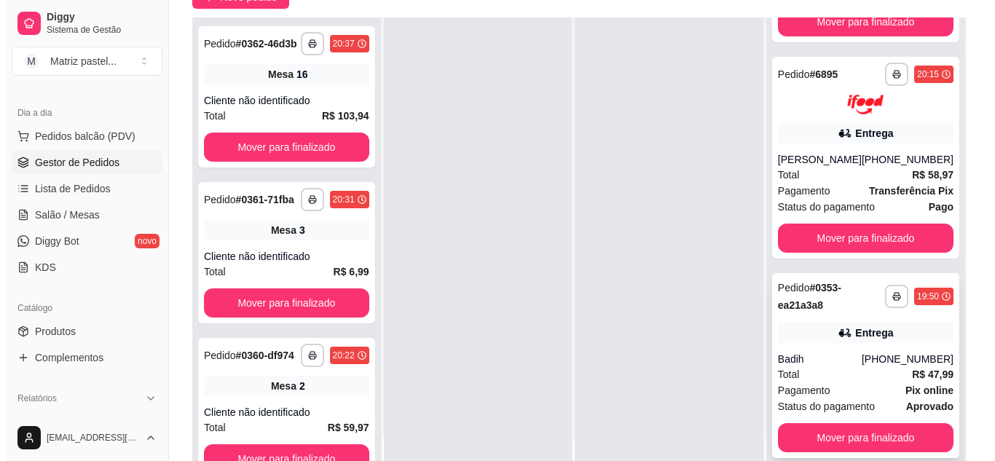
scroll to position [431, 0]
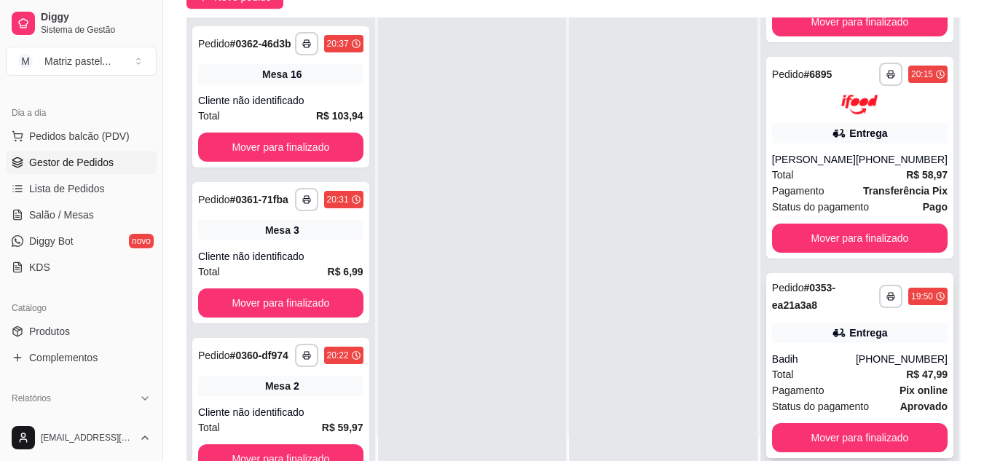
click at [817, 373] on div "Total R$ 47,99" at bounding box center [860, 375] width 176 height 16
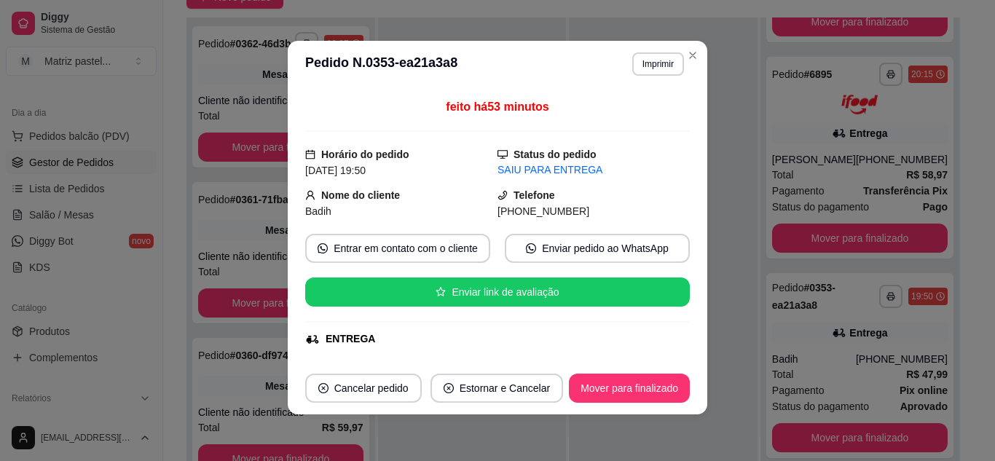
scroll to position [217, 0]
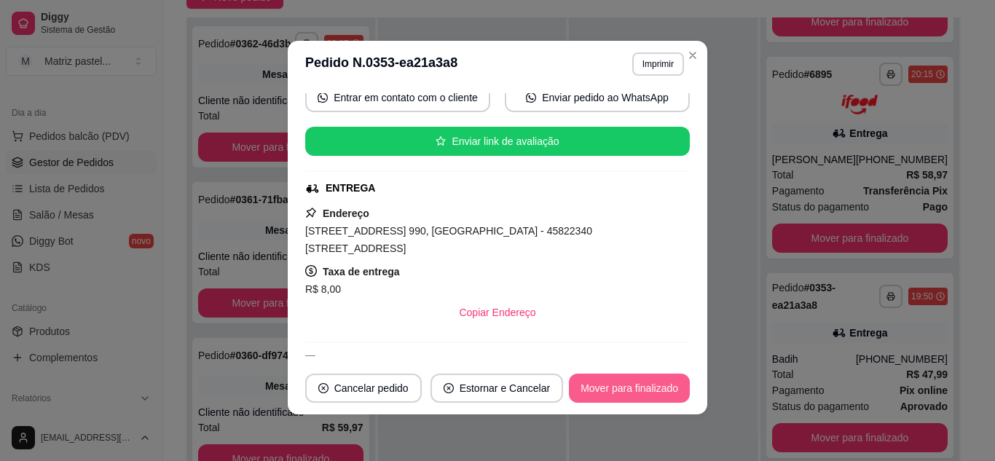
click at [611, 380] on button "Mover para finalizado" at bounding box center [629, 388] width 121 height 29
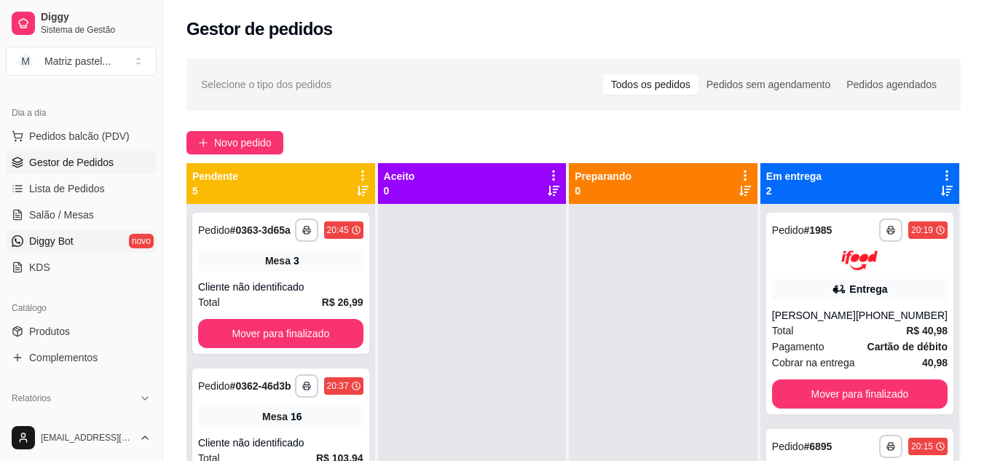
scroll to position [15, 0]
click at [69, 216] on span "Salão / Mesas" at bounding box center [61, 215] width 65 height 15
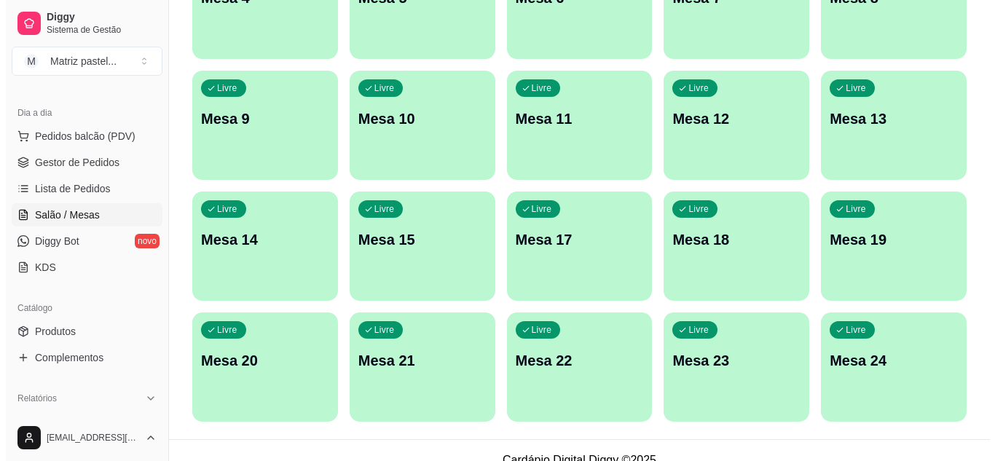
scroll to position [348, 0]
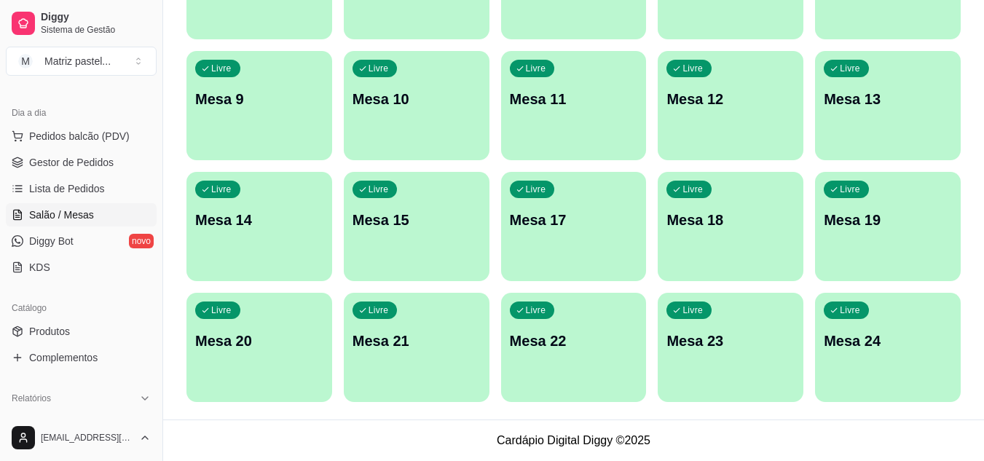
click at [831, 342] on p "Mesa 24" at bounding box center [888, 341] width 128 height 20
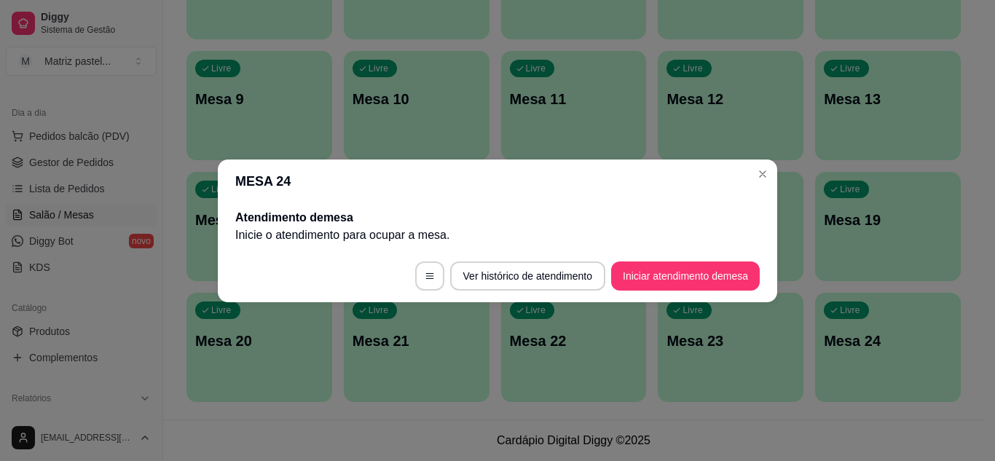
click at [713, 283] on button "Iniciar atendimento de mesa" at bounding box center [685, 276] width 149 height 29
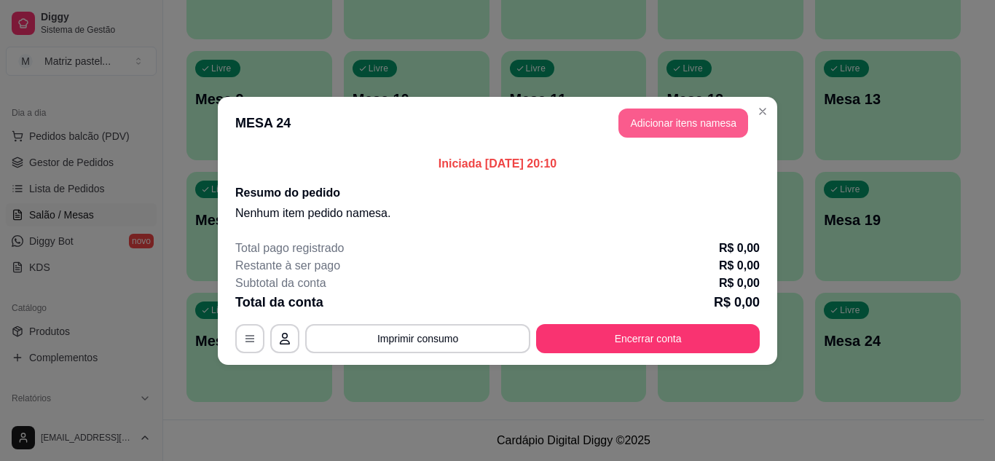
click at [684, 121] on button "Adicionar itens na mesa" at bounding box center [684, 123] width 130 height 29
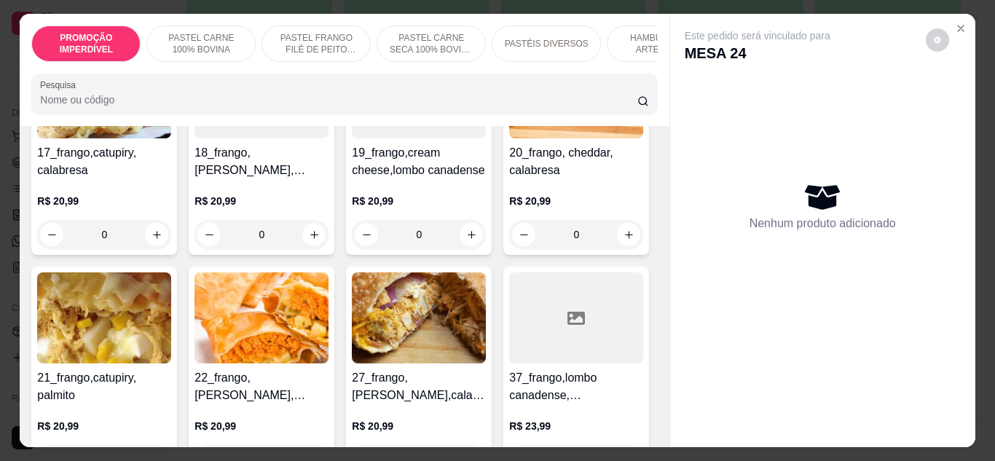
scroll to position [1676, 0]
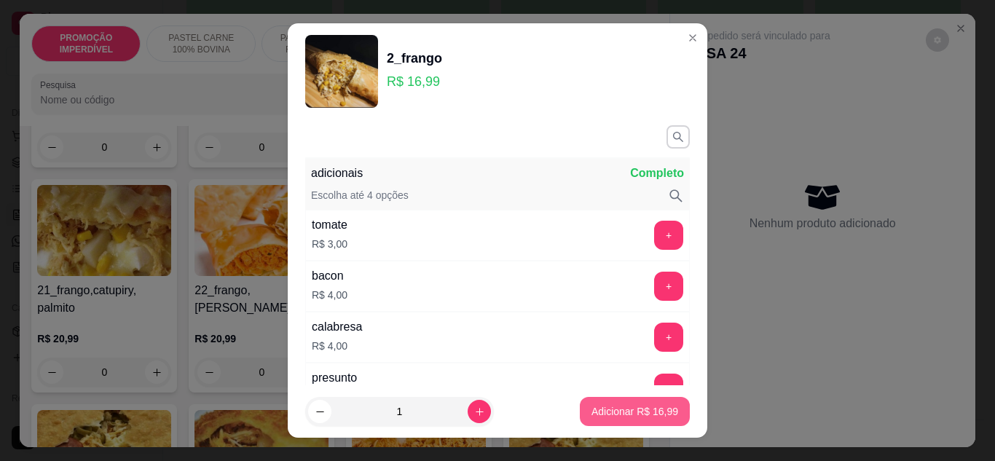
click at [598, 421] on button "Adicionar R$ 16,99" at bounding box center [635, 411] width 110 height 29
type input "1"
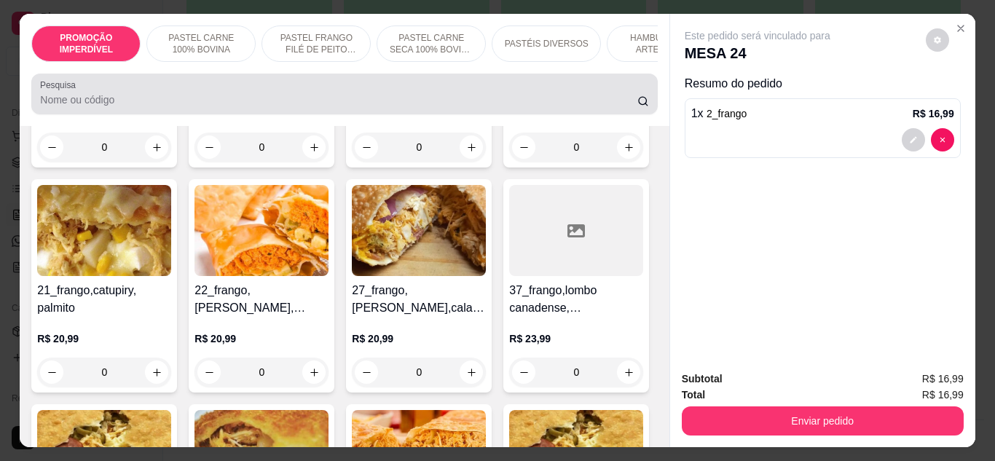
click at [122, 105] on input "Pesquisa" at bounding box center [338, 100] width 597 height 15
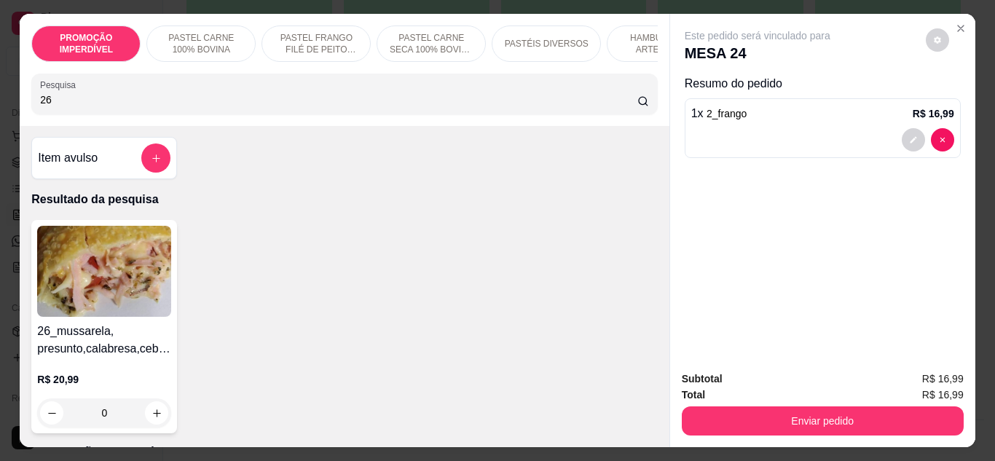
scroll to position [0, 0]
type input "26"
click at [151, 426] on div "0" at bounding box center [104, 413] width 134 height 29
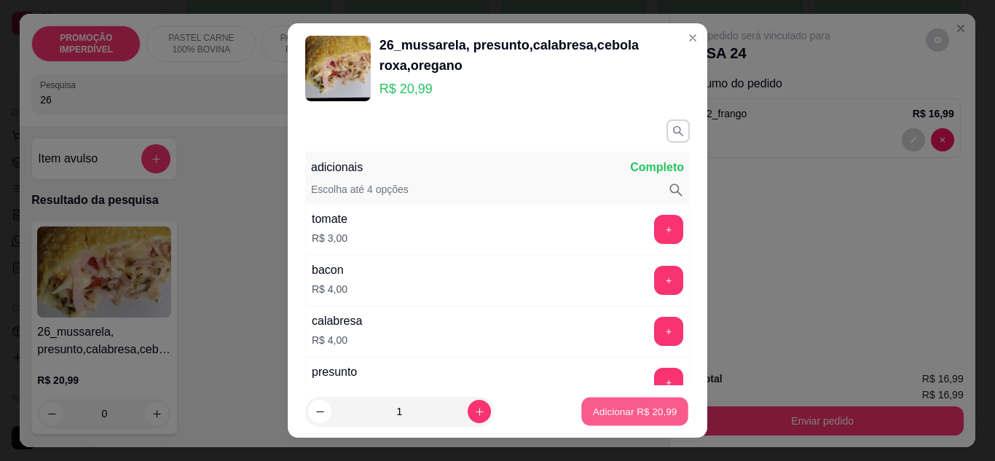
click at [594, 420] on button "Adicionar R$ 20,99" at bounding box center [634, 412] width 107 height 28
type input "1"
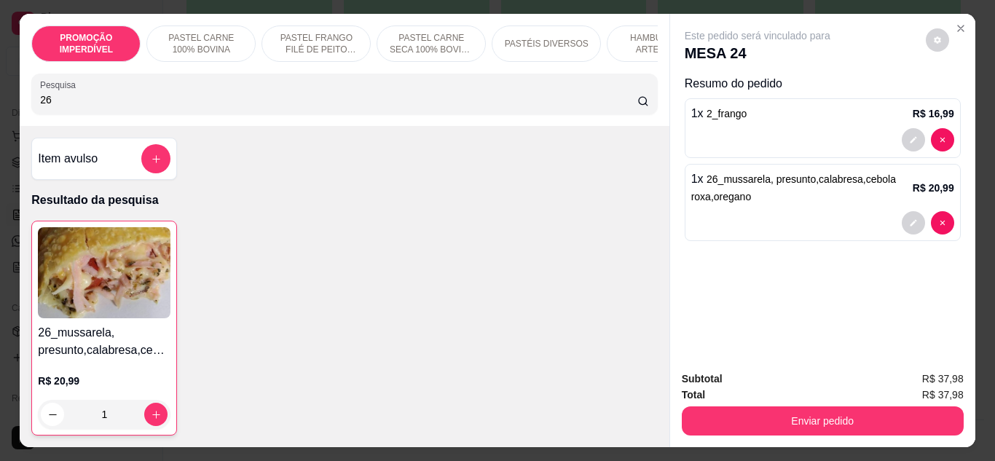
drag, startPoint x: 144, startPoint y: 102, endPoint x: 0, endPoint y: 108, distance: 144.4
click at [0, 108] on div "PROMOÇÃO IMPERDÍVEL PASTEL CARNE 100% BOVINA PASTEL FRANGO FILÉ DE PEITO DESFIA…" at bounding box center [497, 230] width 995 height 461
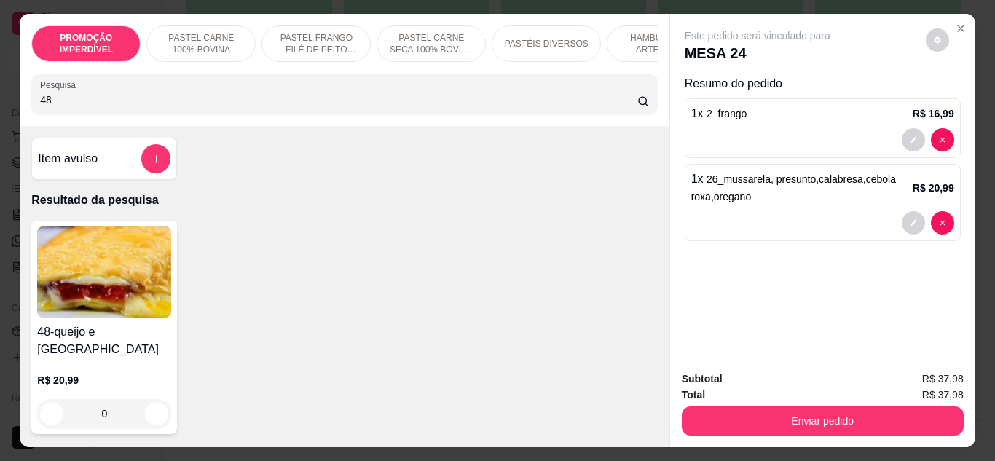
type input "48"
click at [146, 402] on div "0" at bounding box center [104, 413] width 134 height 29
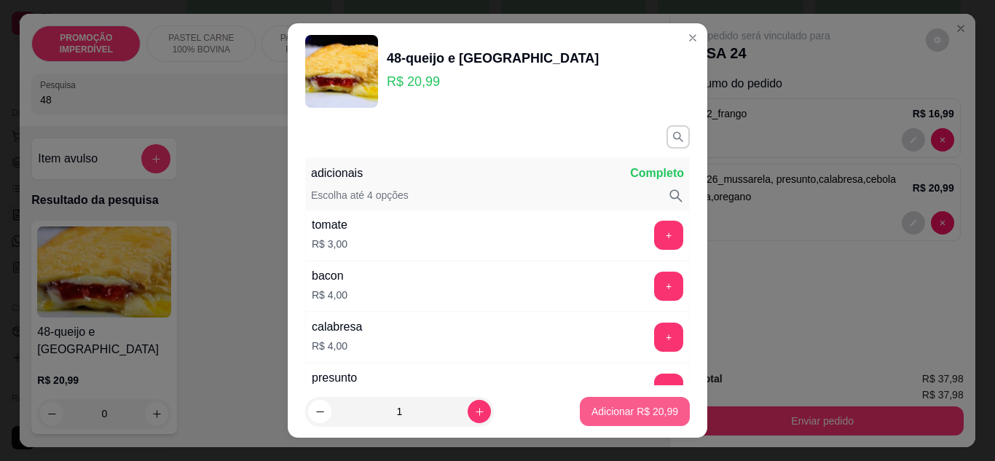
click at [646, 413] on p "Adicionar R$ 20,99" at bounding box center [635, 411] width 87 height 15
type input "1"
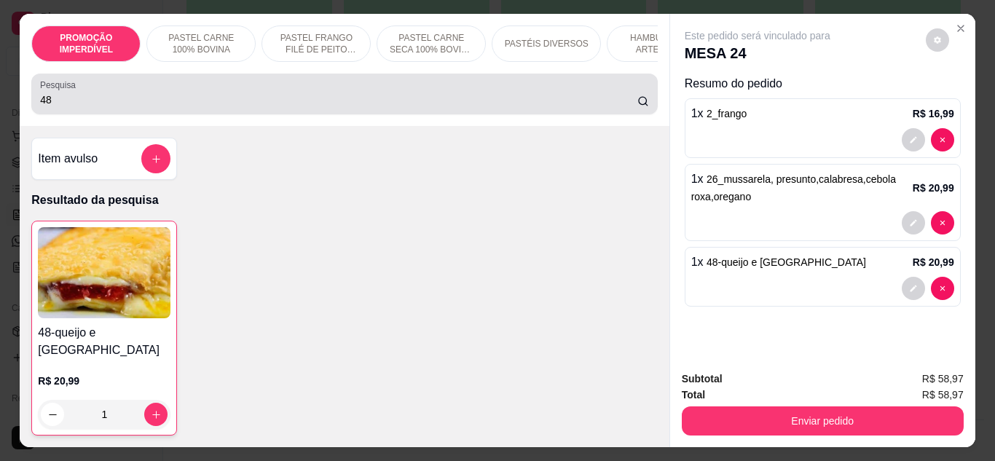
drag, startPoint x: 176, startPoint y: 93, endPoint x: 128, endPoint y: 111, distance: 51.4
click at [157, 103] on div "48" at bounding box center [344, 93] width 608 height 29
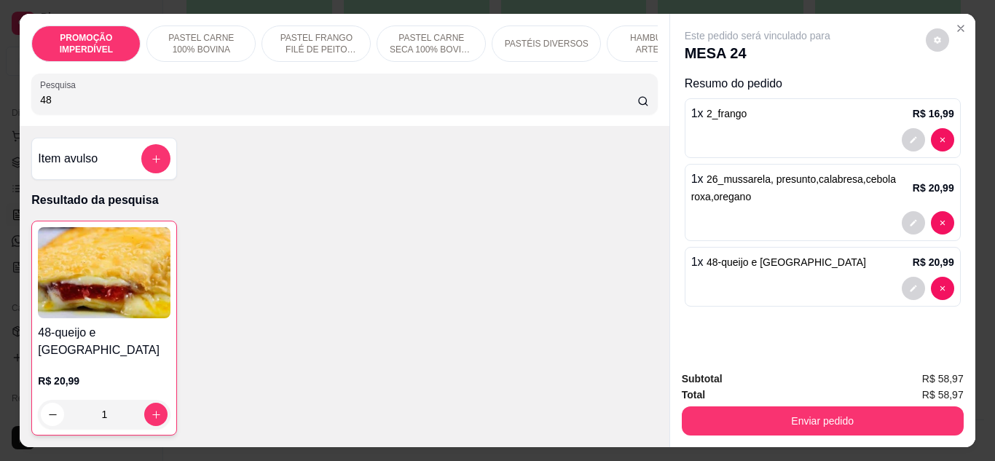
drag, startPoint x: 106, startPoint y: 111, endPoint x: 6, endPoint y: 113, distance: 100.6
click at [6, 113] on div "PROMOÇÃO IMPERDÍVEL PASTEL CARNE 100% BOVINA PASTEL FRANGO FILÉ DE PEITO DESFIA…" at bounding box center [497, 230] width 995 height 461
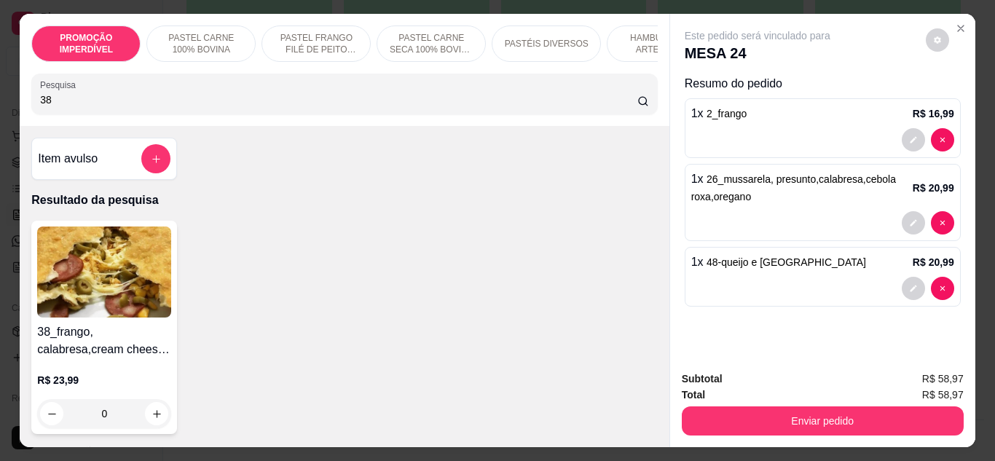
type input "38"
click at [151, 414] on div "0" at bounding box center [104, 413] width 134 height 29
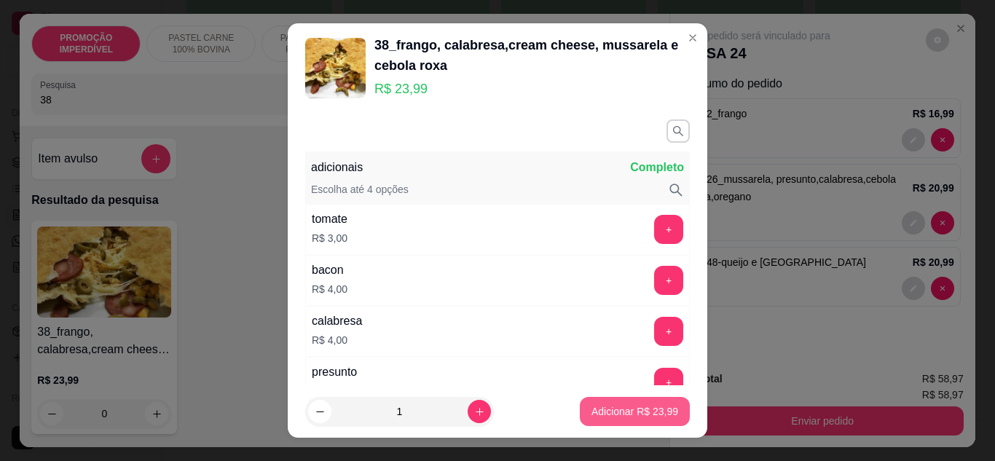
click at [592, 409] on p "Adicionar R$ 23,99" at bounding box center [635, 411] width 87 height 15
type input "1"
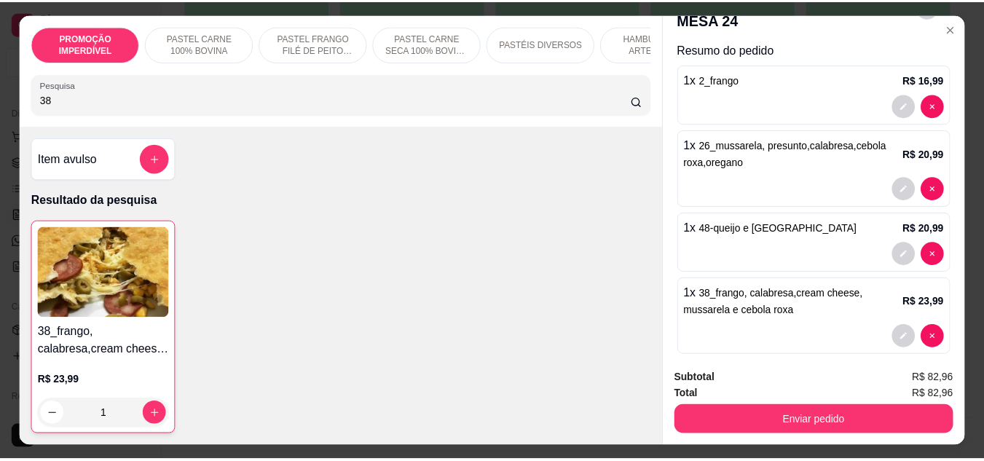
scroll to position [51, 0]
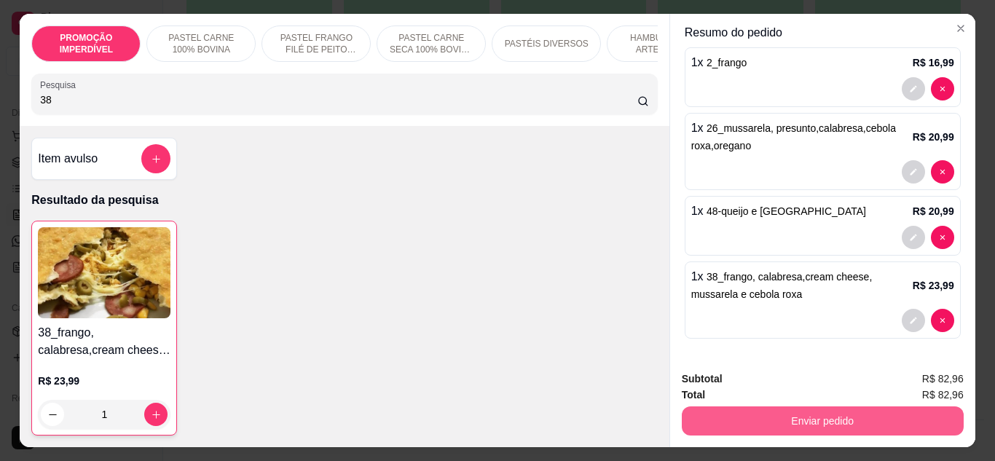
click at [767, 415] on button "Enviar pedido" at bounding box center [823, 421] width 282 height 29
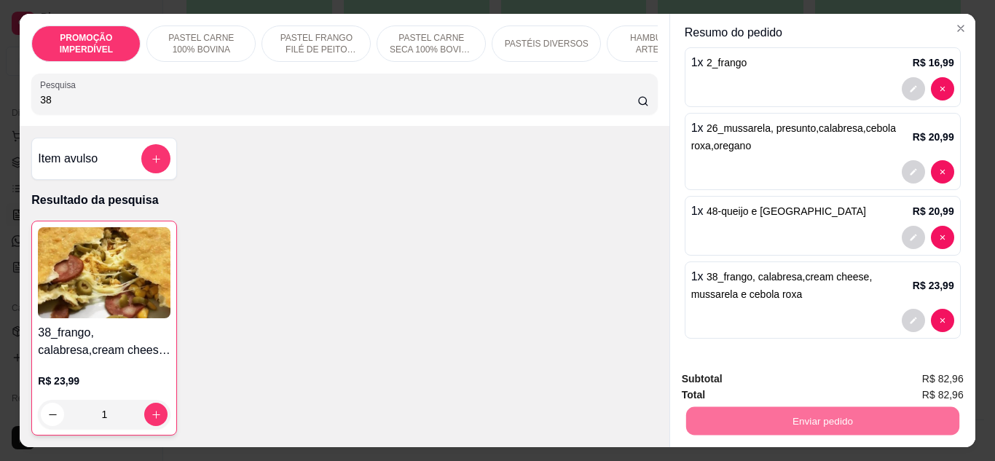
click at [898, 372] on button "Enviar pedido" at bounding box center [926, 380] width 80 height 27
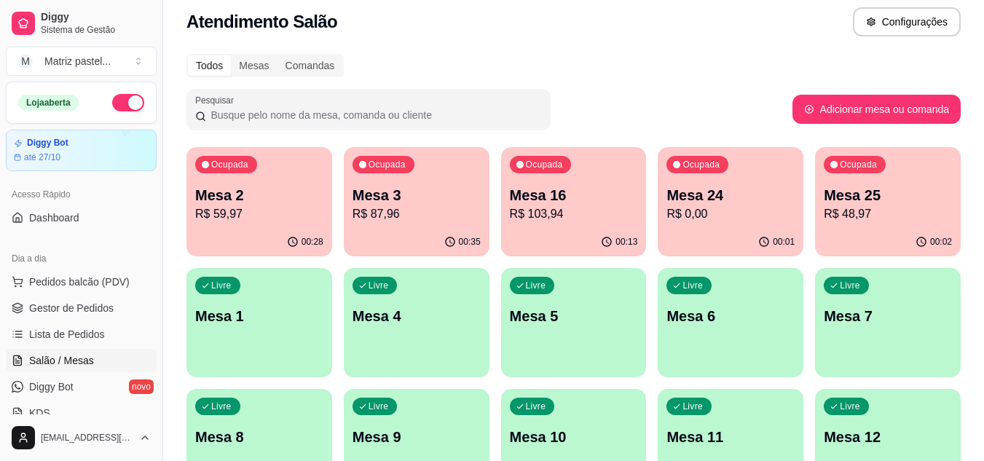
scroll to position [0, 0]
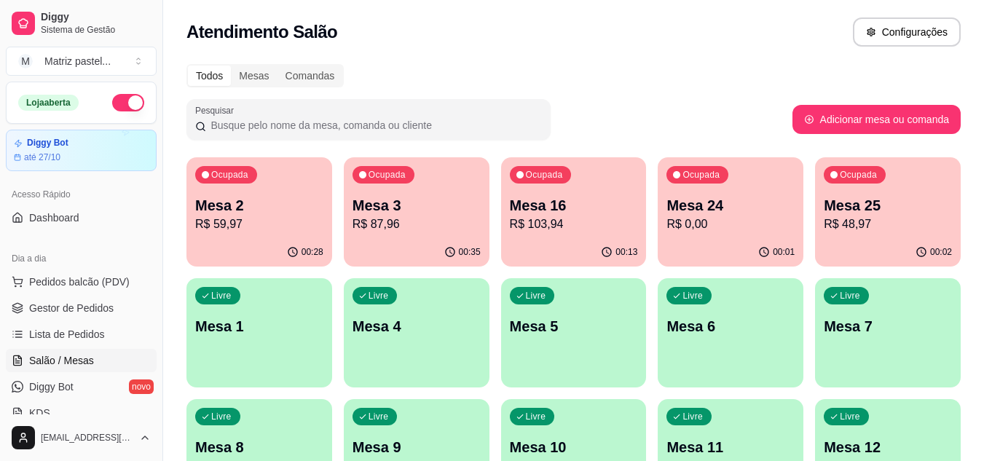
click at [251, 225] on p "R$ 59,97" at bounding box center [259, 224] width 128 height 17
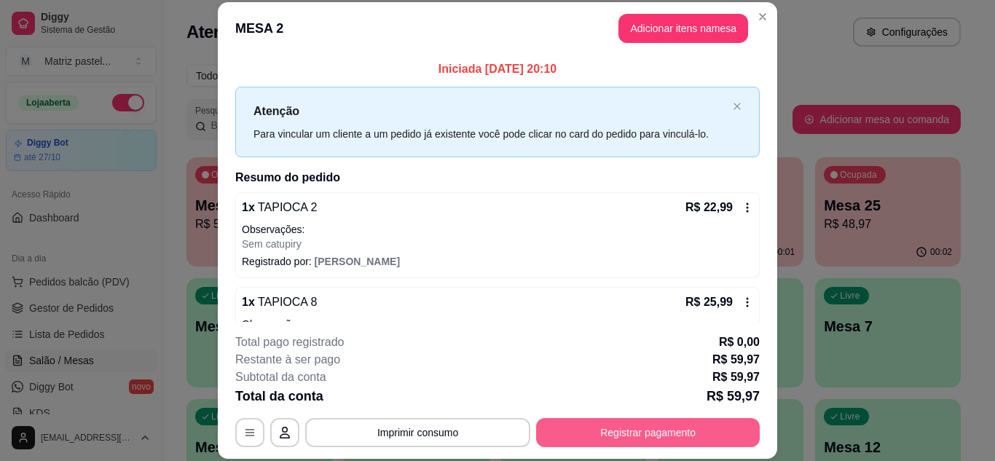
click at [624, 429] on button "Registrar pagamento" at bounding box center [648, 432] width 224 height 29
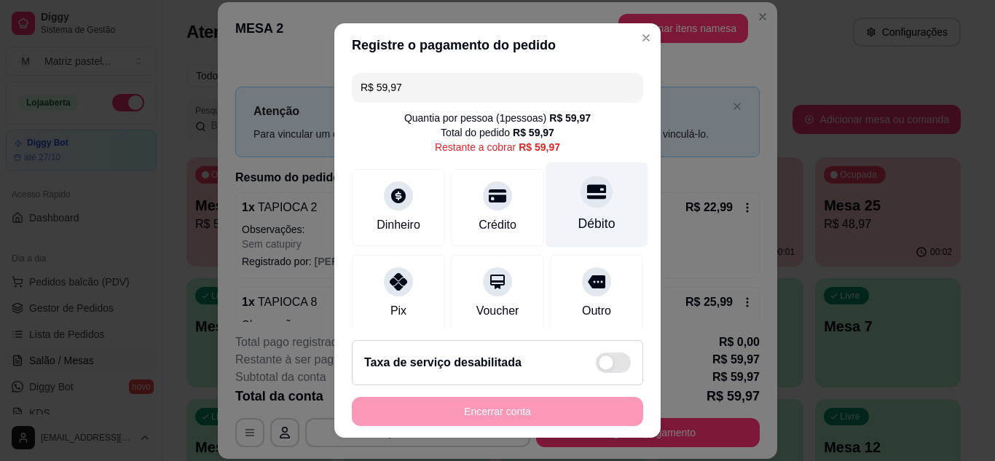
click at [579, 220] on div "Débito" at bounding box center [597, 223] width 37 height 19
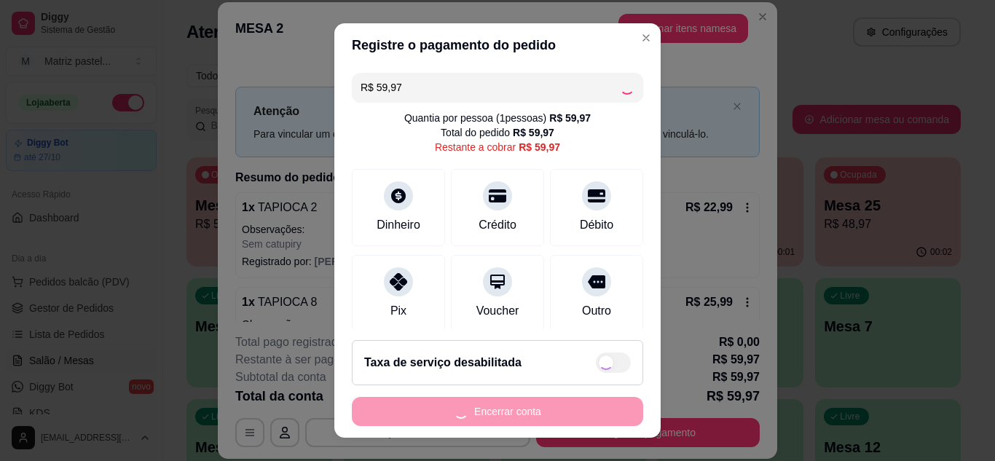
type input "R$ 0,00"
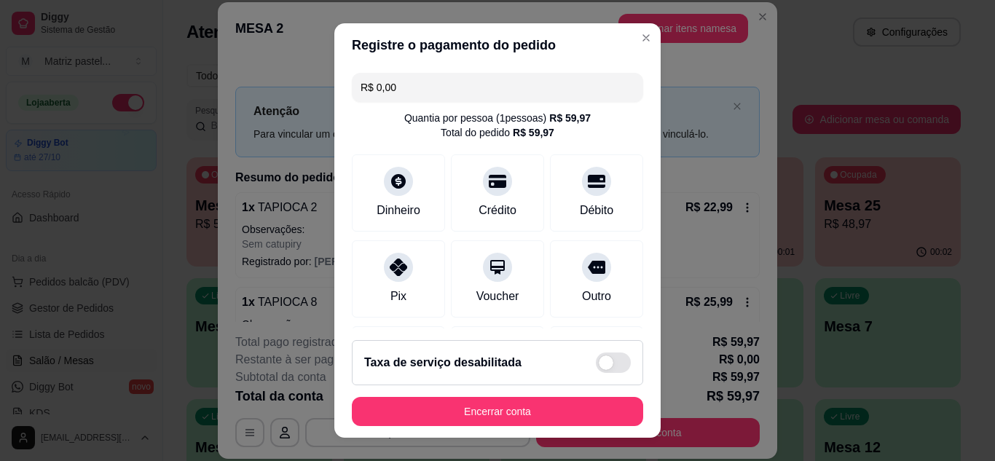
click at [584, 428] on footer "Taxa de serviço desabilitada Encerrar conta" at bounding box center [497, 383] width 326 height 109
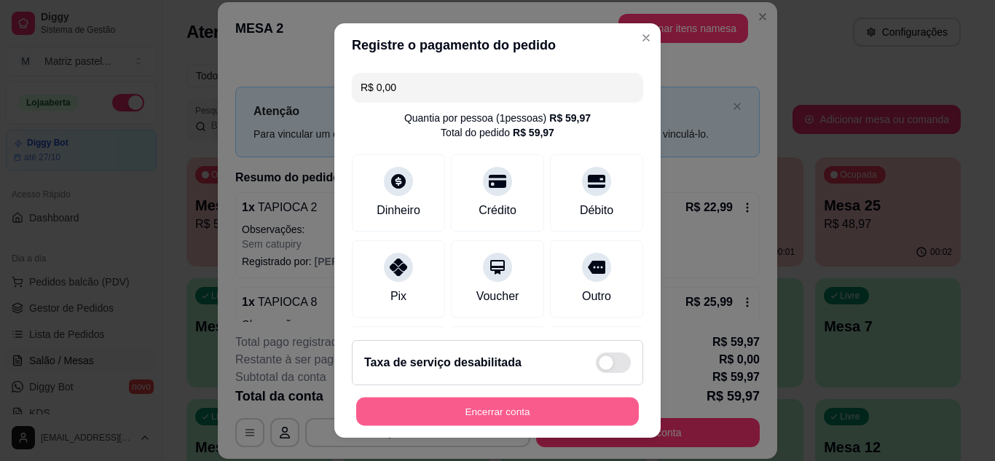
click at [581, 419] on button "Encerrar conta" at bounding box center [497, 412] width 283 height 28
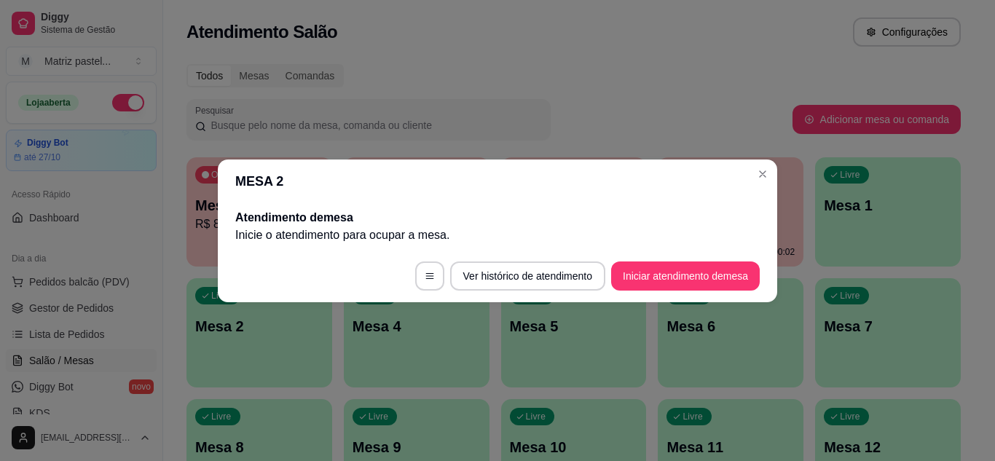
click at [756, 185] on header "MESA 2" at bounding box center [498, 182] width 560 height 44
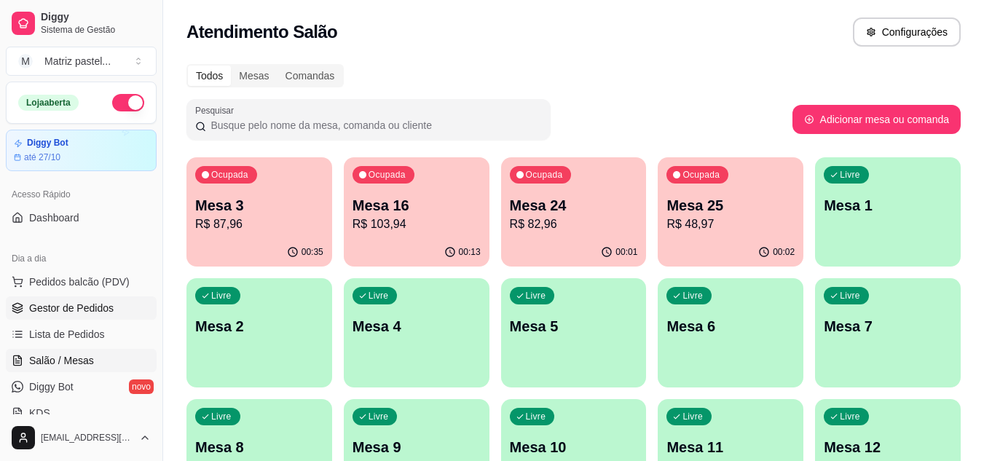
click at [109, 303] on span "Gestor de Pedidos" at bounding box center [71, 308] width 85 height 15
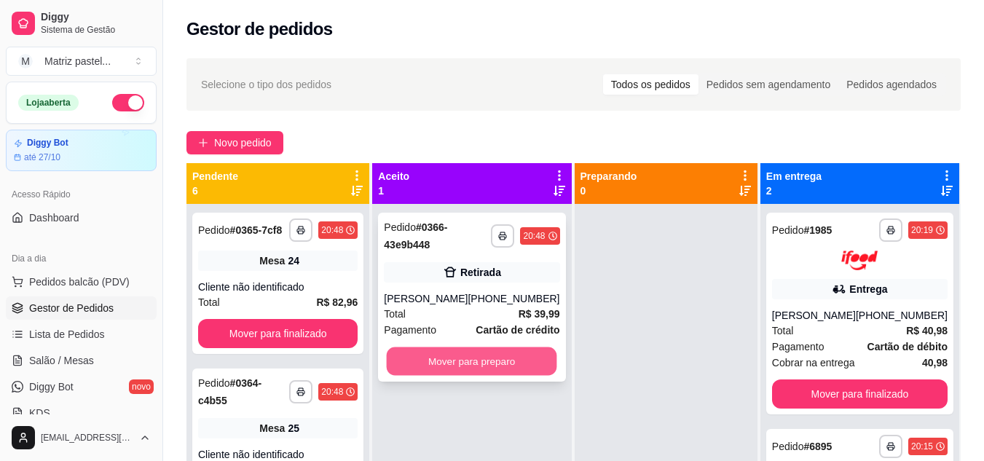
click at [442, 353] on button "Mover para preparo" at bounding box center [472, 362] width 171 height 28
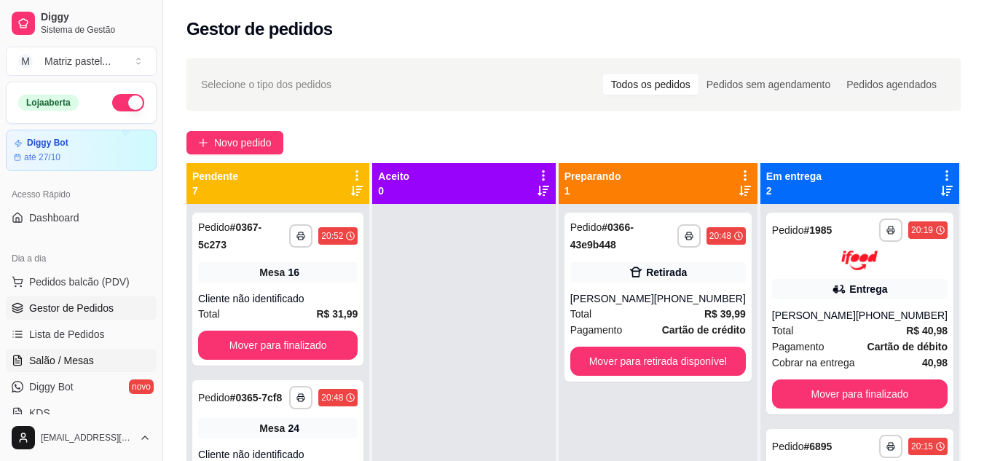
click at [68, 355] on span "Salão / Mesas" at bounding box center [61, 360] width 65 height 15
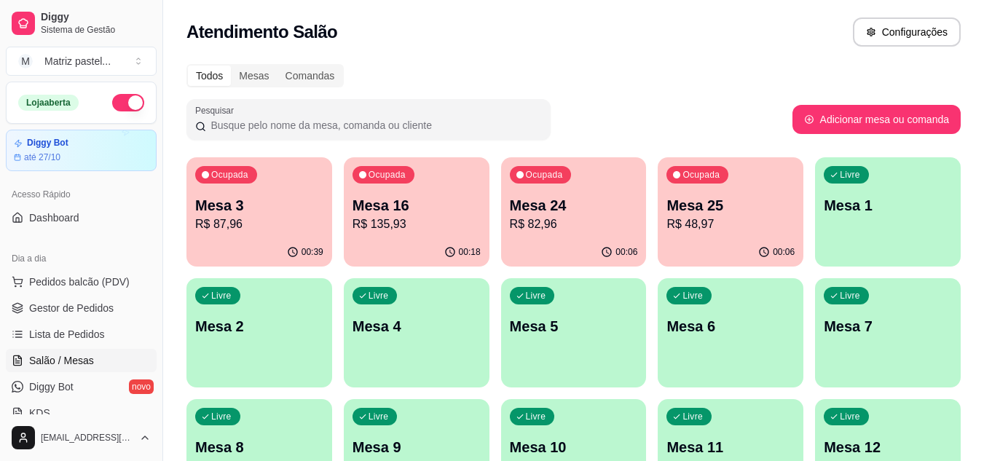
click at [281, 235] on div "Ocupada Mesa 3 R$ 87,96" at bounding box center [260, 197] width 146 height 81
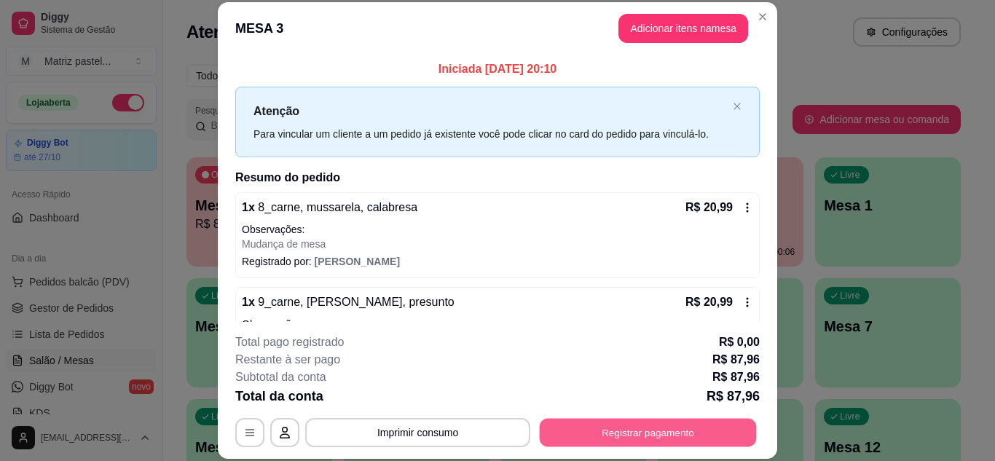
click at [611, 424] on button "Registrar pagamento" at bounding box center [648, 432] width 217 height 28
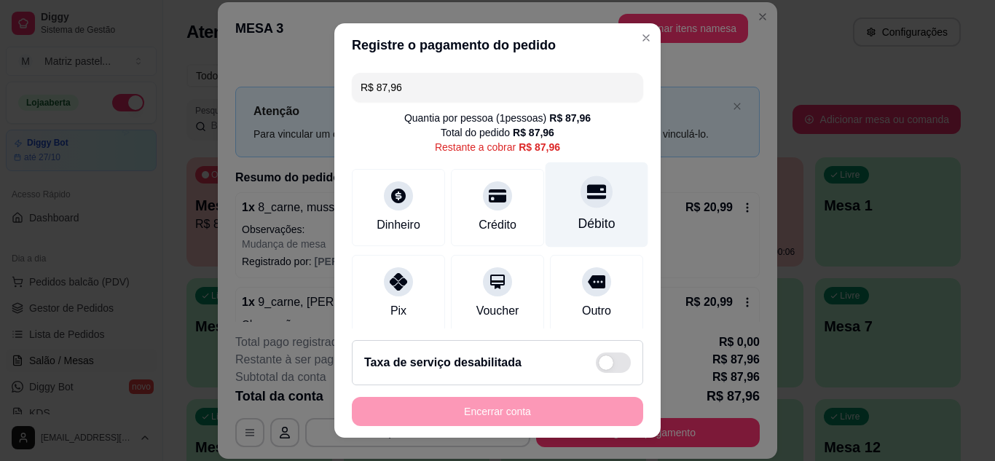
click at [587, 182] on icon at bounding box center [596, 191] width 19 height 19
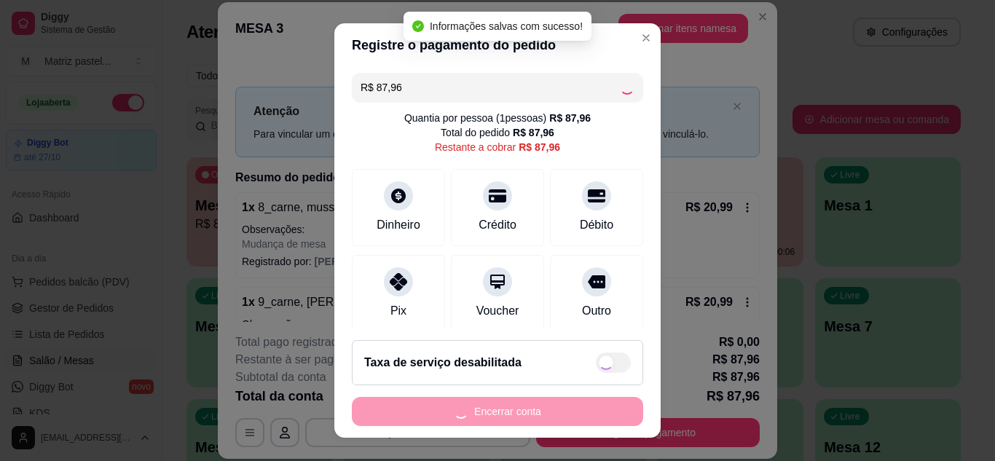
type input "R$ 0,00"
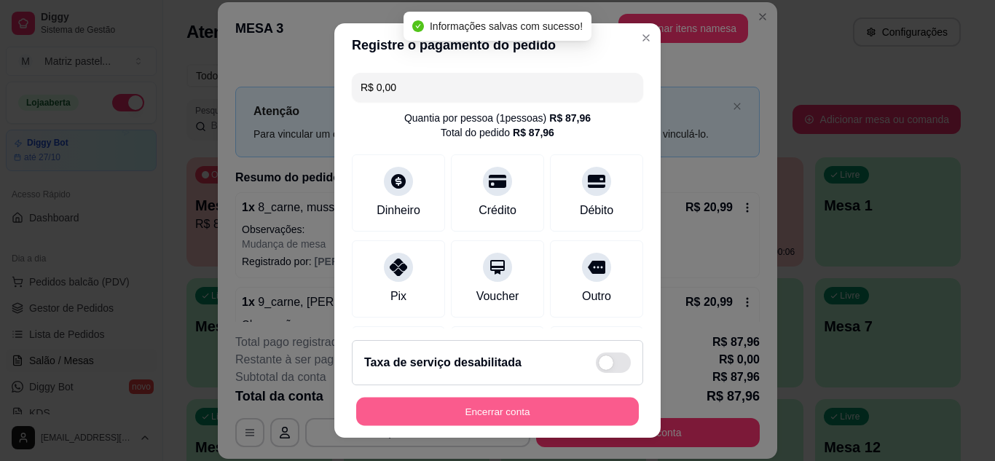
click at [504, 402] on button "Encerrar conta" at bounding box center [497, 412] width 283 height 28
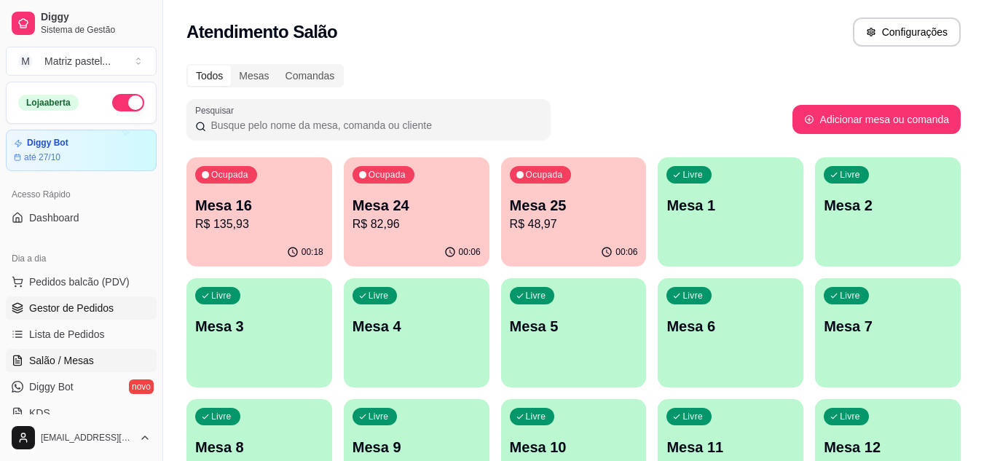
click at [44, 317] on link "Gestor de Pedidos" at bounding box center [81, 308] width 151 height 23
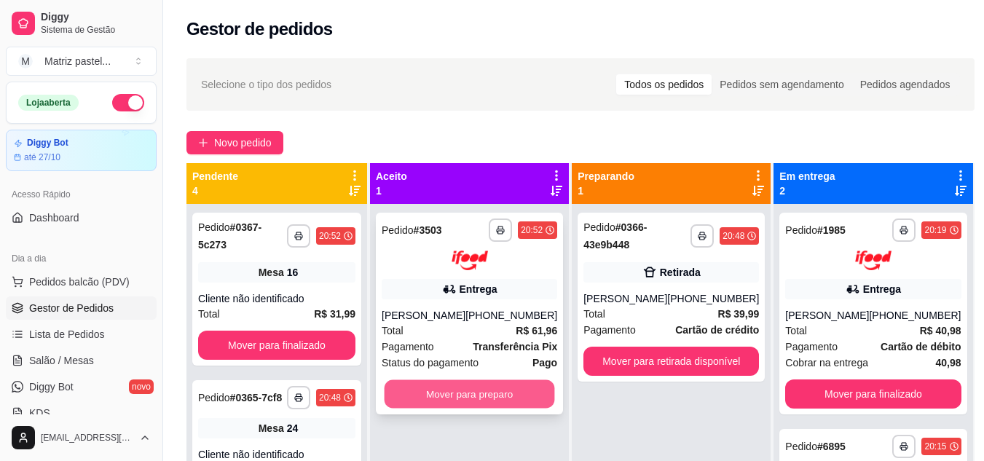
click at [493, 405] on button "Mover para preparo" at bounding box center [470, 394] width 171 height 28
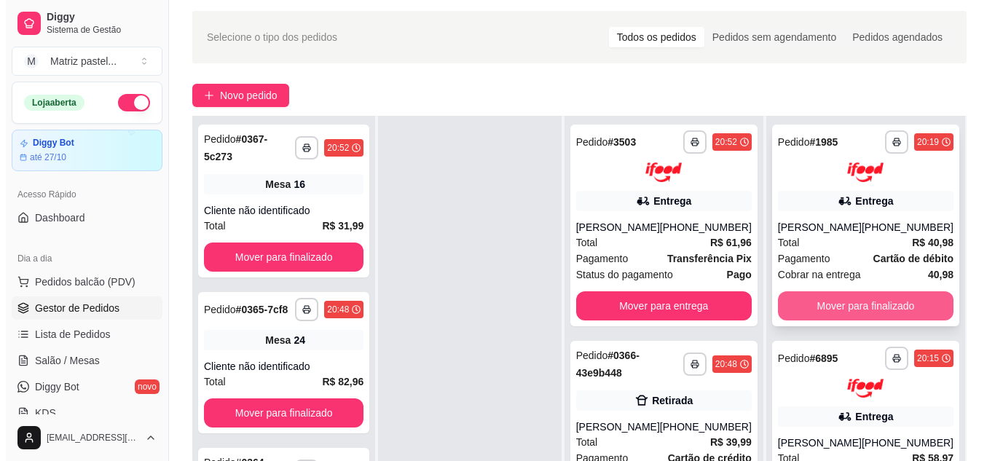
scroll to position [146, 0]
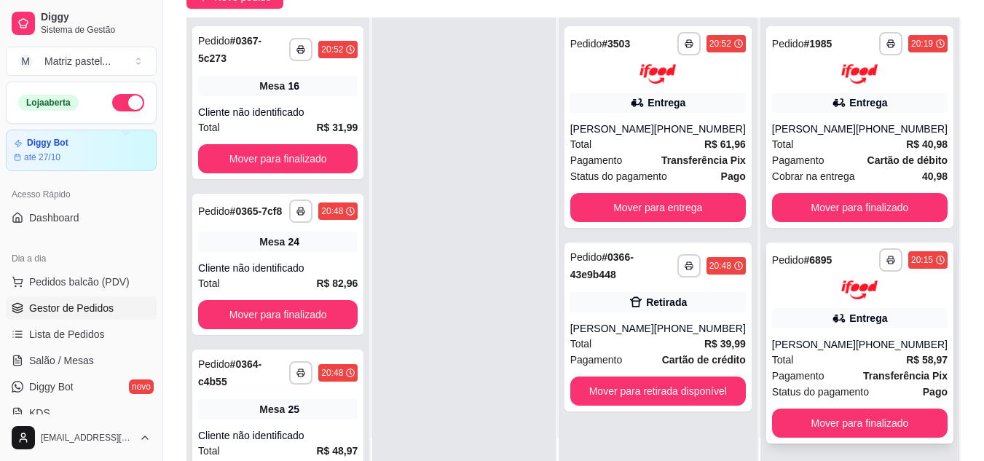
click at [819, 324] on div "Entrega" at bounding box center [860, 318] width 176 height 20
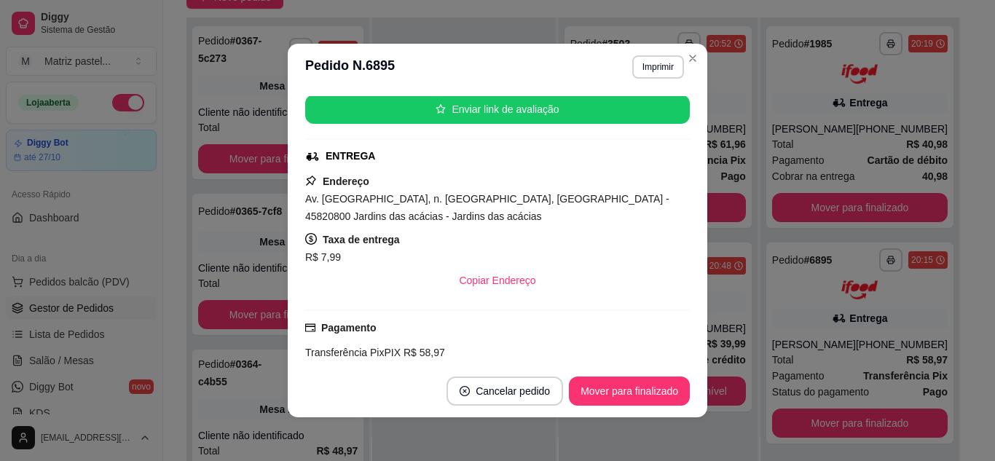
scroll to position [291, 0]
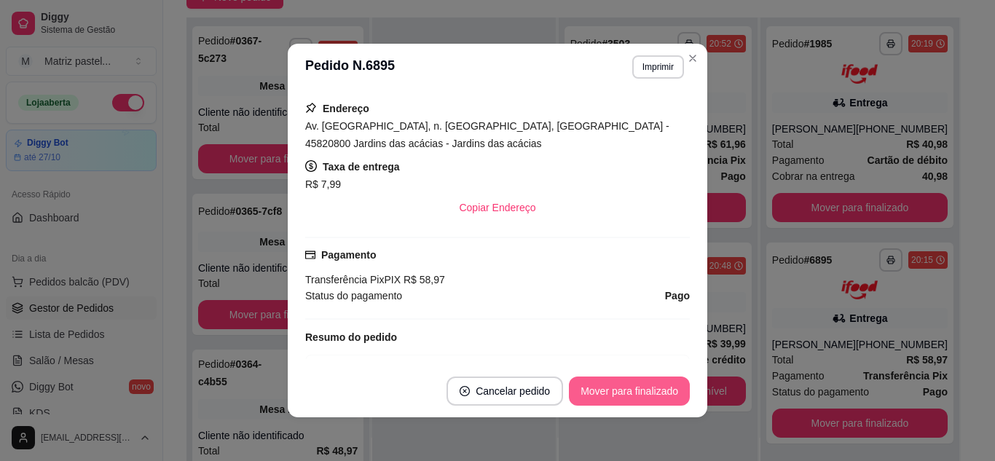
click at [600, 399] on button "Mover para finalizado" at bounding box center [629, 391] width 121 height 29
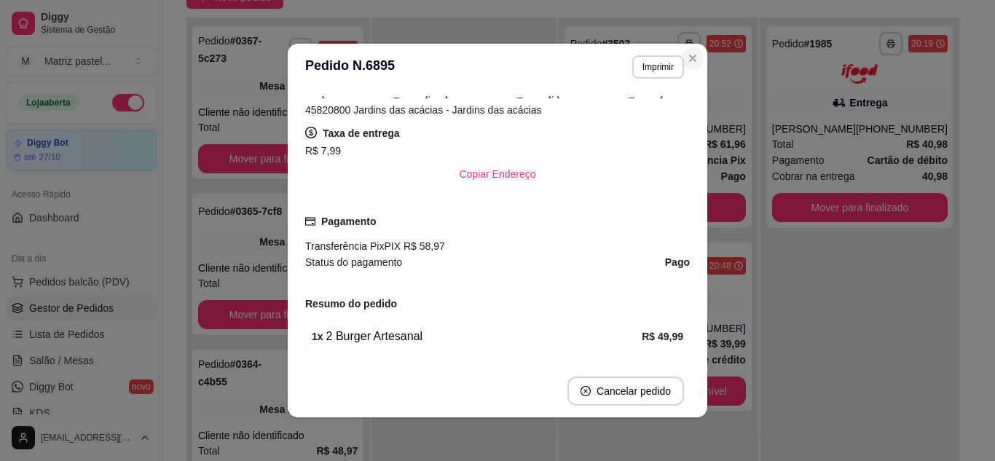
scroll to position [258, 0]
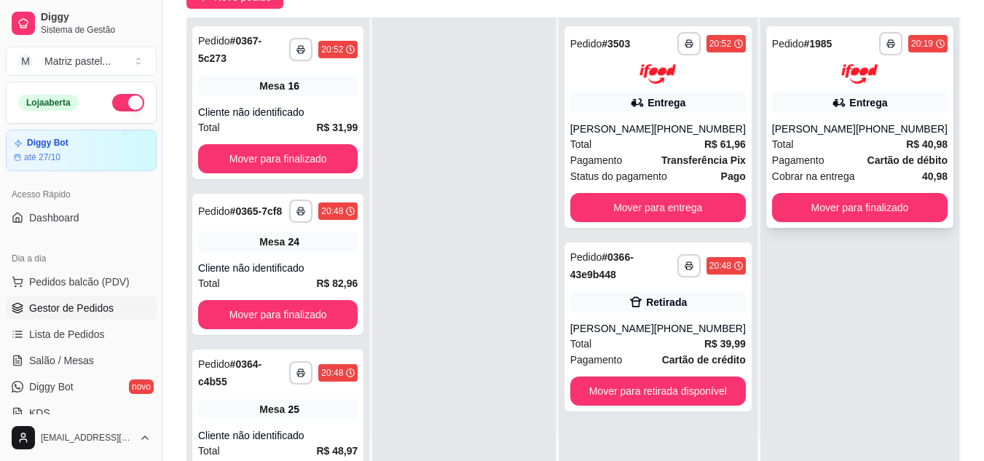
click at [910, 124] on div "[PHONE_NUMBER]" at bounding box center [902, 129] width 92 height 15
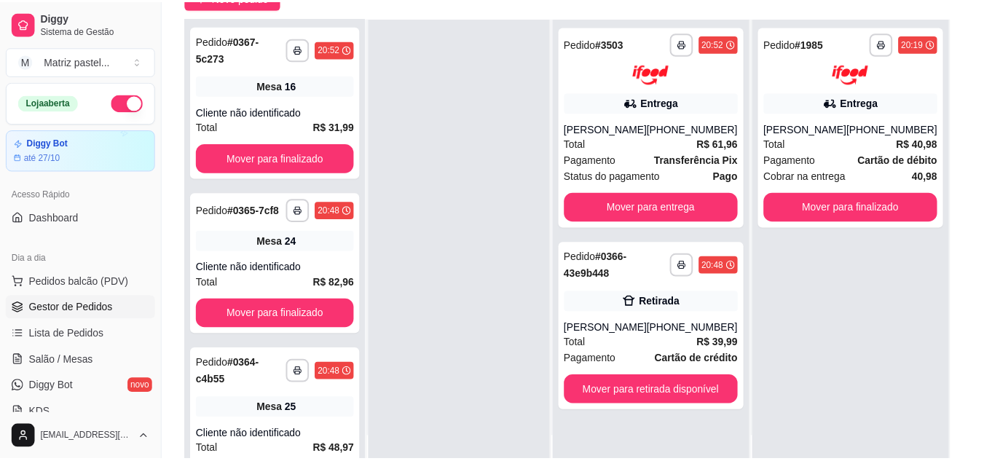
scroll to position [146, 0]
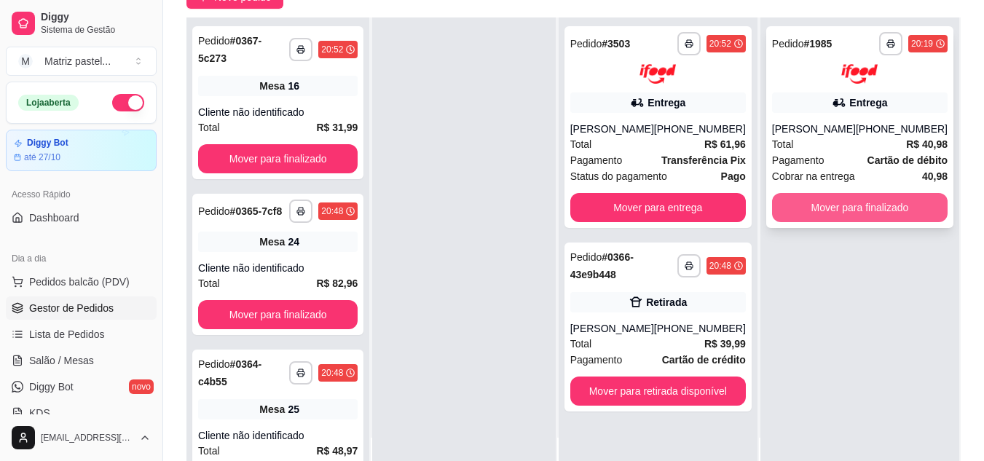
click at [822, 205] on button "Mover para finalizado" at bounding box center [860, 207] width 176 height 29
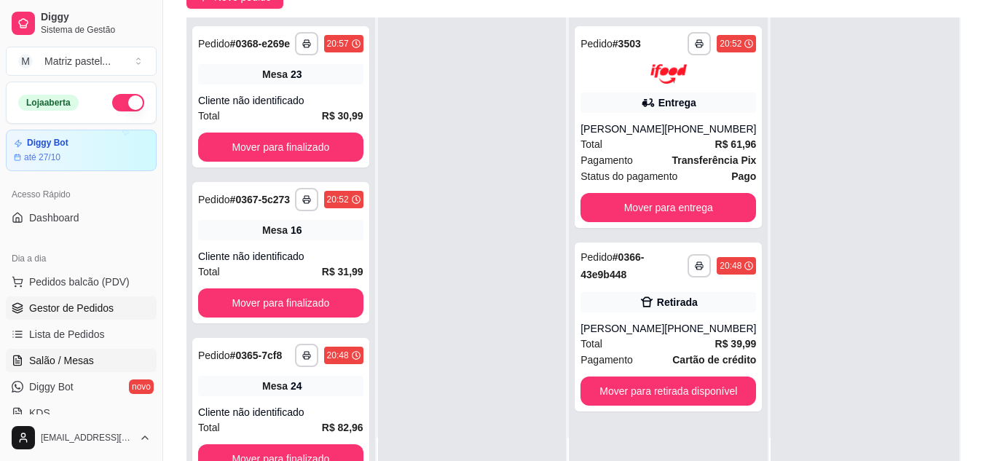
click at [83, 367] on span "Salão / Mesas" at bounding box center [61, 360] width 65 height 15
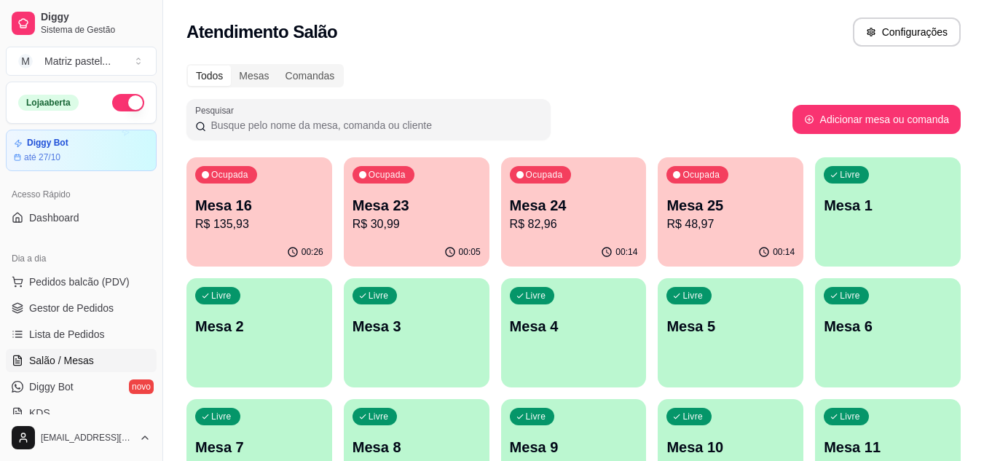
click at [761, 211] on p "Mesa 25" at bounding box center [731, 205] width 128 height 20
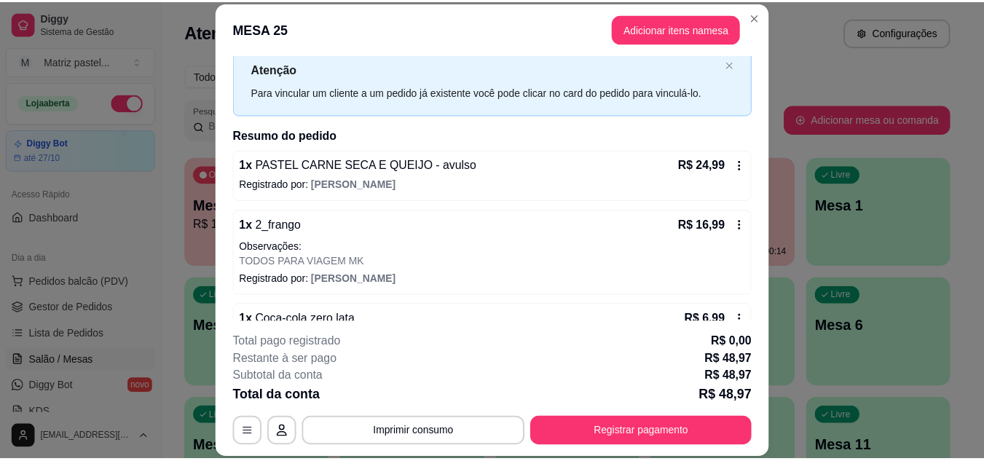
scroll to position [82, 0]
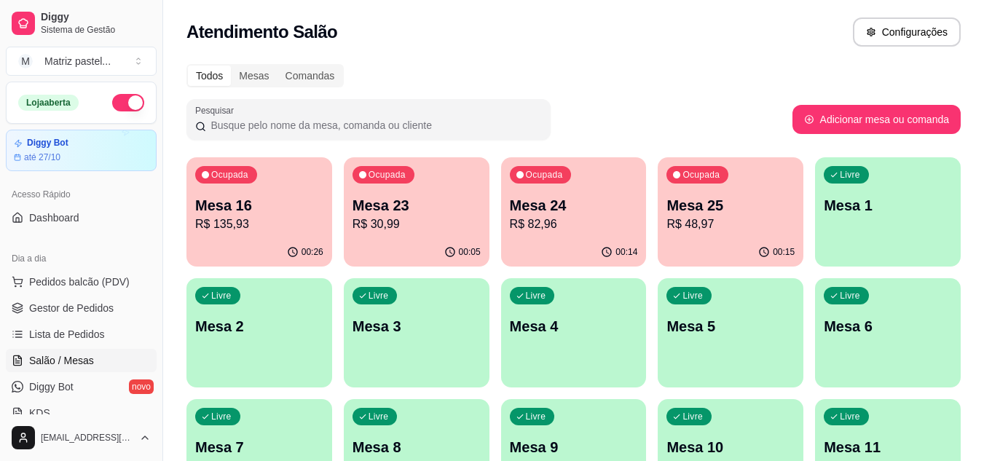
click at [729, 210] on p "Mesa 25" at bounding box center [731, 205] width 128 height 20
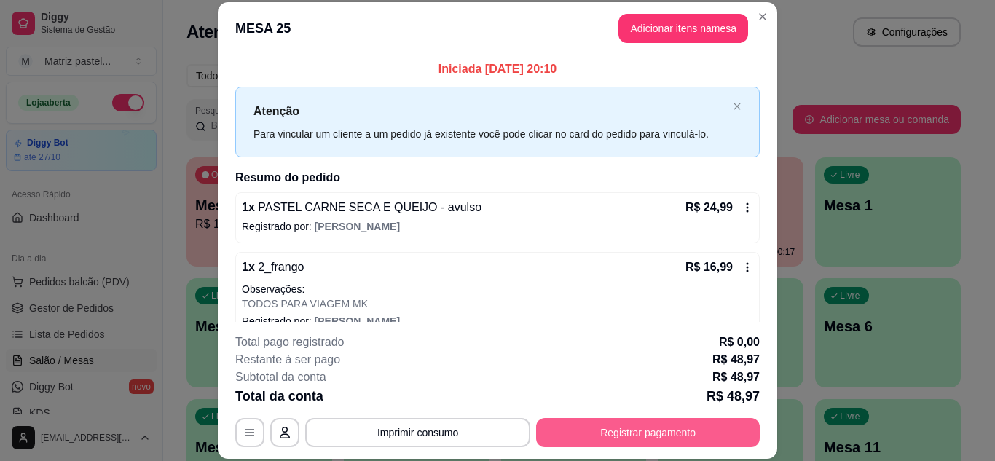
click at [635, 426] on button "Registrar pagamento" at bounding box center [648, 432] width 224 height 29
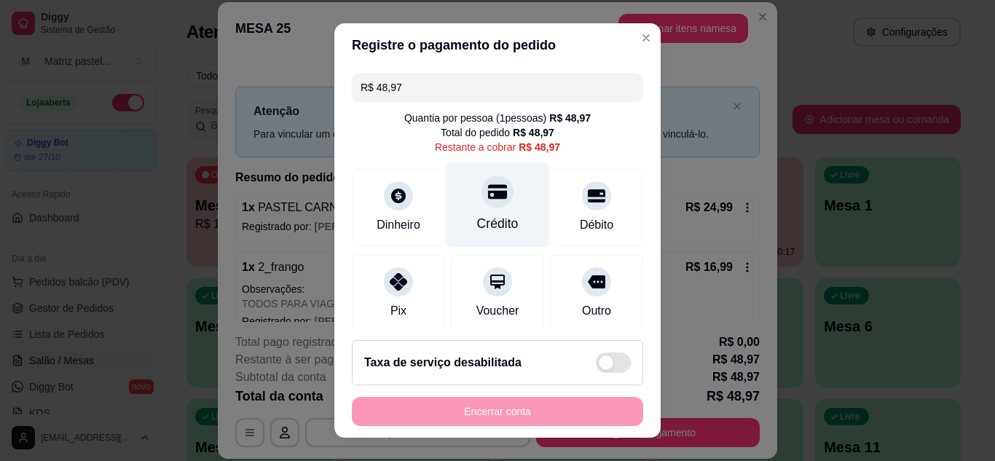
click at [483, 220] on div "Crédito" at bounding box center [498, 223] width 42 height 19
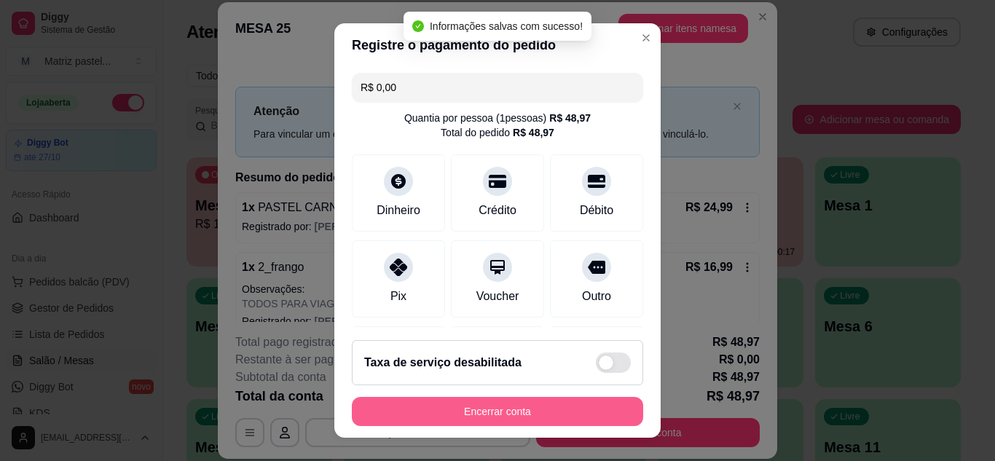
type input "R$ 0,00"
click at [490, 407] on button "Encerrar conta" at bounding box center [497, 412] width 283 height 28
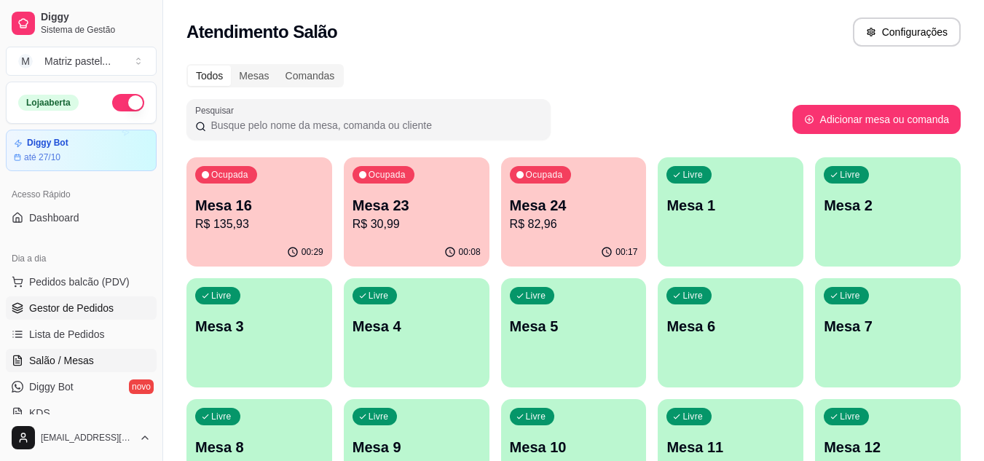
click at [63, 318] on link "Gestor de Pedidos" at bounding box center [81, 308] width 151 height 23
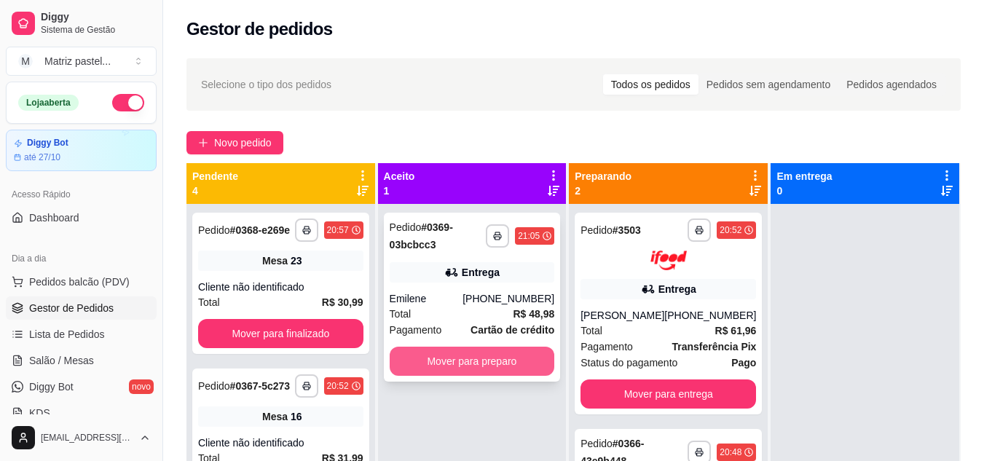
click at [514, 354] on button "Mover para preparo" at bounding box center [472, 361] width 165 height 29
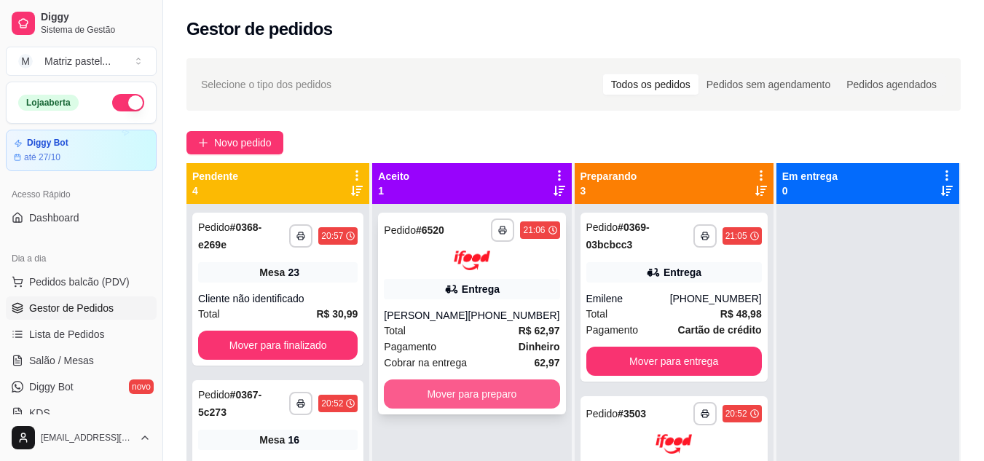
click at [454, 403] on button "Mover para preparo" at bounding box center [472, 394] width 176 height 29
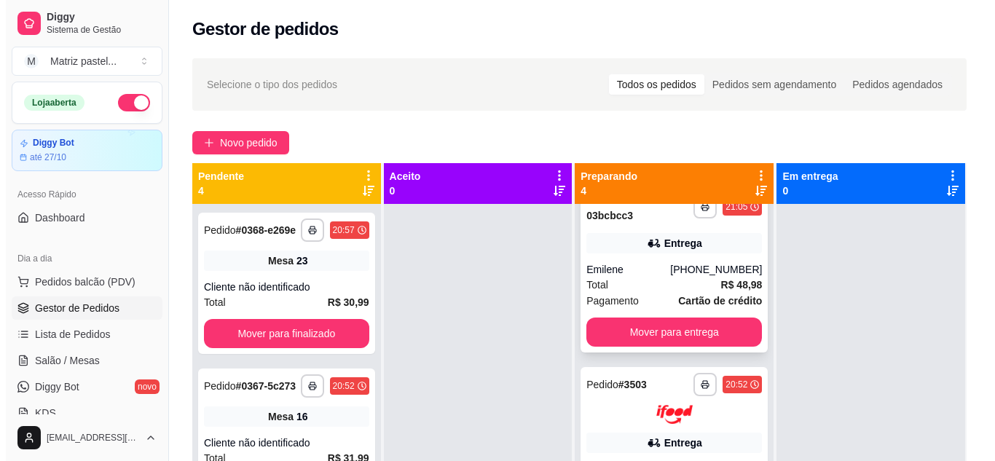
scroll to position [207, 0]
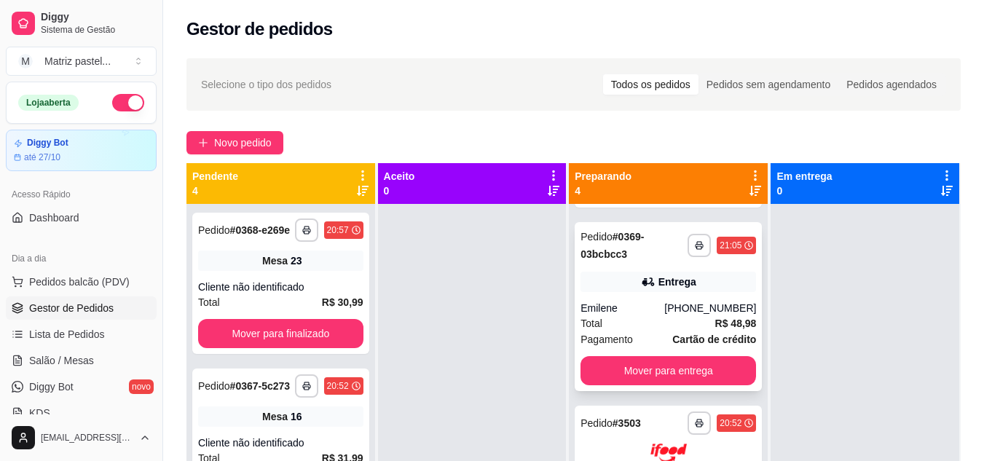
click at [641, 275] on icon at bounding box center [648, 282] width 15 height 15
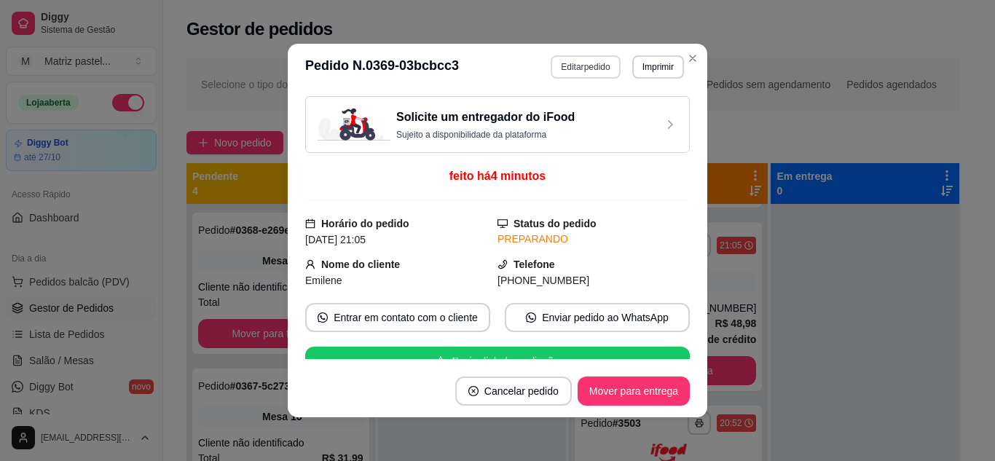
click at [592, 64] on button "Editar pedido" at bounding box center [585, 66] width 69 height 23
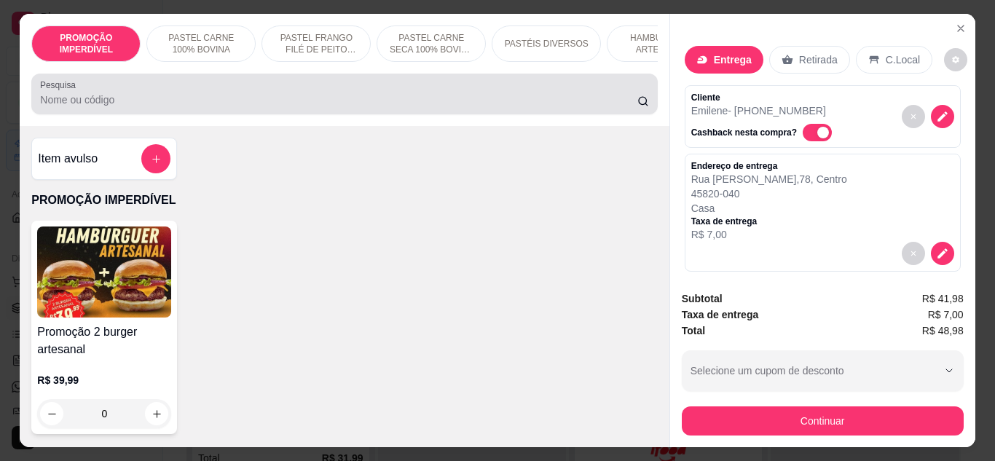
click at [281, 106] on input "Pesquisa" at bounding box center [338, 100] width 597 height 15
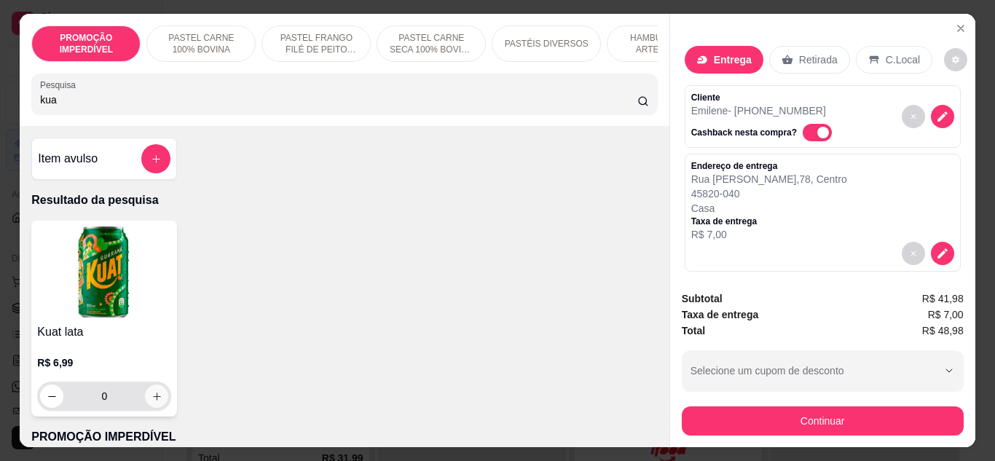
type input "kua"
click at [145, 399] on button "increase-product-quantity" at bounding box center [156, 396] width 23 height 23
type input "1"
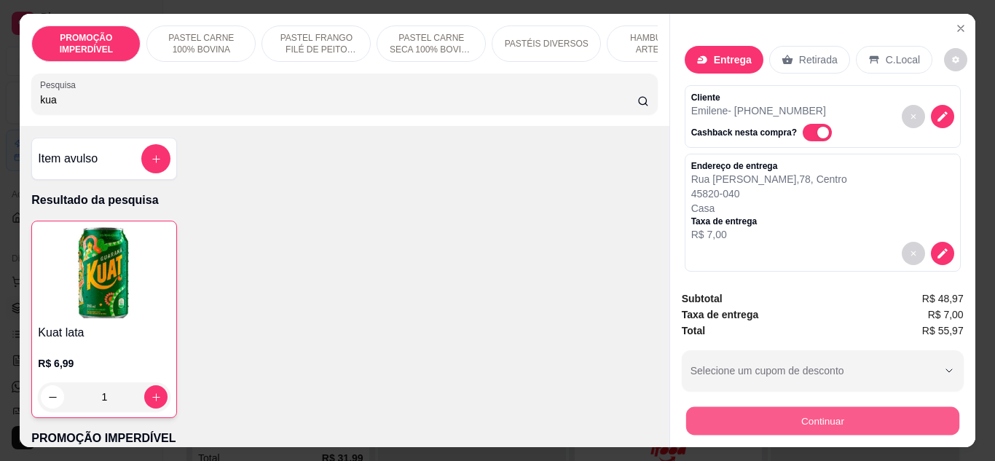
click at [779, 403] on div "Continuar" at bounding box center [823, 419] width 282 height 33
click at [806, 415] on button "Continuar" at bounding box center [823, 421] width 282 height 29
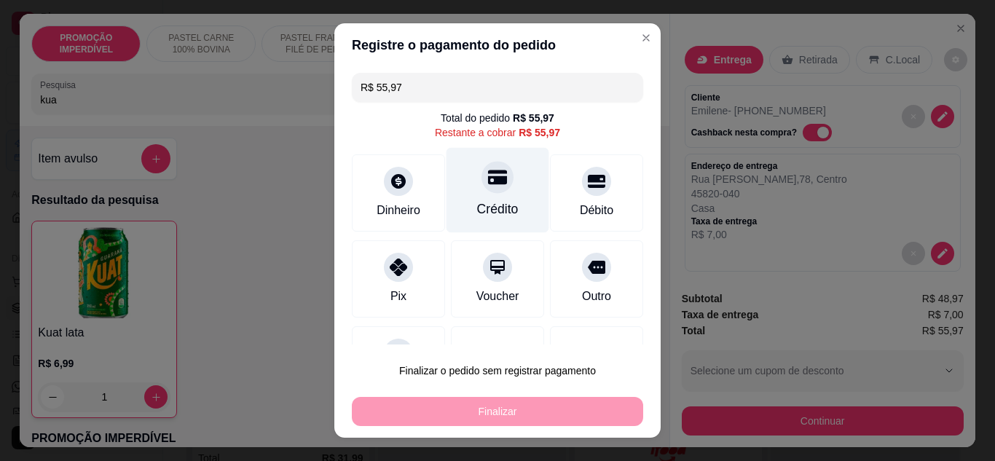
click at [453, 192] on div "Crédito" at bounding box center [498, 189] width 103 height 85
type input "R$ 0,00"
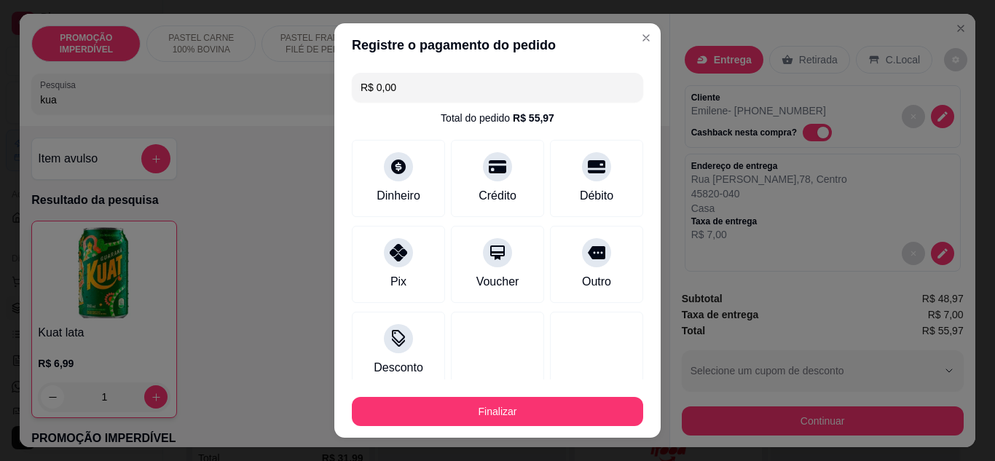
click at [499, 388] on footer "Finalizar" at bounding box center [497, 409] width 326 height 58
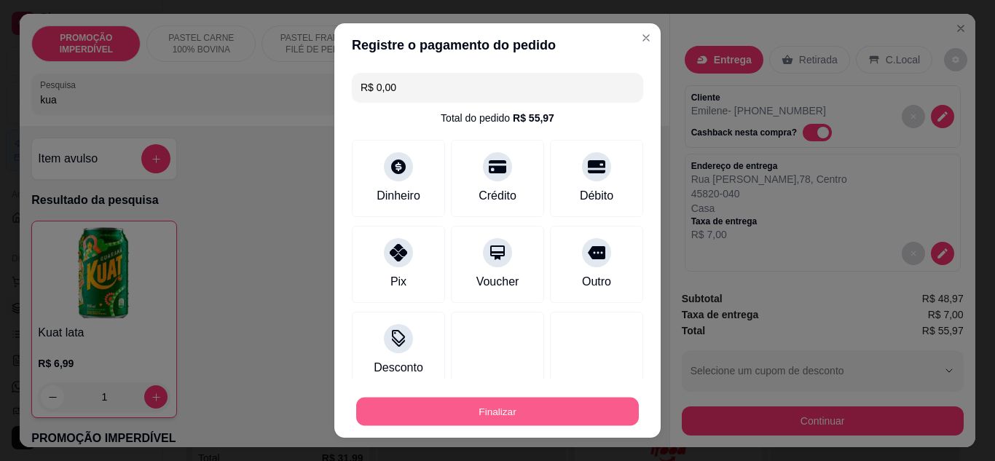
click at [494, 407] on button "Finalizar" at bounding box center [497, 412] width 283 height 28
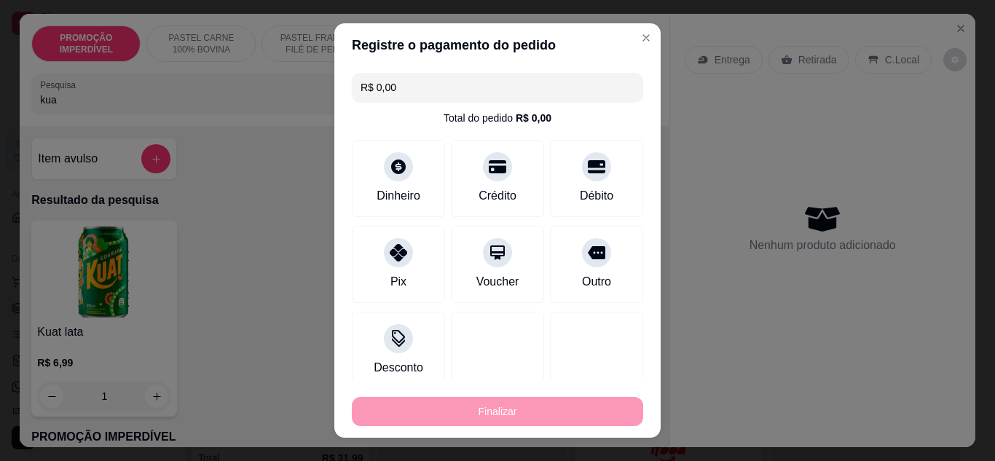
type input "0"
type input "-R$ 55,97"
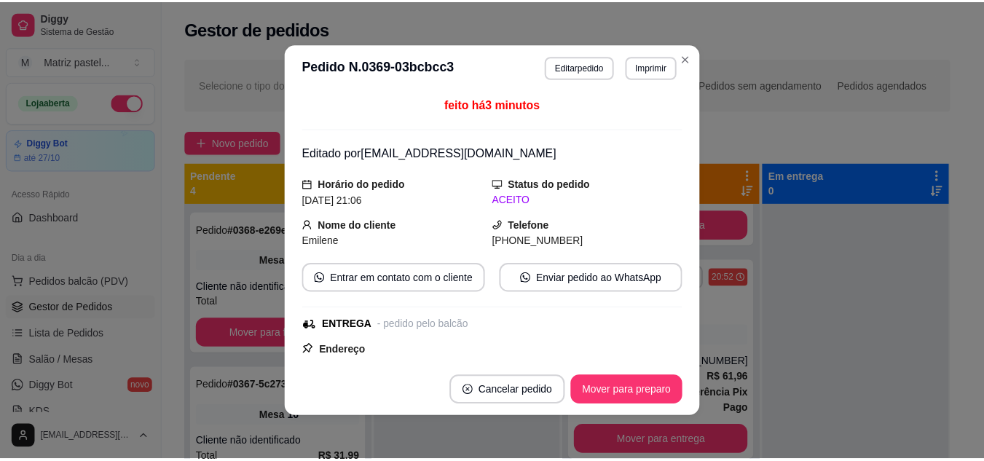
scroll to position [169, 0]
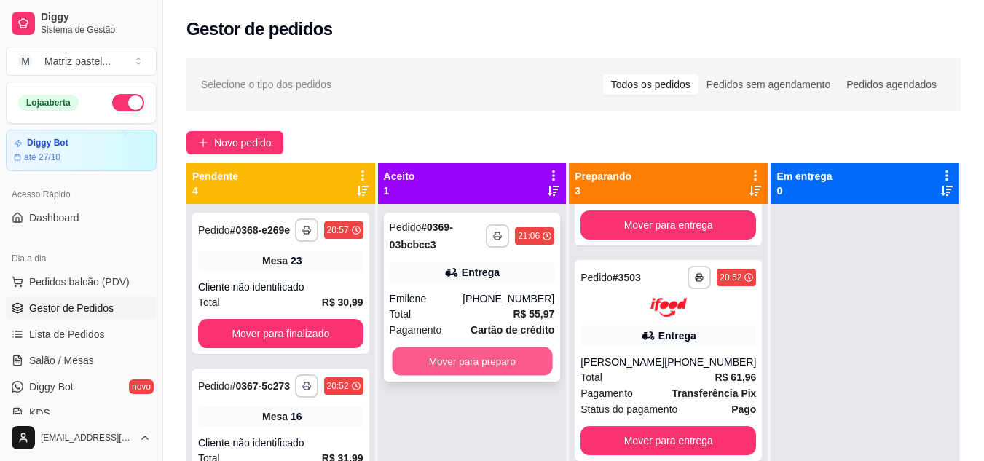
click at [462, 363] on button "Mover para preparo" at bounding box center [472, 362] width 160 height 28
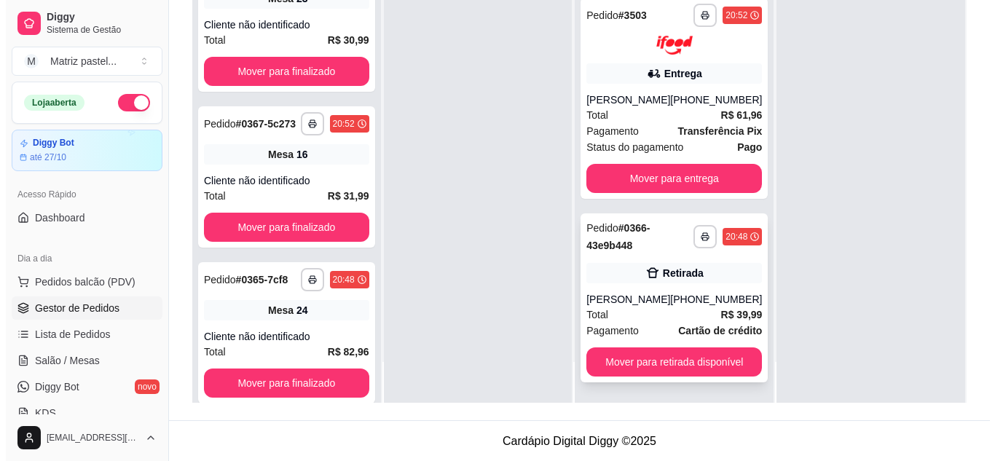
scroll to position [222, 0]
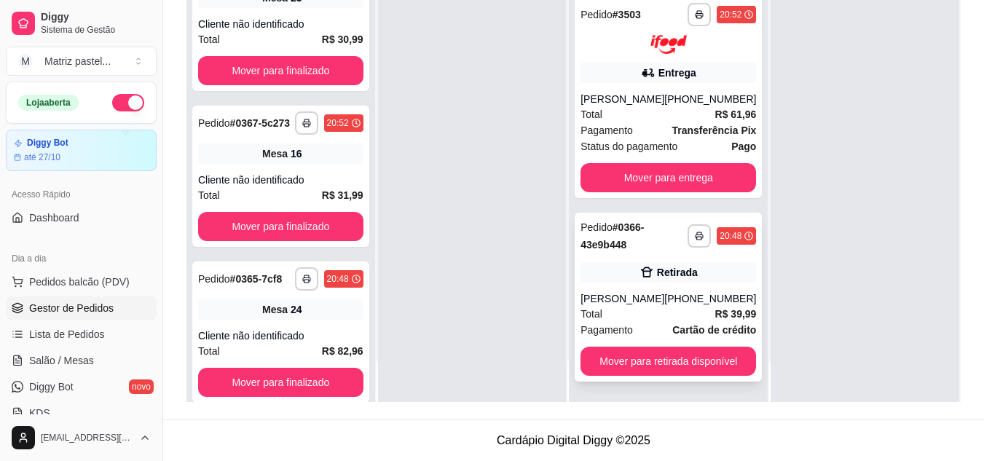
click at [650, 305] on div "[PERSON_NAME]" at bounding box center [623, 298] width 84 height 15
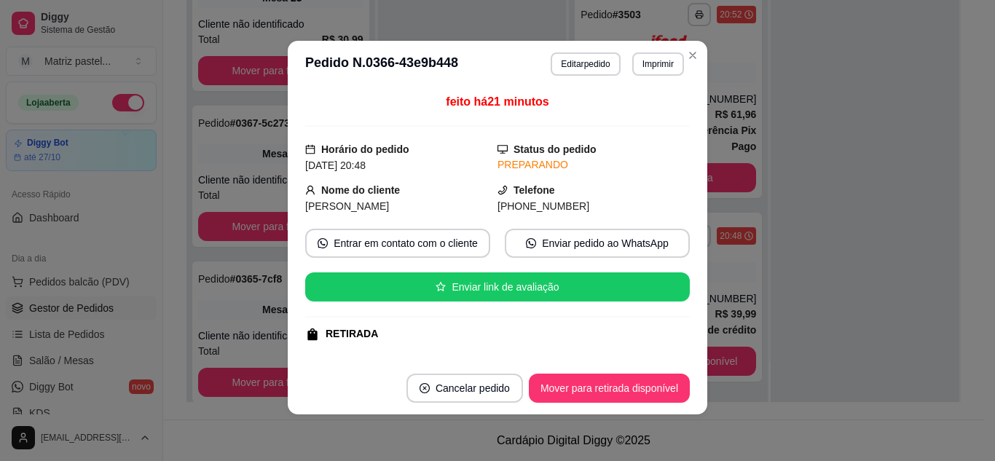
scroll to position [189, 0]
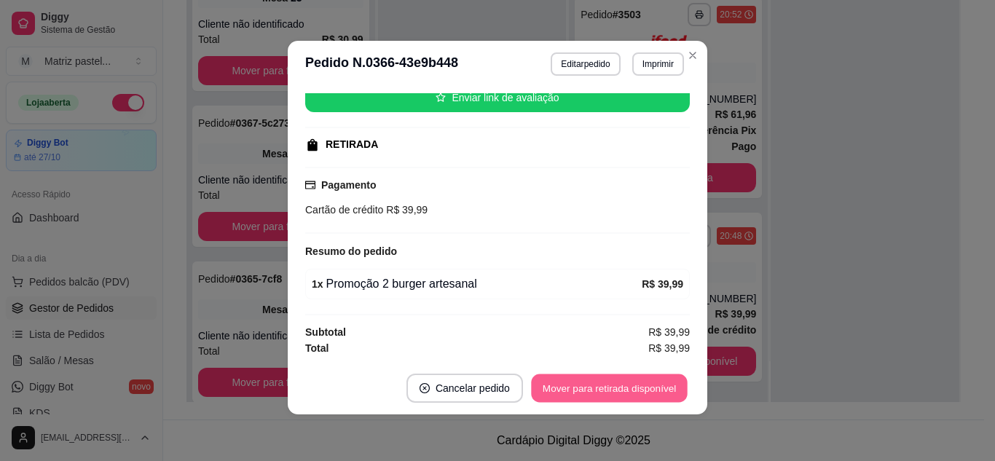
click at [587, 399] on button "Mover para retirada disponível" at bounding box center [609, 389] width 156 height 28
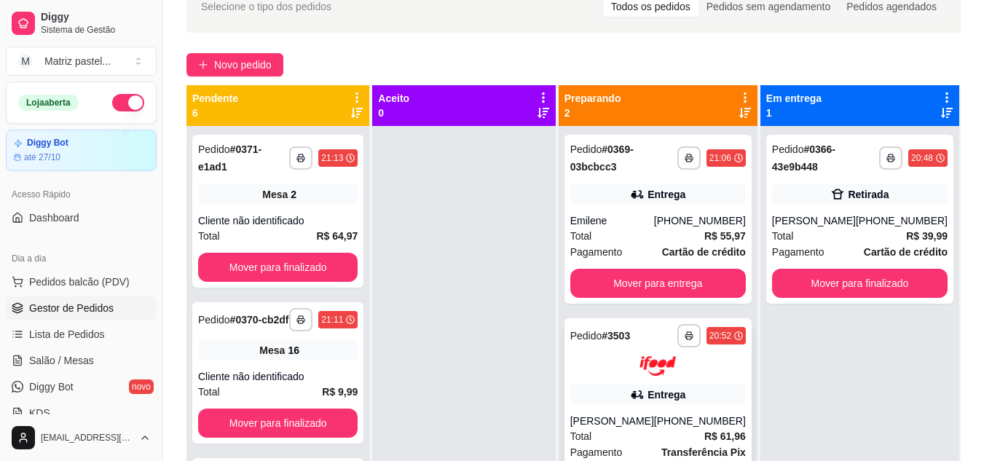
scroll to position [77, 0]
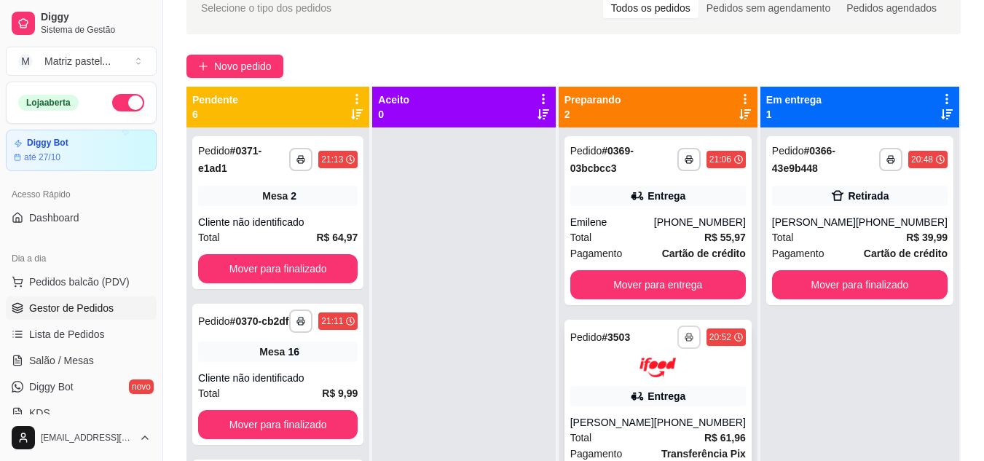
click at [685, 334] on button "button" at bounding box center [689, 337] width 23 height 23
click at [645, 387] on button "IMPRESSORA" at bounding box center [651, 388] width 106 height 23
click at [686, 154] on button "button" at bounding box center [689, 159] width 23 height 23
click at [488, 222] on div at bounding box center [463, 358] width 183 height 461
click at [687, 165] on button "button" at bounding box center [689, 159] width 23 height 23
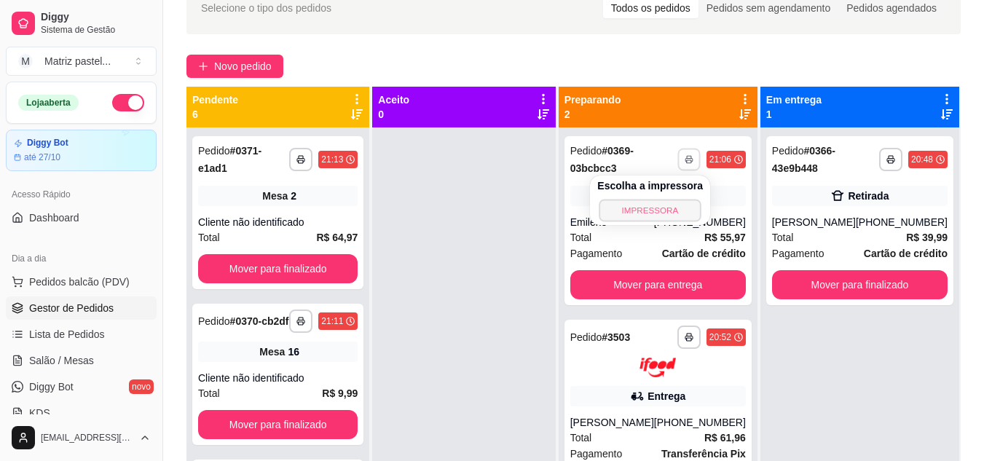
click at [662, 211] on button "IMPRESSORA" at bounding box center [650, 210] width 102 height 23
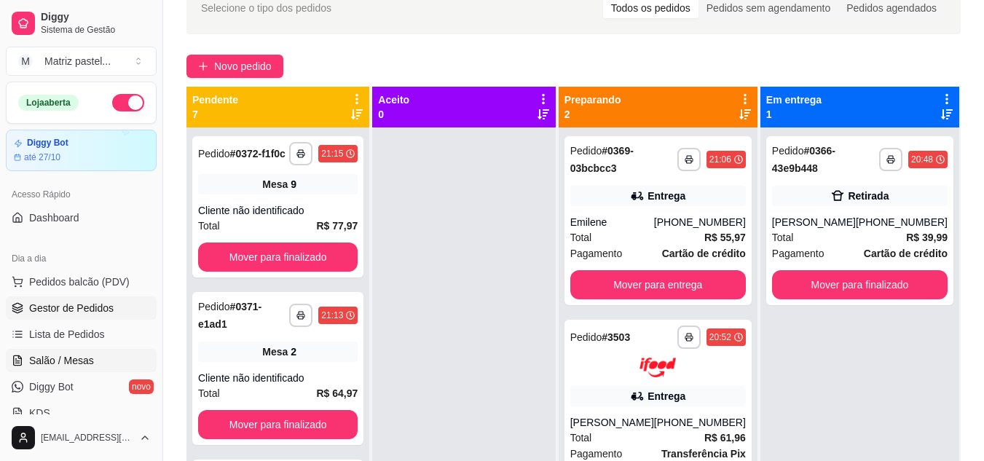
click at [88, 361] on span "Salão / Mesas" at bounding box center [61, 360] width 65 height 15
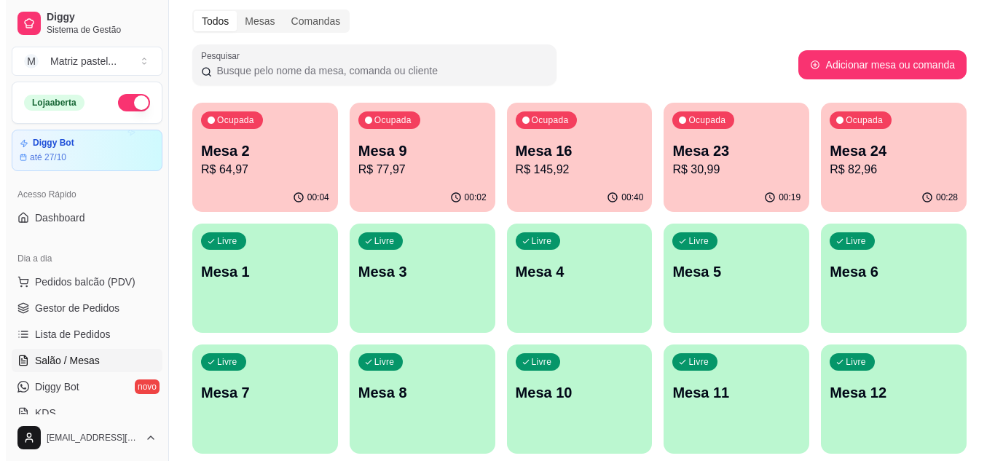
scroll to position [73, 0]
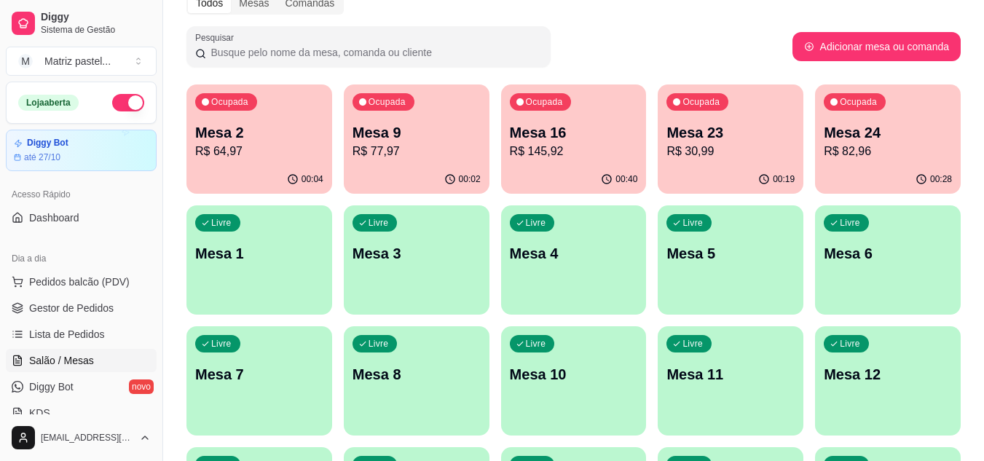
click at [873, 163] on div "Ocupada Mesa 24 R$ 82,96" at bounding box center [888, 125] width 146 height 81
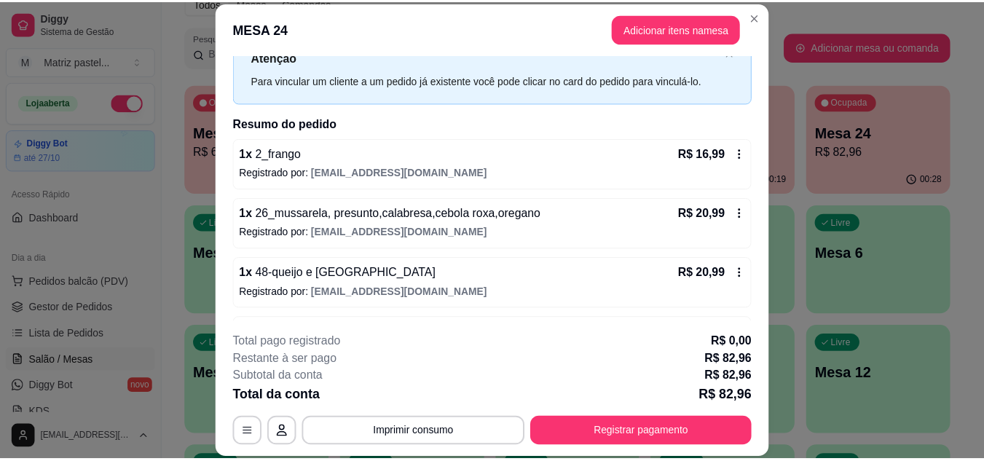
scroll to position [0, 0]
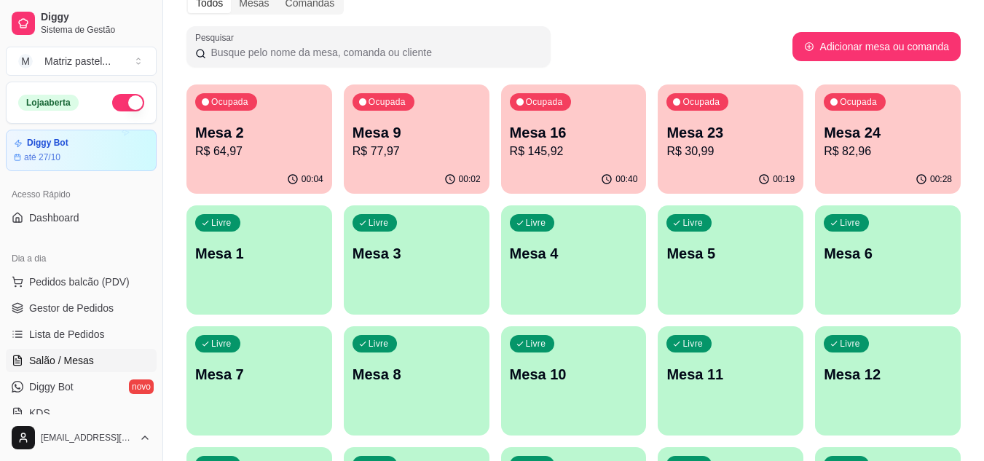
click at [528, 125] on p "Mesa 16" at bounding box center [574, 132] width 128 height 20
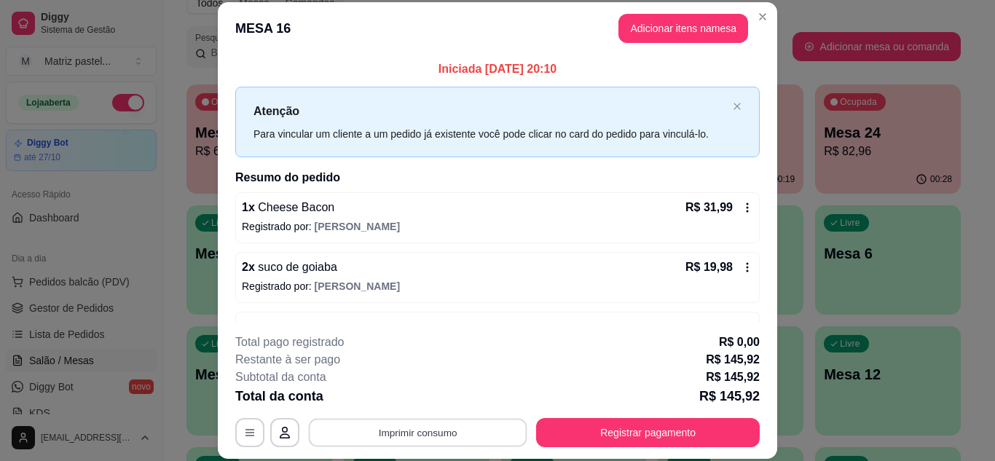
click at [469, 447] on footer "**********" at bounding box center [498, 390] width 560 height 137
click at [440, 403] on button "IMPRESSORA" at bounding box center [417, 399] width 106 height 23
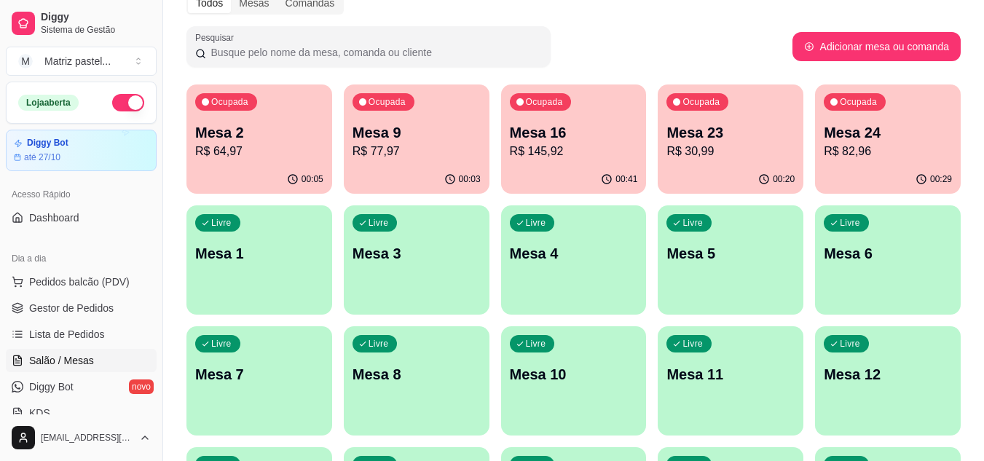
click at [704, 100] on p "Ocupada" at bounding box center [701, 102] width 37 height 12
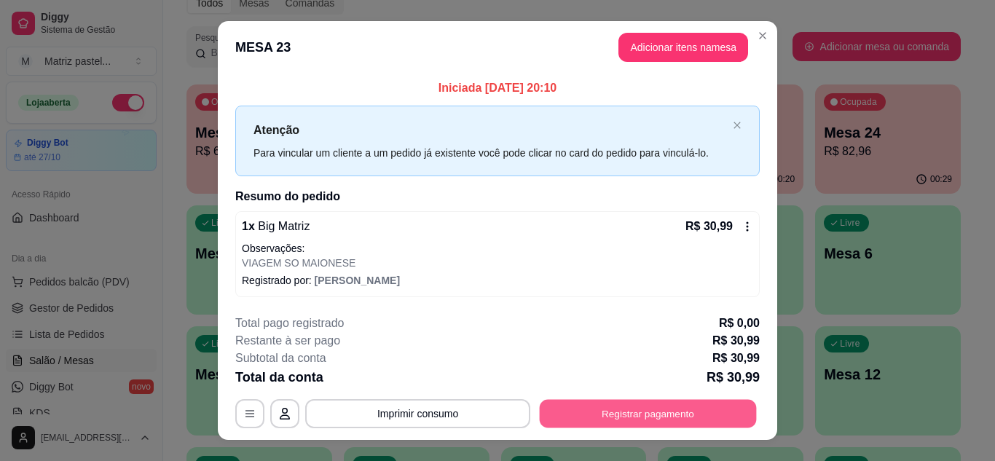
click at [627, 412] on button "Registrar pagamento" at bounding box center [648, 414] width 217 height 28
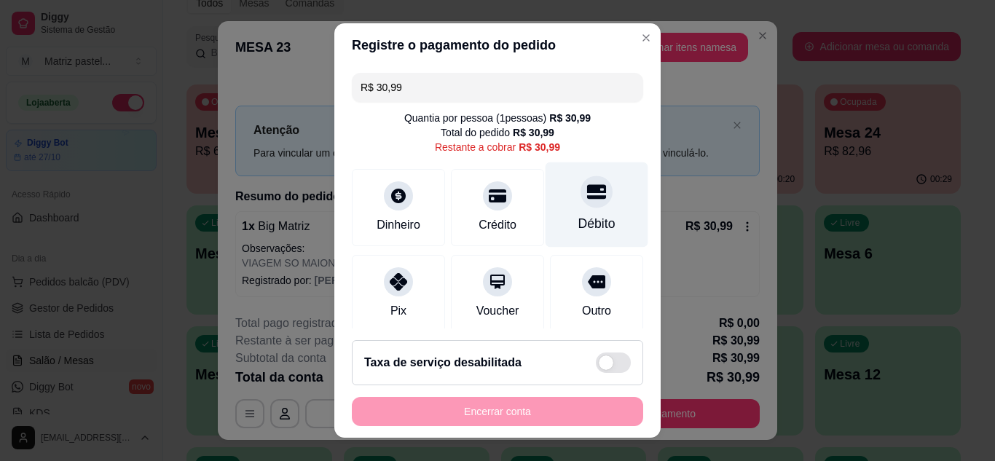
click at [581, 203] on div at bounding box center [597, 192] width 32 height 32
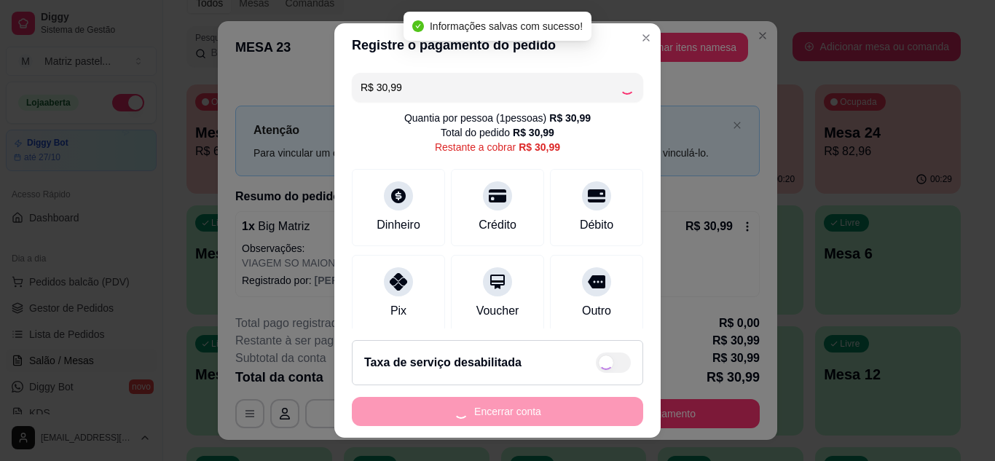
type input "R$ 0,00"
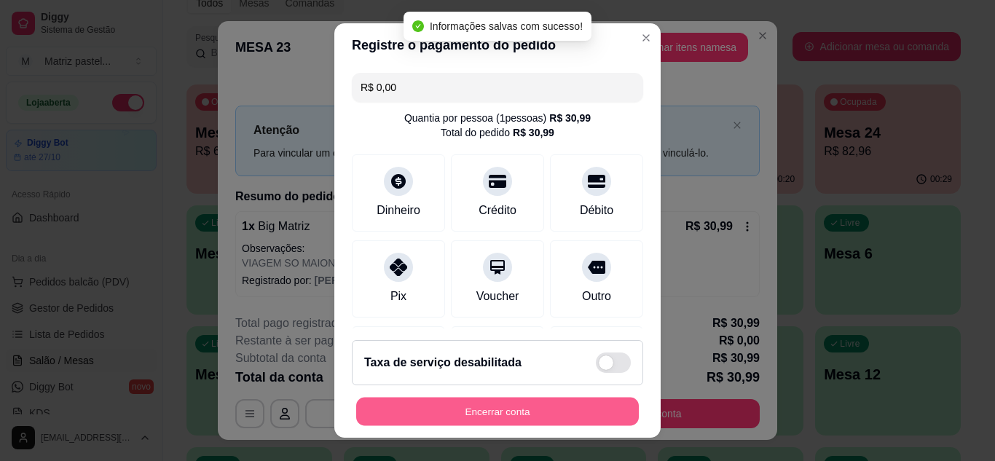
click at [463, 405] on button "Encerrar conta" at bounding box center [497, 412] width 283 height 28
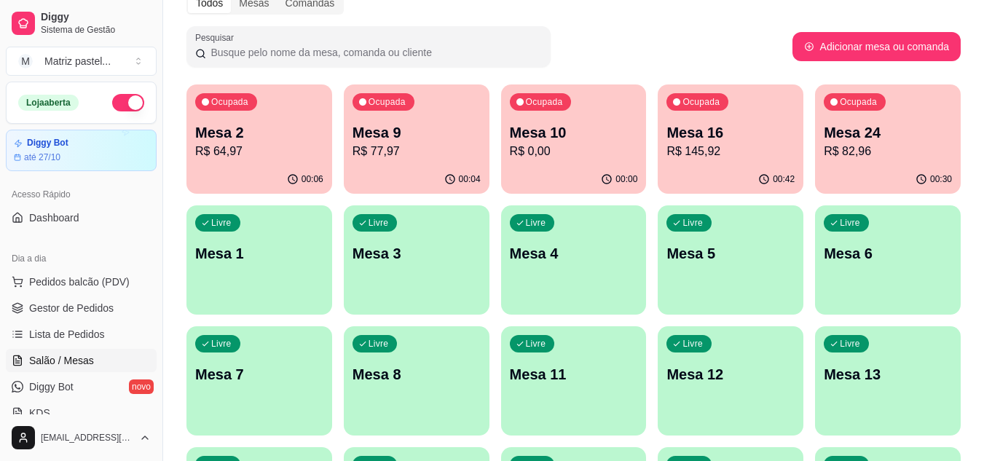
click at [678, 159] on p "R$ 145,92" at bounding box center [731, 151] width 128 height 17
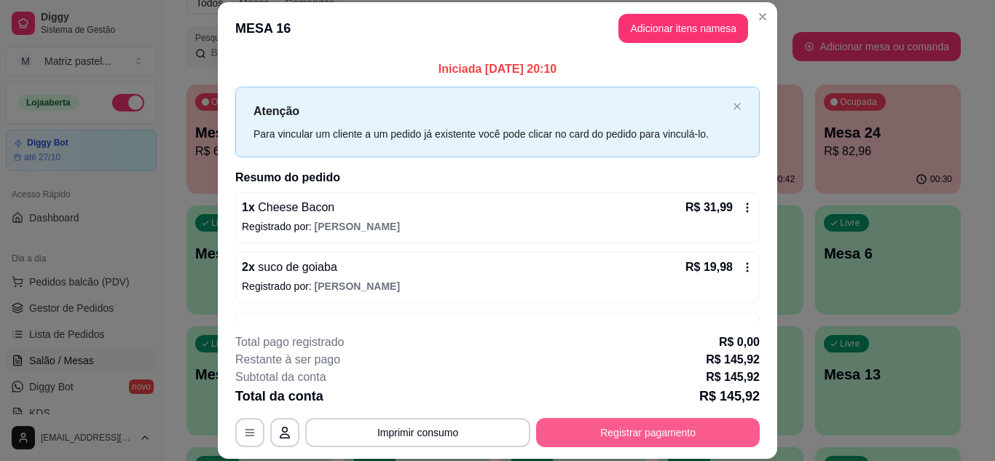
click at [651, 425] on button "Registrar pagamento" at bounding box center [648, 432] width 224 height 29
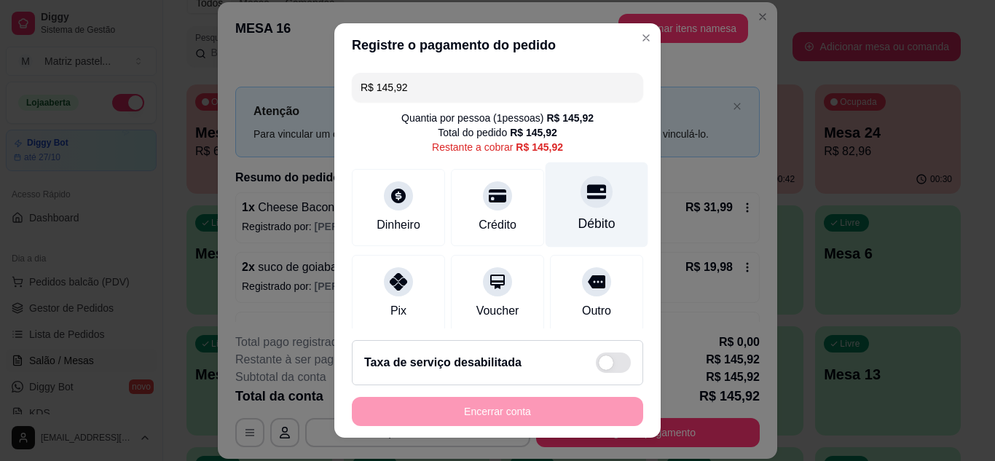
click at [581, 220] on div "Débito" at bounding box center [597, 223] width 37 height 19
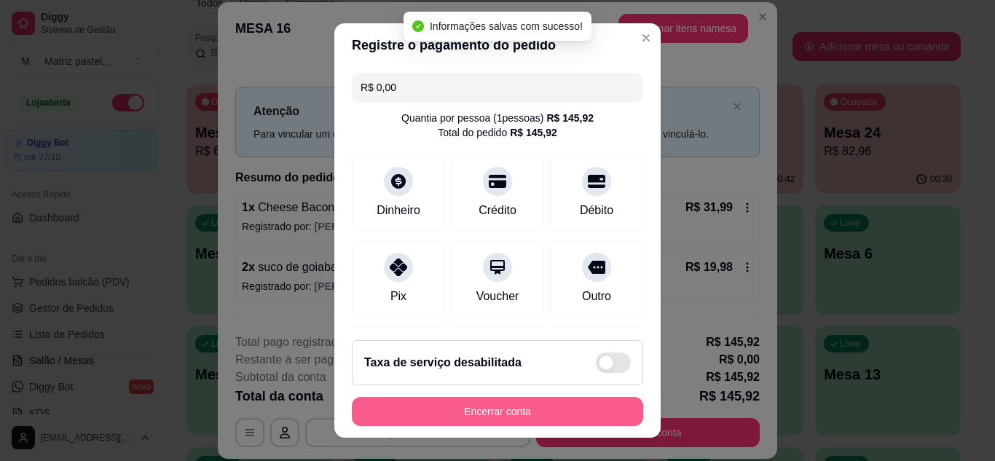
type input "R$ 0,00"
click at [512, 410] on button "Encerrar conta" at bounding box center [497, 412] width 283 height 28
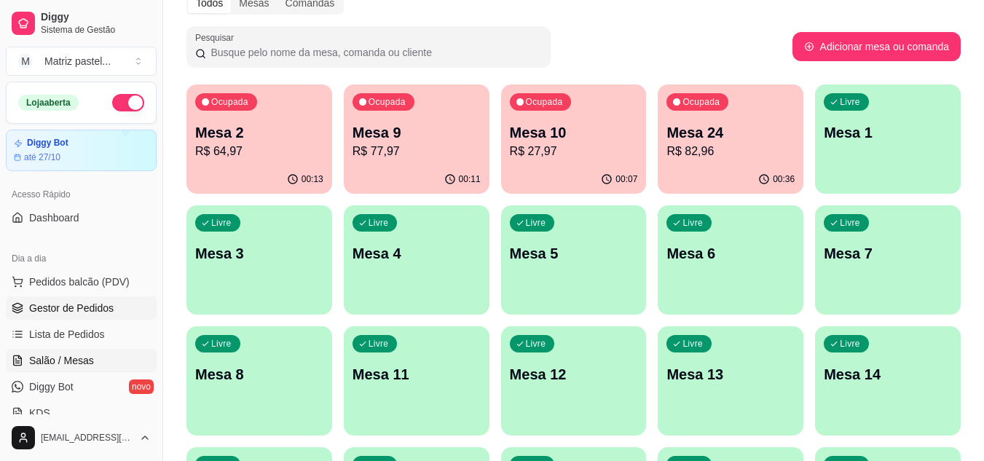
click at [37, 298] on link "Gestor de Pedidos" at bounding box center [81, 308] width 151 height 23
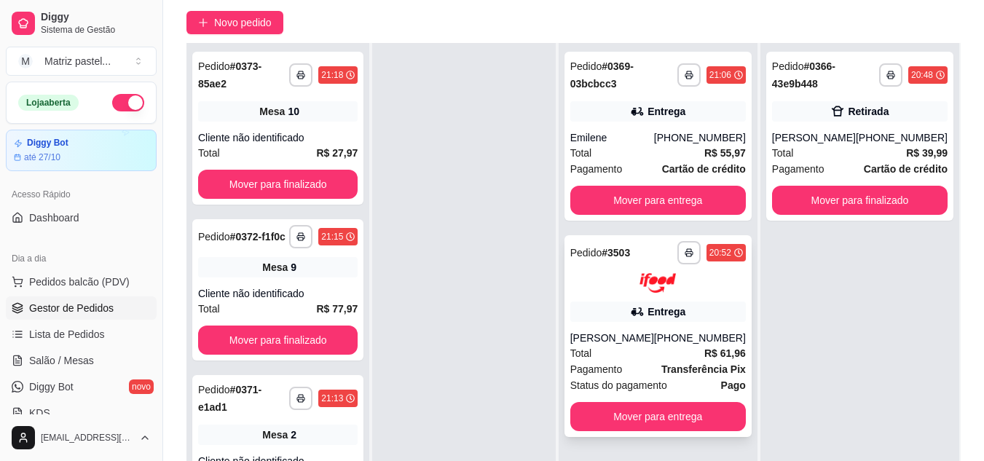
scroll to position [146, 0]
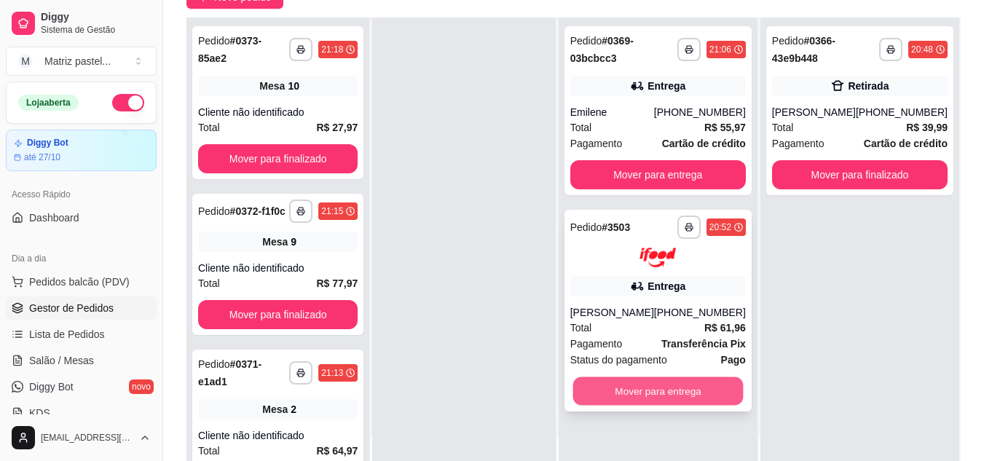
click at [675, 394] on button "Mover para entrega" at bounding box center [658, 391] width 171 height 28
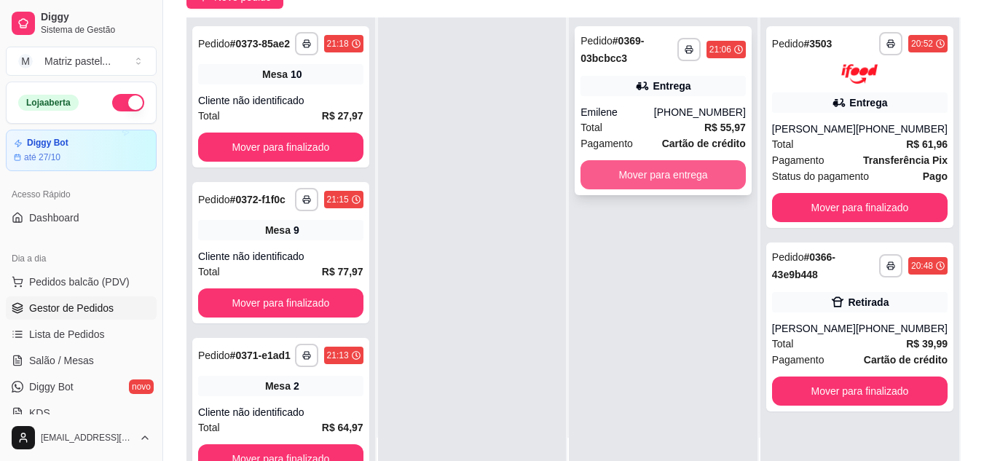
click at [667, 178] on button "Mover para entrega" at bounding box center [663, 174] width 165 height 29
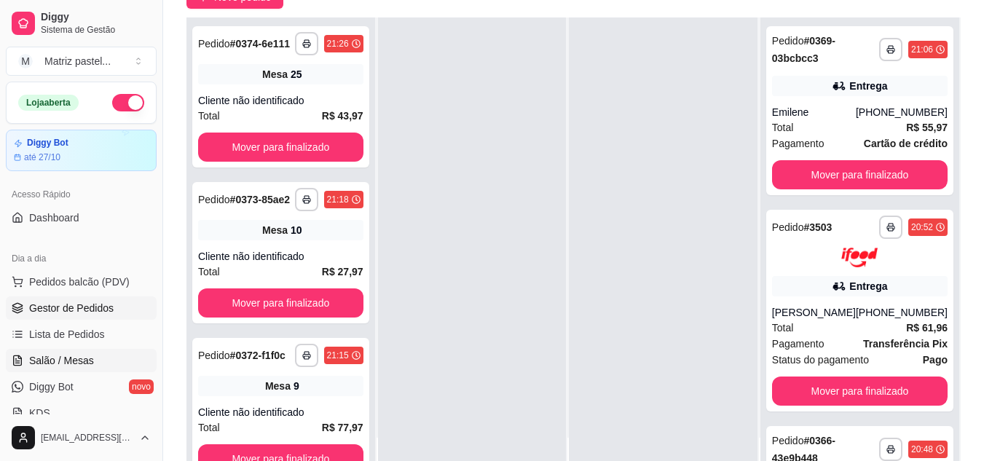
click at [60, 351] on link "Salão / Mesas" at bounding box center [81, 360] width 151 height 23
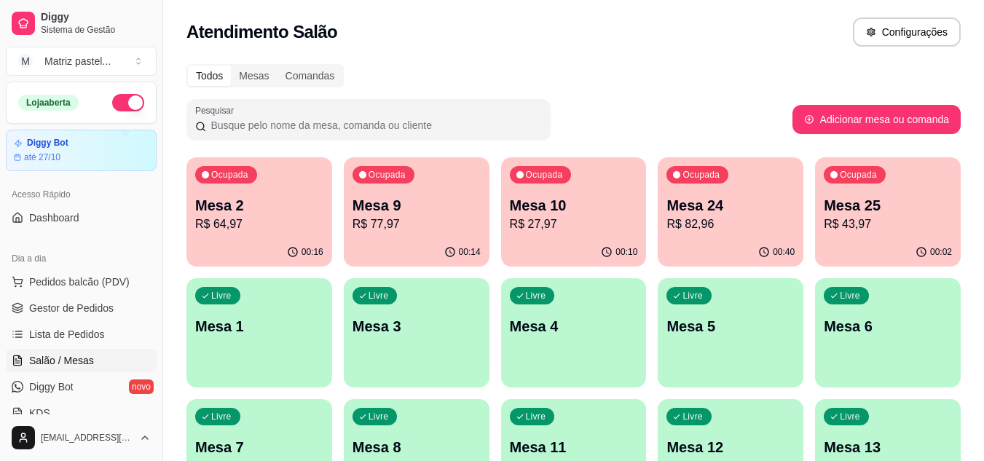
click at [853, 228] on p "R$ 43,97" at bounding box center [888, 224] width 128 height 17
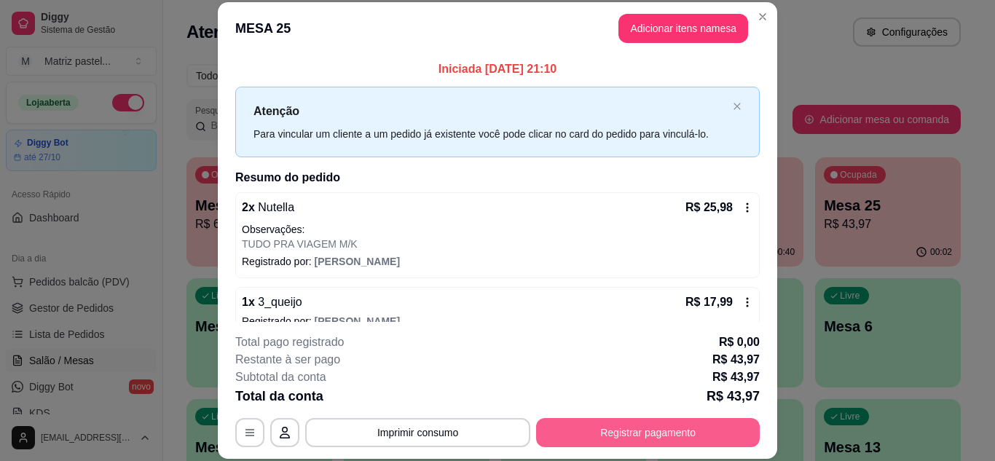
click at [588, 444] on button "Registrar pagamento" at bounding box center [648, 432] width 224 height 29
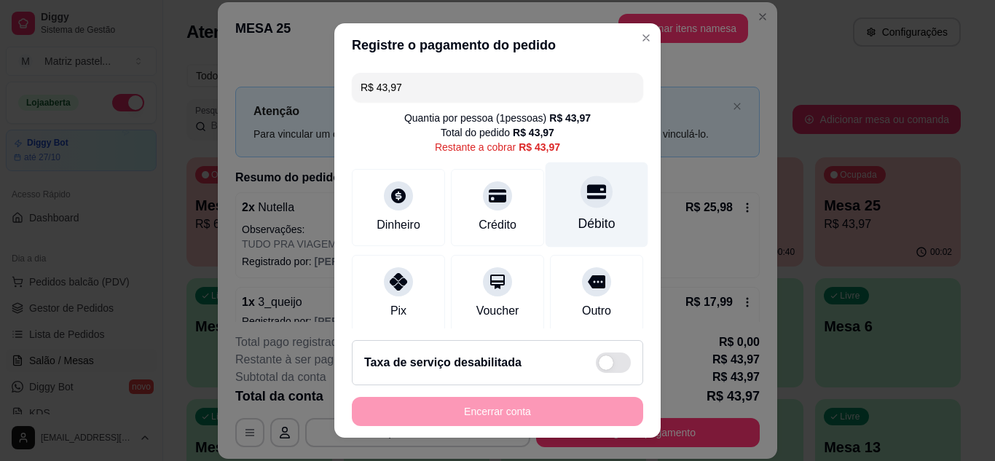
click at [591, 213] on div "Débito" at bounding box center [597, 204] width 103 height 85
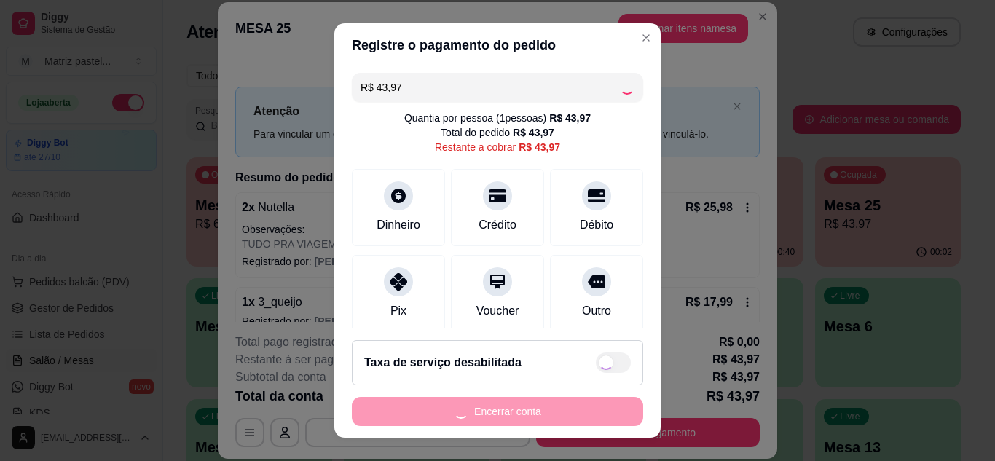
type input "R$ 0,00"
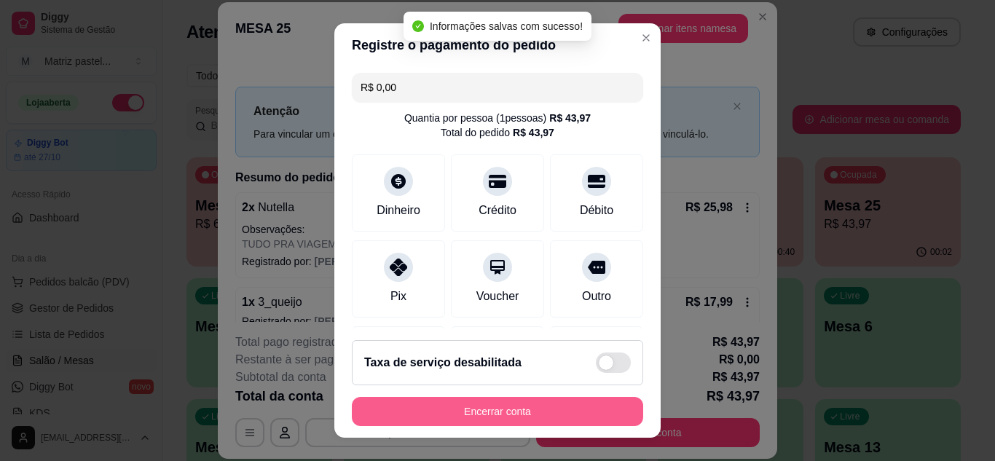
click at [501, 416] on button "Encerrar conta" at bounding box center [497, 411] width 291 height 29
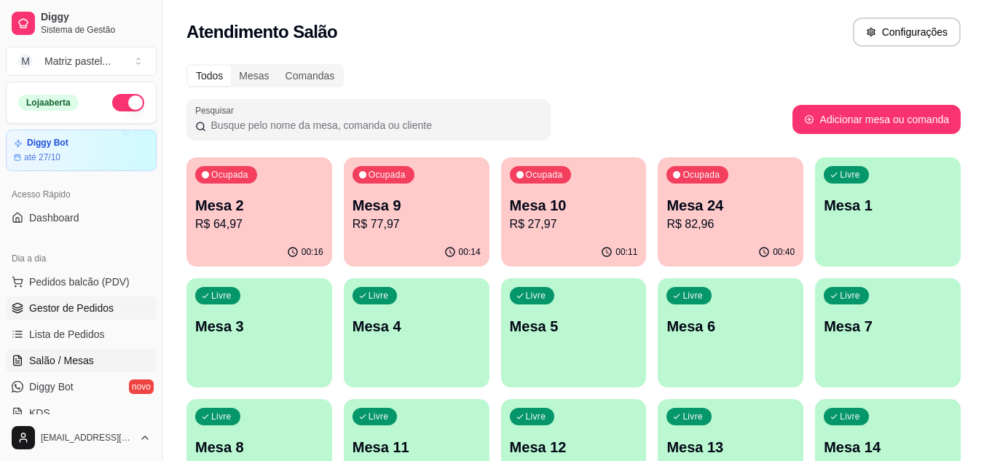
click at [101, 309] on span "Gestor de Pedidos" at bounding box center [71, 308] width 85 height 15
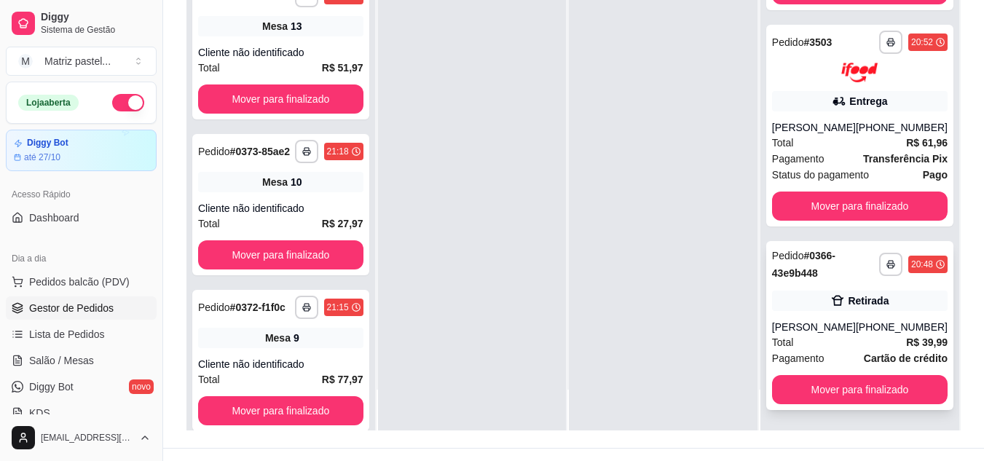
scroll to position [219, 0]
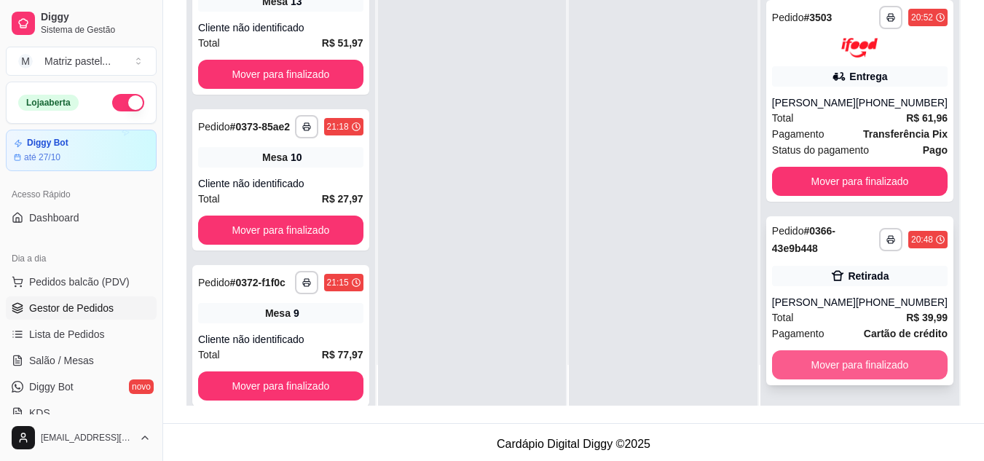
click at [805, 359] on button "Mover para finalizado" at bounding box center [860, 364] width 176 height 29
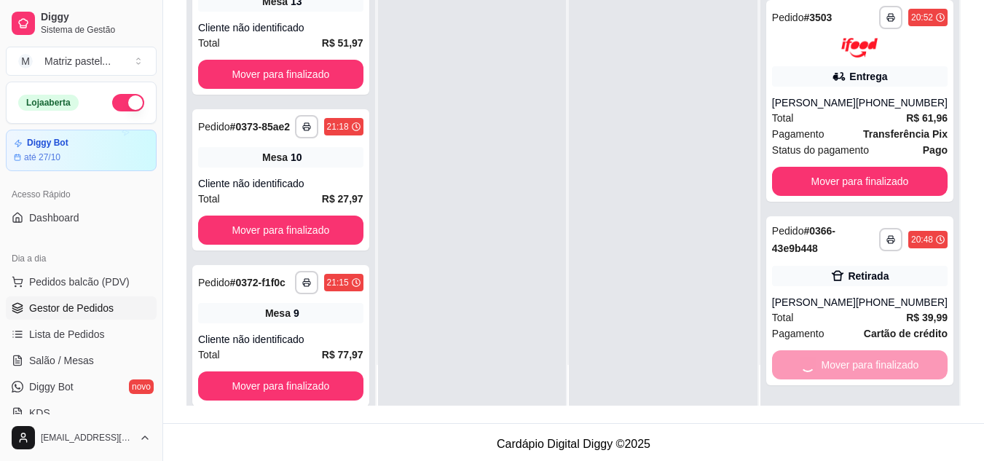
scroll to position [0, 0]
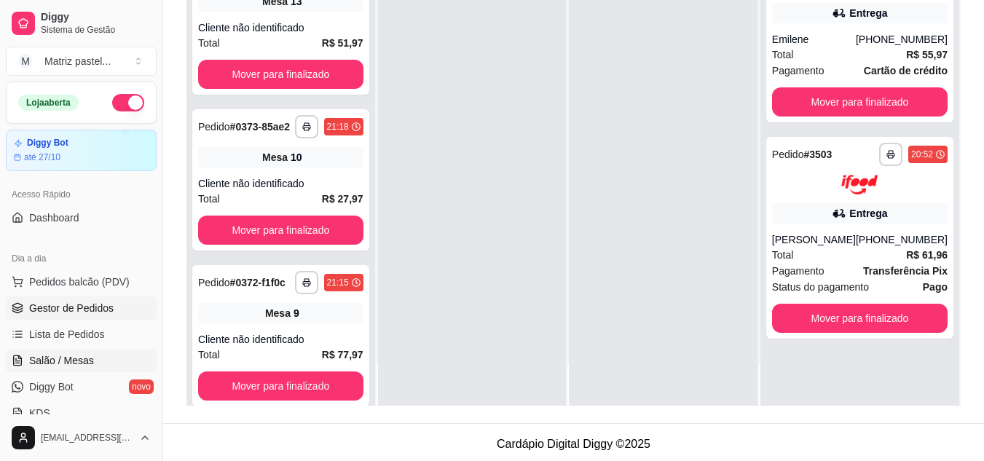
click at [94, 358] on link "Salão / Mesas" at bounding box center [81, 360] width 151 height 23
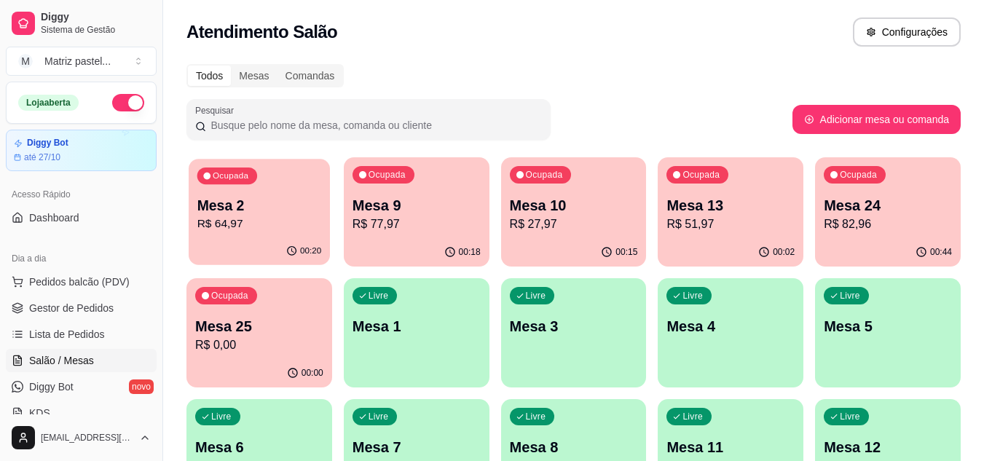
click at [243, 216] on p "R$ 64,97" at bounding box center [259, 224] width 125 height 17
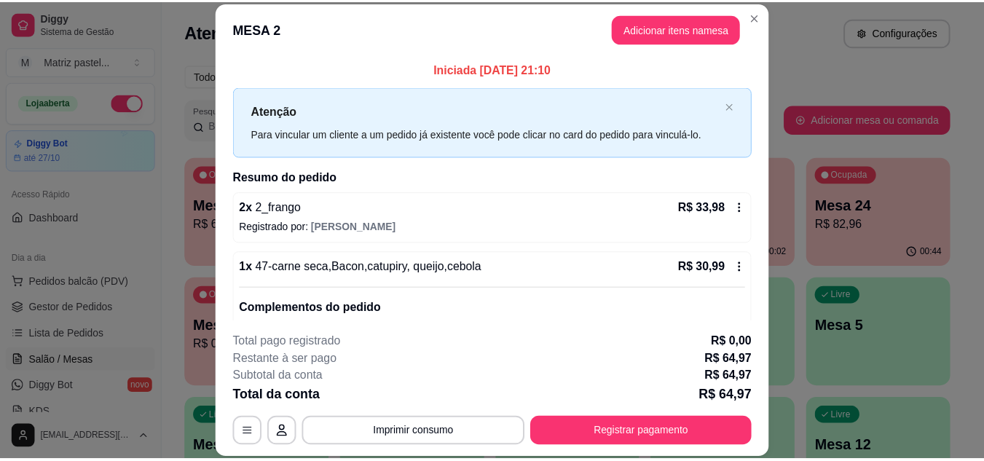
scroll to position [69, 0]
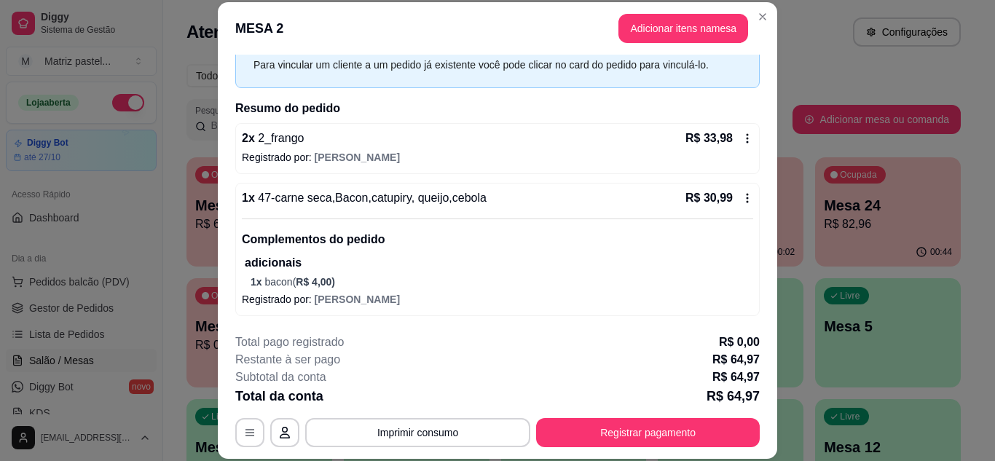
click at [750, 27] on header "MESA 2 Adicionar itens na mesa" at bounding box center [498, 28] width 560 height 52
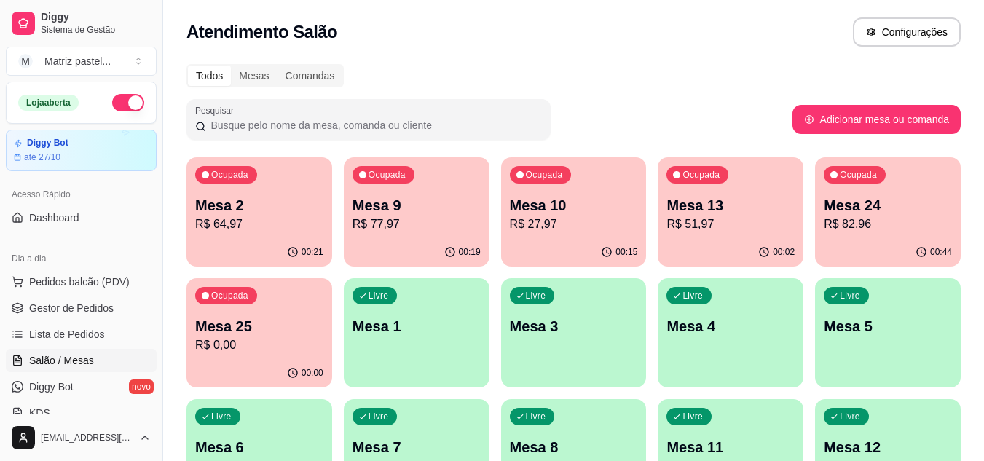
click at [705, 218] on p "R$ 51,97" at bounding box center [731, 224] width 128 height 17
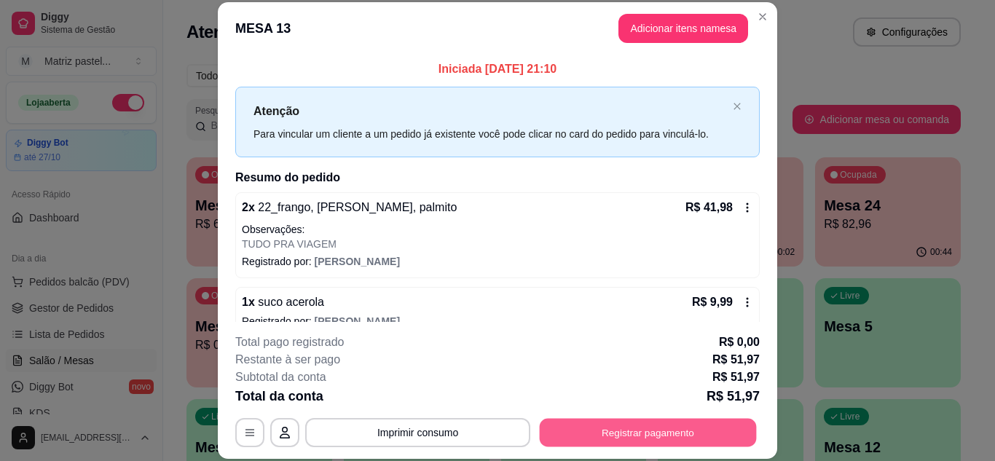
click at [618, 422] on button "Registrar pagamento" at bounding box center [648, 432] width 217 height 28
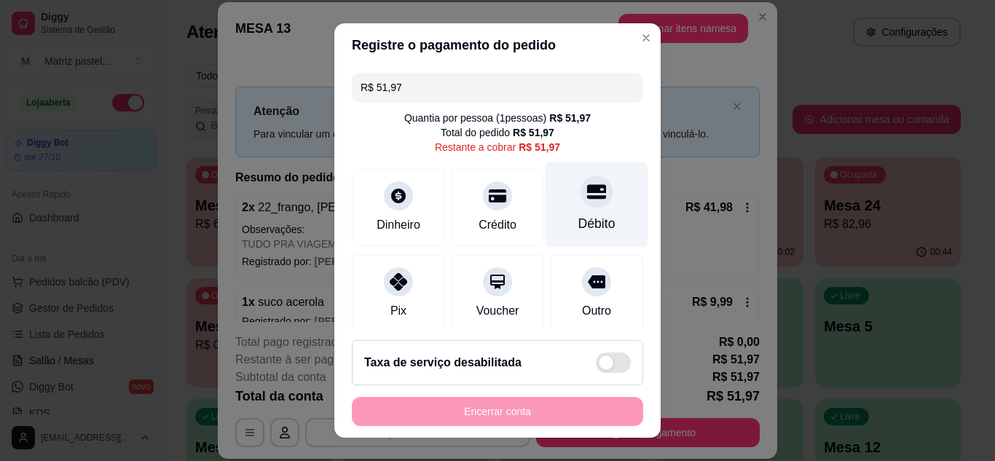
click at [579, 224] on div "Débito" at bounding box center [597, 223] width 37 height 19
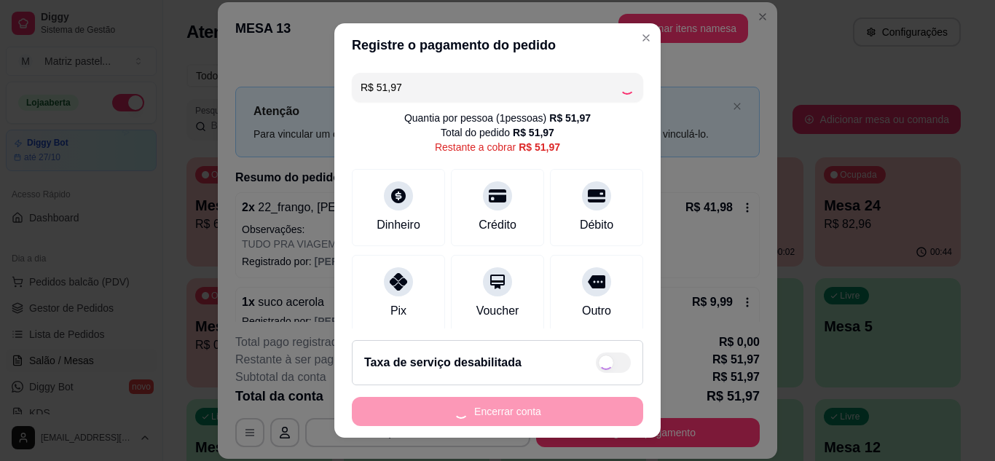
type input "R$ 0,00"
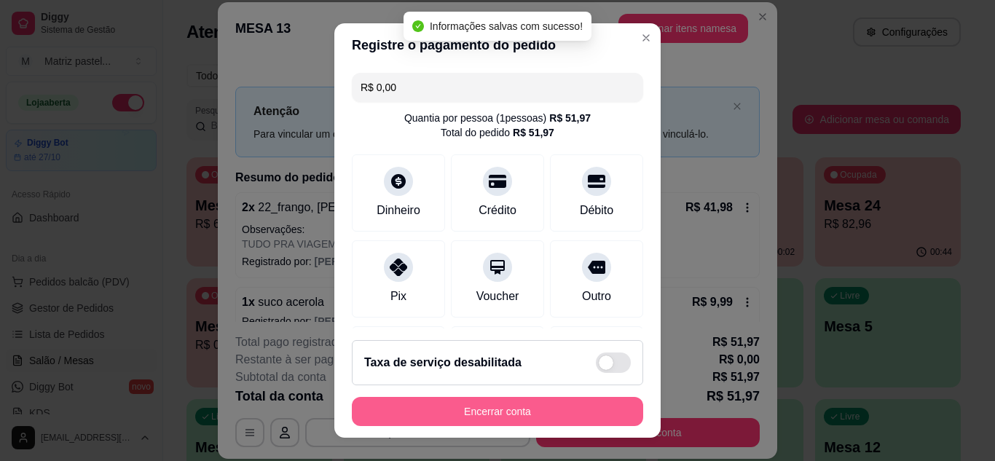
click at [479, 412] on button "Encerrar conta" at bounding box center [497, 411] width 291 height 29
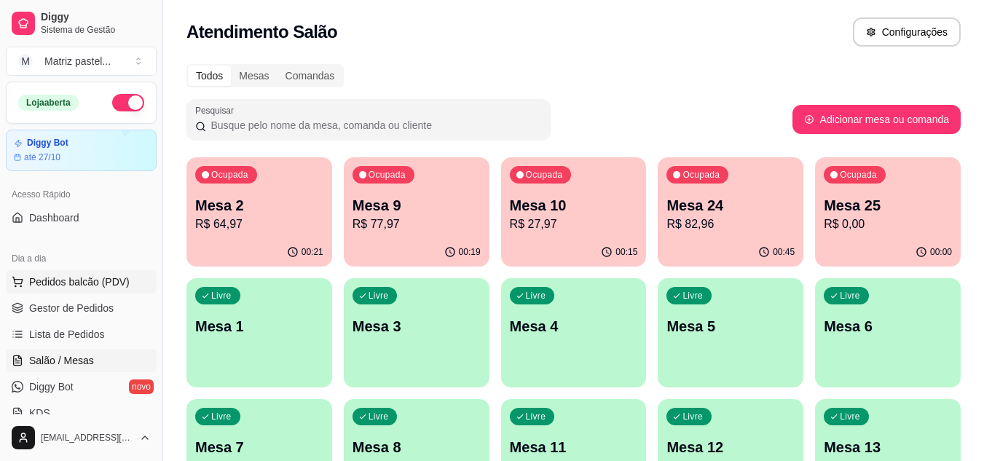
click at [39, 292] on button "Pedidos balcão (PDV)" at bounding box center [81, 281] width 151 height 23
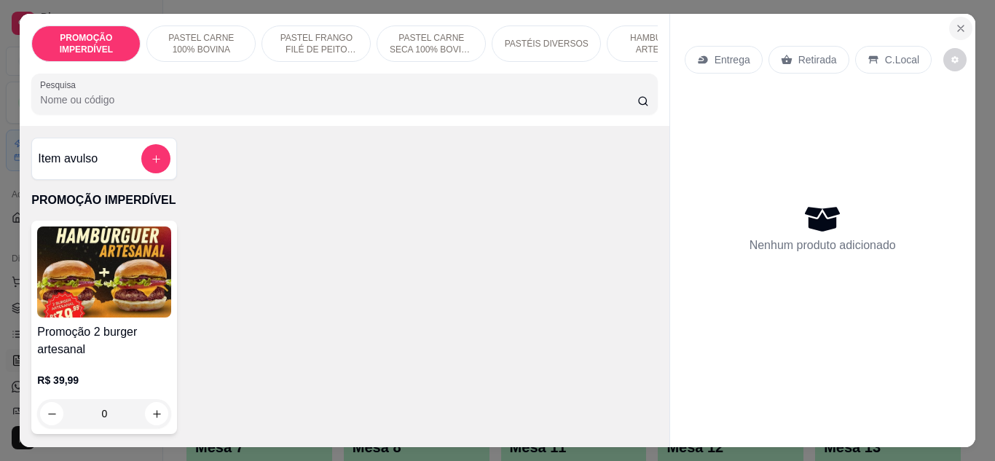
click at [949, 17] on button "Close" at bounding box center [960, 28] width 23 height 23
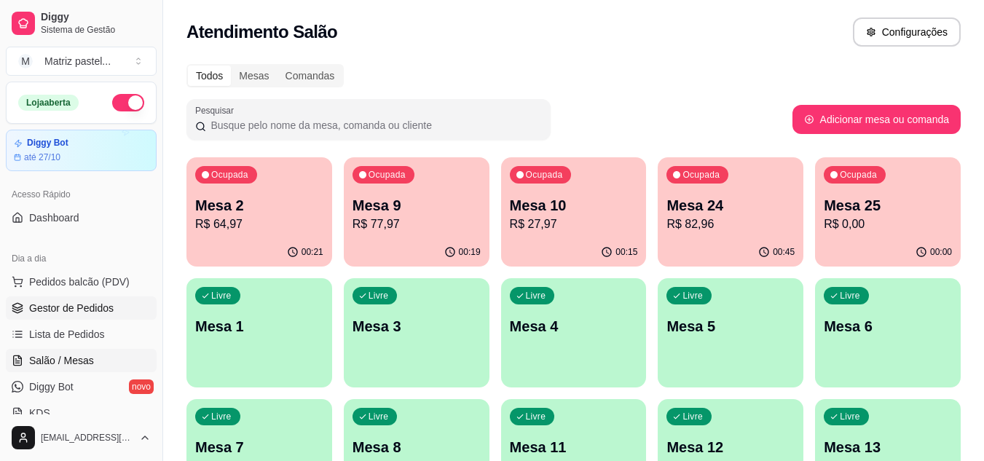
click at [53, 310] on span "Gestor de Pedidos" at bounding box center [71, 308] width 85 height 15
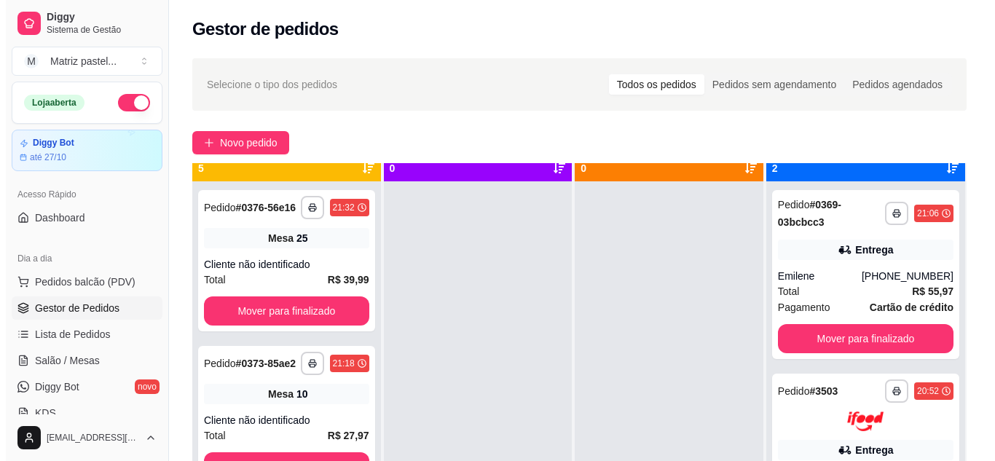
scroll to position [41, 0]
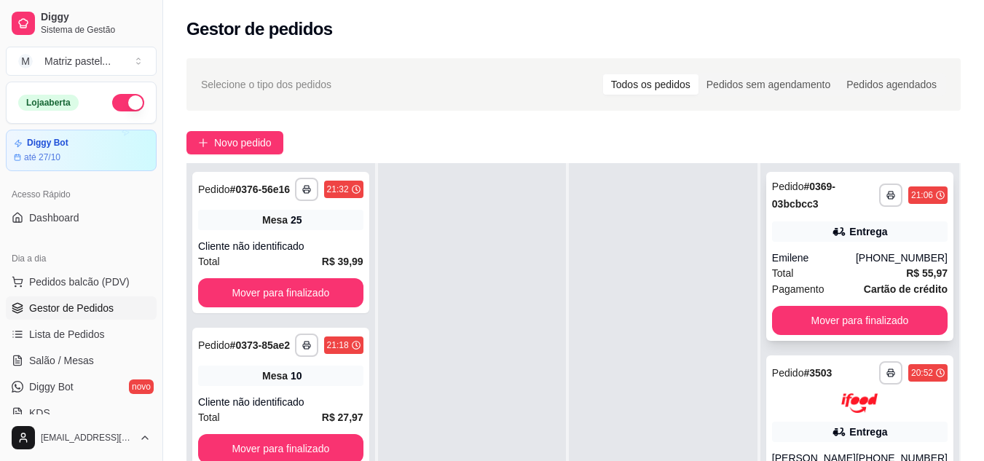
click at [812, 213] on div "**********" at bounding box center [860, 256] width 187 height 169
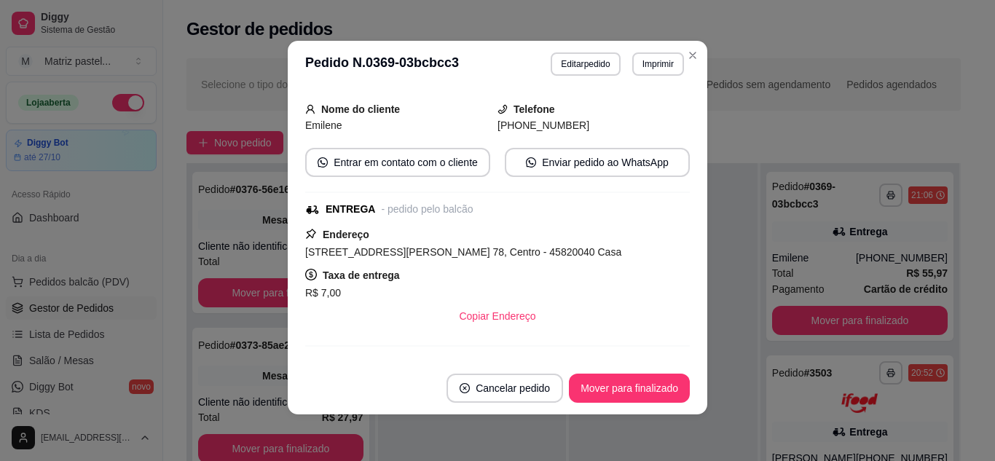
scroll to position [219, 0]
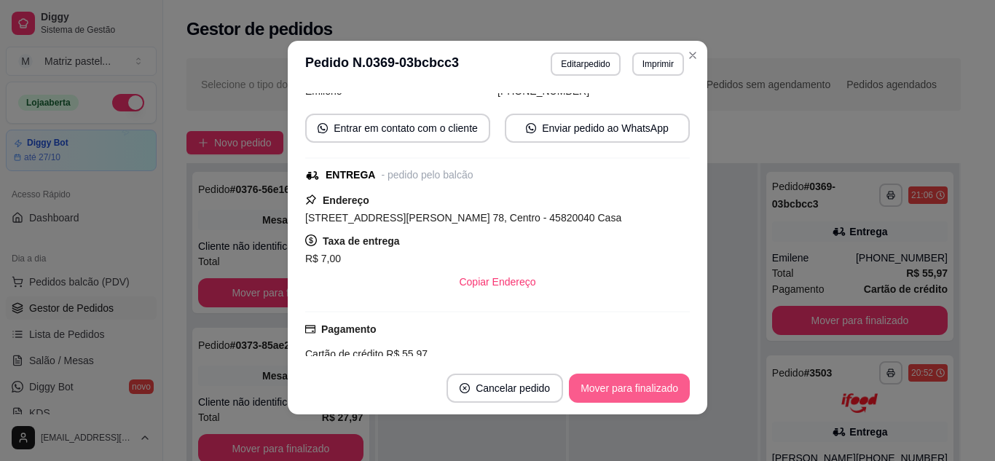
click at [599, 381] on button "Mover para finalizado" at bounding box center [629, 388] width 121 height 29
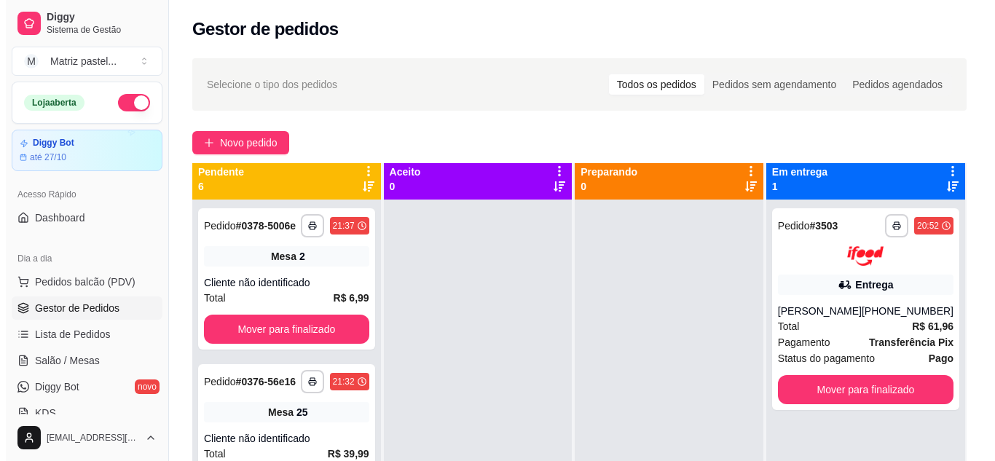
scroll to position [0, 0]
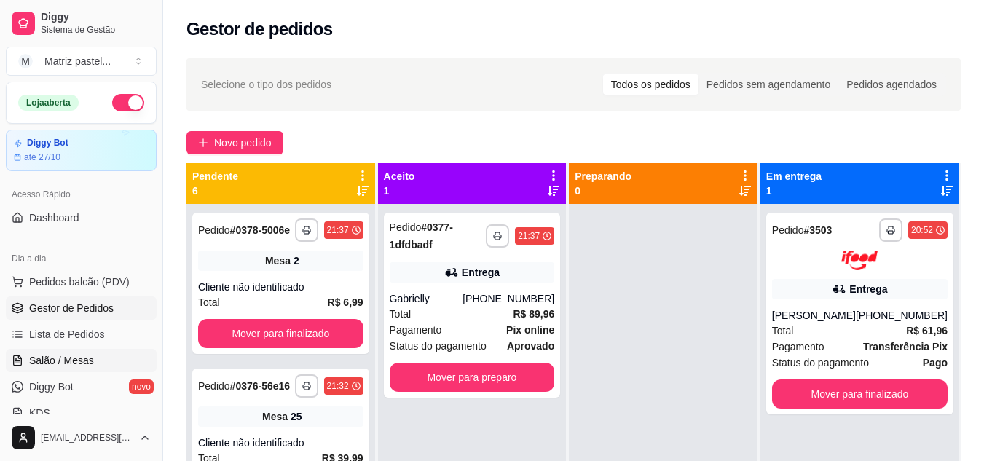
click at [58, 361] on span "Salão / Mesas" at bounding box center [61, 360] width 65 height 15
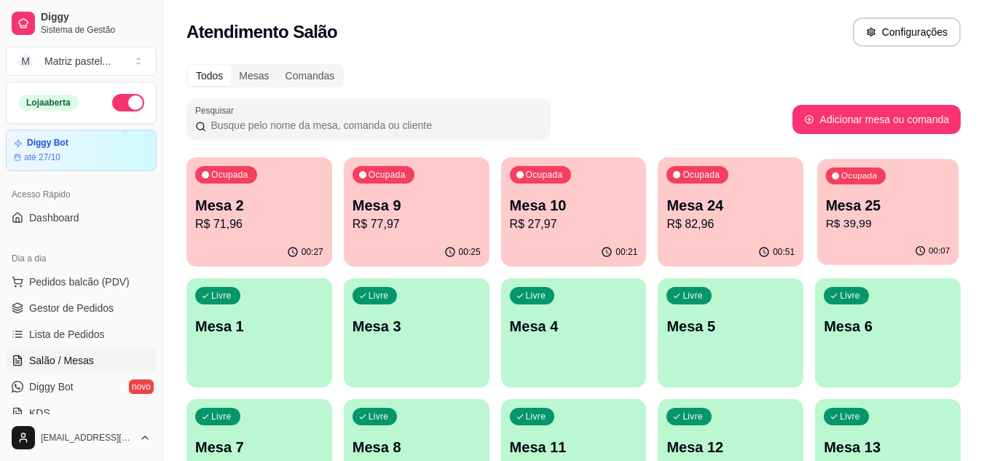
click at [837, 241] on div "00:07" at bounding box center [888, 252] width 141 height 28
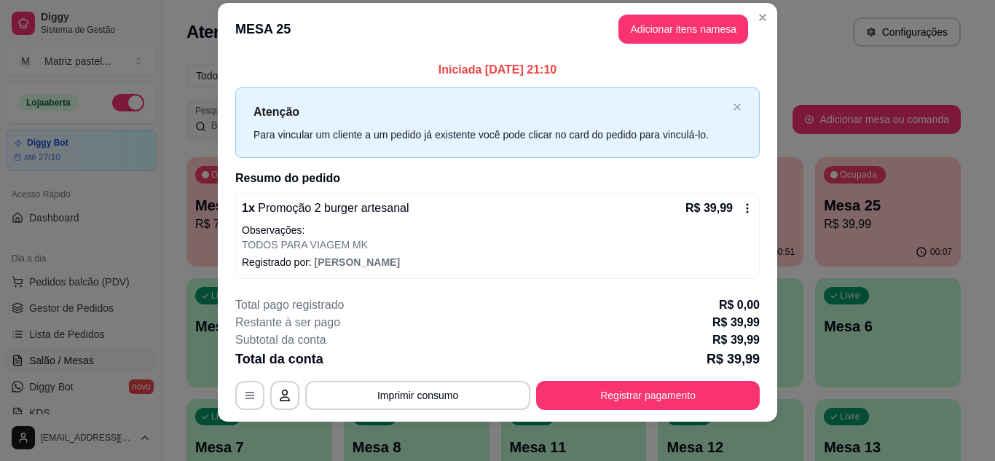
scroll to position [26, 0]
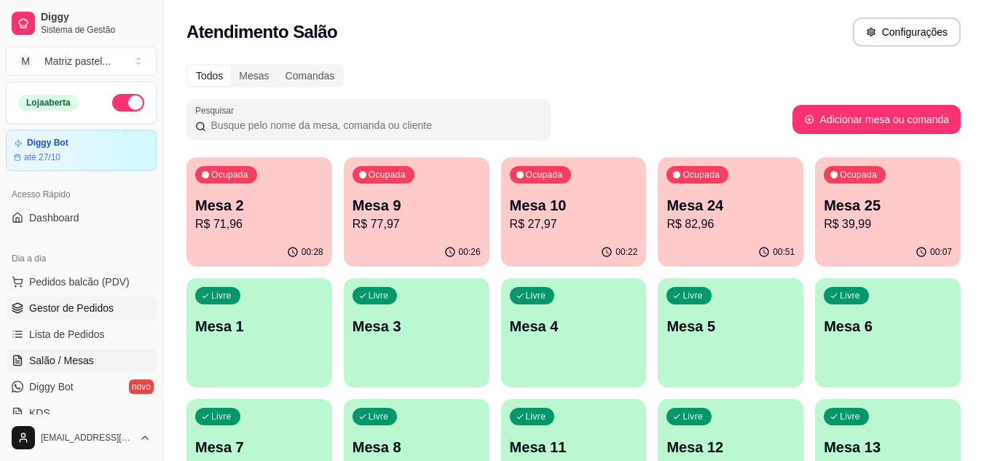
click at [71, 312] on span "Gestor de Pedidos" at bounding box center [71, 308] width 85 height 15
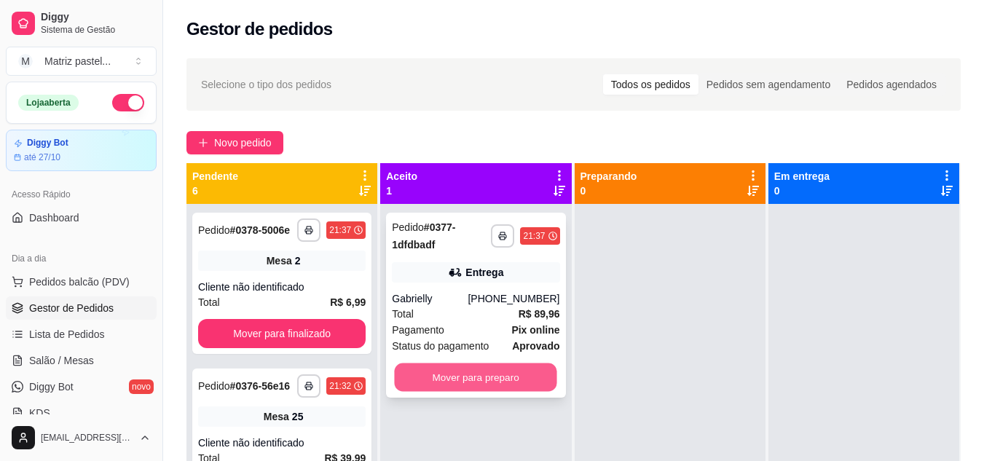
click at [434, 379] on button "Mover para preparo" at bounding box center [476, 378] width 162 height 28
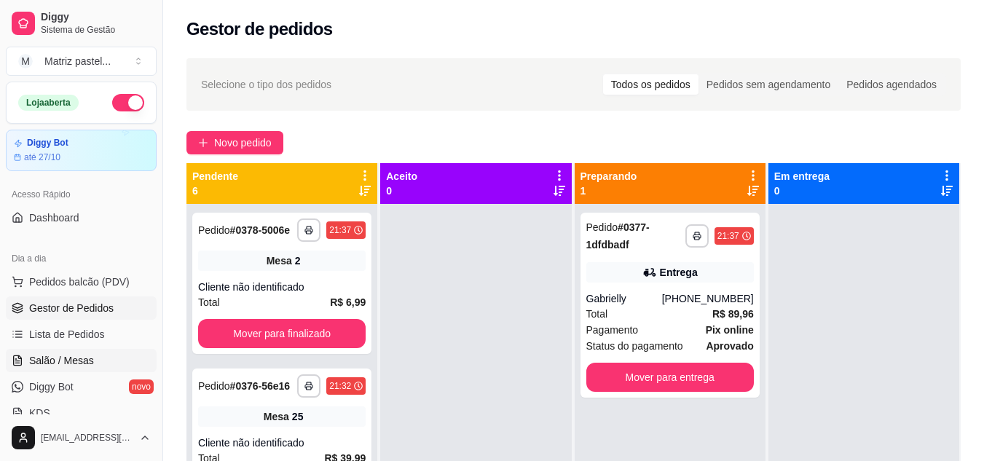
click at [62, 368] on link "Salão / Mesas" at bounding box center [81, 360] width 151 height 23
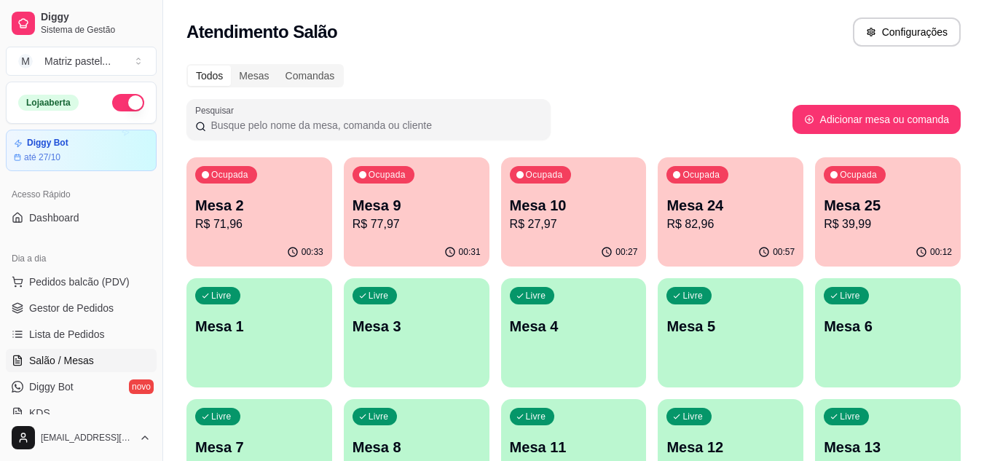
click at [385, 205] on p "Mesa 9" at bounding box center [417, 205] width 128 height 20
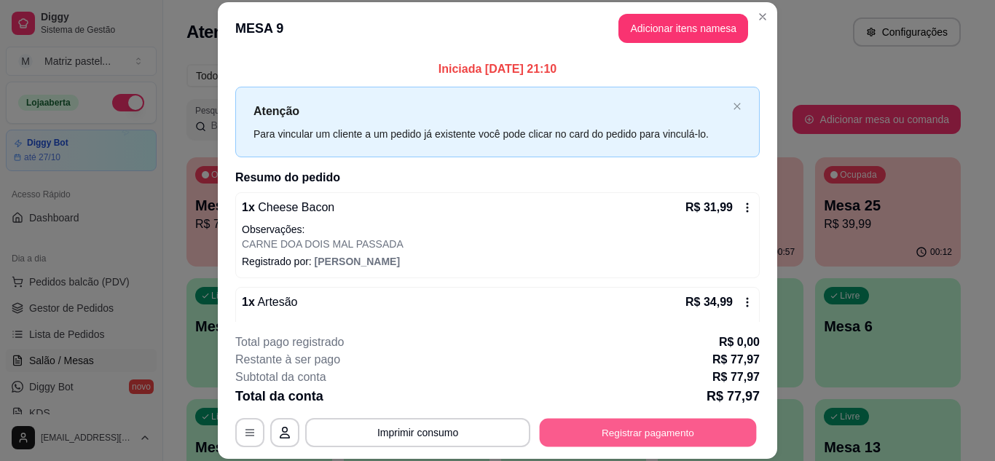
click at [607, 430] on button "Registrar pagamento" at bounding box center [648, 432] width 217 height 28
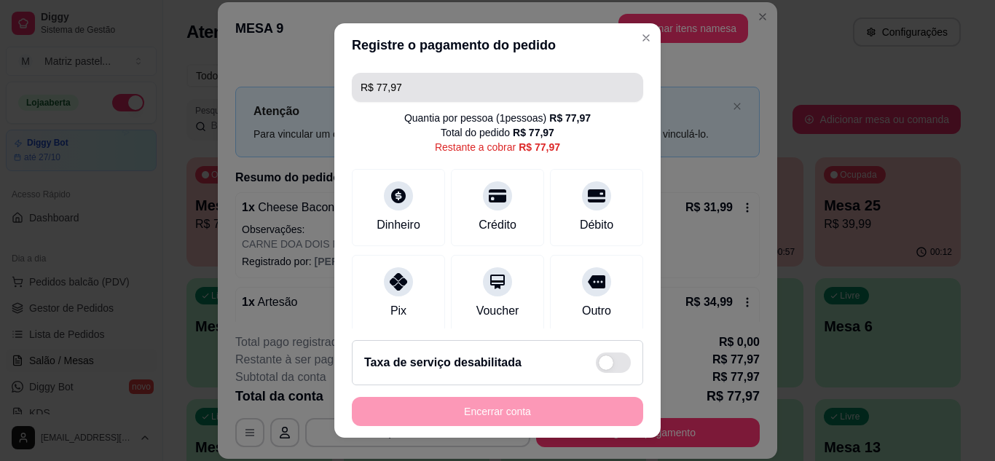
click at [460, 95] on input "R$ 77,97" at bounding box center [498, 87] width 274 height 29
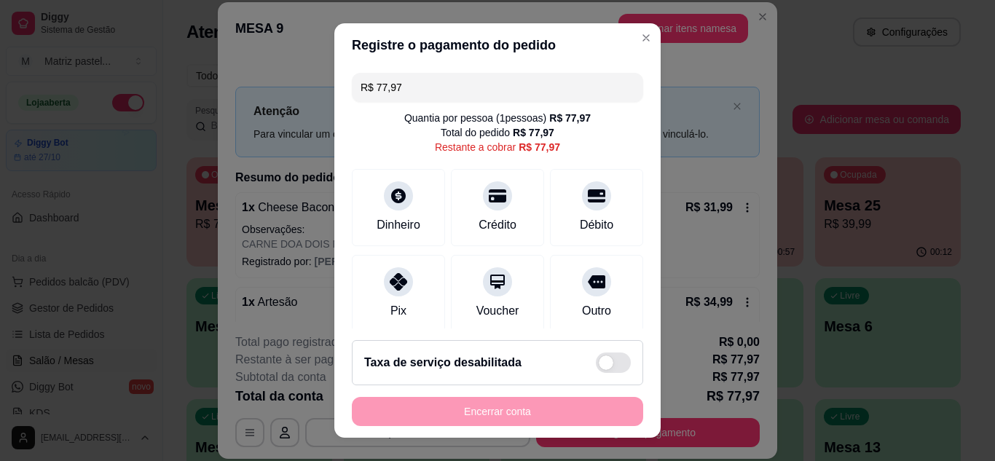
click at [460, 95] on input "R$ 77,97" at bounding box center [498, 87] width 274 height 29
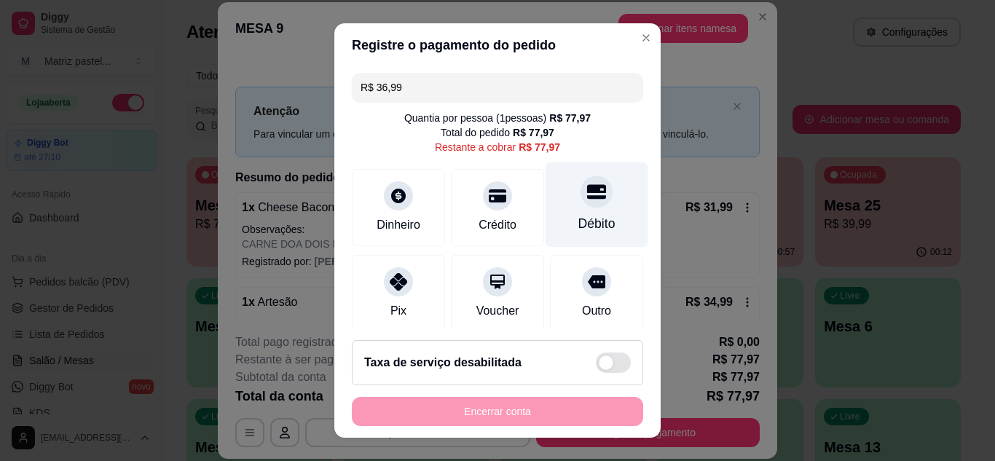
click at [587, 189] on icon at bounding box center [596, 191] width 19 height 19
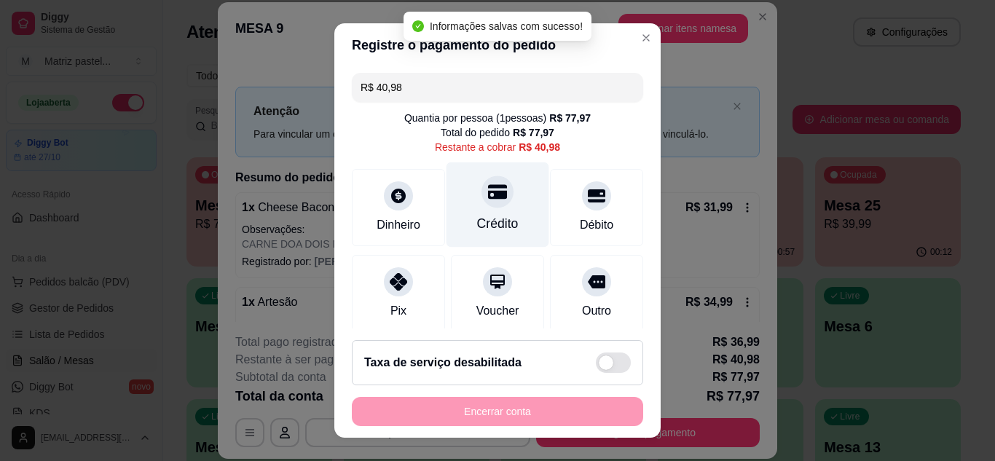
click at [482, 203] on div at bounding box center [498, 192] width 32 height 32
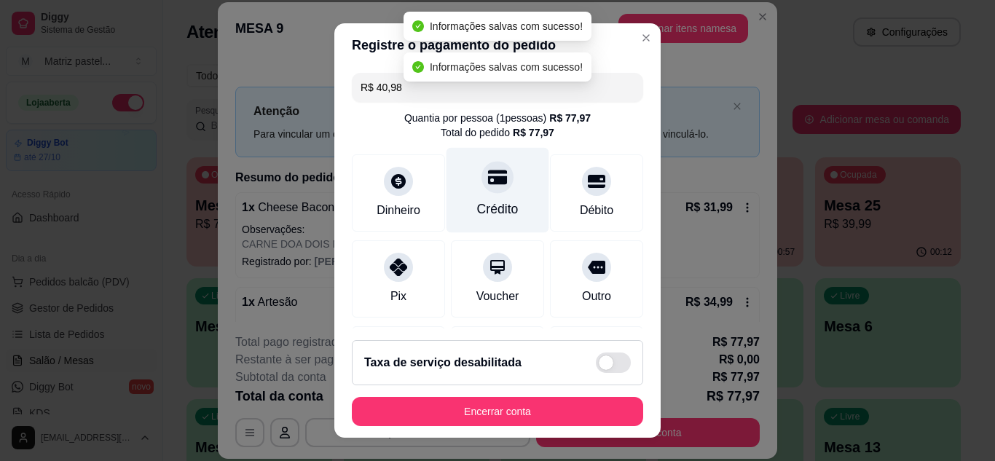
type input "R$ 0,00"
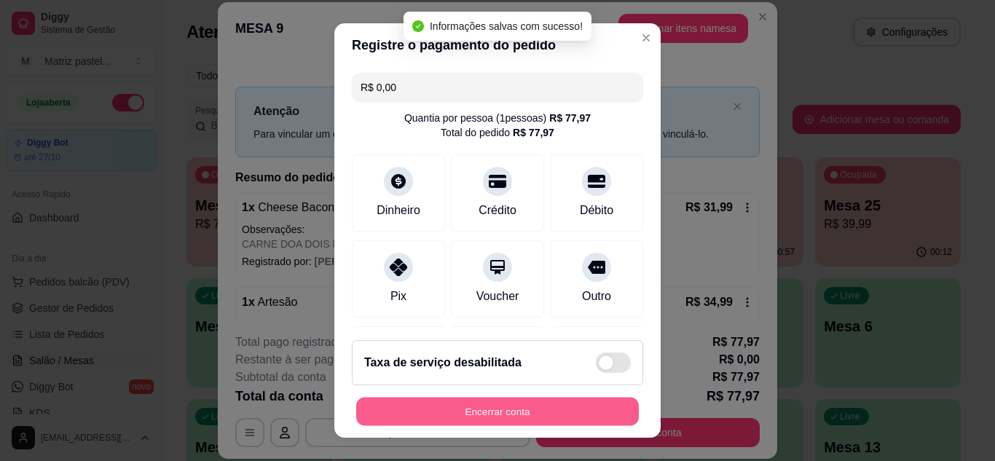
click at [503, 409] on button "Encerrar conta" at bounding box center [497, 412] width 283 height 28
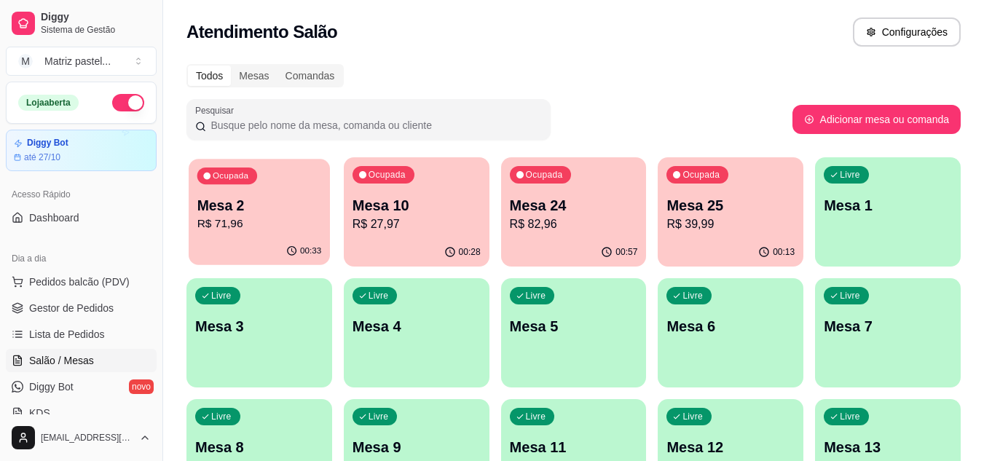
click at [256, 246] on div "00:33" at bounding box center [259, 252] width 141 height 28
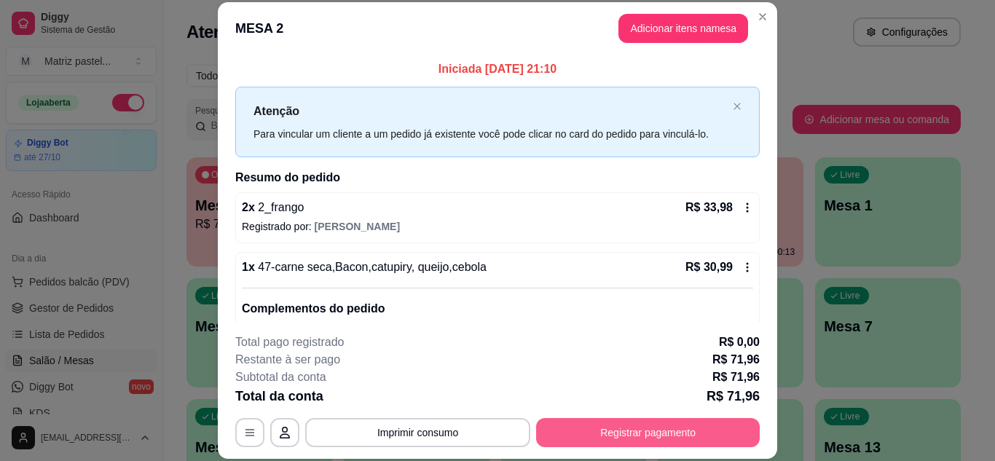
click at [596, 431] on button "Registrar pagamento" at bounding box center [648, 432] width 224 height 29
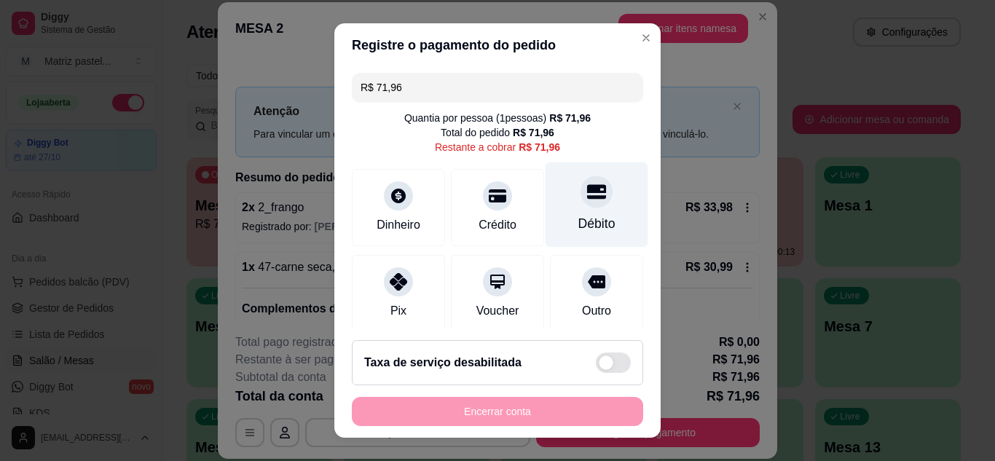
click at [584, 216] on div "Débito" at bounding box center [597, 223] width 37 height 19
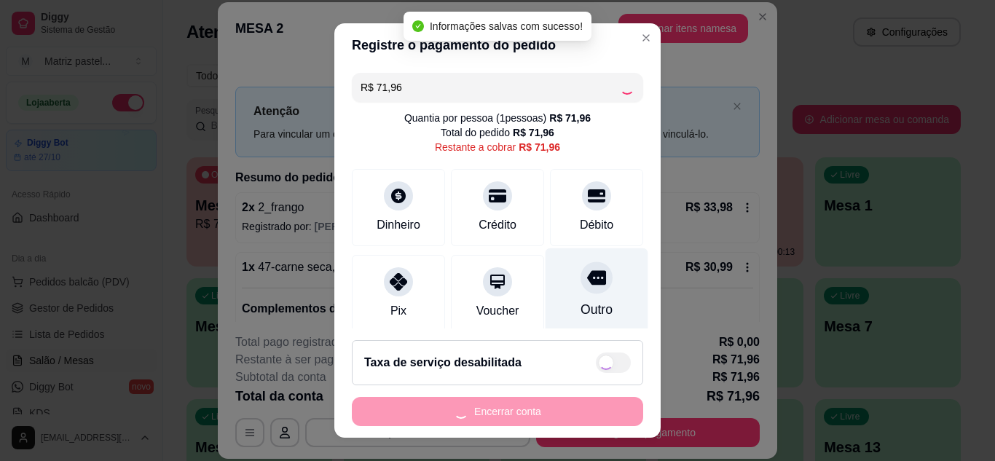
type input "R$ 0,00"
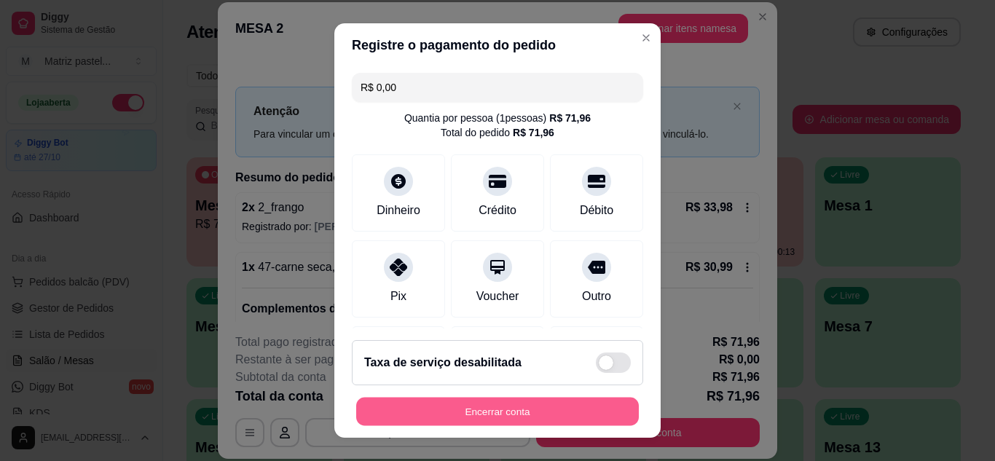
click at [452, 405] on button "Encerrar conta" at bounding box center [497, 412] width 283 height 28
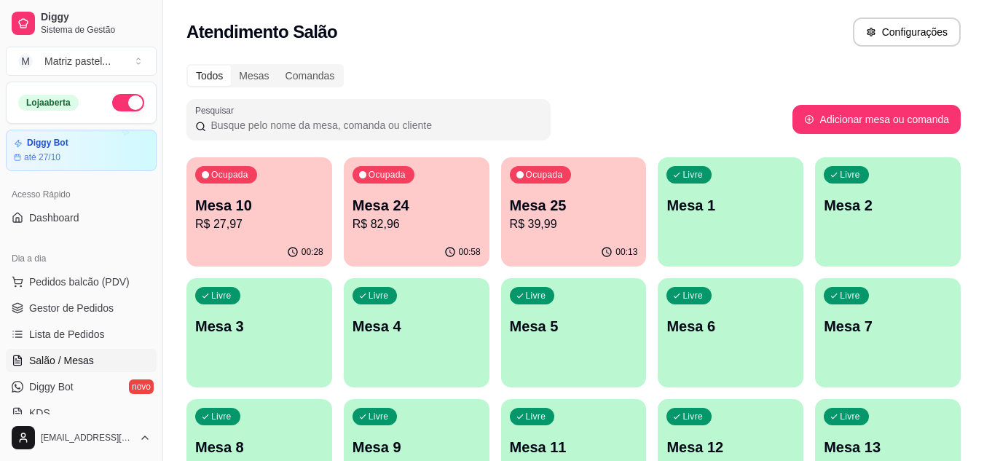
click at [541, 207] on p "Mesa 25" at bounding box center [574, 205] width 128 height 20
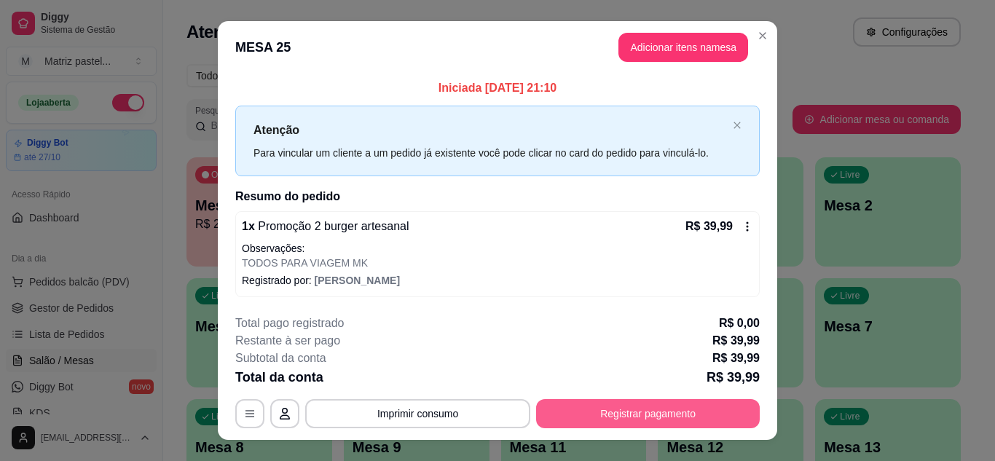
click at [591, 402] on button "Registrar pagamento" at bounding box center [648, 413] width 224 height 29
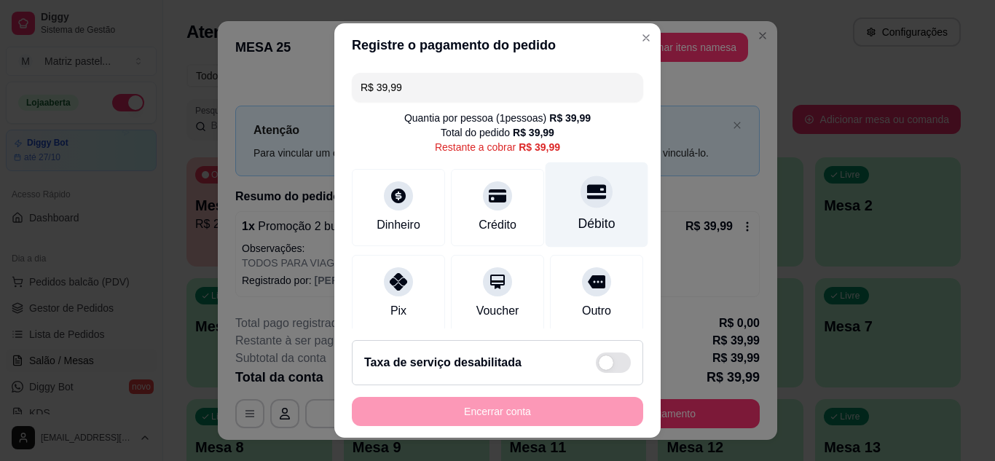
click at [587, 185] on icon at bounding box center [596, 191] width 19 height 15
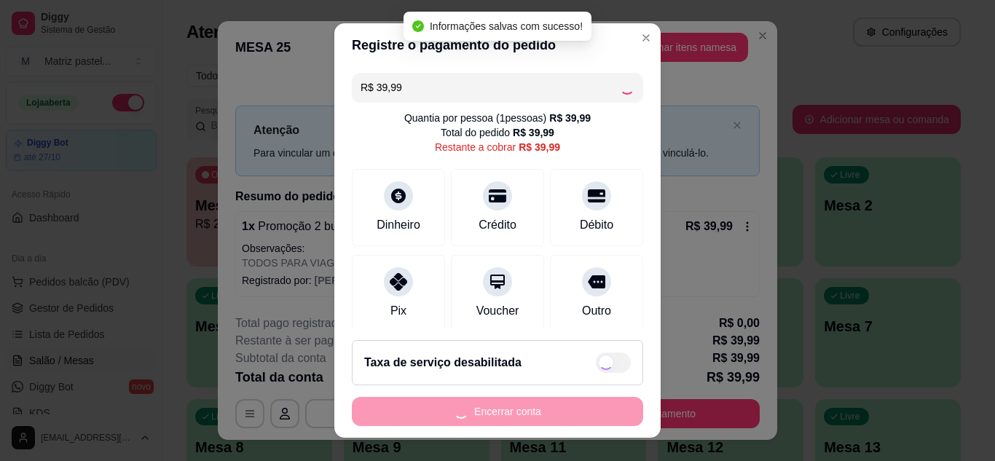
type input "R$ 0,00"
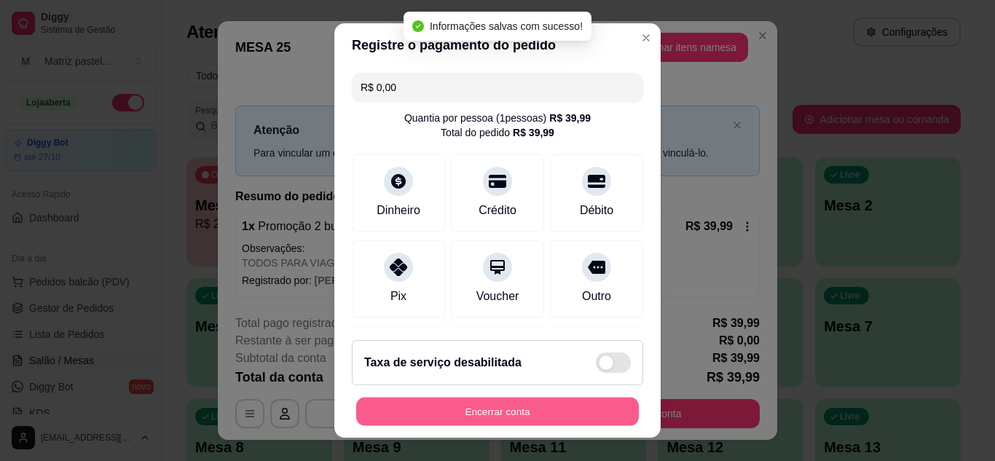
click at [554, 408] on button "Encerrar conta" at bounding box center [497, 412] width 283 height 28
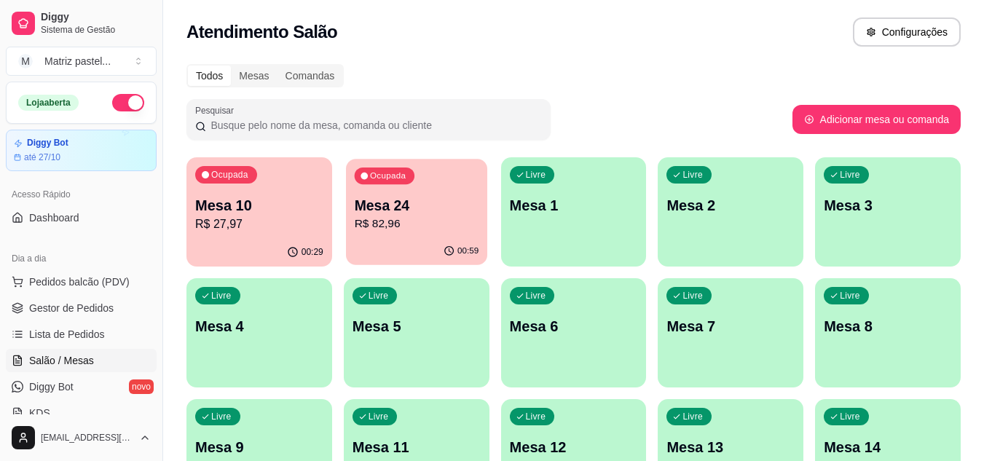
click at [383, 198] on p "Mesa 24" at bounding box center [416, 206] width 125 height 20
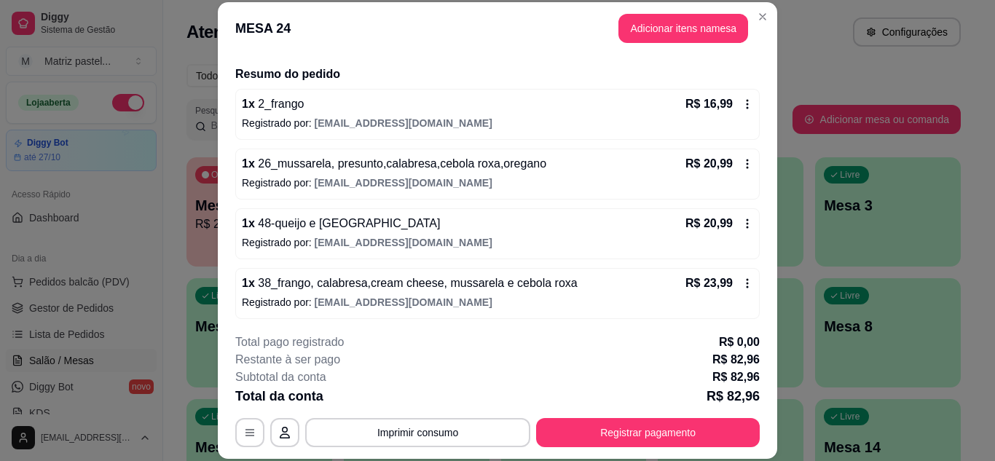
scroll to position [106, 0]
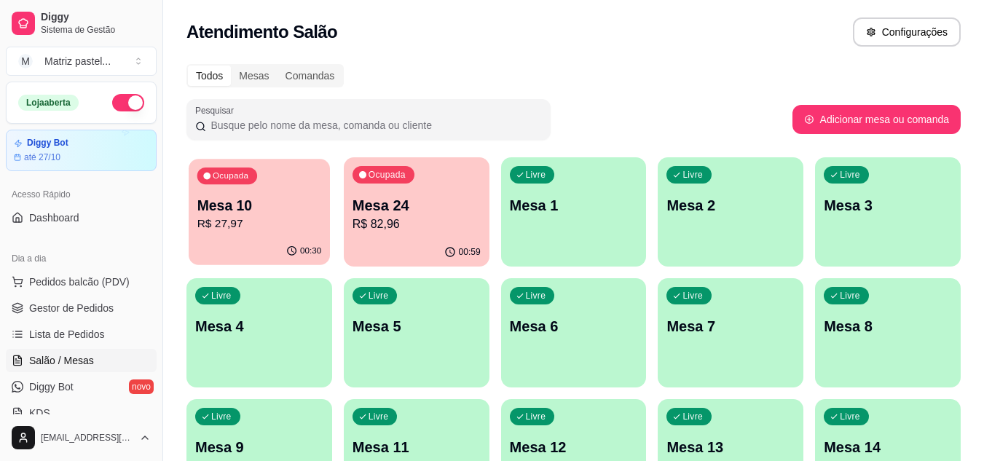
click at [268, 203] on p "Mesa 10" at bounding box center [259, 206] width 125 height 20
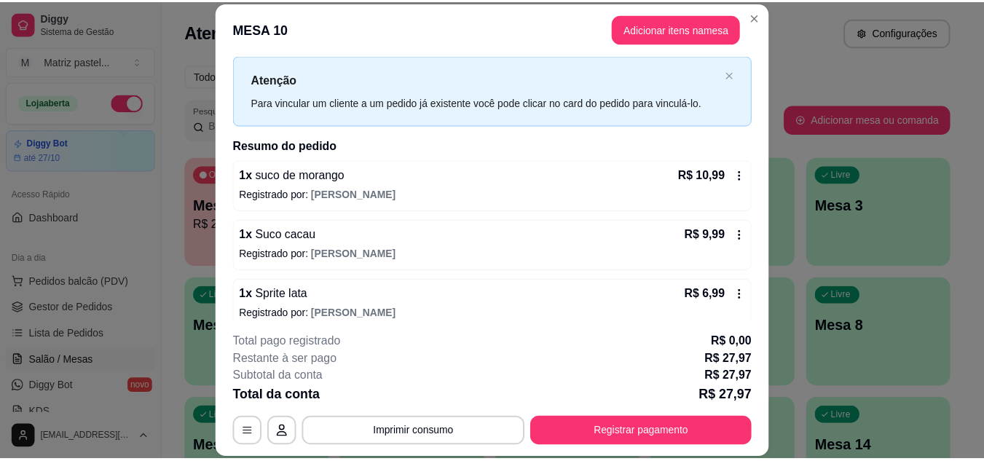
scroll to position [47, 0]
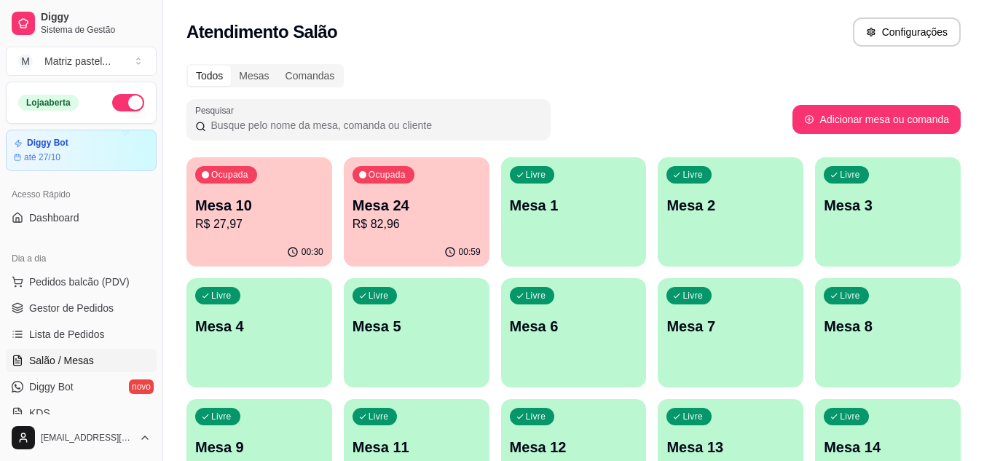
click at [240, 228] on p "R$ 27,97" at bounding box center [259, 224] width 128 height 17
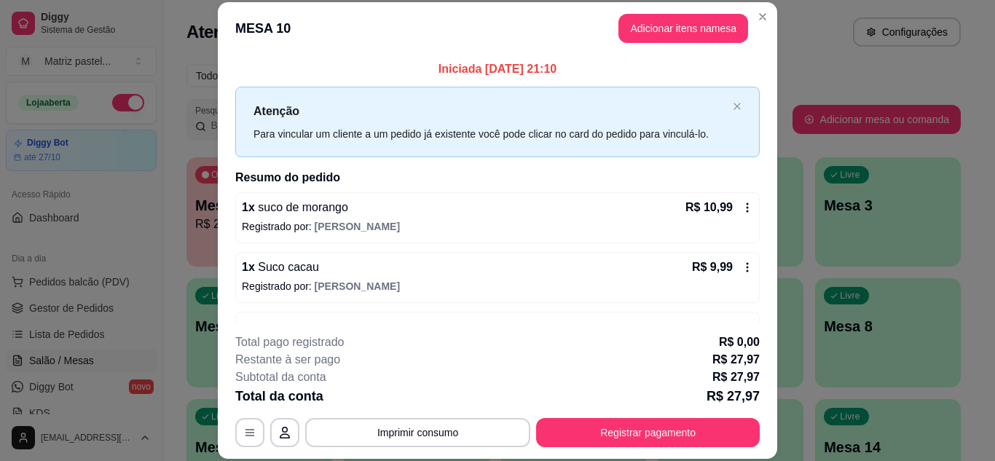
click at [742, 213] on icon at bounding box center [748, 208] width 12 height 12
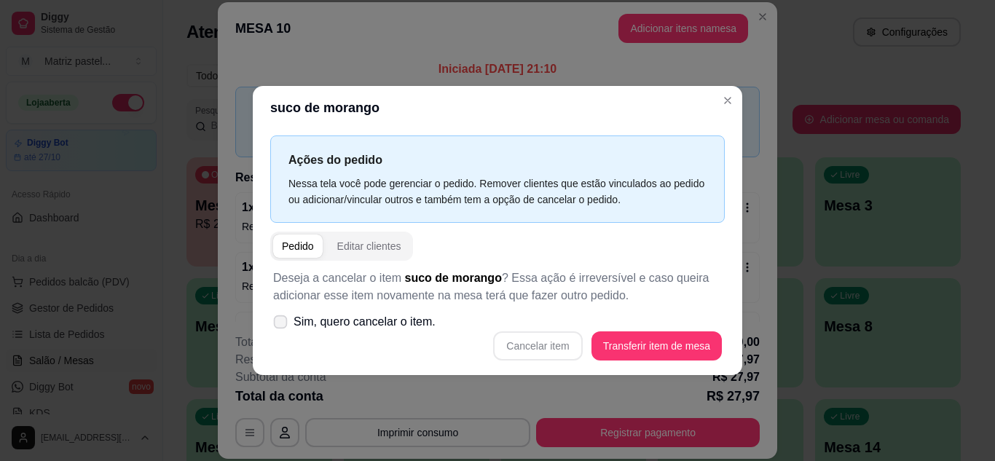
click at [391, 322] on span "Sim, quero cancelar o item." at bounding box center [365, 321] width 142 height 17
click at [282, 324] on input "Sim, quero cancelar o item." at bounding box center [277, 328] width 9 height 9
checkbox input "true"
click at [515, 337] on button "Cancelar item" at bounding box center [537, 346] width 89 height 29
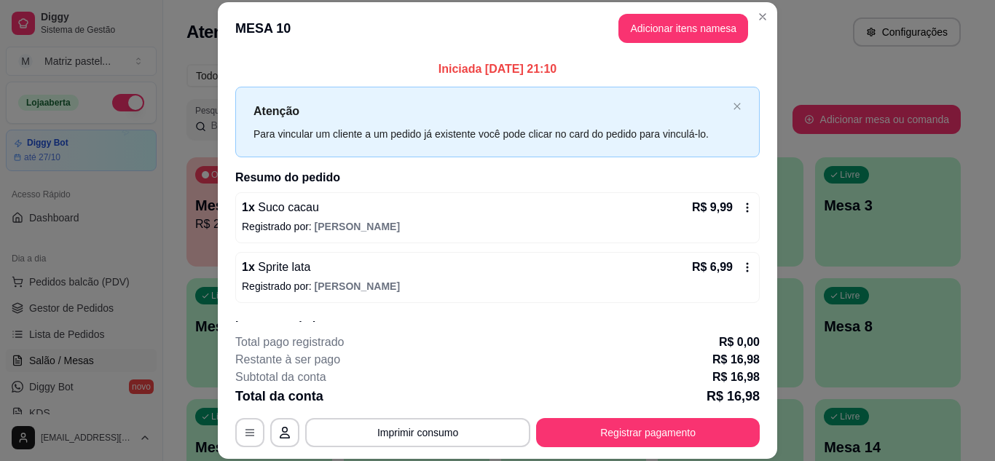
click at [742, 203] on icon at bounding box center [748, 208] width 12 height 12
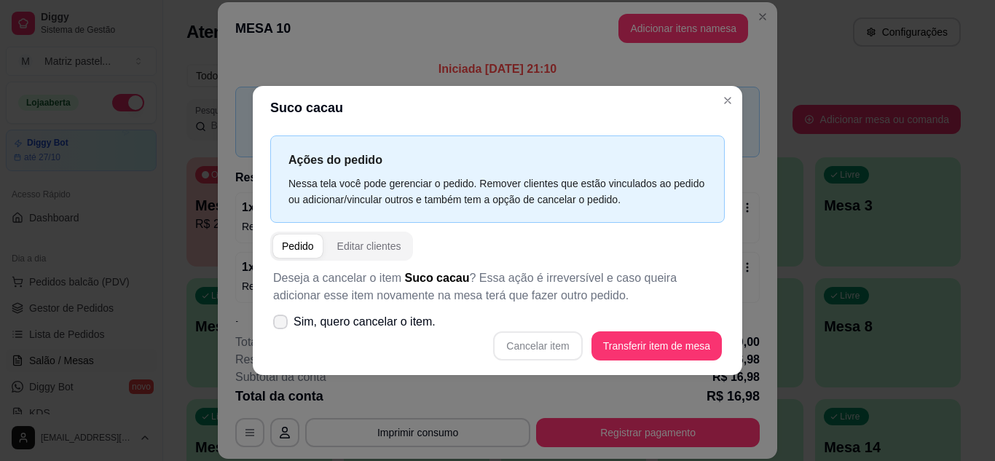
click at [302, 319] on span "Sim, quero cancelar o item." at bounding box center [365, 321] width 142 height 17
click at [282, 324] on input "Sim, quero cancelar o item." at bounding box center [277, 328] width 9 height 9
checkbox input "true"
click at [557, 328] on div "Deseja a cancelar o item Suco cacau ? Essa ação é irreversível e caso queira ad…" at bounding box center [497, 315] width 455 height 109
click at [554, 345] on button "Cancelar item" at bounding box center [537, 346] width 89 height 29
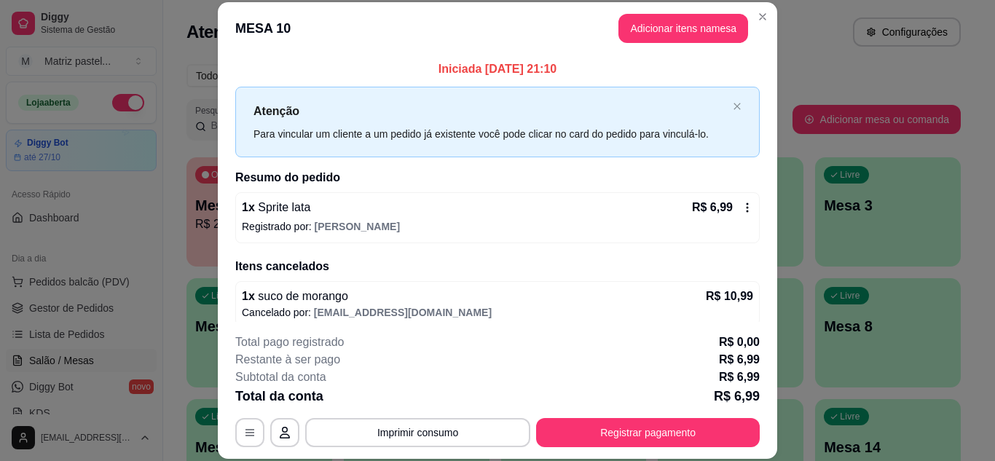
click at [729, 200] on div "R$ 6,99" at bounding box center [722, 207] width 61 height 17
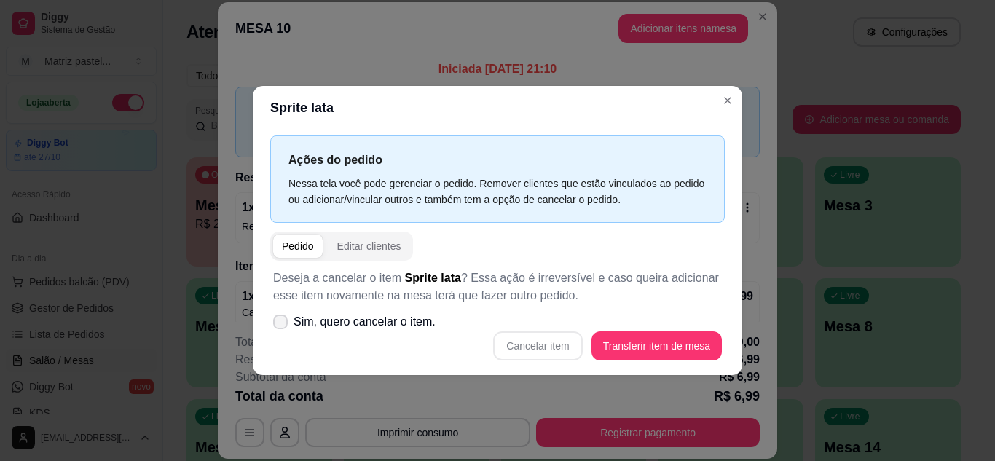
click at [410, 320] on span "Sim, quero cancelar o item." at bounding box center [365, 321] width 142 height 17
click at [282, 324] on input "Sim, quero cancelar o item." at bounding box center [277, 328] width 9 height 9
checkbox input "true"
click at [547, 345] on button "Cancelar item" at bounding box center [537, 346] width 89 height 29
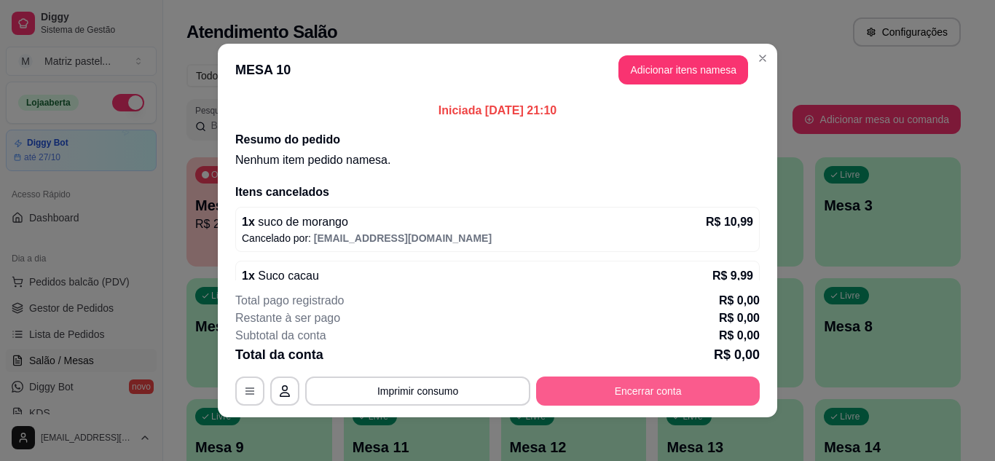
click at [564, 399] on button "Encerrar conta" at bounding box center [648, 391] width 224 height 29
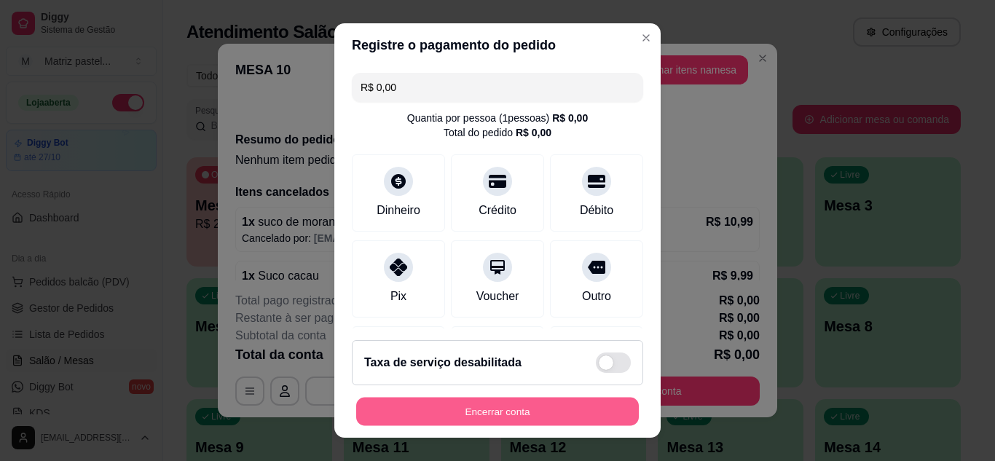
click at [537, 407] on button "Encerrar conta" at bounding box center [497, 412] width 283 height 28
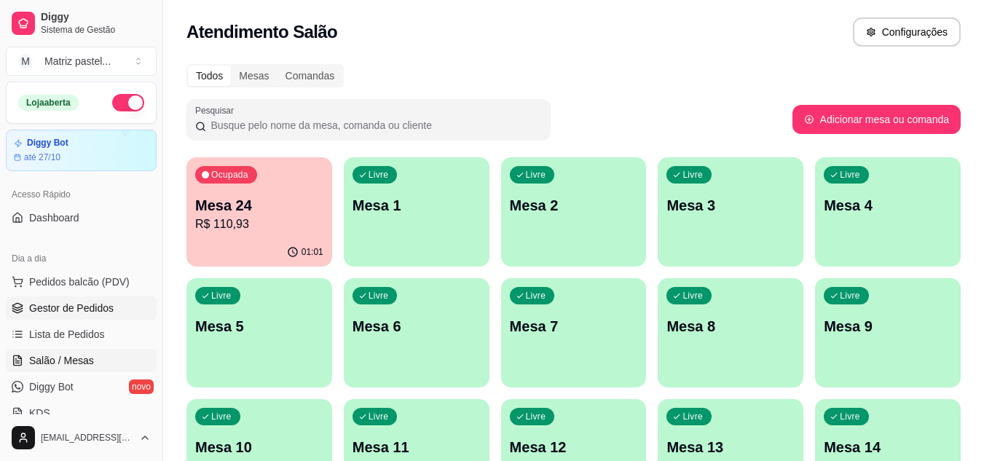
click at [95, 317] on link "Gestor de Pedidos" at bounding box center [81, 308] width 151 height 23
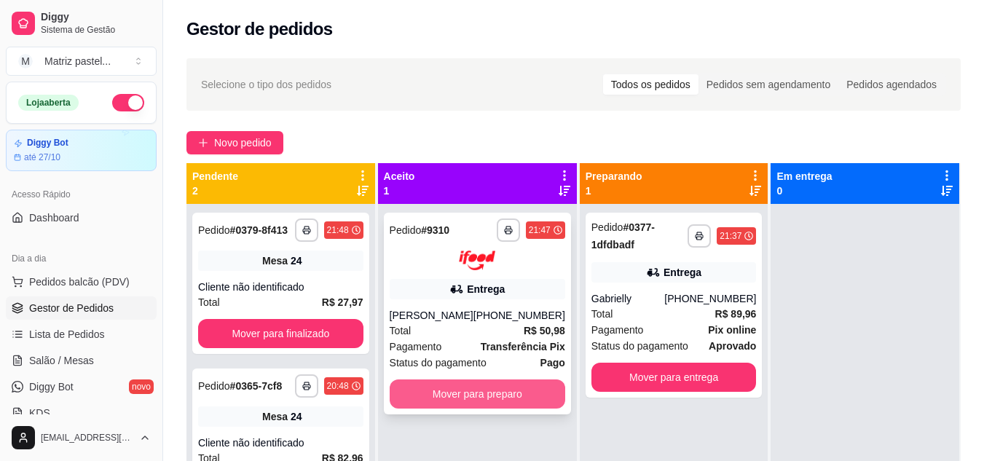
click at [455, 409] on button "Mover para preparo" at bounding box center [478, 394] width 176 height 29
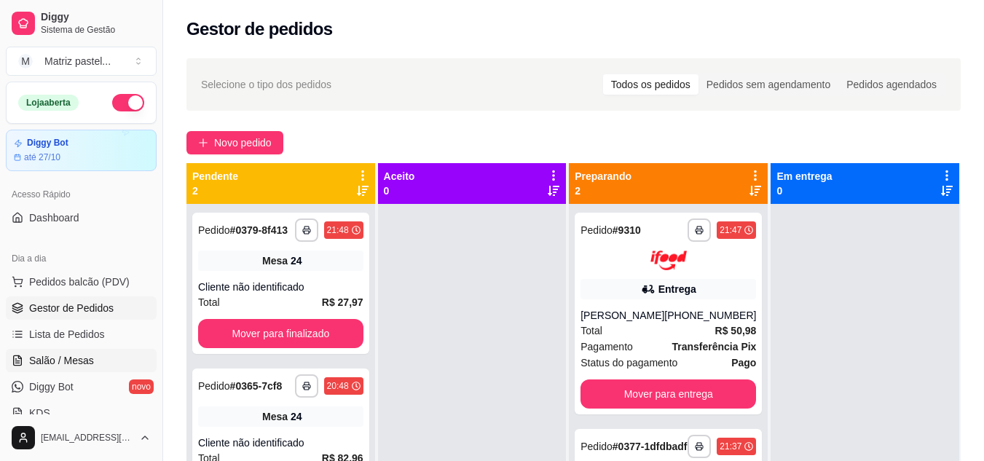
click at [53, 357] on span "Salão / Mesas" at bounding box center [61, 360] width 65 height 15
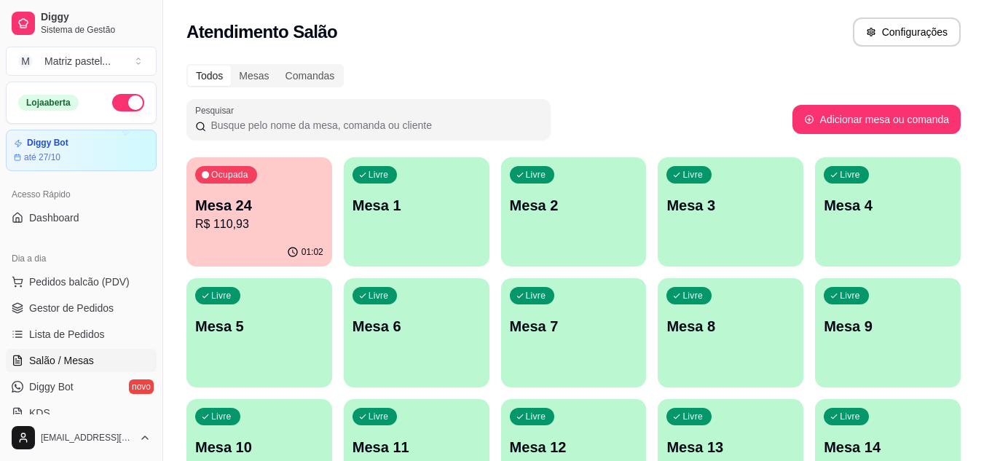
click at [244, 246] on div "01:02" at bounding box center [260, 252] width 146 height 28
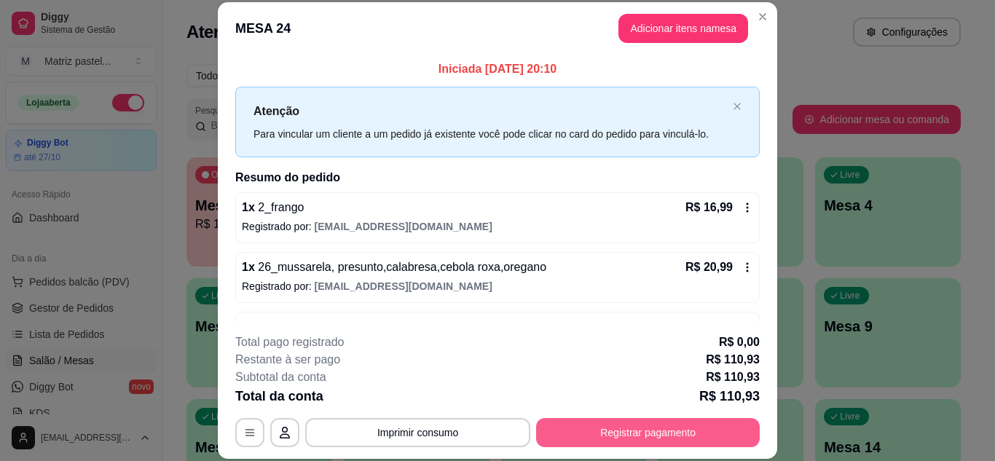
click at [601, 431] on button "Registrar pagamento" at bounding box center [648, 432] width 224 height 29
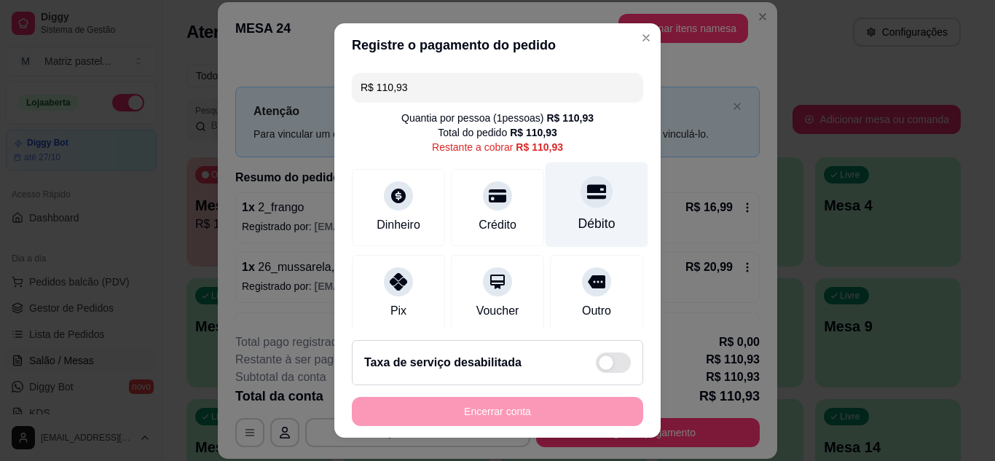
click at [594, 200] on div "Débito" at bounding box center [597, 204] width 103 height 85
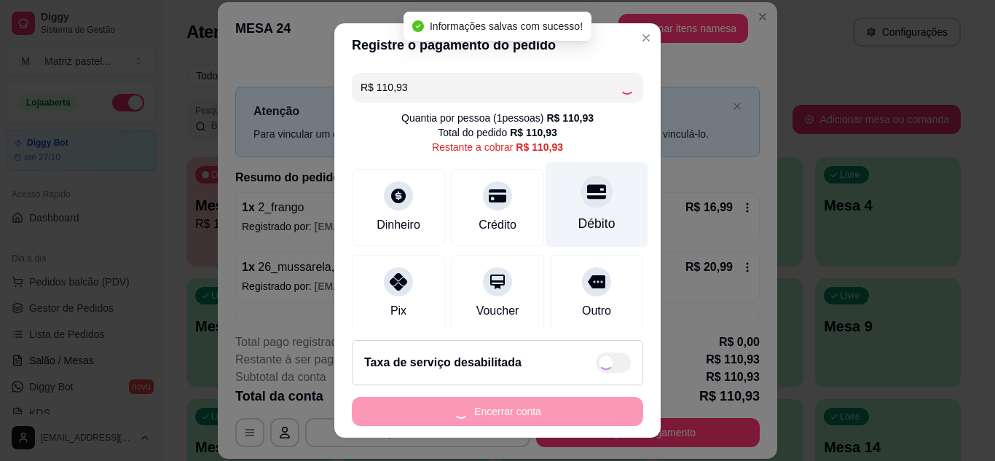
type input "R$ 0,00"
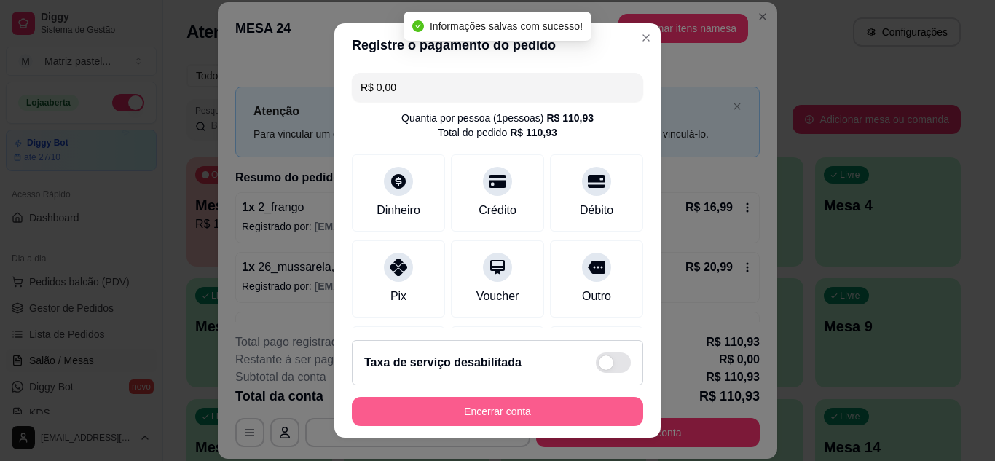
click at [524, 401] on button "Encerrar conta" at bounding box center [497, 411] width 291 height 29
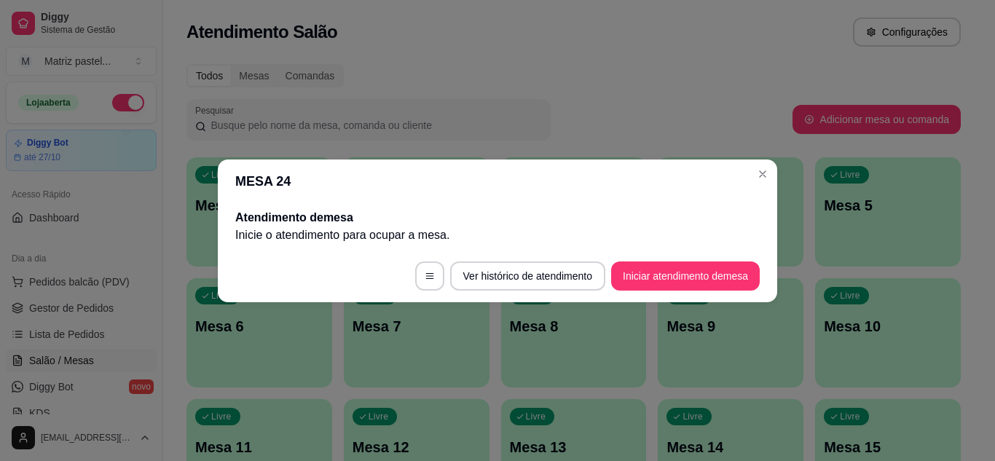
click at [774, 165] on header "MESA 24" at bounding box center [498, 182] width 560 height 44
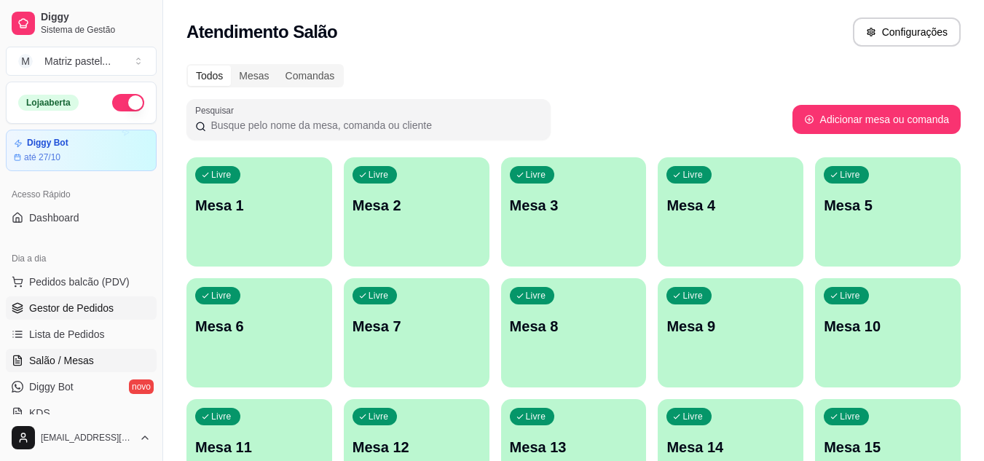
click at [44, 313] on span "Gestor de Pedidos" at bounding box center [71, 308] width 85 height 15
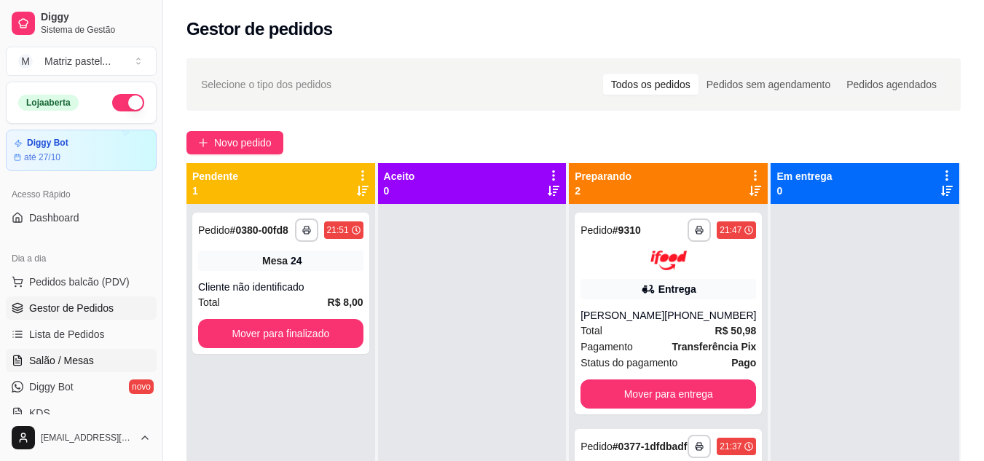
click at [74, 356] on span "Salão / Mesas" at bounding box center [61, 360] width 65 height 15
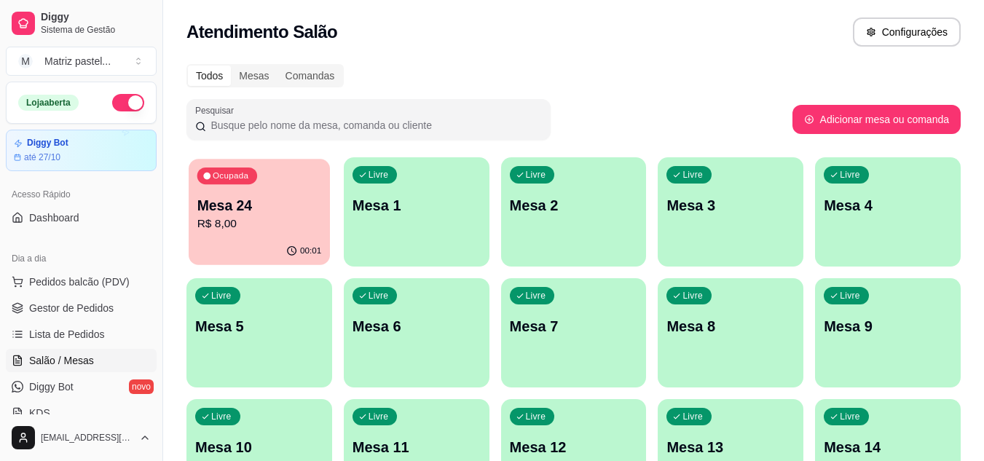
click at [216, 209] on p "Mesa 24" at bounding box center [259, 206] width 125 height 20
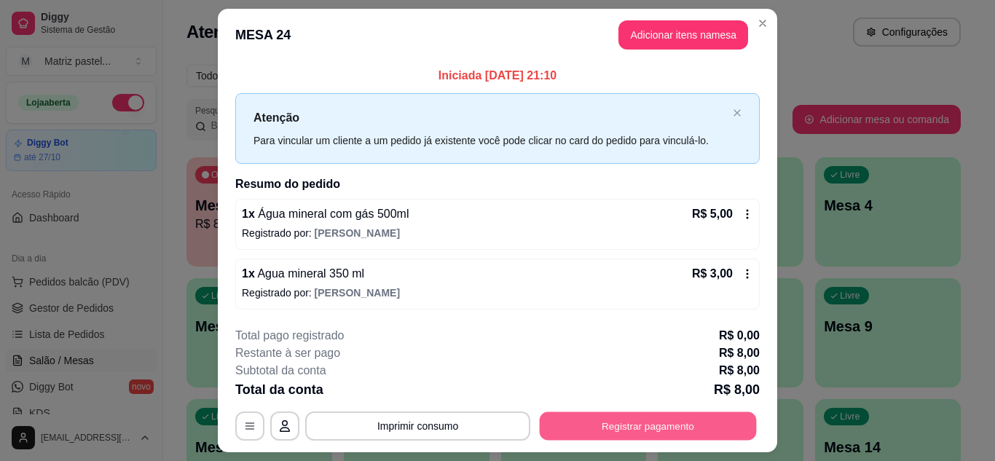
click at [688, 432] on button "Registrar pagamento" at bounding box center [648, 426] width 217 height 28
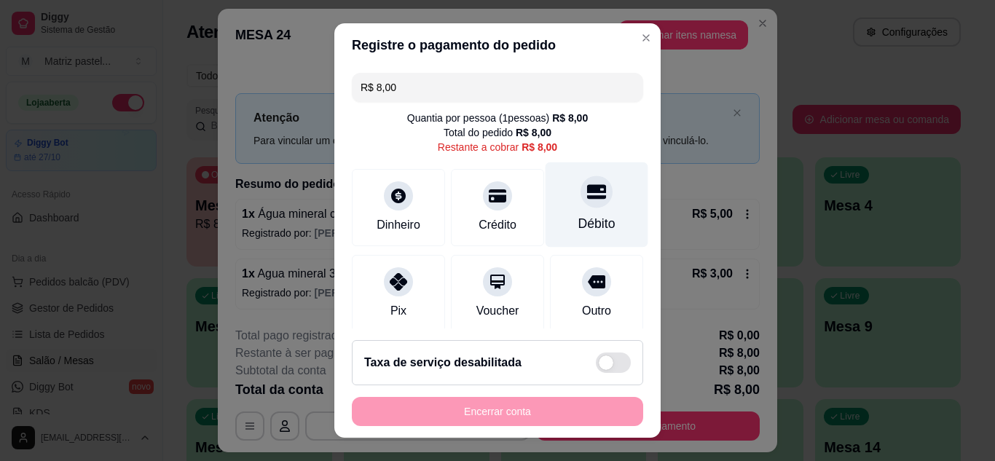
click at [579, 221] on div "Débito" at bounding box center [597, 223] width 37 height 19
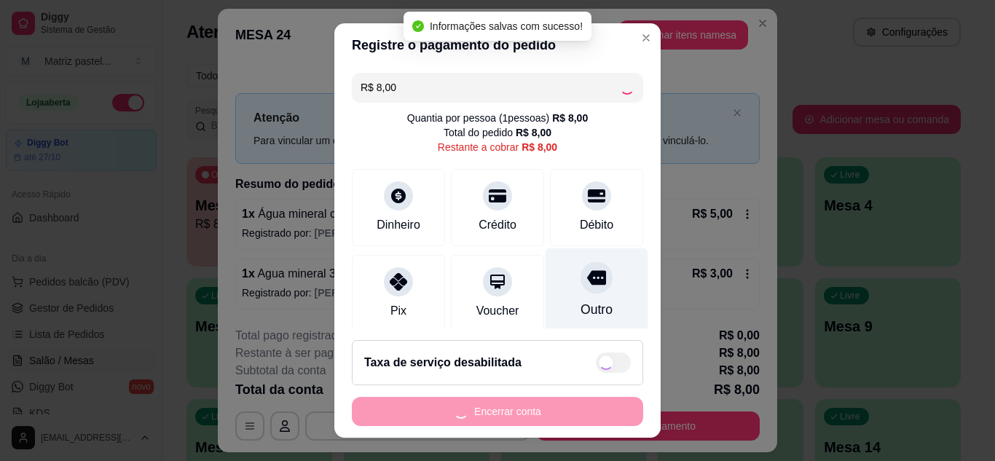
type input "R$ 0,00"
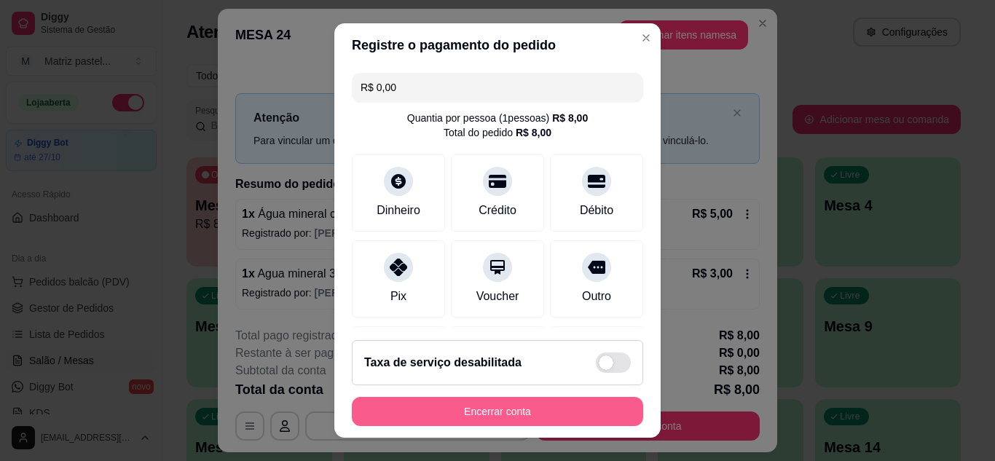
click at [436, 418] on button "Encerrar conta" at bounding box center [497, 411] width 291 height 29
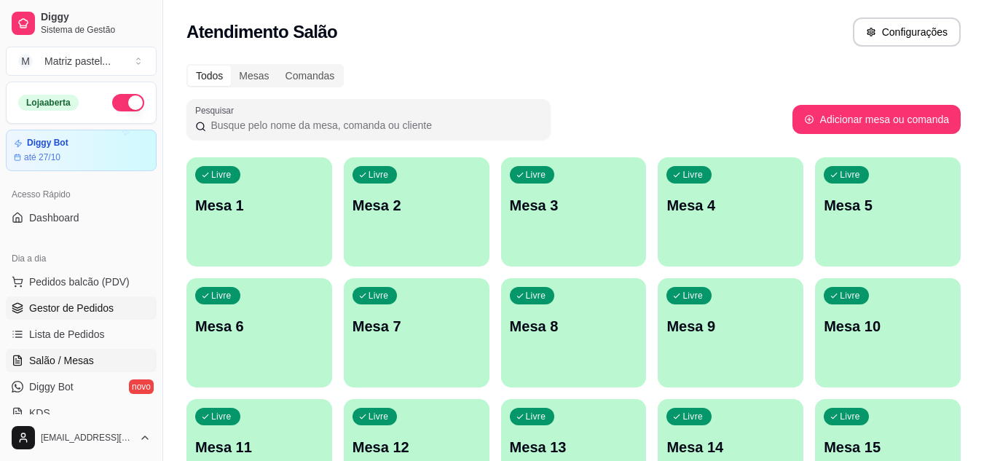
drag, startPoint x: 103, startPoint y: 311, endPoint x: 113, endPoint y: 306, distance: 11.4
click at [103, 311] on span "Gestor de Pedidos" at bounding box center [71, 308] width 85 height 15
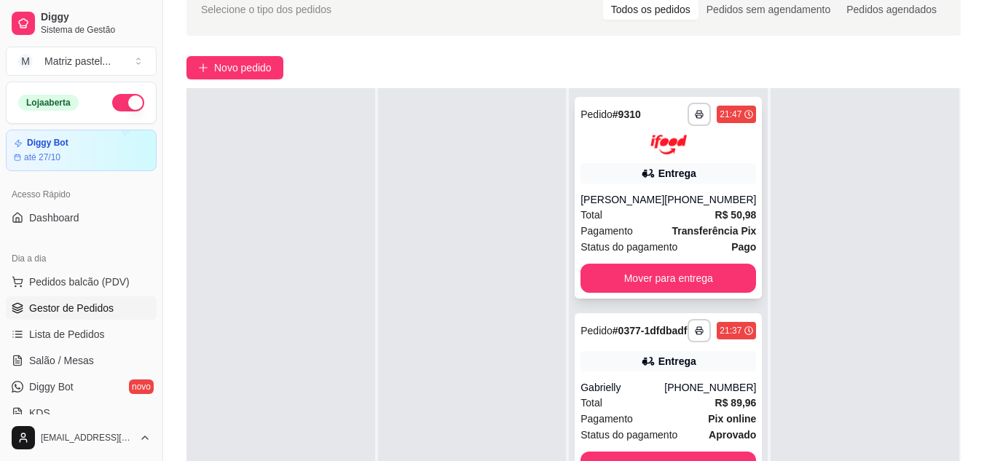
scroll to position [146, 0]
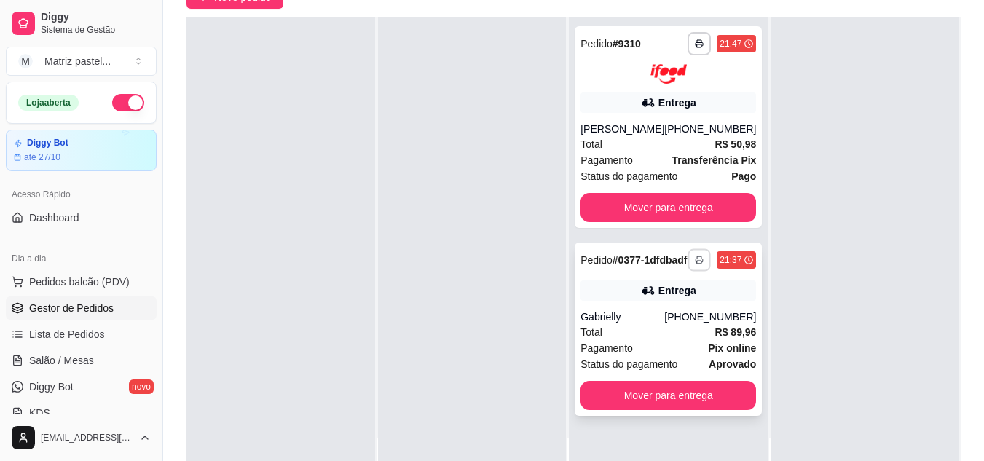
click at [689, 271] on button "button" at bounding box center [700, 259] width 23 height 23
click at [677, 326] on button "IMPRESSORA" at bounding box center [650, 331] width 106 height 23
click at [689, 49] on button "button" at bounding box center [700, 43] width 23 height 23
click at [632, 85] on button "IMPRESSORA" at bounding box center [650, 94] width 106 height 23
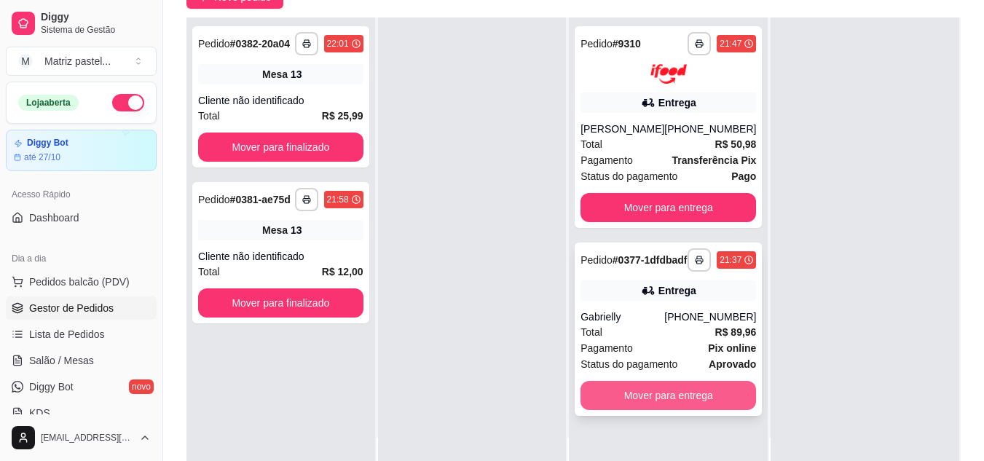
click at [639, 410] on button "Mover para entrega" at bounding box center [669, 395] width 176 height 29
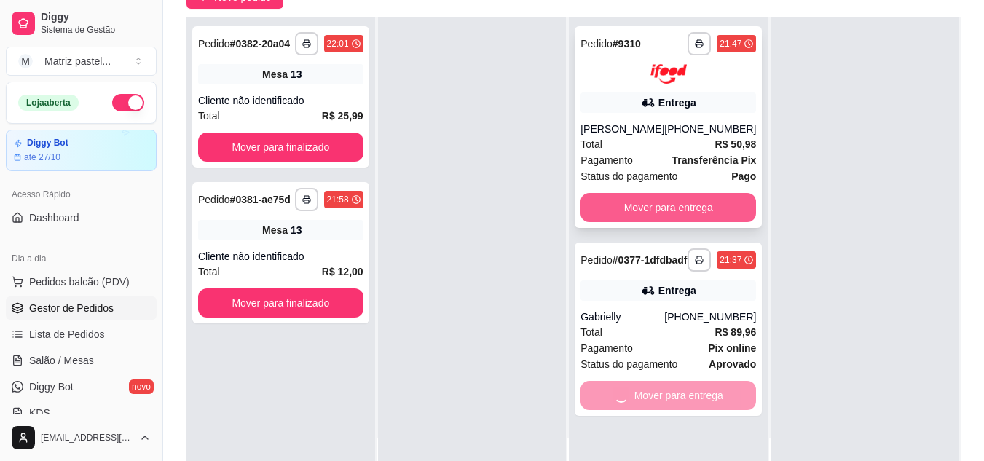
click at [640, 222] on button "Mover para entrega" at bounding box center [669, 207] width 176 height 29
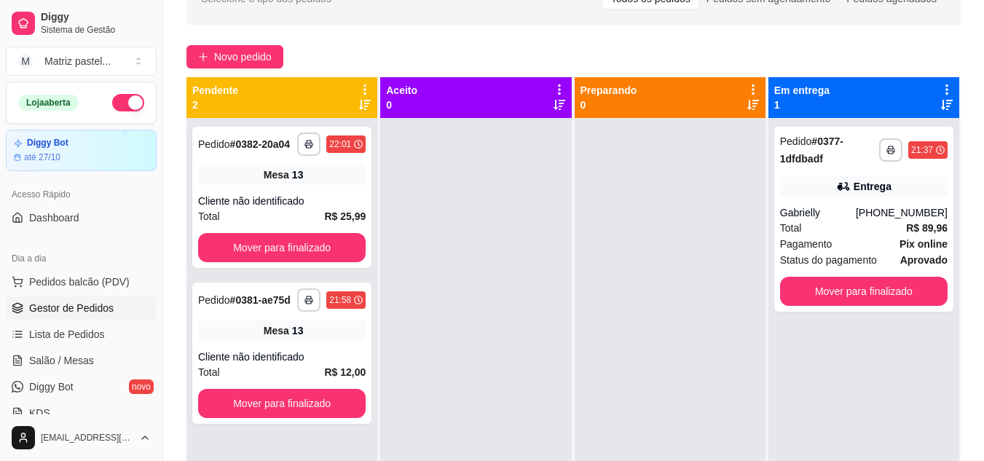
scroll to position [73, 0]
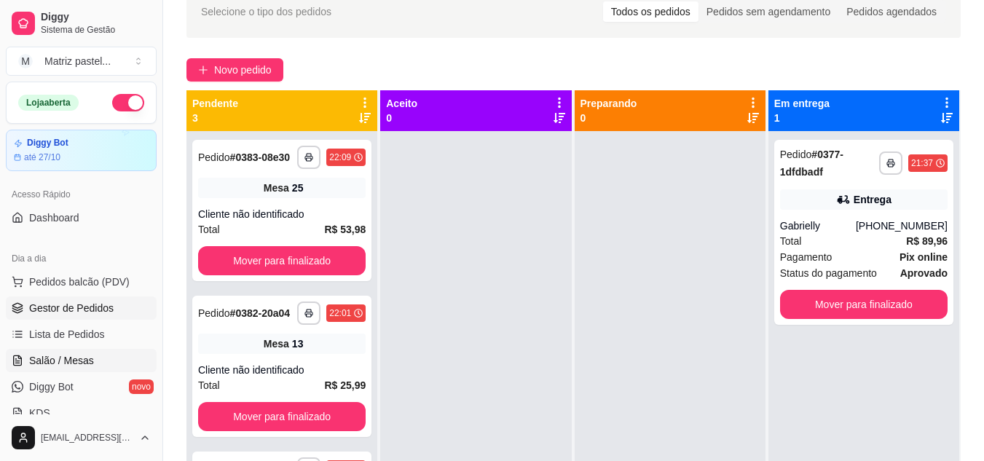
click at [83, 355] on span "Salão / Mesas" at bounding box center [61, 360] width 65 height 15
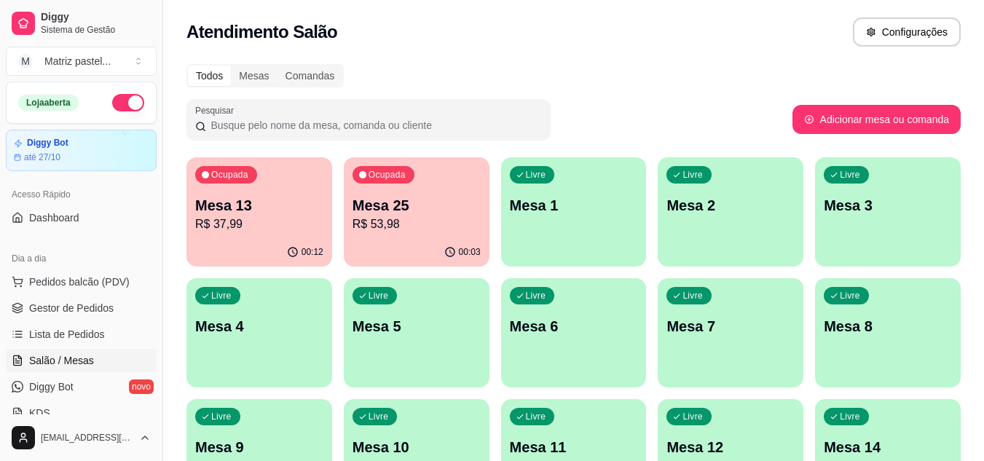
click at [411, 239] on div "00:03" at bounding box center [417, 252] width 146 height 28
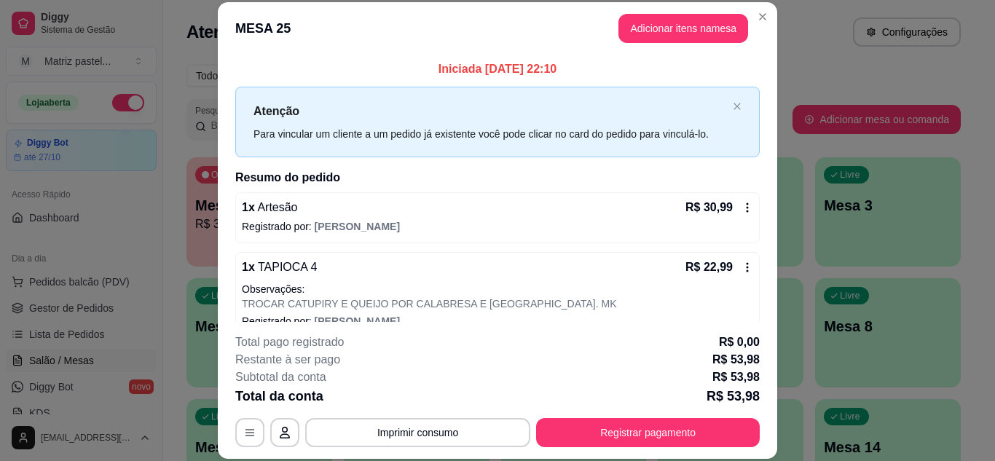
click at [623, 419] on div "**********" at bounding box center [497, 391] width 525 height 114
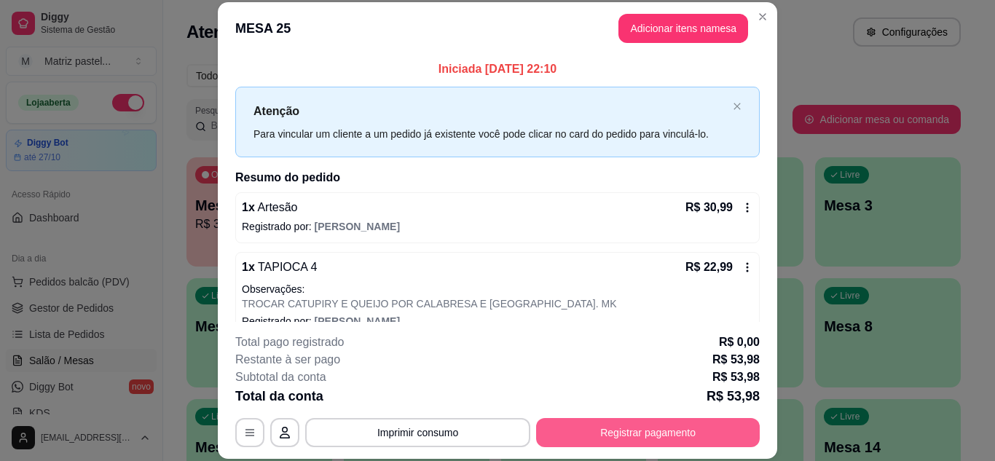
click at [623, 423] on button "Registrar pagamento" at bounding box center [648, 432] width 224 height 29
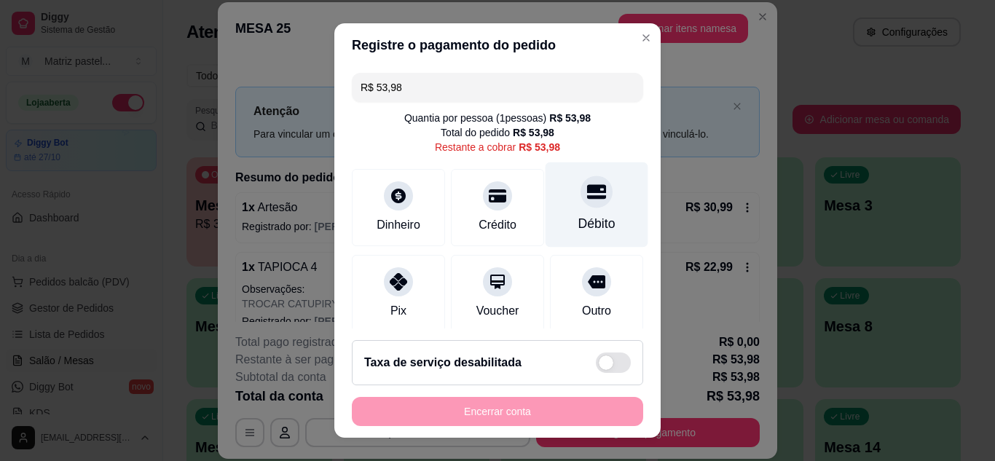
click at [561, 203] on div "Débito" at bounding box center [597, 204] width 103 height 85
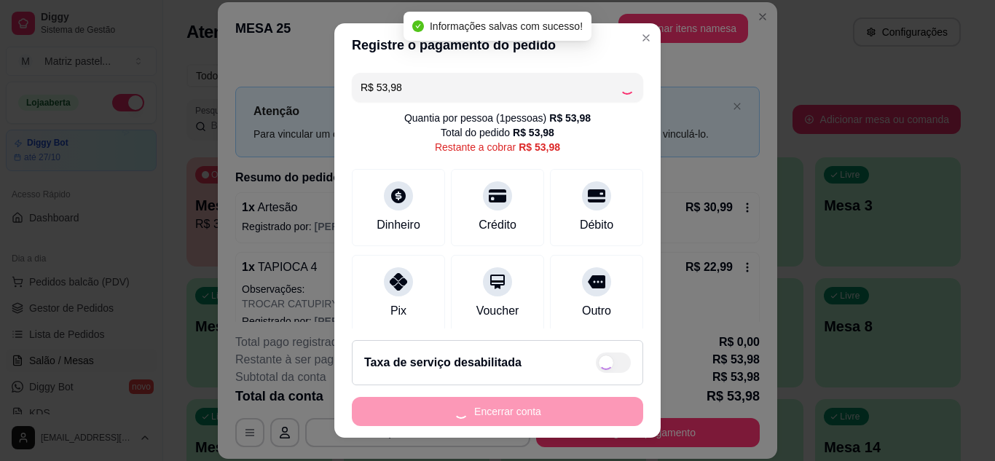
type input "R$ 0,00"
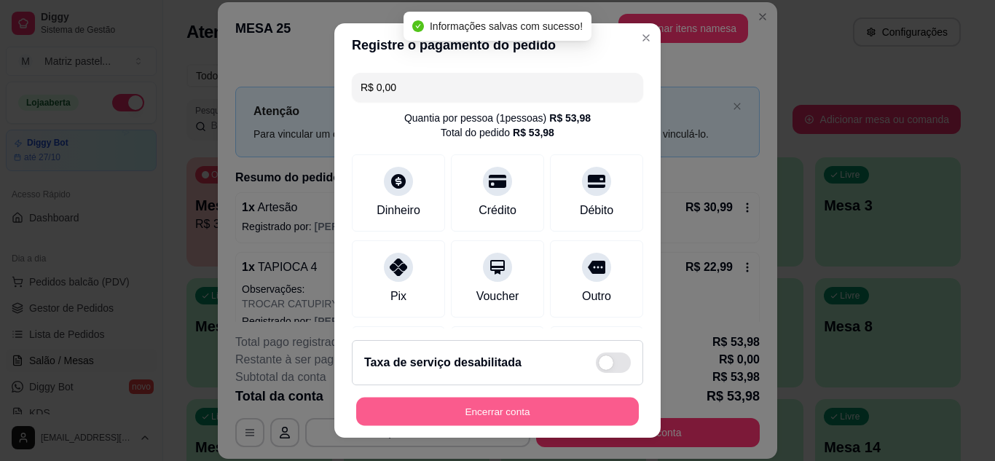
click at [461, 424] on button "Encerrar conta" at bounding box center [497, 412] width 283 height 28
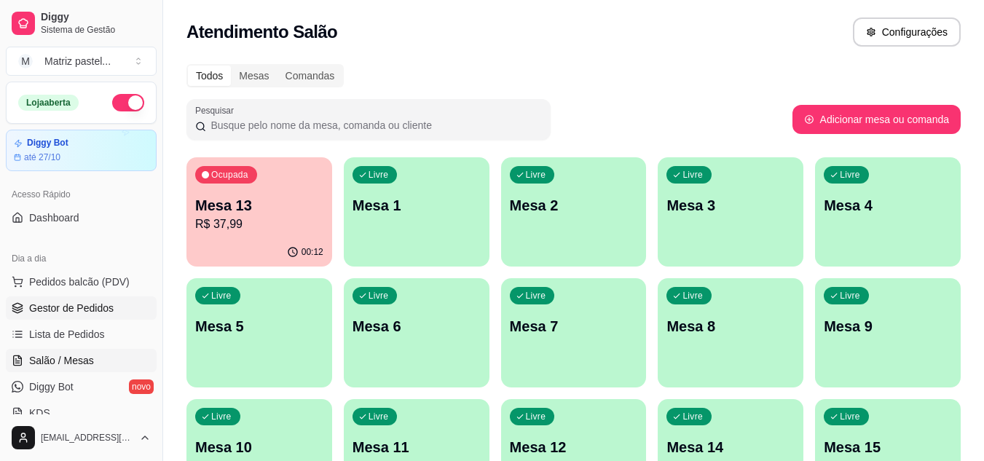
click at [79, 305] on span "Gestor de Pedidos" at bounding box center [71, 308] width 85 height 15
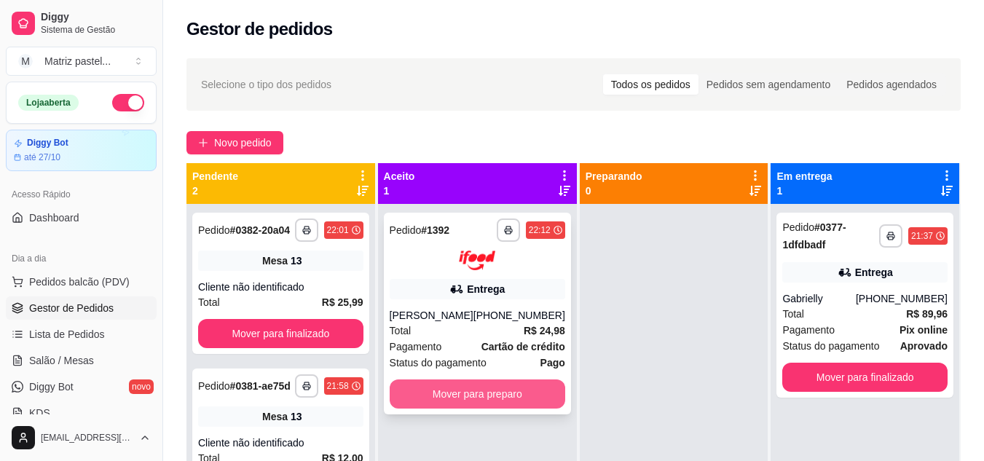
click at [506, 404] on button "Mover para preparo" at bounding box center [478, 394] width 176 height 29
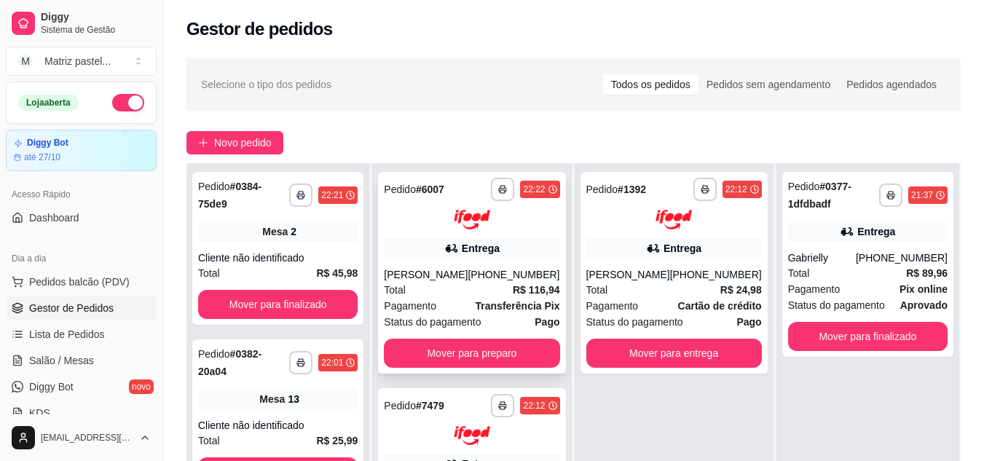
scroll to position [146, 0]
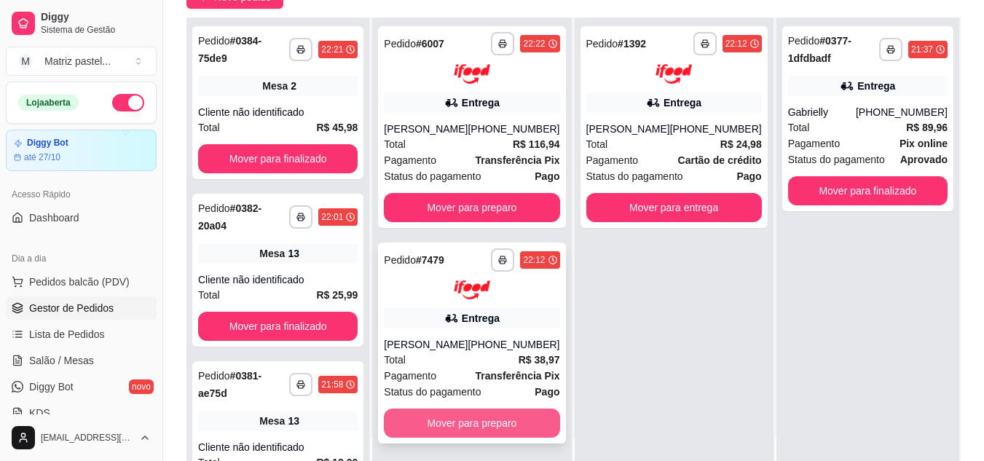
click at [469, 429] on button "Mover para preparo" at bounding box center [472, 423] width 176 height 29
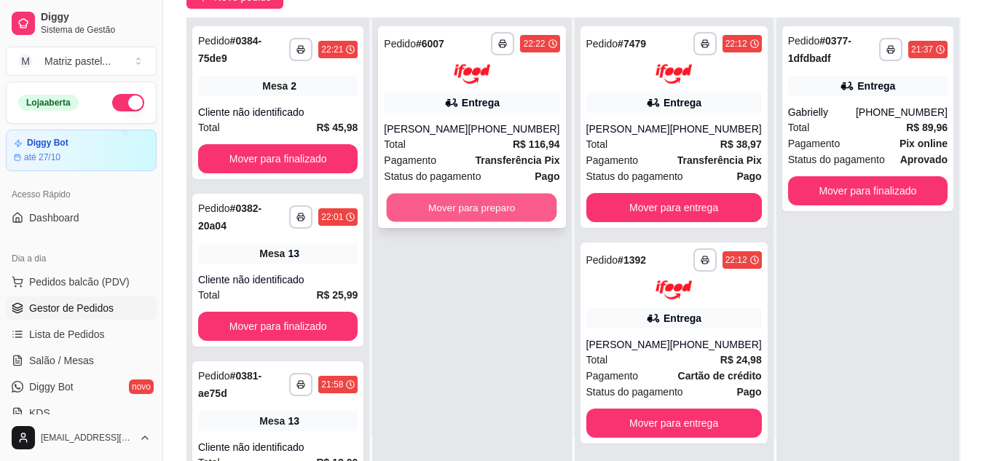
click at [456, 200] on button "Mover para preparo" at bounding box center [472, 207] width 171 height 28
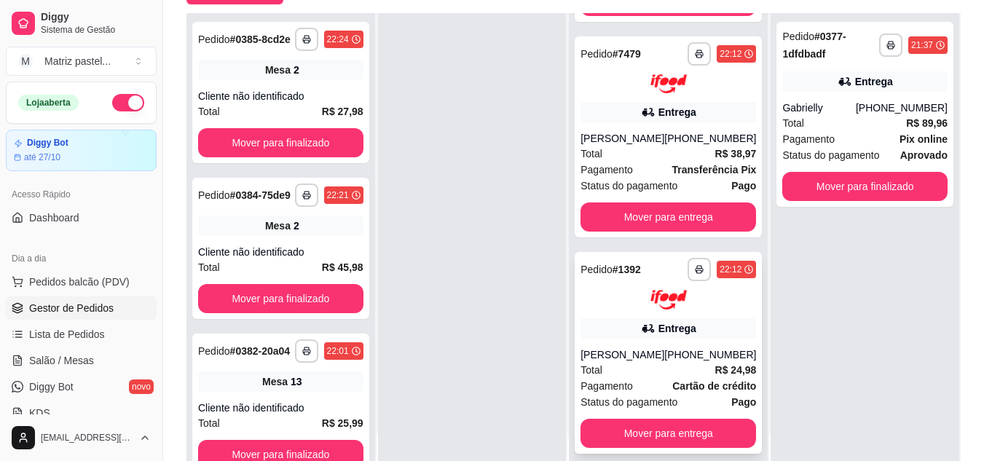
scroll to position [219, 0]
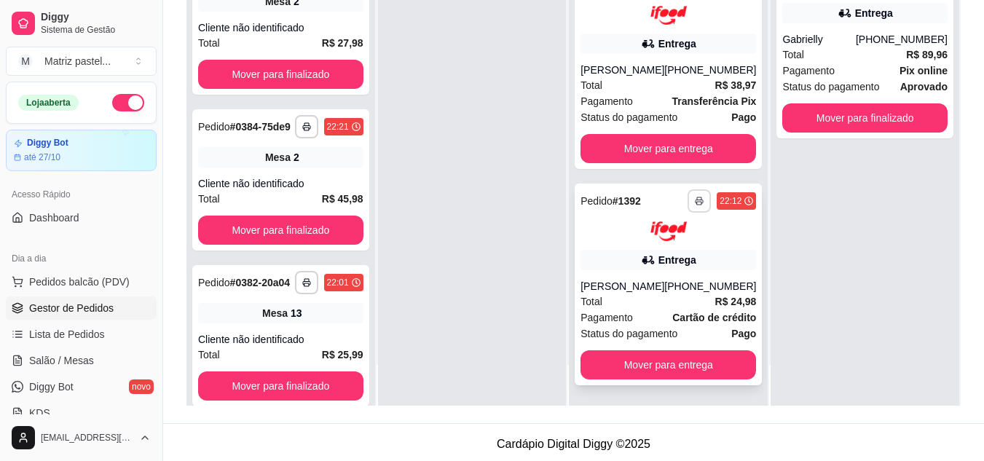
click at [697, 202] on rect "button" at bounding box center [699, 203] width 4 height 3
click at [657, 247] on button "IMPRESSORA" at bounding box center [640, 251] width 102 height 23
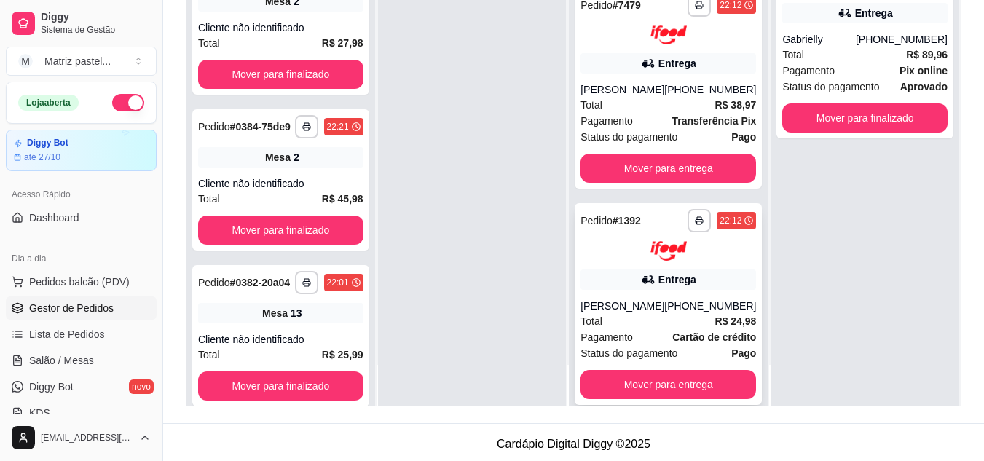
scroll to position [158, 0]
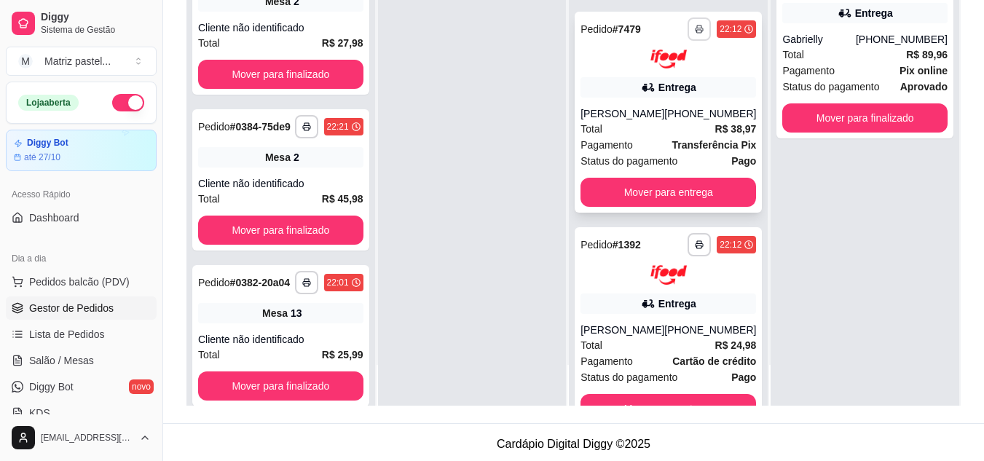
click at [688, 40] on button "button" at bounding box center [699, 28] width 23 height 23
click at [642, 87] on button "IMPRESSORA" at bounding box center [640, 79] width 106 height 23
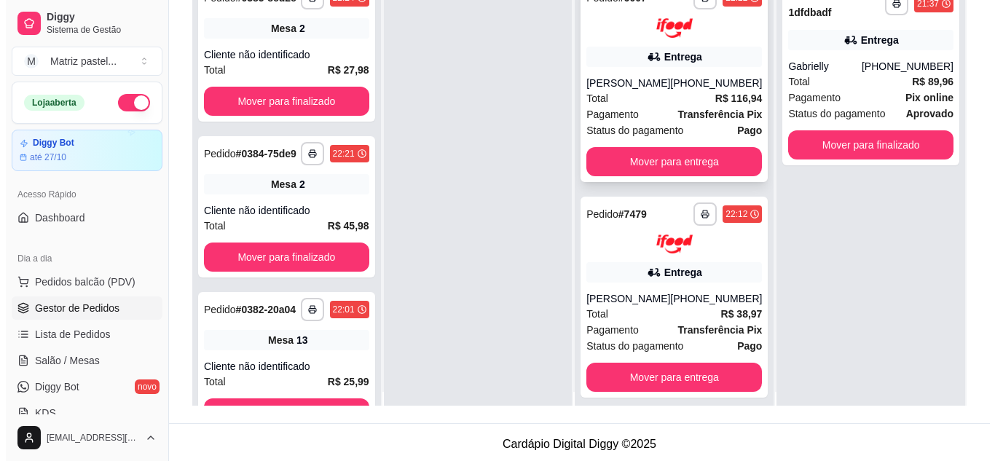
scroll to position [0, 0]
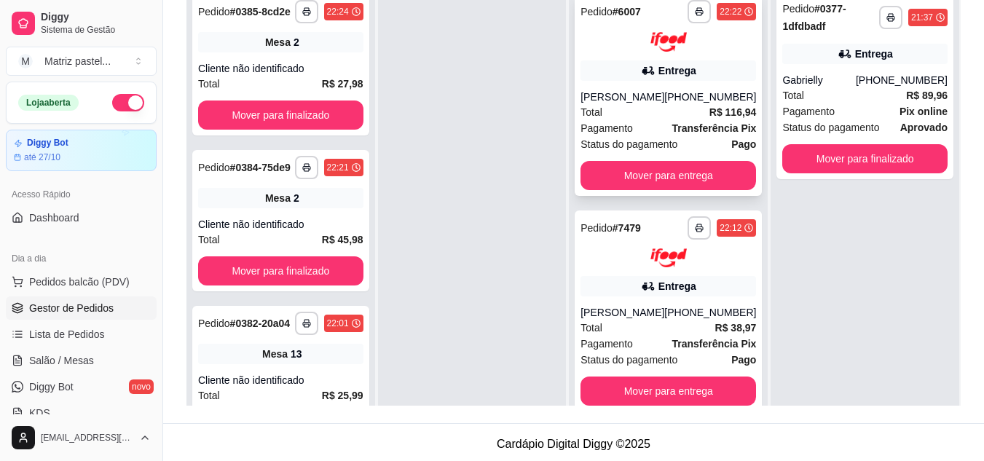
click at [614, 78] on div "Entrega" at bounding box center [669, 70] width 176 height 20
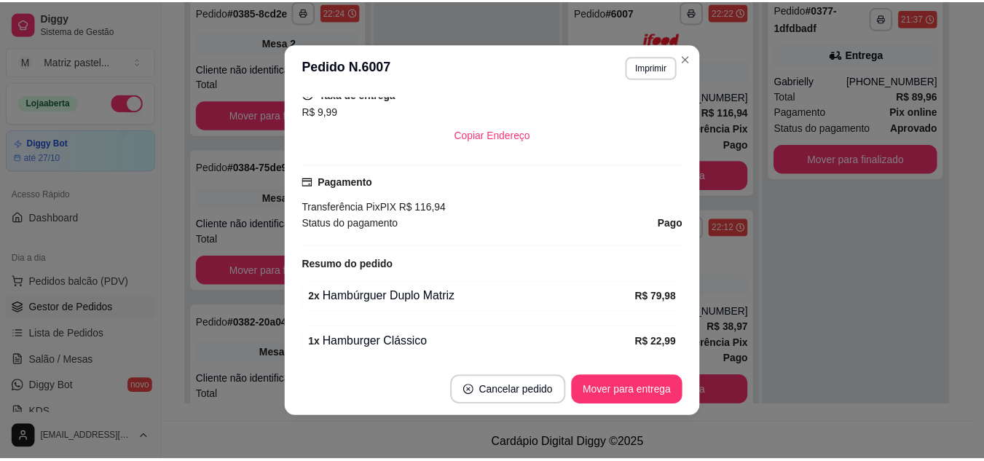
scroll to position [437, 0]
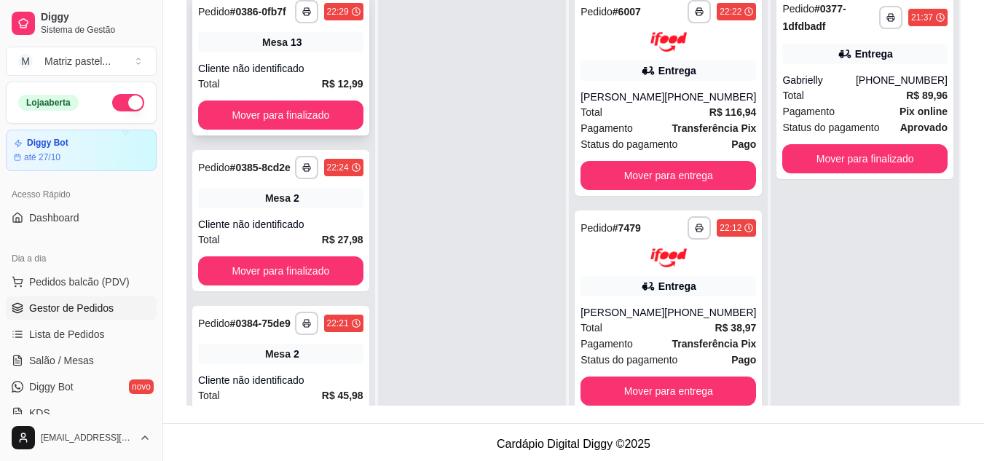
drag, startPoint x: 647, startPoint y: 28, endPoint x: 348, endPoint y: 39, distance: 299.7
click at [464, 95] on div at bounding box center [472, 215] width 189 height 461
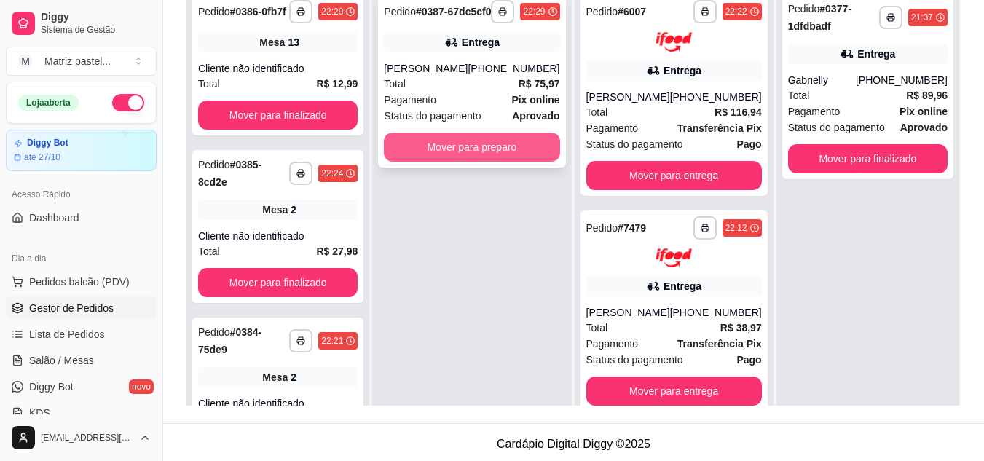
click at [498, 156] on button "Mover para preparo" at bounding box center [472, 147] width 176 height 29
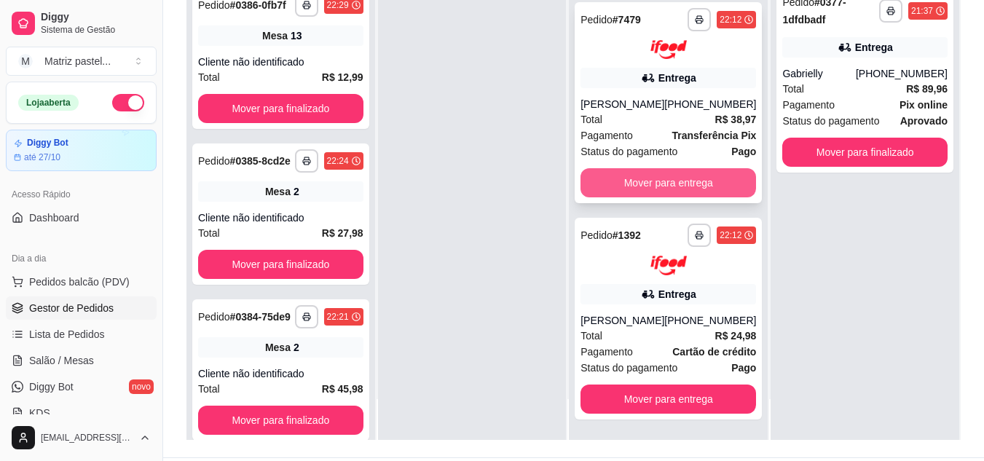
scroll to position [219, 0]
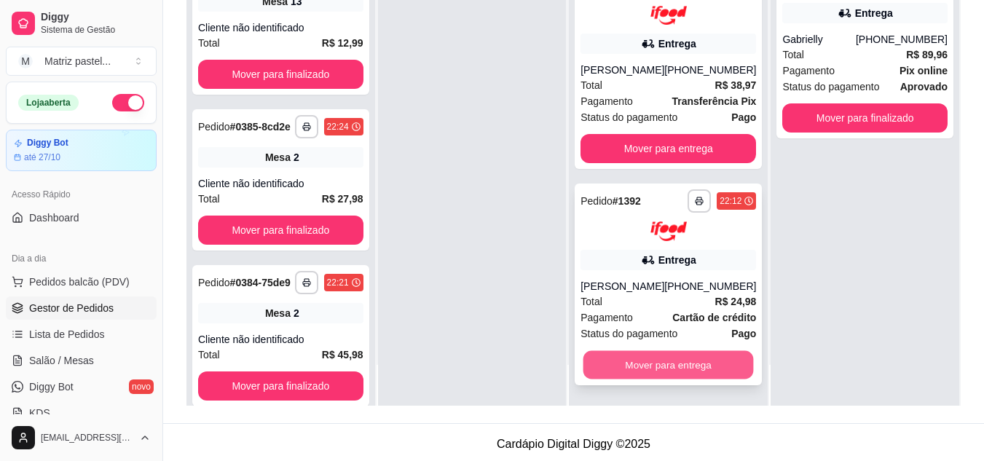
click at [659, 352] on button "Mover para entrega" at bounding box center [669, 364] width 171 height 28
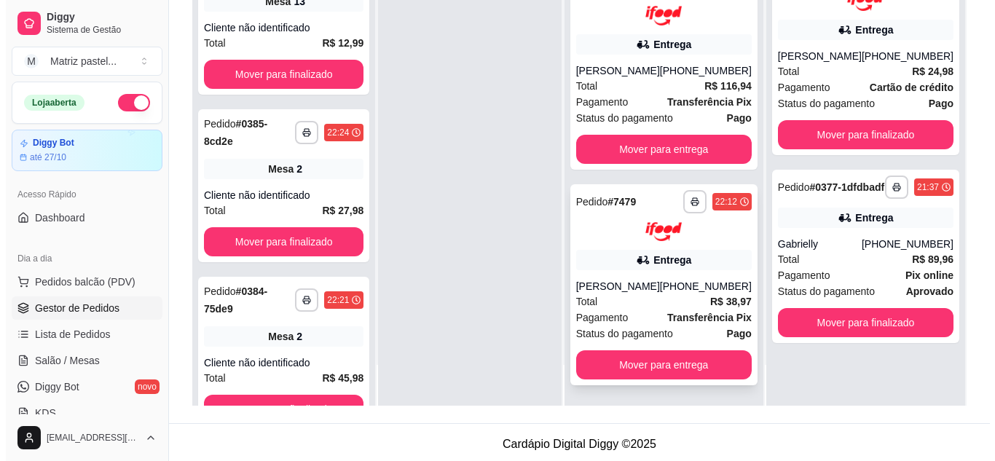
scroll to position [214, 0]
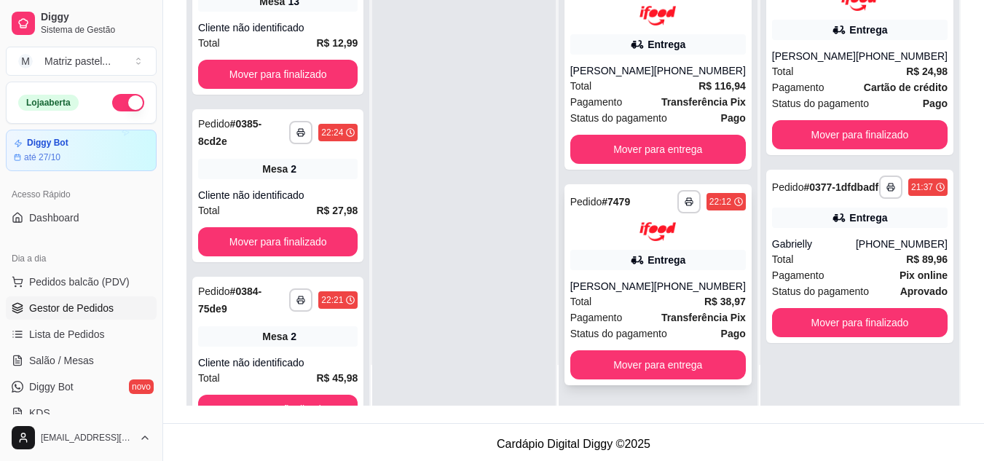
click at [646, 297] on div "Total R$ 38,97" at bounding box center [659, 302] width 176 height 16
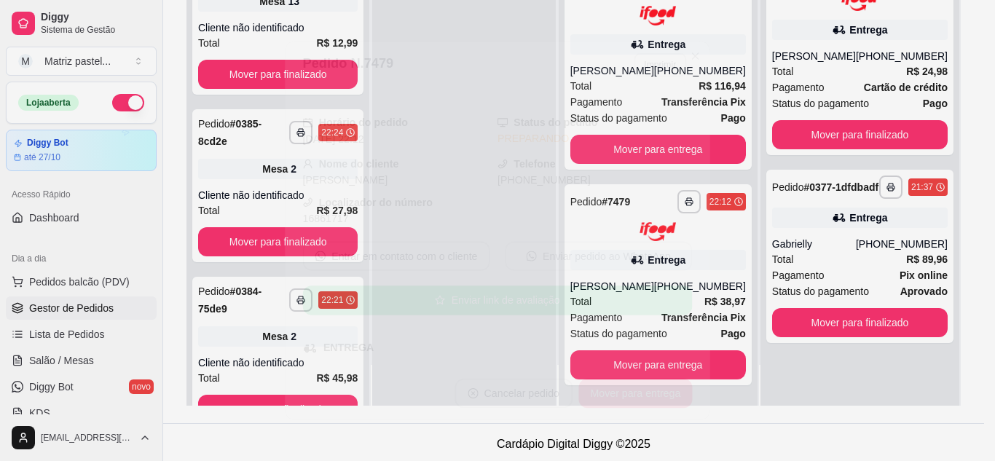
scroll to position [73, 0]
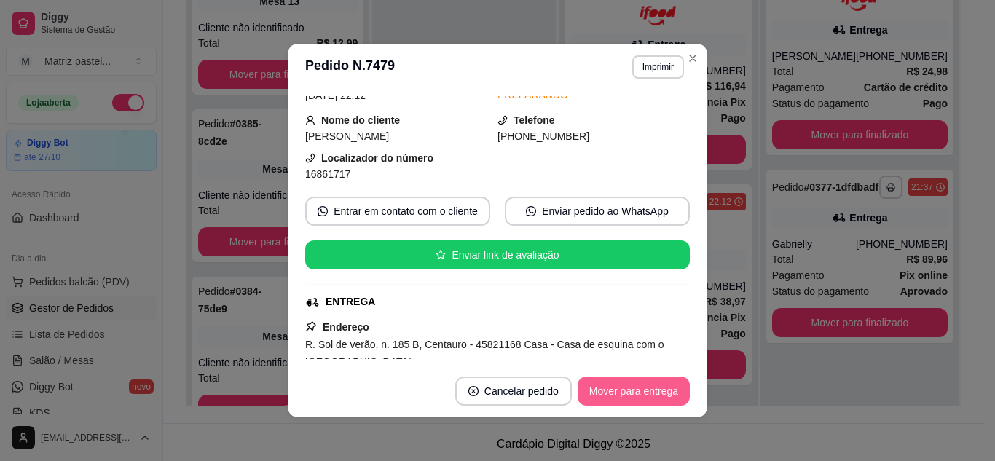
click at [612, 380] on button "Mover para entrega" at bounding box center [634, 391] width 112 height 29
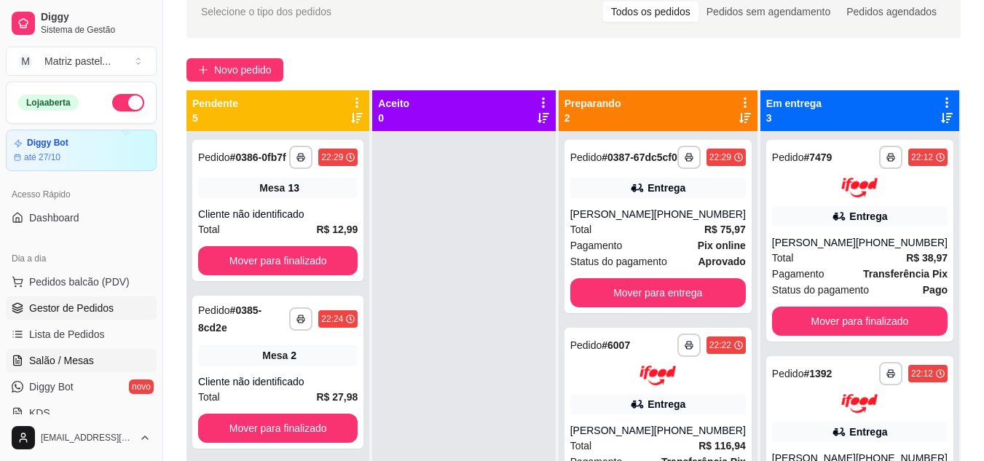
click at [67, 364] on span "Salão / Mesas" at bounding box center [61, 360] width 65 height 15
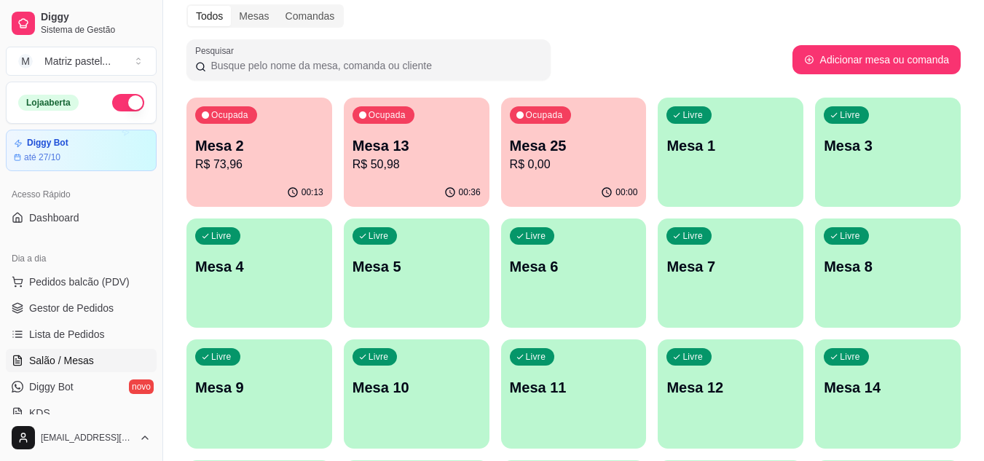
scroll to position [73, 0]
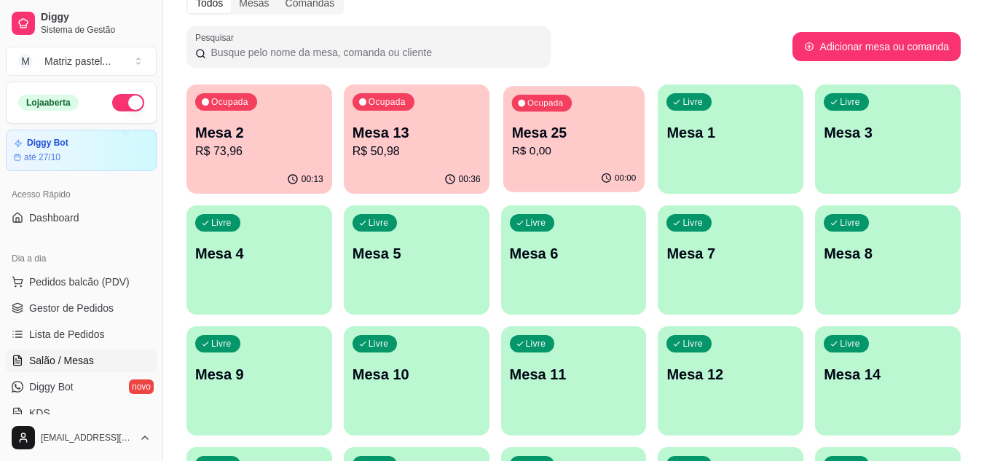
click at [548, 146] on p "R$ 0,00" at bounding box center [574, 151] width 125 height 17
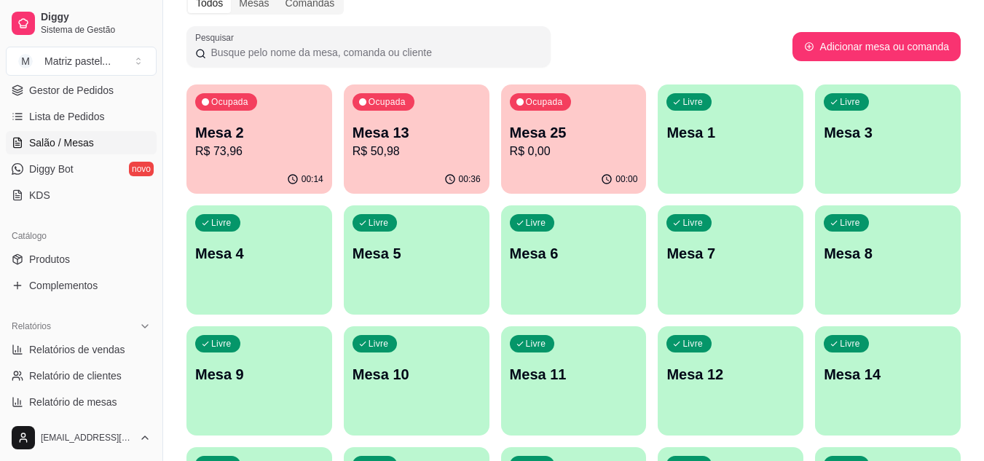
scroll to position [219, 0]
click at [53, 248] on link "Produtos" at bounding box center [81, 258] width 151 height 23
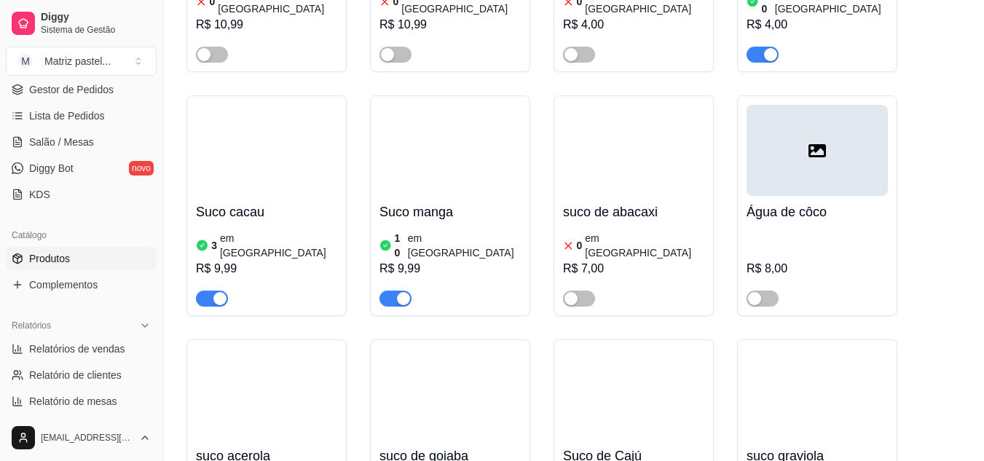
scroll to position [8572, 0]
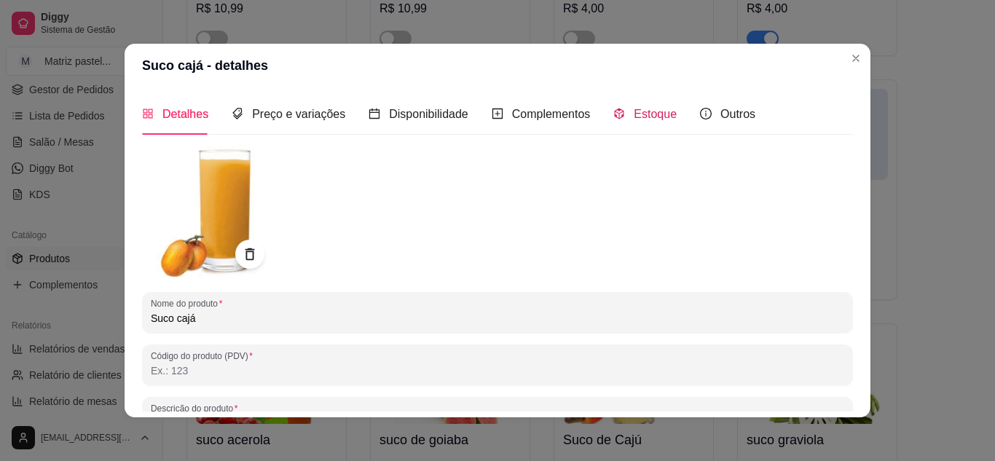
click at [647, 122] on div "Estoque" at bounding box center [645, 114] width 63 height 18
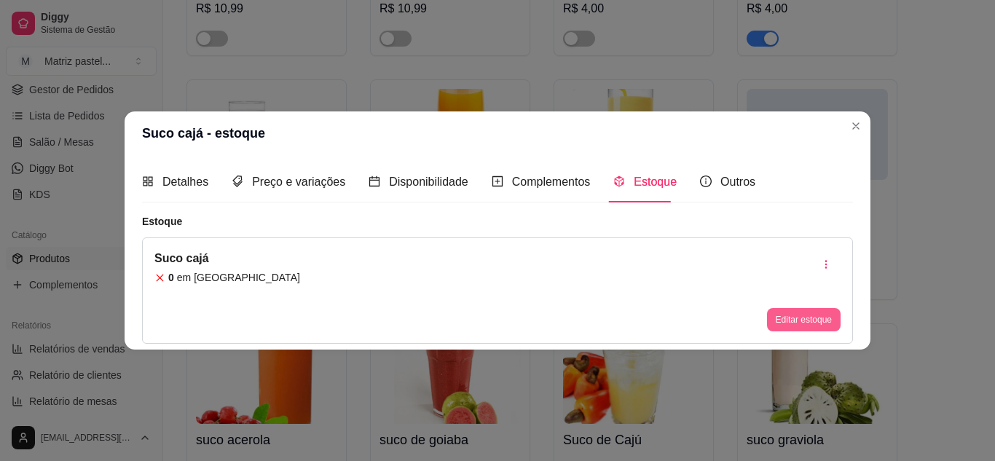
click at [783, 326] on button "Editar estoque" at bounding box center [804, 319] width 74 height 23
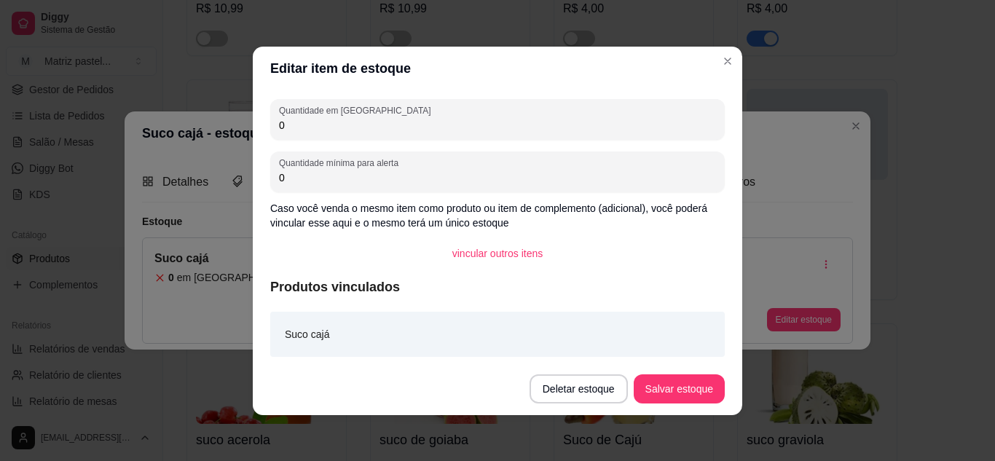
click at [279, 125] on input "0" at bounding box center [497, 125] width 437 height 15
type input "10"
click at [657, 392] on button "Salvar estoque" at bounding box center [679, 389] width 91 height 29
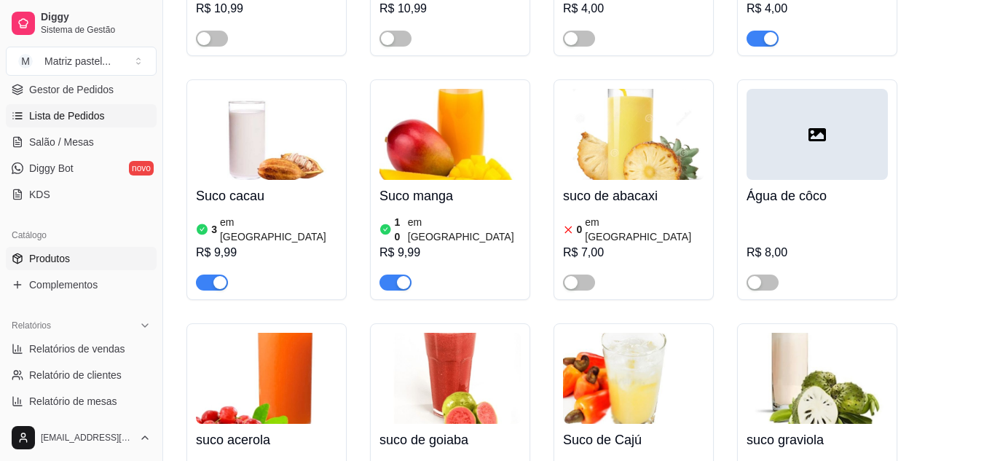
drag, startPoint x: 64, startPoint y: 94, endPoint x: 66, endPoint y: 104, distance: 10.4
click at [64, 94] on span "Gestor de Pedidos" at bounding box center [71, 89] width 85 height 15
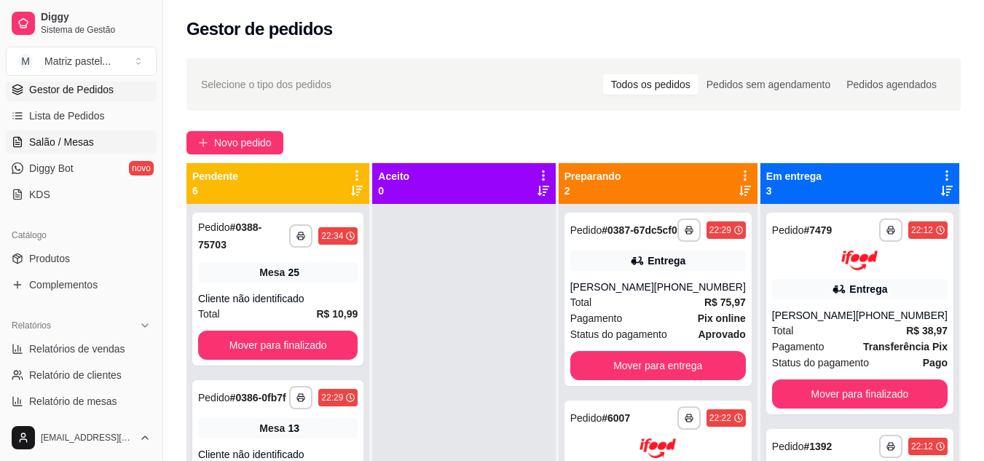
click at [66, 149] on link "Salão / Mesas" at bounding box center [81, 141] width 151 height 23
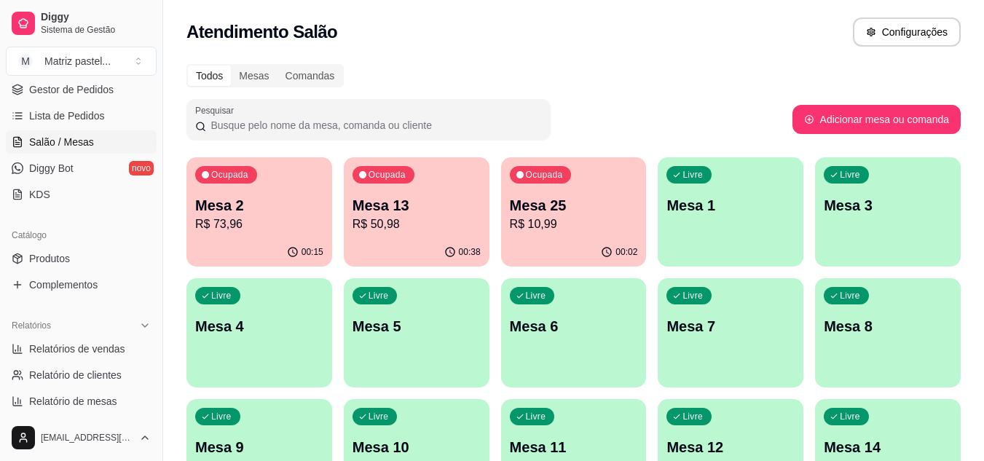
click at [581, 244] on div "00:02" at bounding box center [574, 252] width 146 height 28
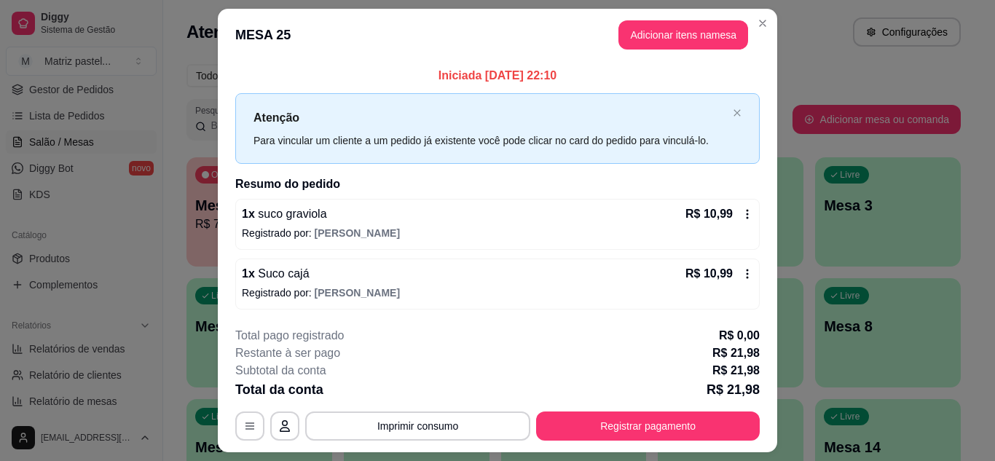
click at [620, 408] on div "**********" at bounding box center [497, 384] width 525 height 114
click at [620, 414] on button "Registrar pagamento" at bounding box center [648, 426] width 224 height 29
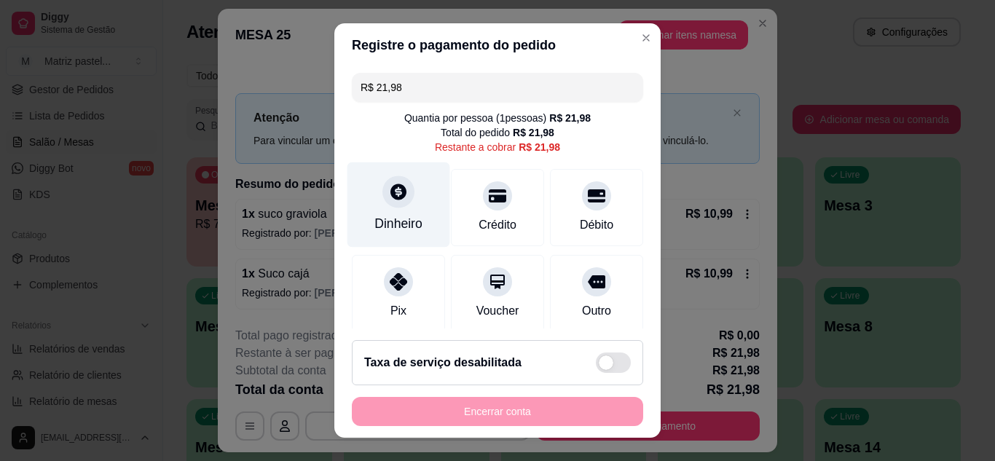
click at [409, 213] on div "Dinheiro" at bounding box center [399, 204] width 103 height 85
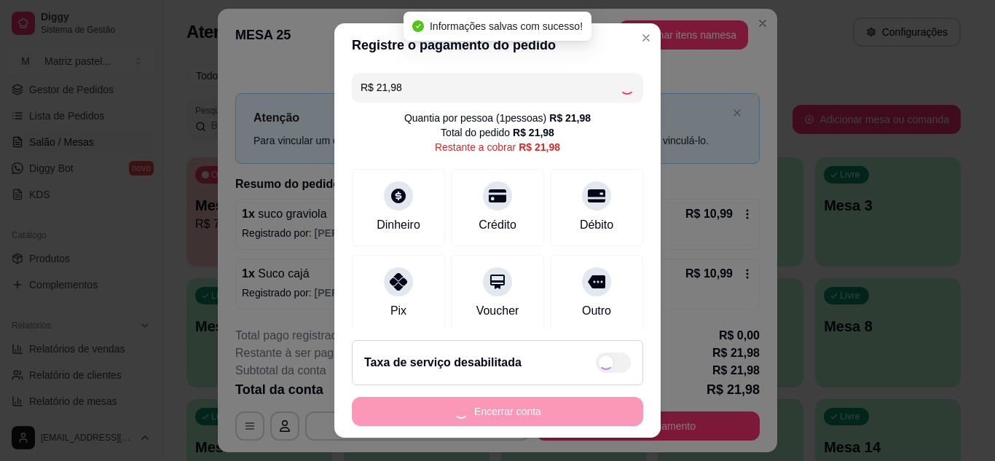
type input "R$ 0,00"
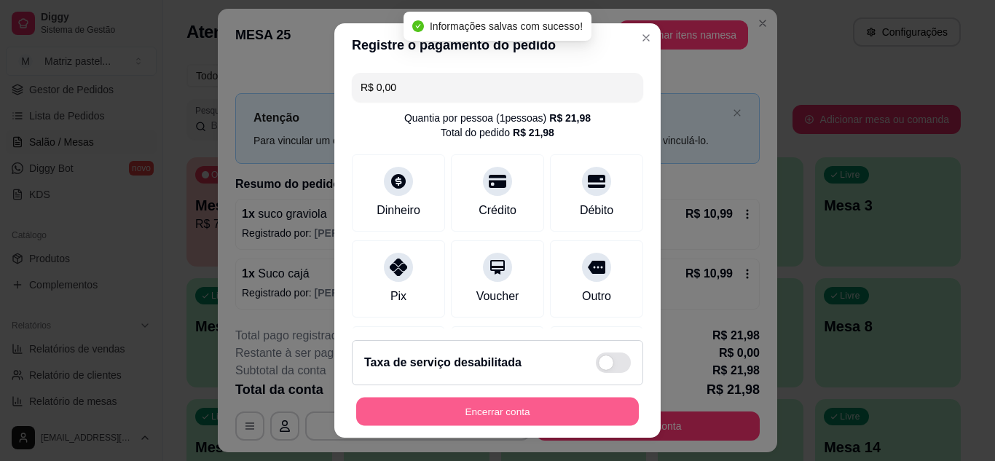
click at [563, 401] on button "Encerrar conta" at bounding box center [497, 412] width 283 height 28
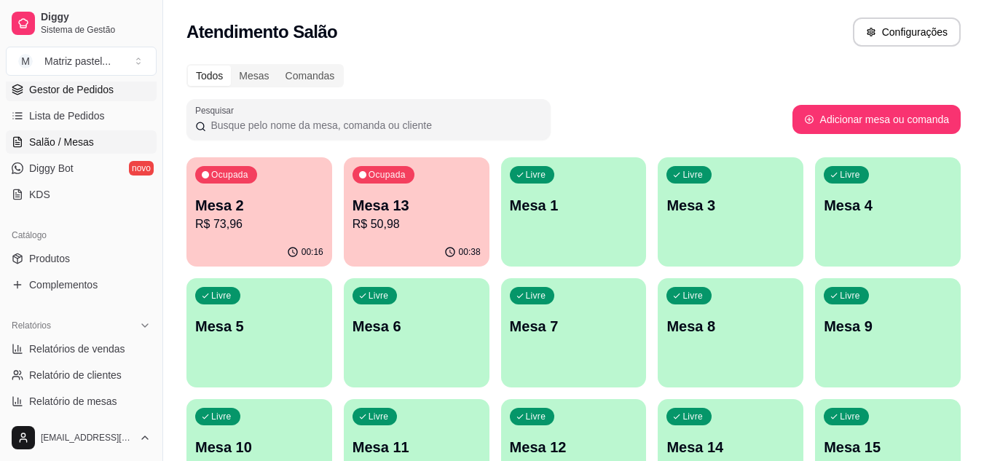
click at [76, 97] on link "Gestor de Pedidos" at bounding box center [81, 89] width 151 height 23
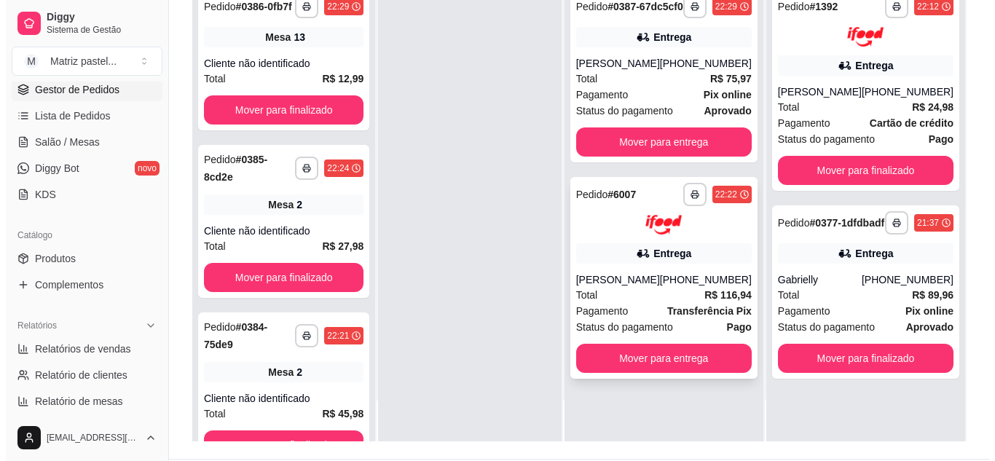
scroll to position [219, 0]
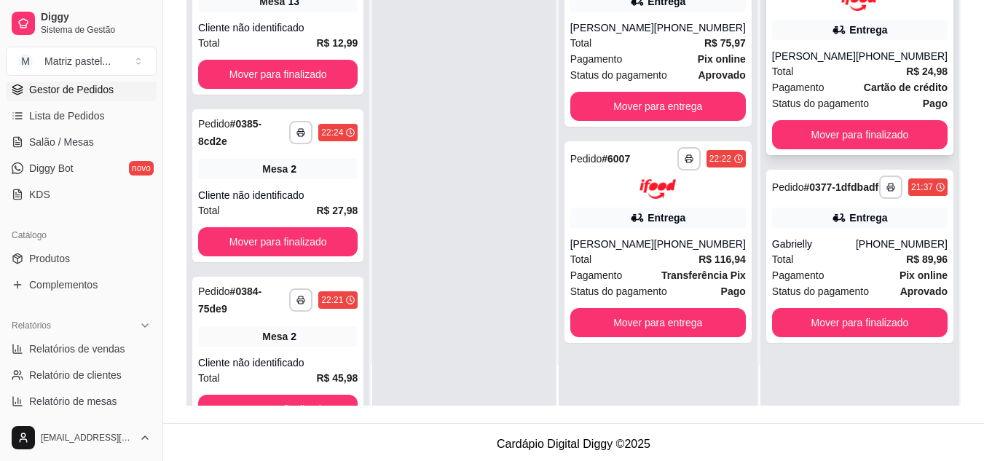
click at [820, 79] on span "Pagamento" at bounding box center [798, 87] width 52 height 16
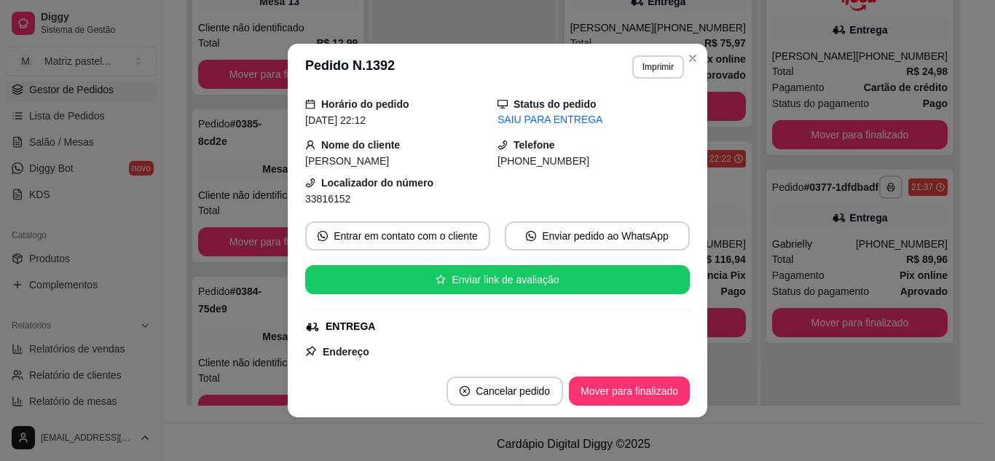
scroll to position [73, 0]
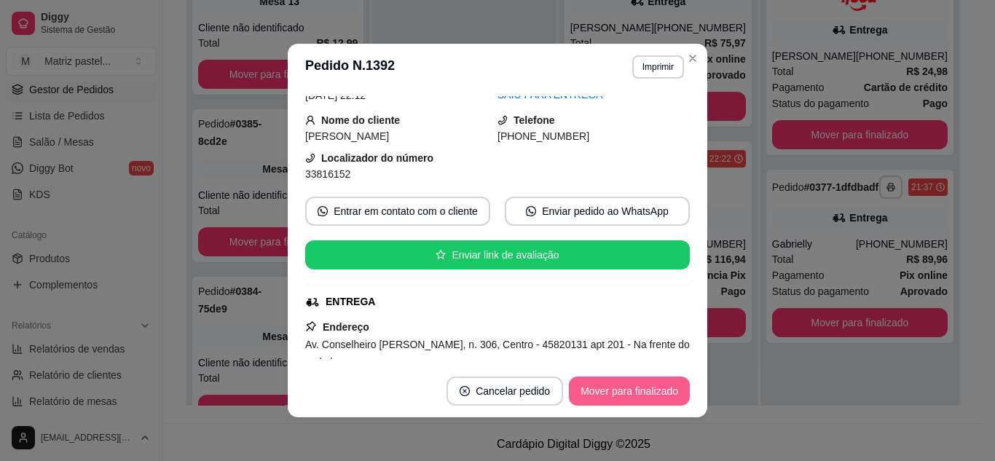
click at [622, 393] on button "Mover para finalizado" at bounding box center [629, 391] width 121 height 29
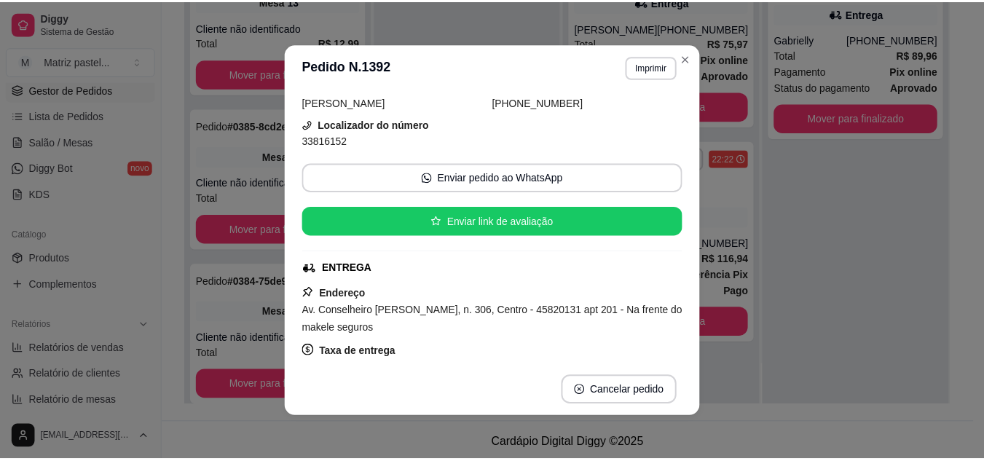
scroll to position [39, 0]
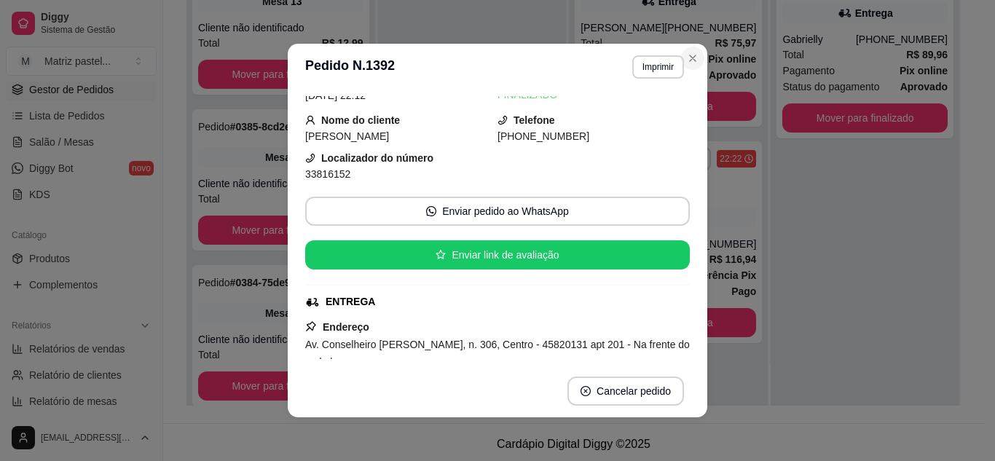
click at [700, 62] on header "**********" at bounding box center [498, 67] width 420 height 47
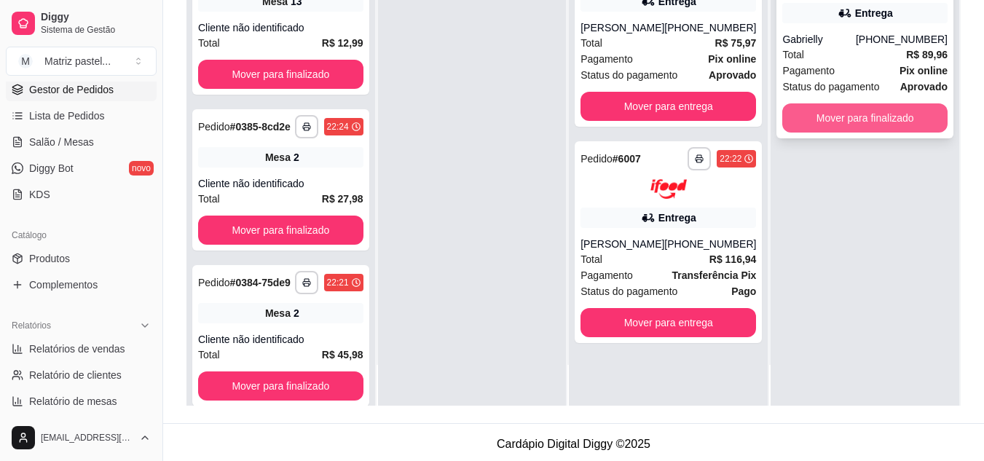
click at [820, 128] on button "Mover para finalizado" at bounding box center [865, 117] width 165 height 29
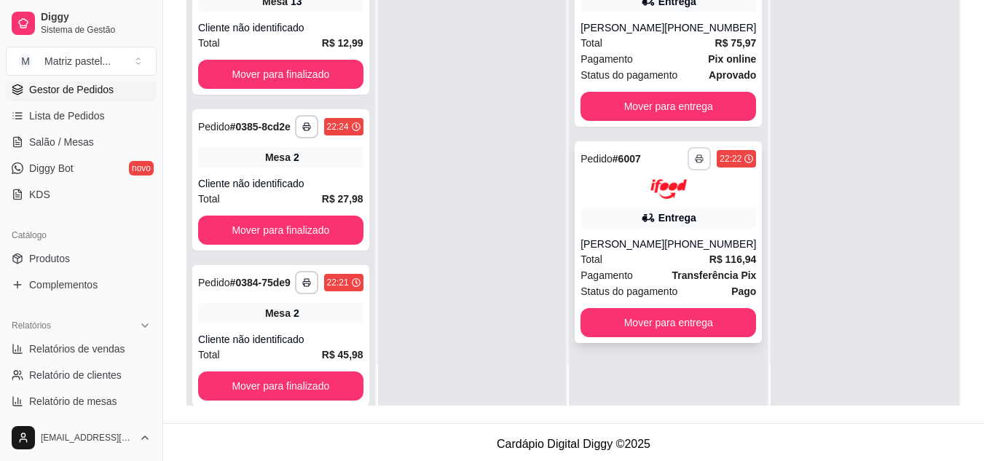
click at [695, 163] on icon "button" at bounding box center [699, 158] width 9 height 9
click at [666, 219] on button "IMPRESSORA" at bounding box center [651, 221] width 106 height 23
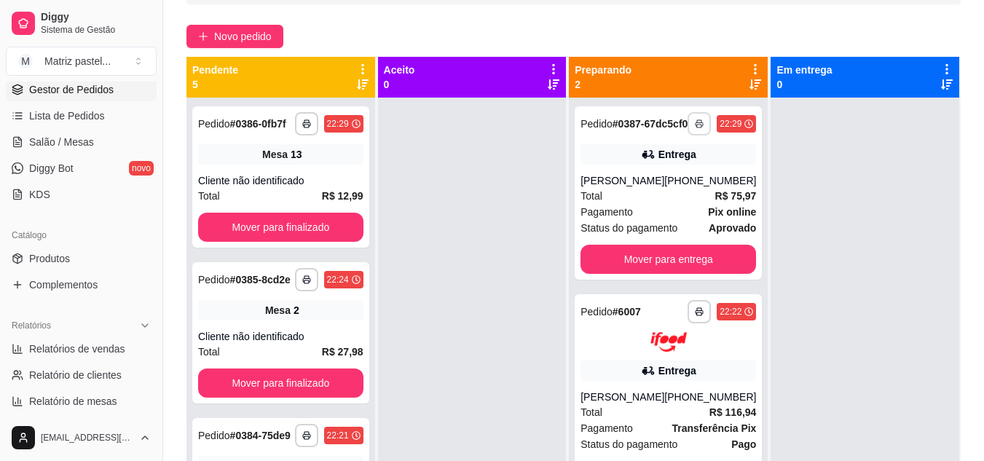
scroll to position [73, 0]
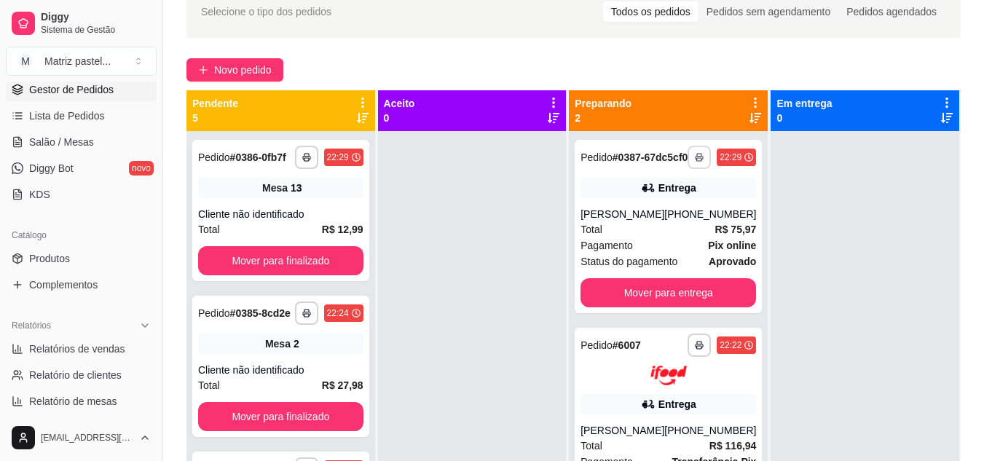
click at [686, 95] on div "Preparando 2" at bounding box center [668, 110] width 199 height 41
click at [688, 151] on div "**********" at bounding box center [669, 157] width 176 height 23
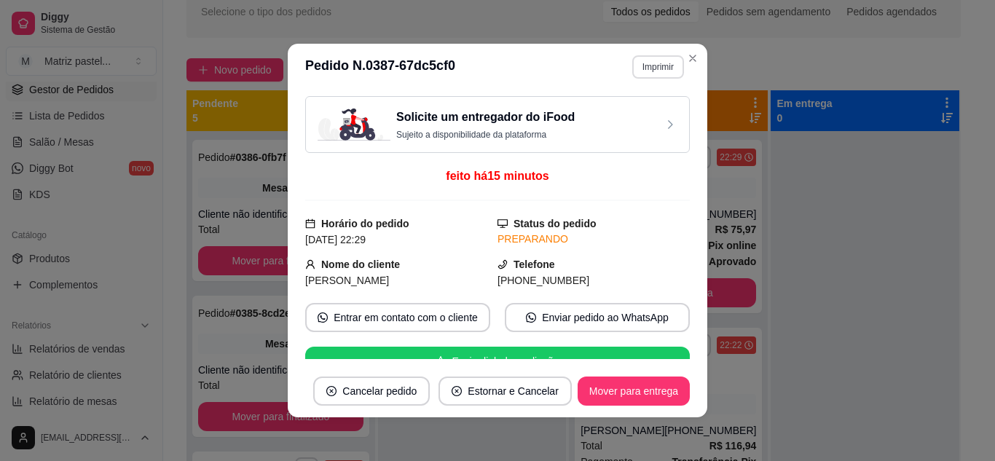
click at [673, 65] on button "Imprimir" at bounding box center [658, 66] width 52 height 23
click at [646, 114] on button "IMPRESSORA" at bounding box center [628, 117] width 106 height 23
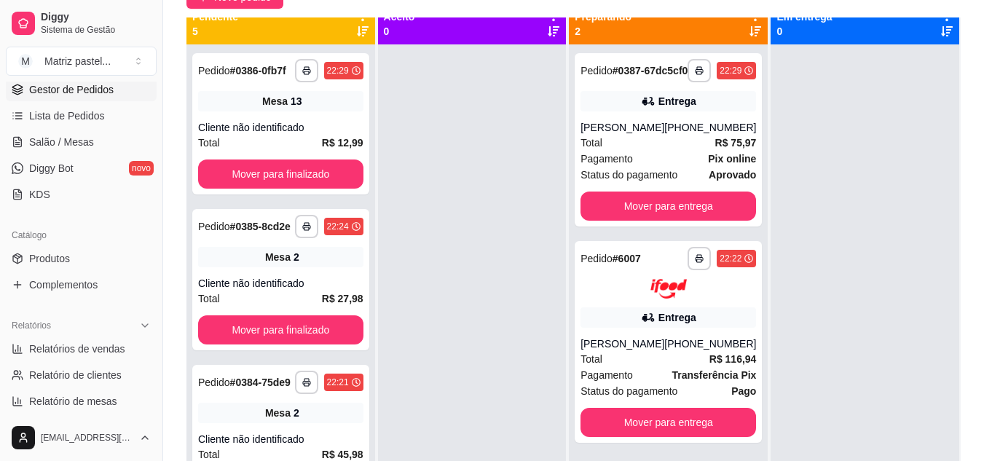
scroll to position [0, 0]
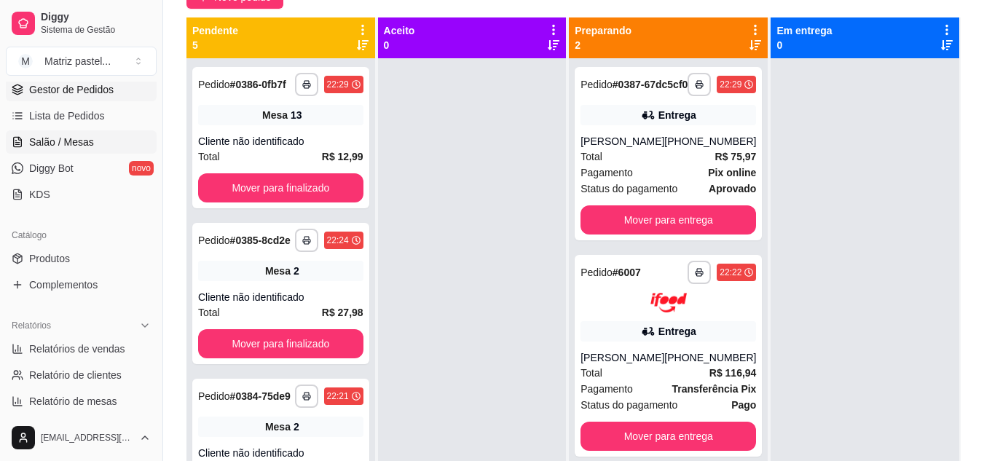
click at [72, 136] on span "Salão / Mesas" at bounding box center [61, 142] width 65 height 15
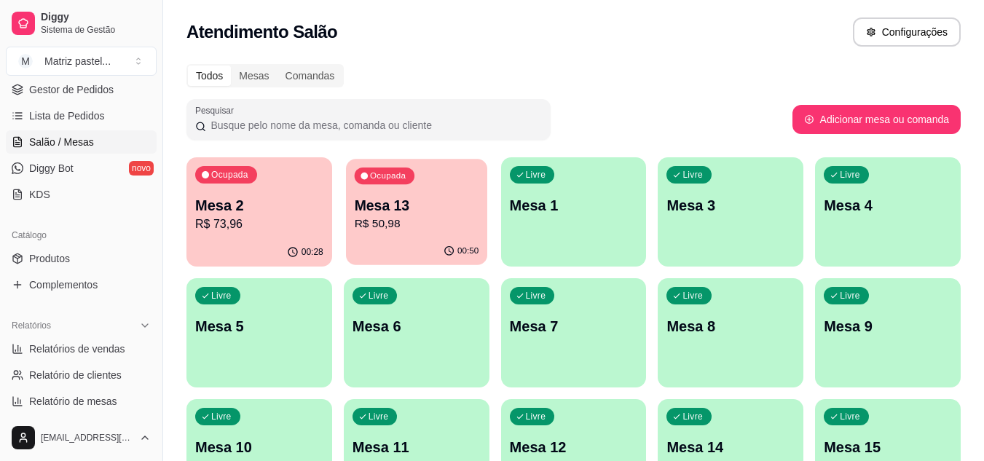
click at [469, 235] on div "Ocupada Mesa 13 R$ 50,98" at bounding box center [416, 198] width 141 height 79
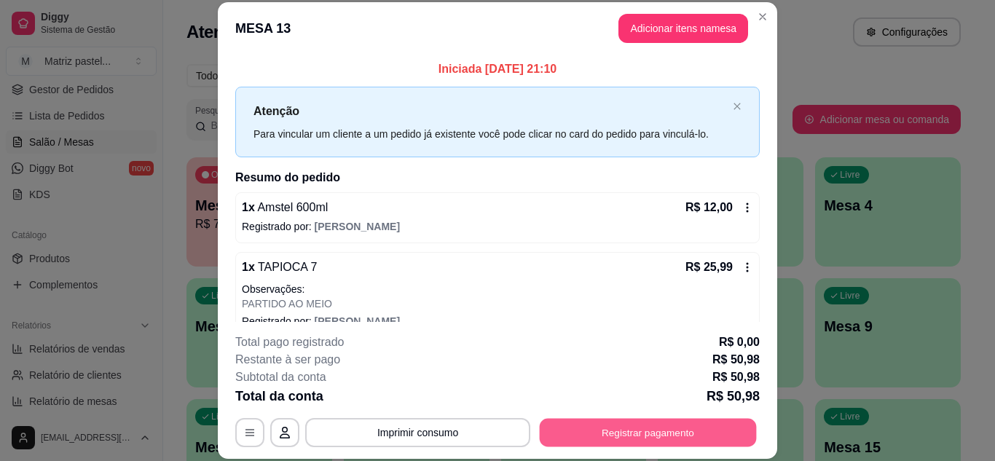
click at [648, 422] on button "Registrar pagamento" at bounding box center [648, 432] width 217 height 28
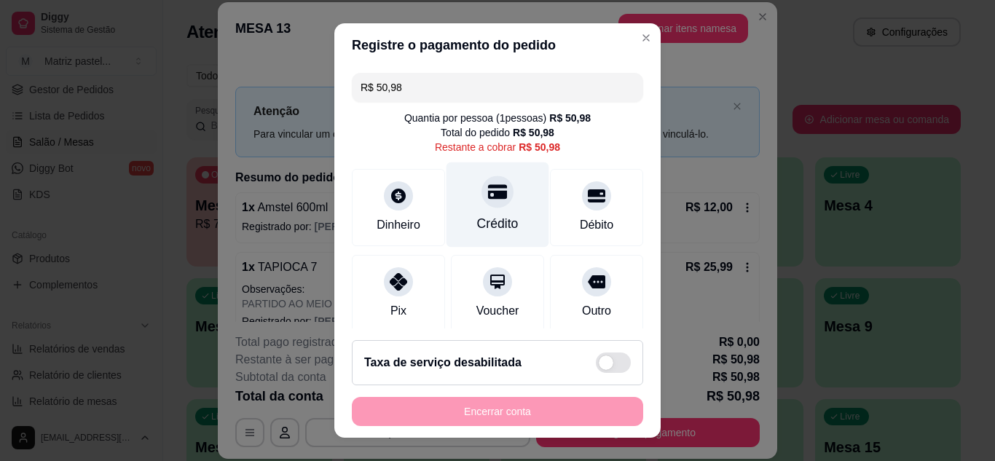
click at [495, 196] on div at bounding box center [498, 192] width 32 height 32
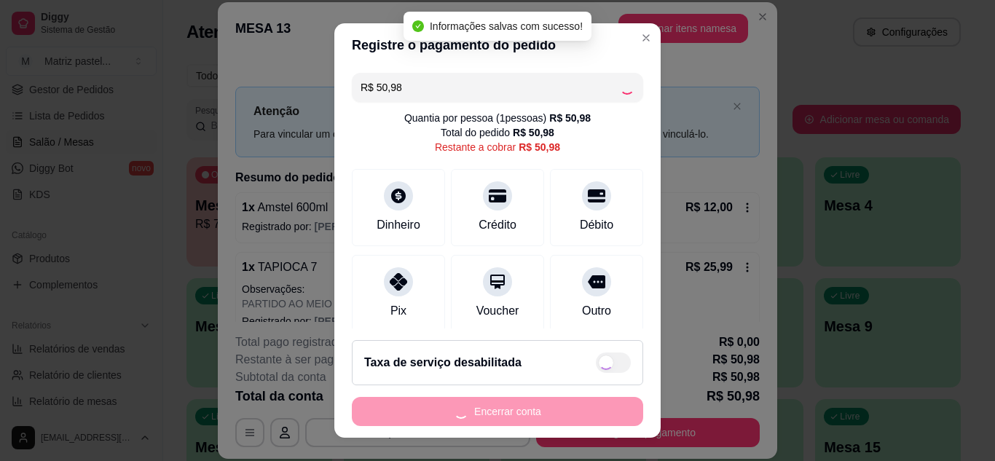
type input "R$ 0,00"
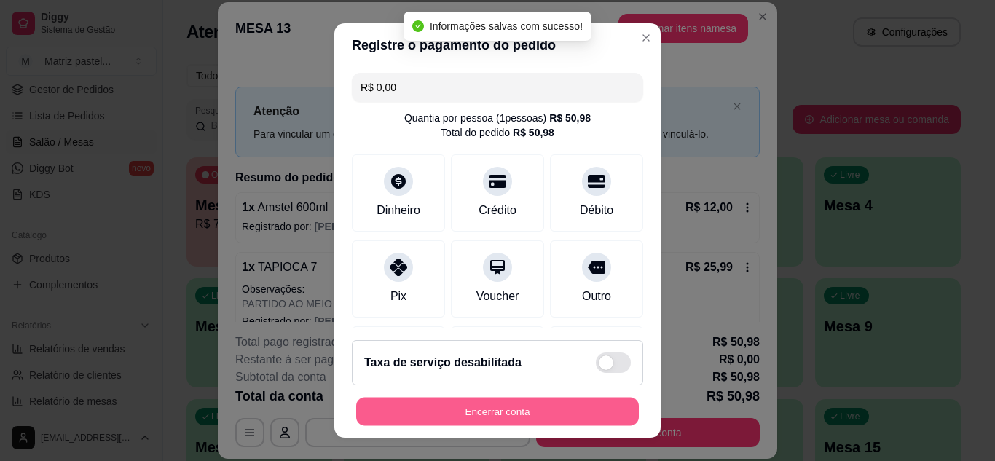
click at [490, 412] on button "Encerrar conta" at bounding box center [497, 412] width 283 height 28
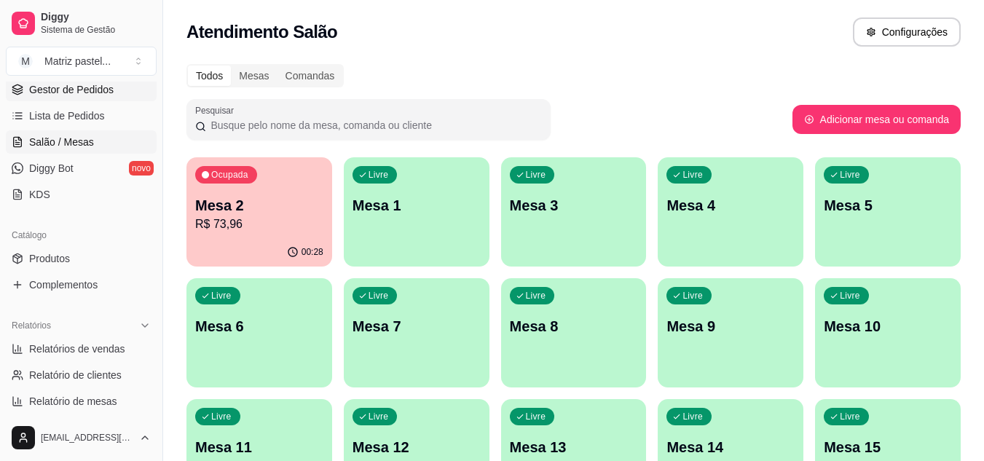
click at [56, 93] on span "Gestor de Pedidos" at bounding box center [71, 89] width 85 height 15
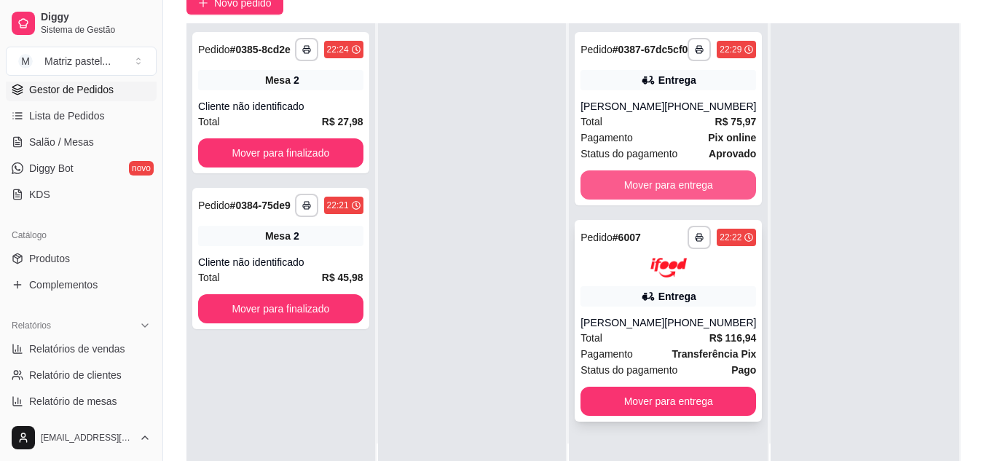
scroll to position [146, 0]
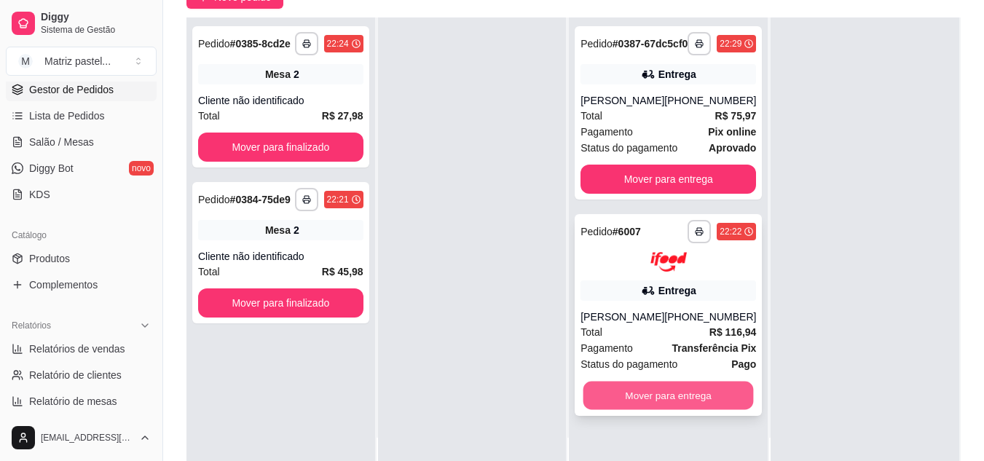
click at [662, 407] on button "Mover para entrega" at bounding box center [669, 395] width 171 height 28
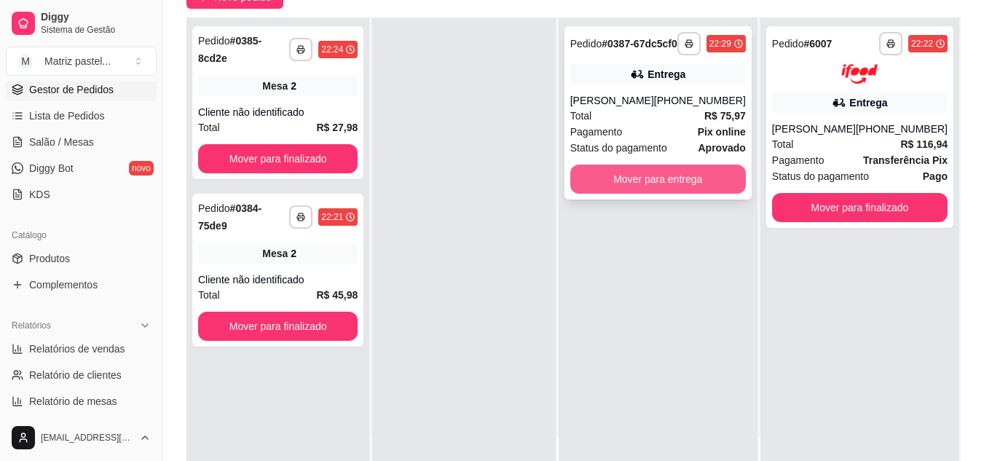
click at [685, 194] on button "Mover para entrega" at bounding box center [659, 179] width 176 height 29
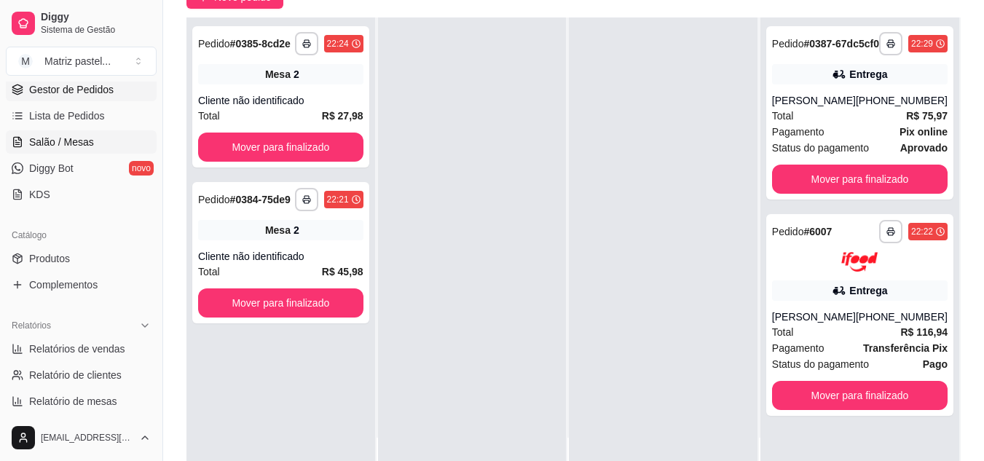
click at [67, 140] on span "Salão / Mesas" at bounding box center [61, 142] width 65 height 15
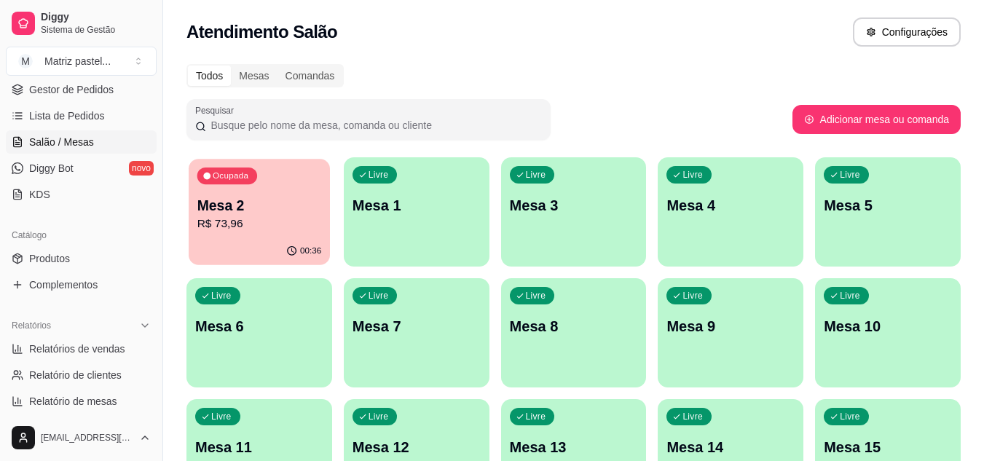
click at [303, 203] on p "Mesa 2" at bounding box center [259, 206] width 125 height 20
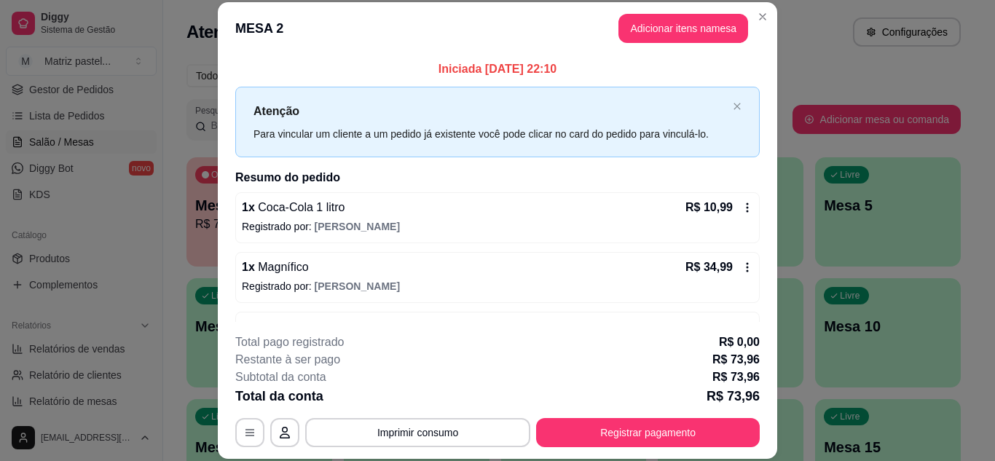
click at [607, 415] on div "**********" at bounding box center [497, 391] width 525 height 114
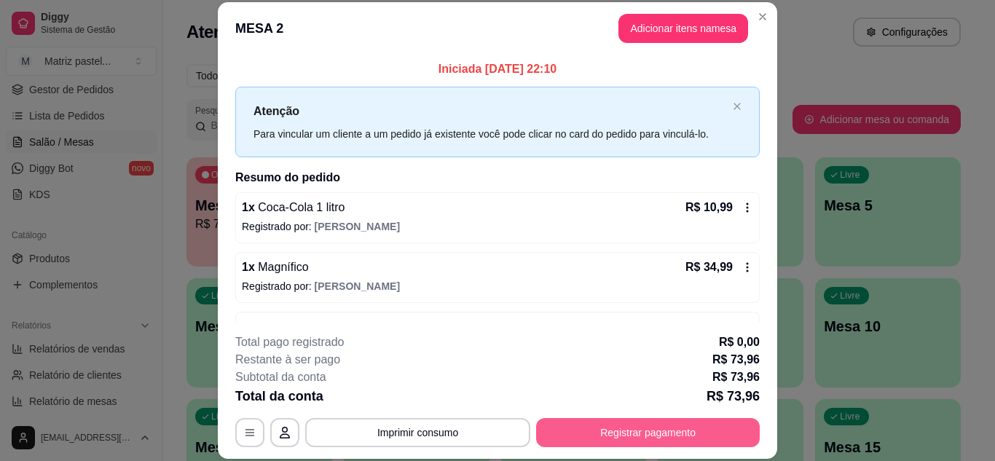
click at [612, 424] on button "Registrar pagamento" at bounding box center [648, 432] width 224 height 29
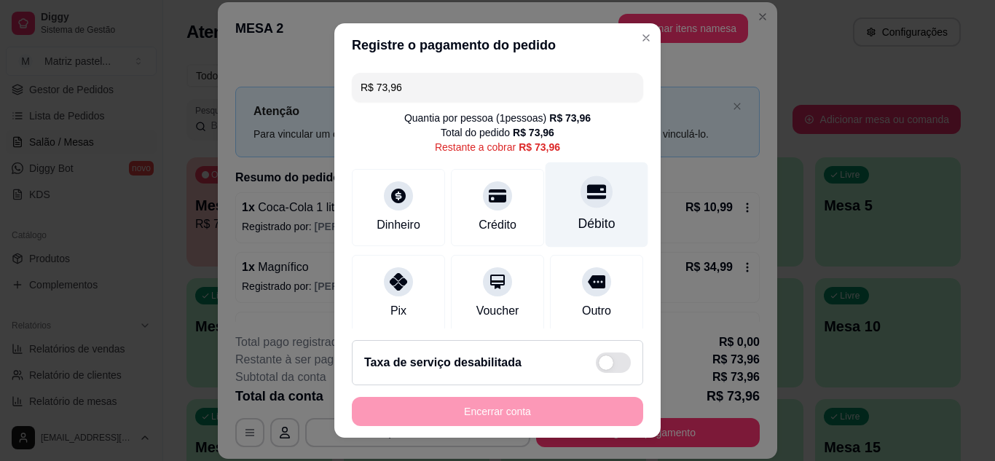
click at [584, 210] on div "Débito" at bounding box center [597, 204] width 103 height 85
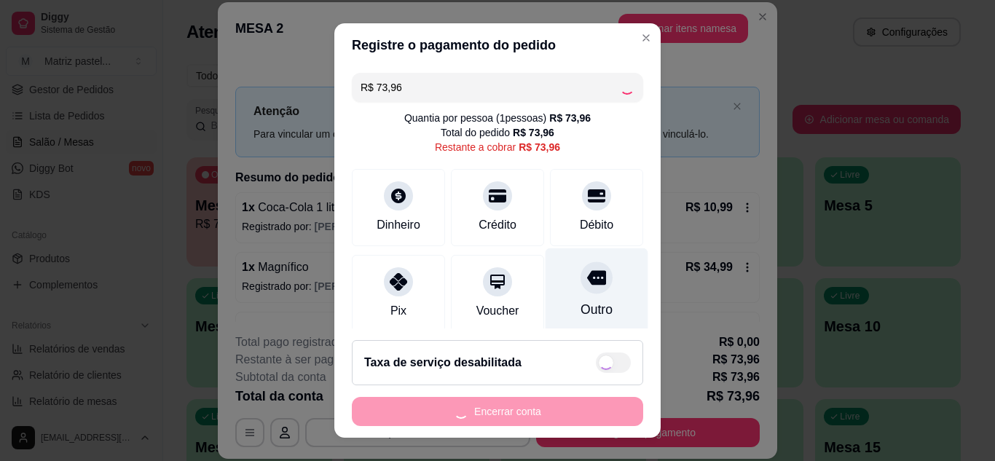
type input "R$ 0,00"
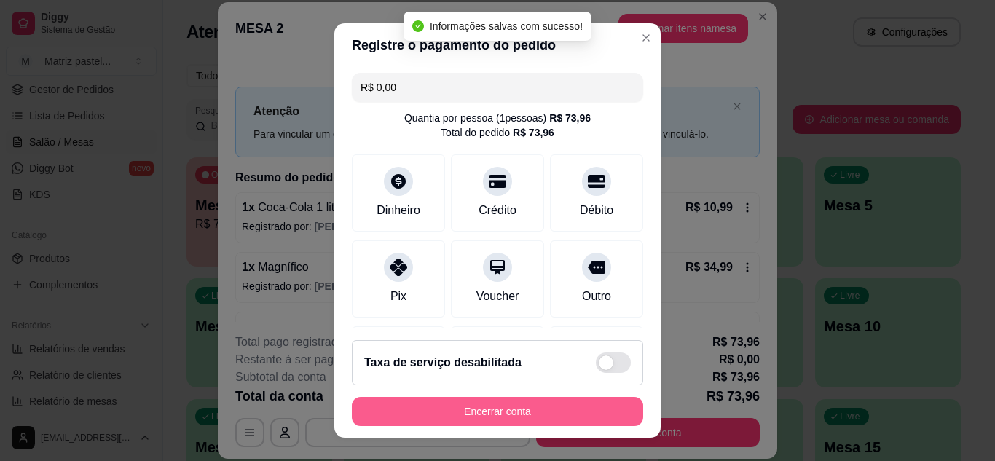
click at [536, 413] on button "Encerrar conta" at bounding box center [497, 411] width 291 height 29
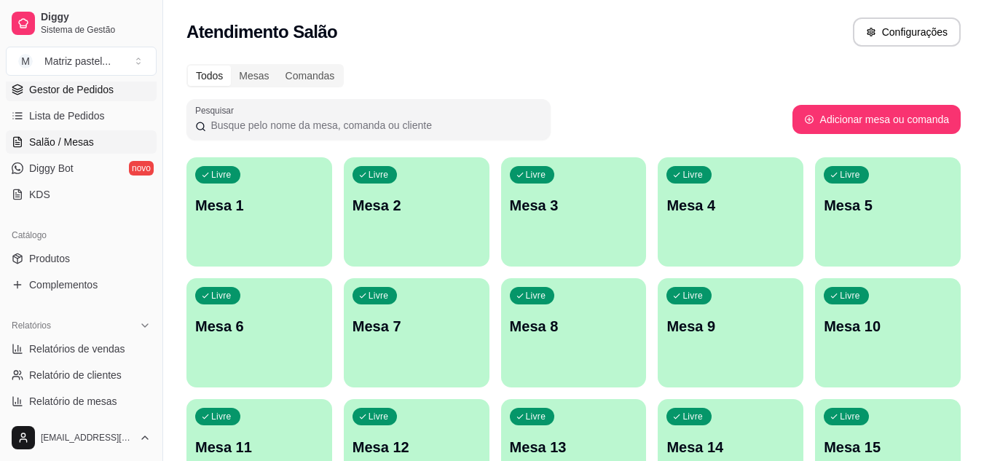
click at [87, 93] on span "Gestor de Pedidos" at bounding box center [71, 89] width 85 height 15
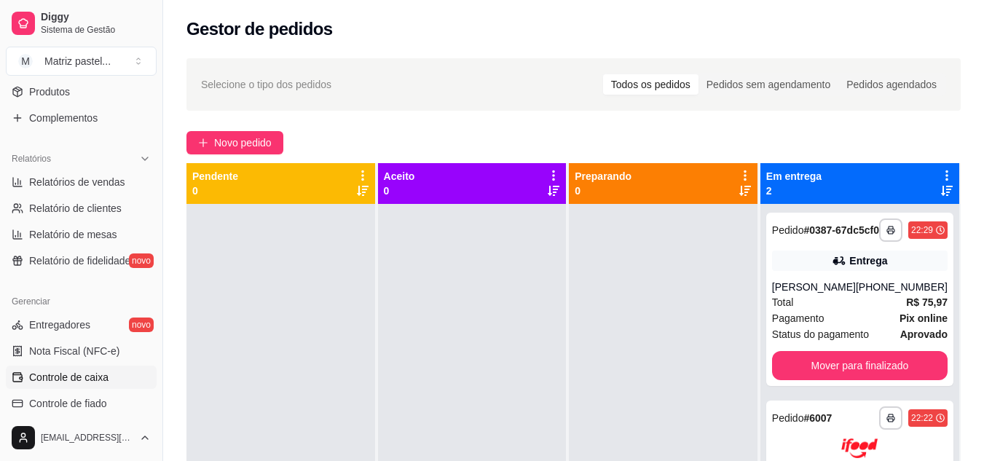
scroll to position [437, 0]
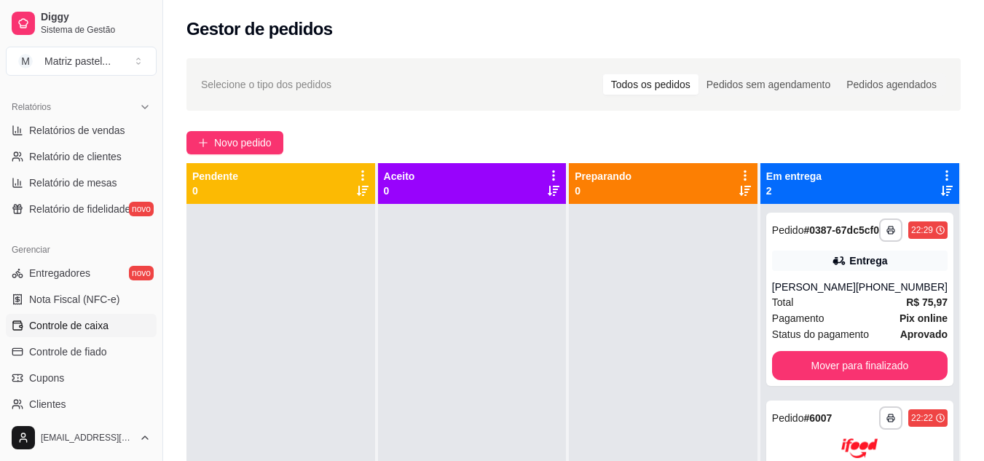
click at [77, 329] on span "Controle de caixa" at bounding box center [68, 325] width 79 height 15
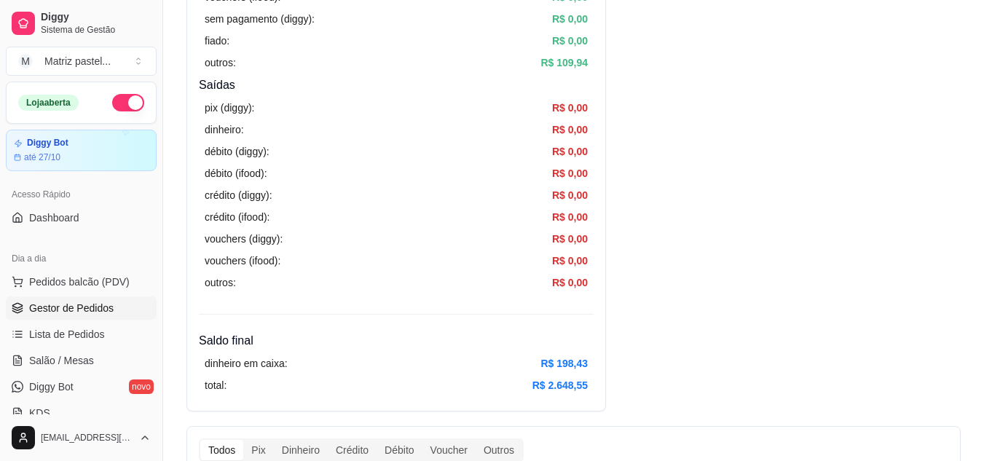
drag, startPoint x: 77, startPoint y: 297, endPoint x: 85, endPoint y: 304, distance: 10.4
click at [77, 297] on link "Gestor de Pedidos" at bounding box center [81, 308] width 151 height 23
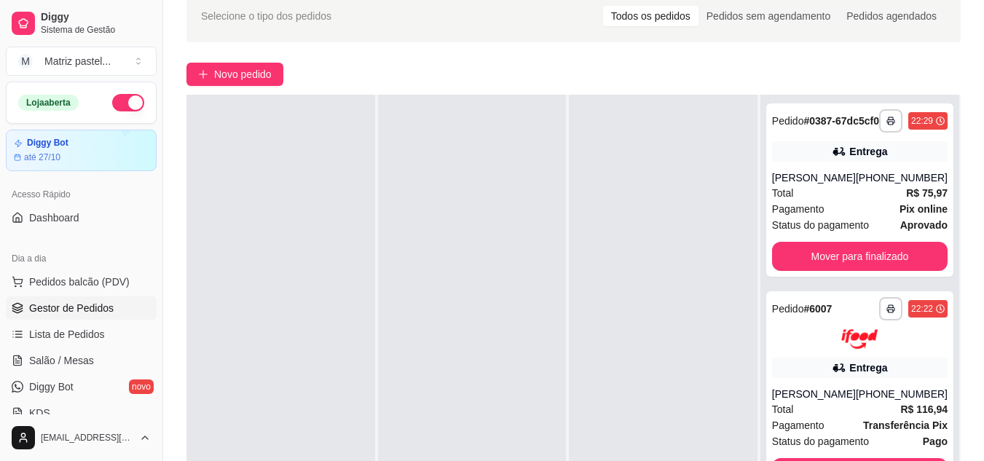
scroll to position [146, 0]
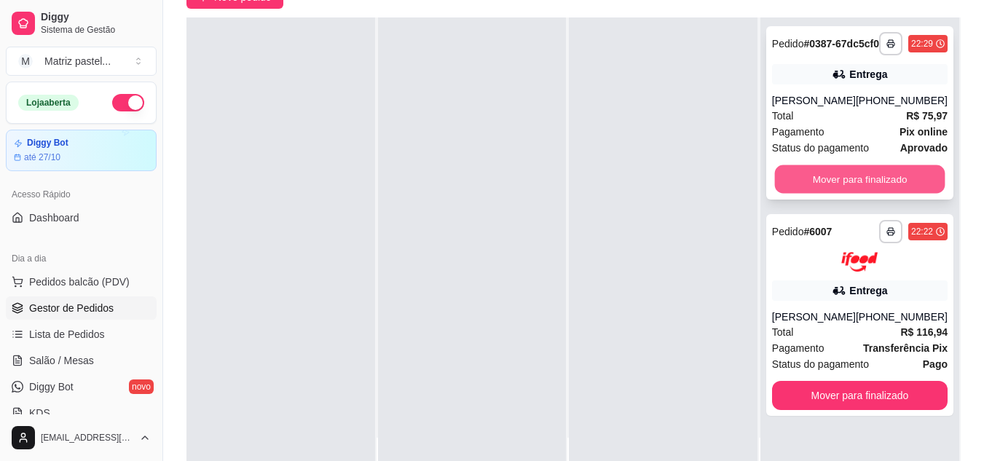
click at [807, 194] on button "Mover para finalizado" at bounding box center [860, 179] width 171 height 28
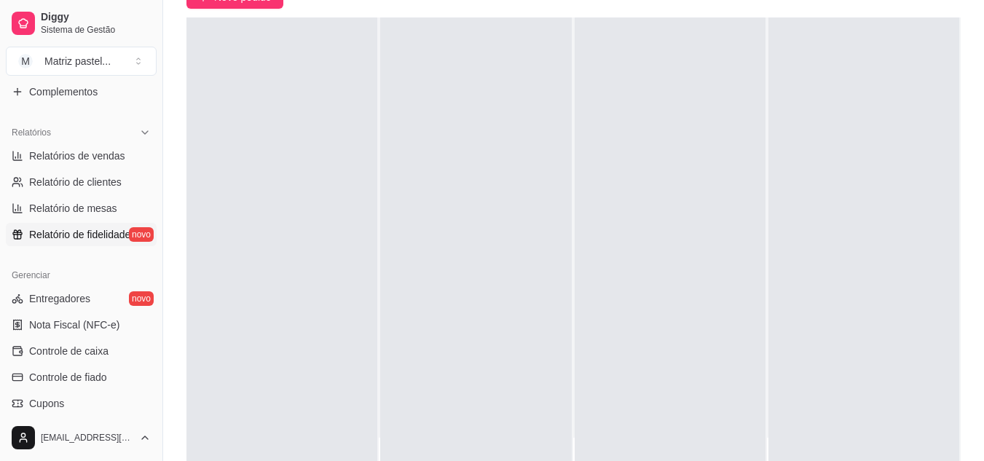
scroll to position [437, 0]
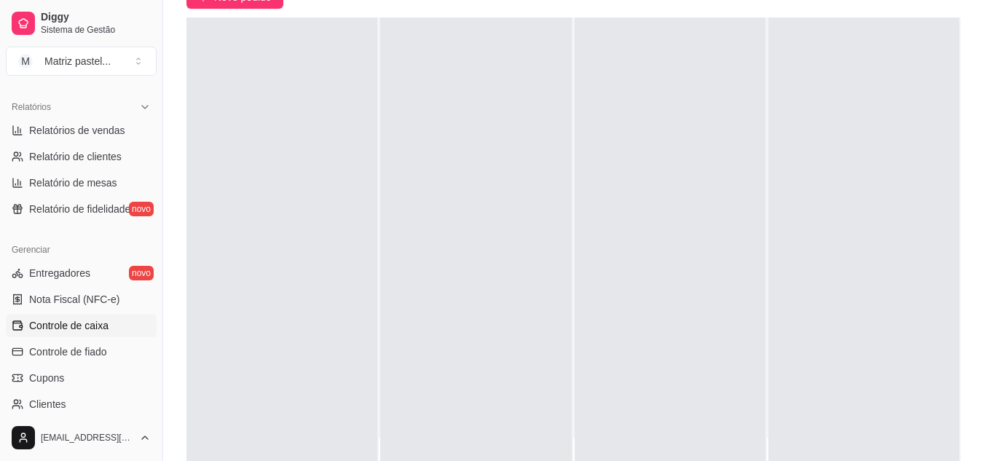
click at [77, 328] on span "Controle de caixa" at bounding box center [68, 325] width 79 height 15
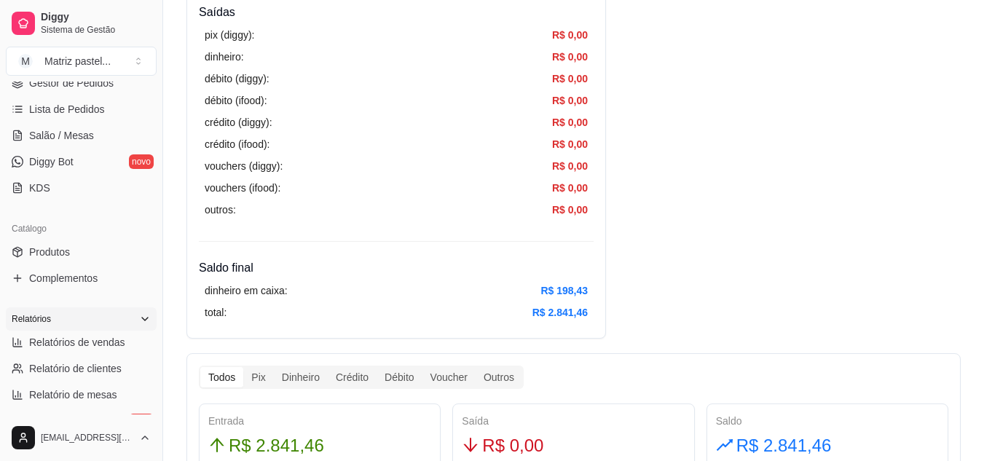
scroll to position [146, 0]
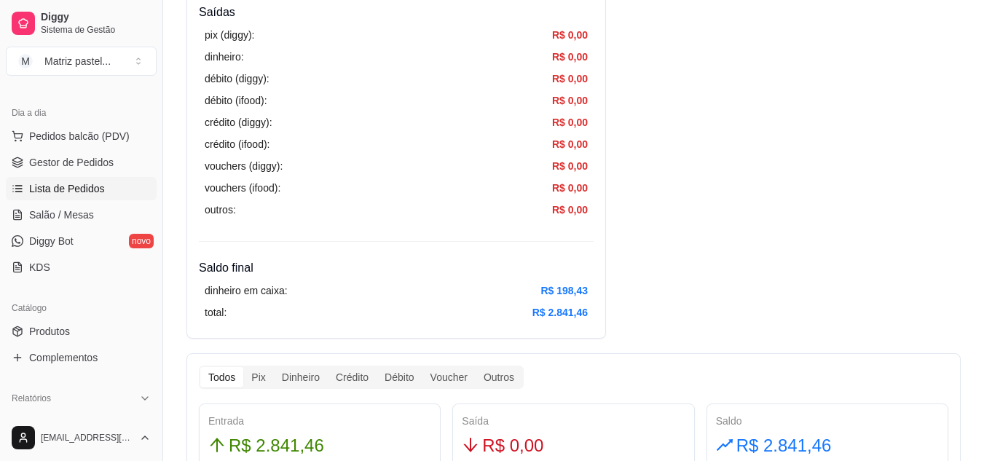
click at [66, 188] on span "Lista de Pedidos" at bounding box center [67, 188] width 76 height 15
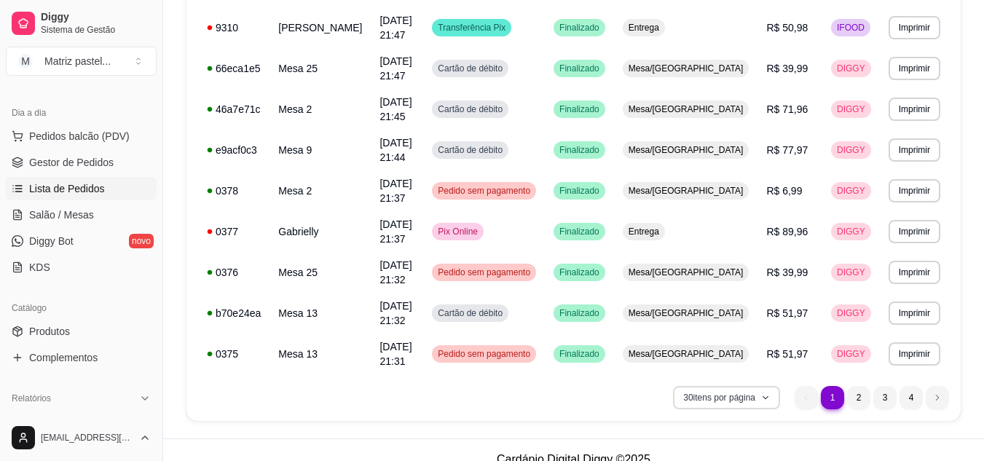
scroll to position [1079, 0]
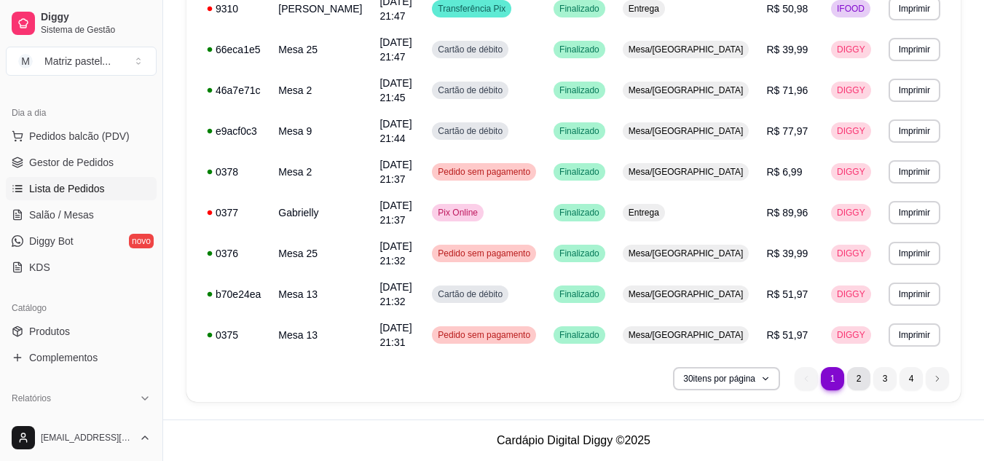
click at [866, 377] on li "2" at bounding box center [858, 378] width 23 height 23
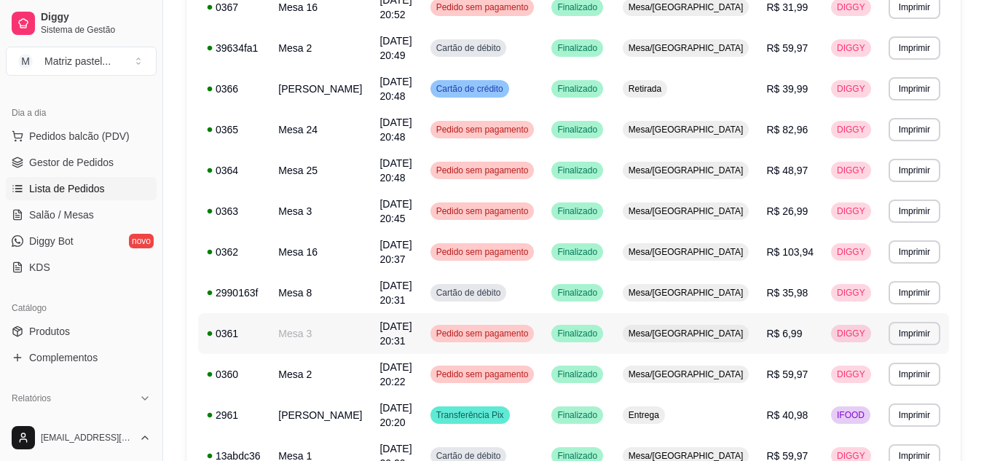
scroll to position [904, 0]
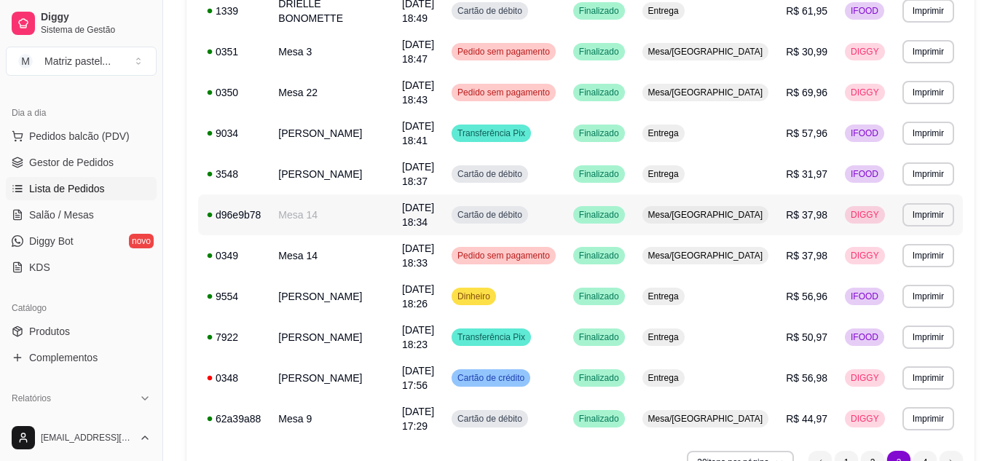
scroll to position [1079, 0]
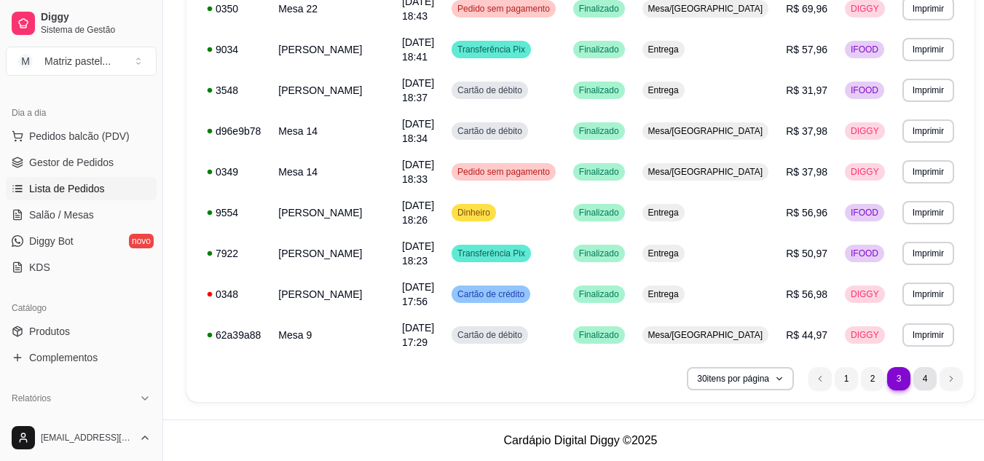
click at [914, 376] on li "4" at bounding box center [925, 378] width 23 height 23
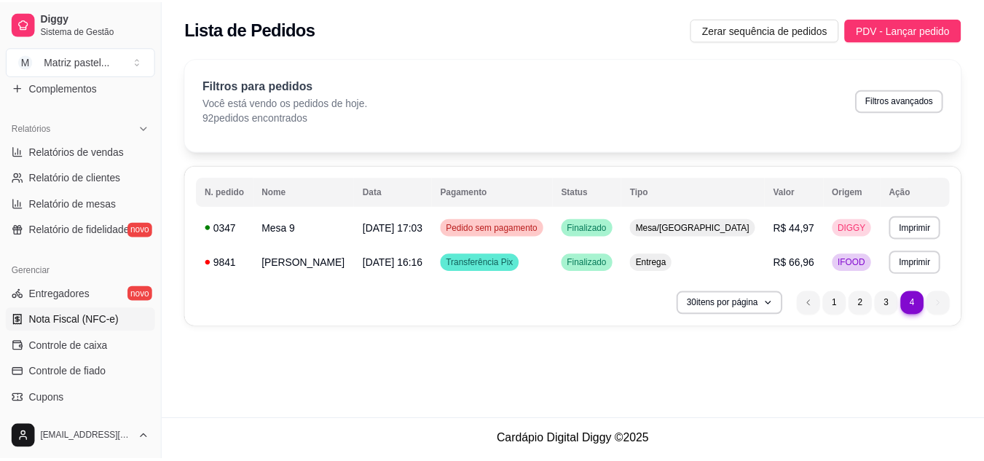
scroll to position [437, 0]
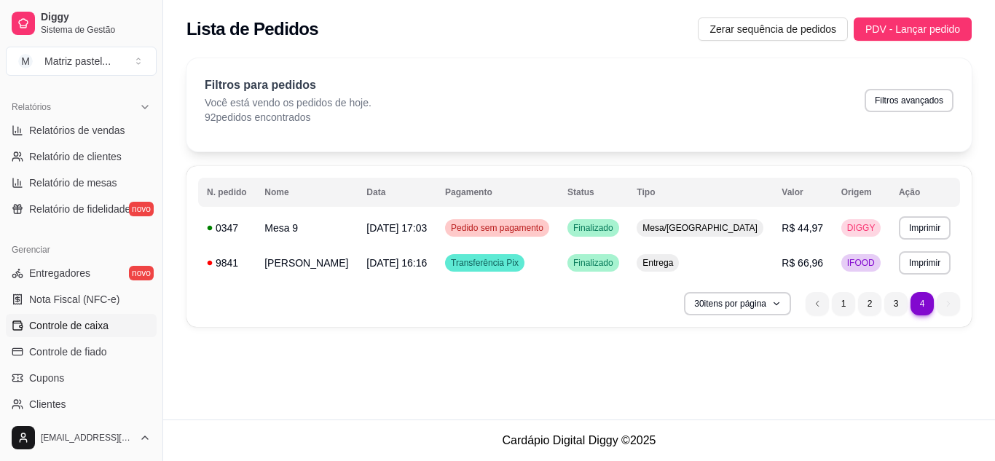
click at [74, 324] on span "Controle de caixa" at bounding box center [68, 325] width 79 height 15
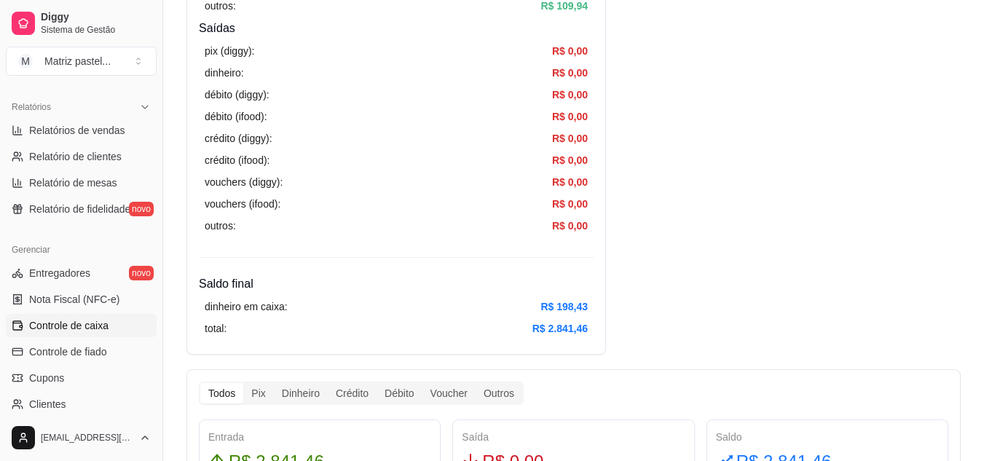
scroll to position [510, 0]
